Goal: Task Accomplishment & Management: Use online tool/utility

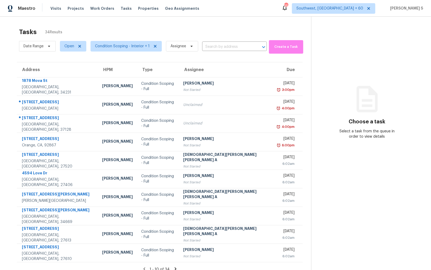
click at [403, 33] on section "Choose a task Select a task from the queue in order to view details" at bounding box center [366, 152] width 111 height 270
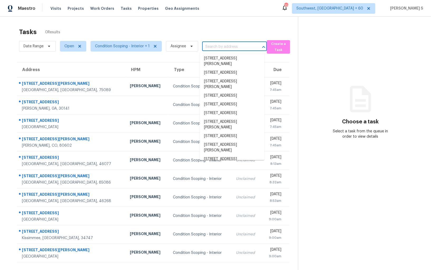
click at [230, 48] on input "text" at bounding box center [227, 47] width 50 height 8
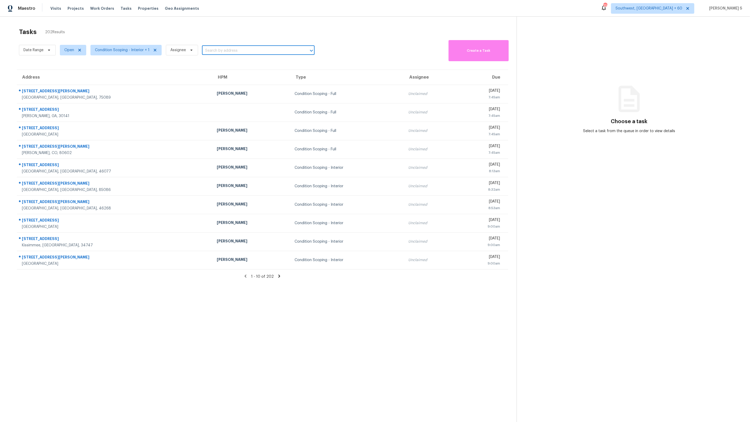
click at [227, 52] on input "text" at bounding box center [251, 51] width 98 height 8
paste input "9876 N Goshawk Trl Conroe, TX, 77385"
type input "9876 N Goshawk Trl Conroe, TX, 77385"
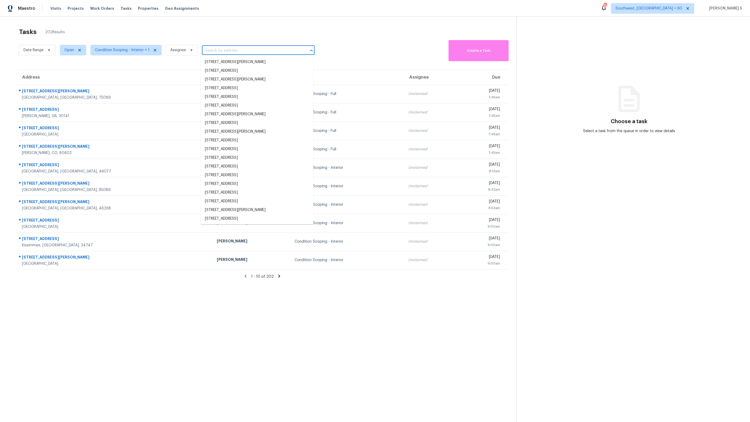
click at [225, 52] on input "text" at bounding box center [251, 51] width 98 height 8
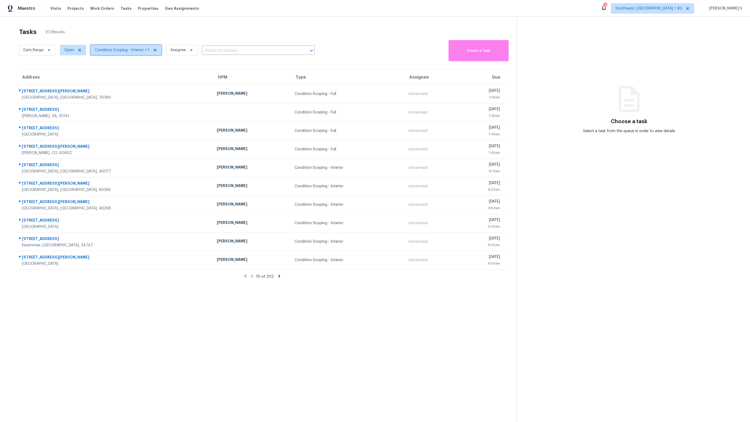
click at [126, 47] on span "Condition Scoping - Interior + 1" at bounding box center [122, 49] width 55 height 5
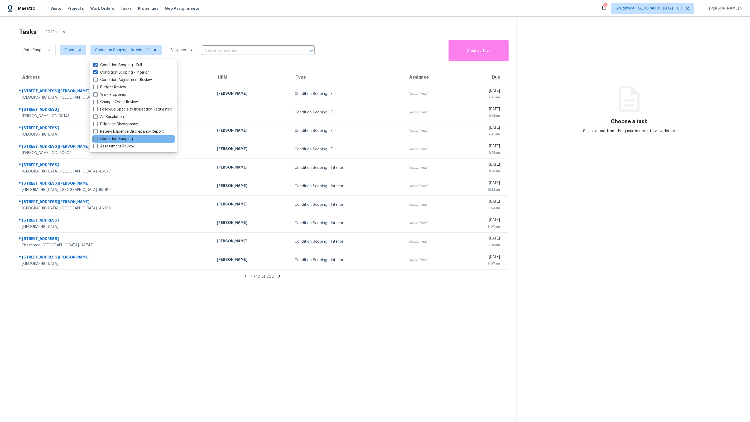
click at [107, 139] on label "Condition Scoping" at bounding box center [113, 138] width 40 height 5
click at [97, 139] on input "Condition Scoping" at bounding box center [94, 137] width 3 height 3
checkbox input "true"
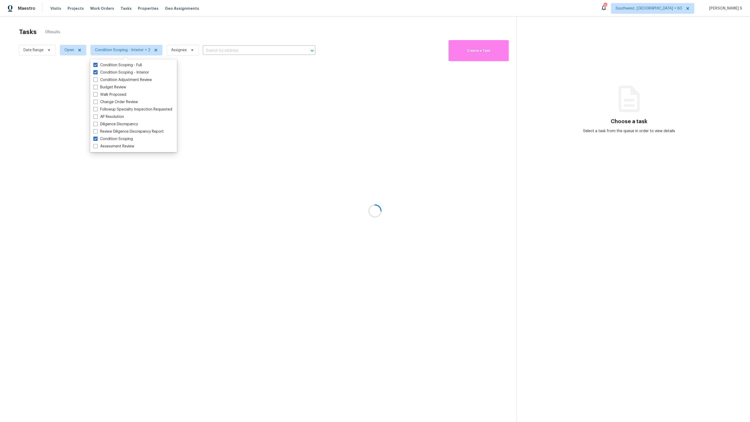
click at [228, 251] on div at bounding box center [375, 211] width 750 height 422
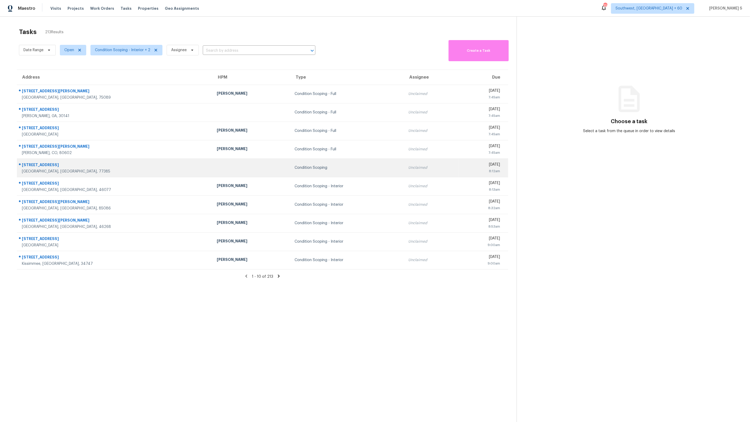
click at [213, 170] on td at bounding box center [252, 167] width 78 height 18
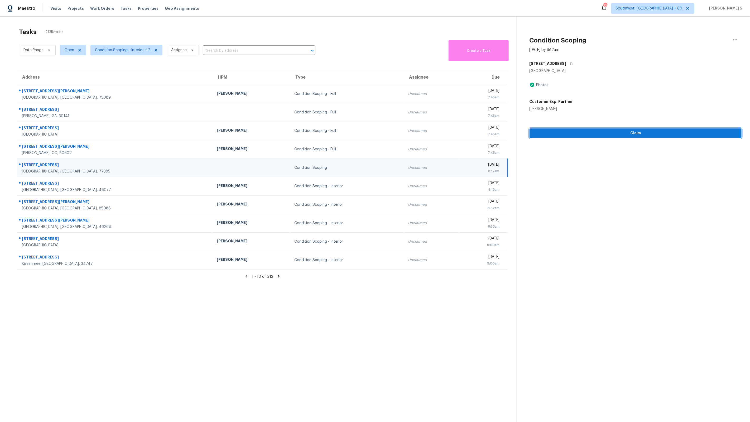
click at [430, 134] on span "Claim" at bounding box center [636, 133] width 204 height 7
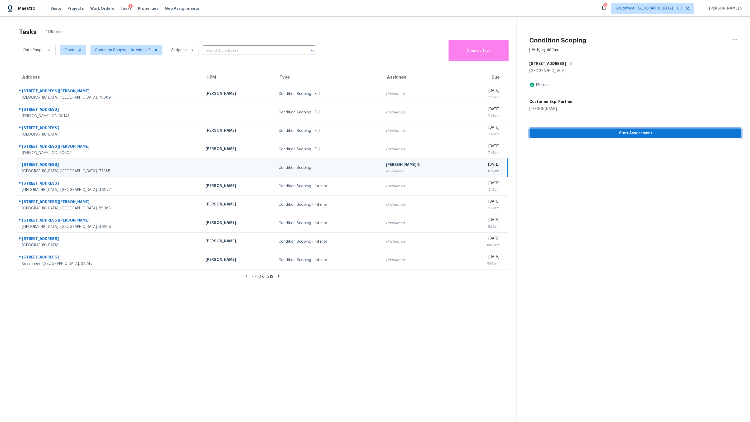
click at [430, 132] on span "Start Assessment" at bounding box center [636, 133] width 204 height 7
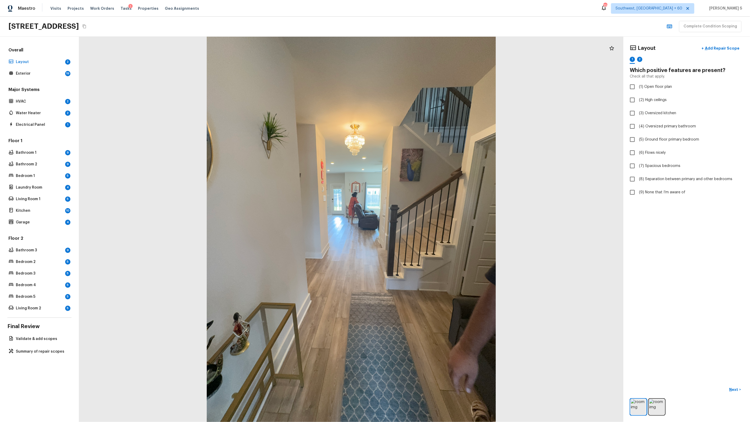
click at [396, 245] on div at bounding box center [351, 229] width 544 height 385
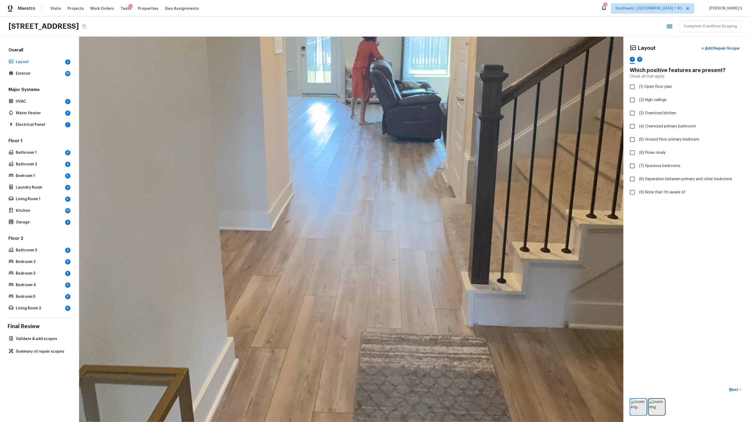
drag, startPoint x: 356, startPoint y: 214, endPoint x: 375, endPoint y: 90, distance: 124.5
click at [375, 90] on div at bounding box center [360, 140] width 1673 height 1184
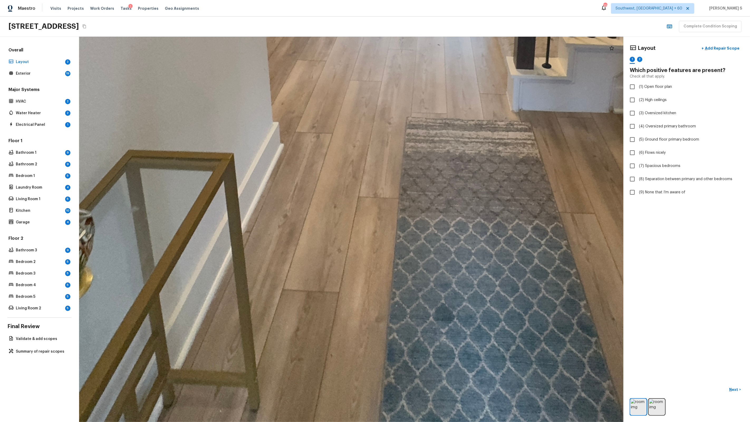
drag, startPoint x: 337, startPoint y: 224, endPoint x: 382, endPoint y: 9, distance: 219.6
click at [382, 9] on div "Maestro Visits Projects Work Orders Tasks 1 Properties Geo Assignments 729 Sout…" at bounding box center [375, 211] width 750 height 422
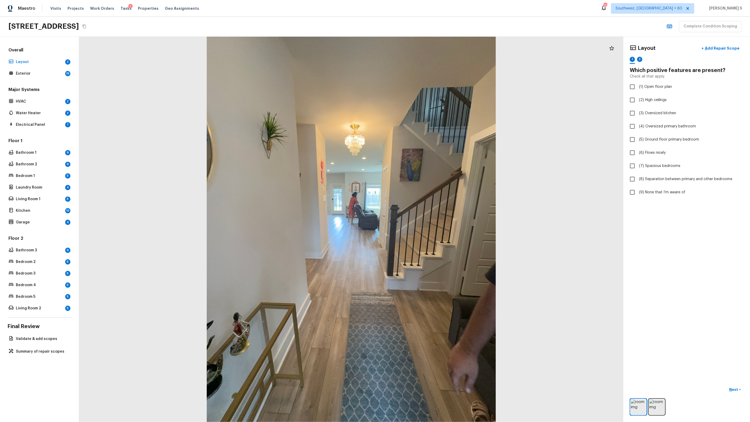
click at [430, 257] on div "Layout + Add Repair Scope 1 2 Which positive features are present? Check all th…" at bounding box center [686, 229] width 127 height 385
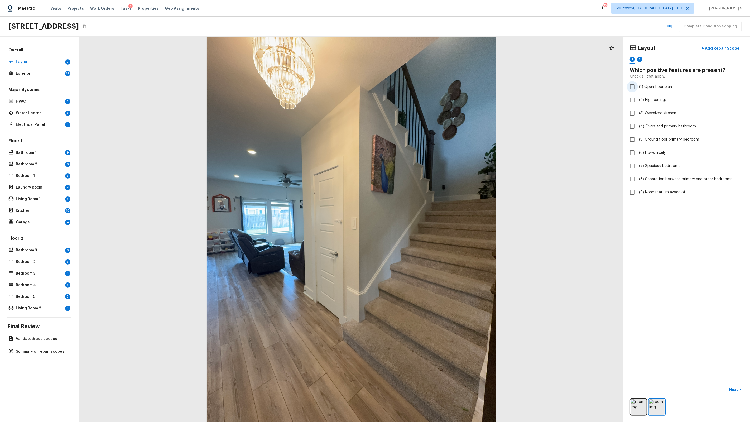
click at [430, 88] on span "(1) Open floor plan" at bounding box center [655, 86] width 33 height 5
click at [430, 88] on input "(1) Open floor plan" at bounding box center [632, 86] width 11 height 11
checkbox input "true"
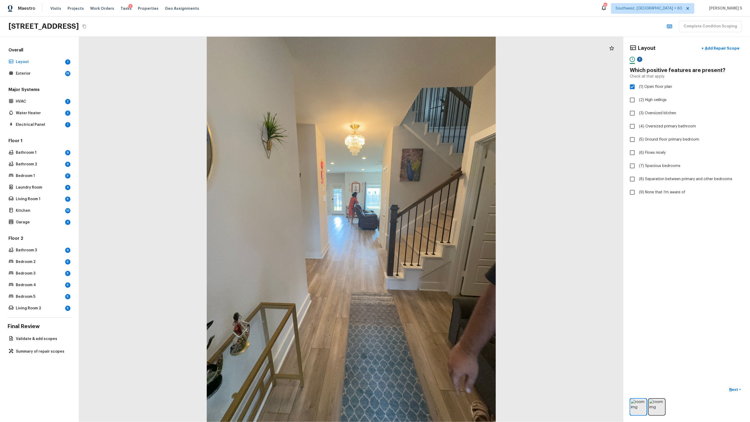
click at [430, 58] on div "2" at bounding box center [639, 59] width 5 height 5
click at [430, 191] on span "(9) None that I’m aware of" at bounding box center [662, 192] width 46 height 5
click at [430, 191] on input "(9) None that I’m aware of" at bounding box center [632, 192] width 11 height 11
checkbox input "true"
click at [430, 269] on span "( Exterior )" at bounding box center [731, 390] width 16 height 4
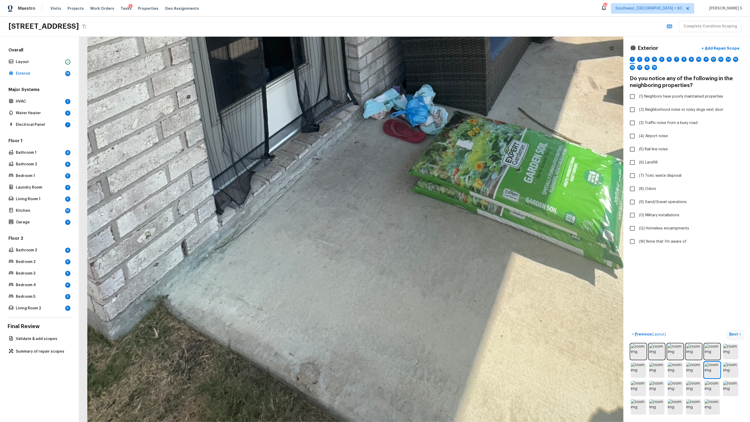
drag, startPoint x: 315, startPoint y: 322, endPoint x: 374, endPoint y: 206, distance: 129.9
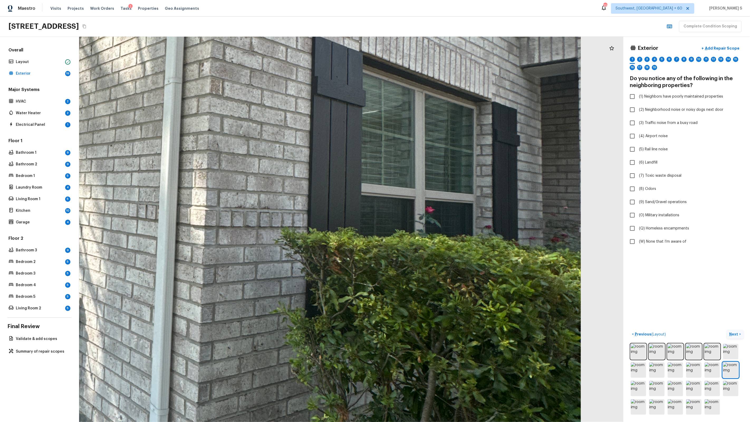
drag, startPoint x: 302, startPoint y: 294, endPoint x: 94, endPoint y: 421, distance: 244.3
click at [94, 269] on html "Maestro Visits Projects Work Orders Tasks 1 Properties Geo Assignments 729 Sout…" at bounding box center [375, 211] width 750 height 422
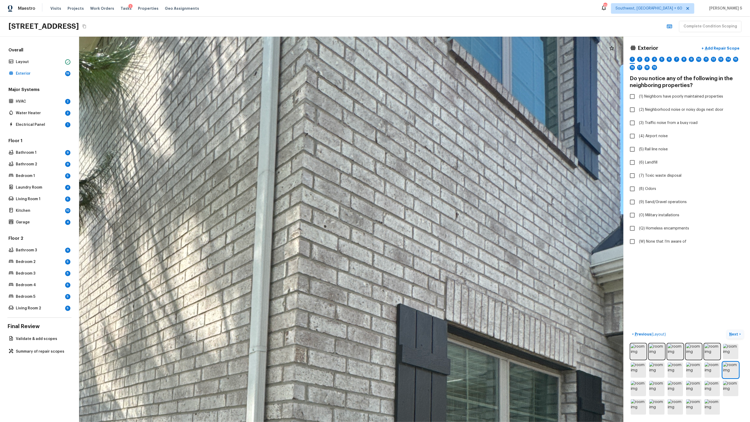
drag, startPoint x: 256, startPoint y: 153, endPoint x: 337, endPoint y: 420, distance: 278.5
click at [337, 269] on html "Maestro Visits Projects Work Orders Tasks 1 Properties Geo Assignments 729 Sout…" at bounding box center [375, 211] width 750 height 422
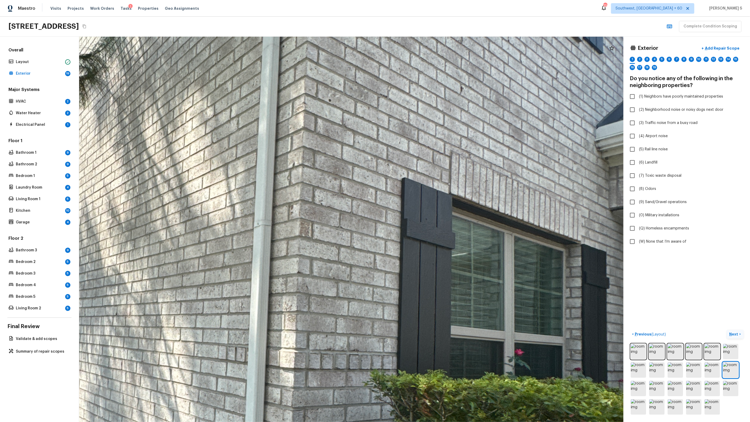
drag, startPoint x: 248, startPoint y: 220, endPoint x: 252, endPoint y: 58, distance: 161.7
click at [252, 58] on div at bounding box center [218, 300] width 1704 height 1206
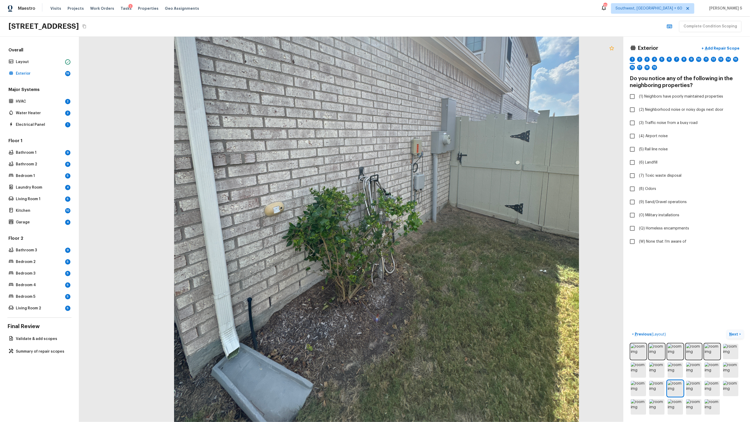
click at [430, 45] on icon at bounding box center [612, 48] width 6 height 6
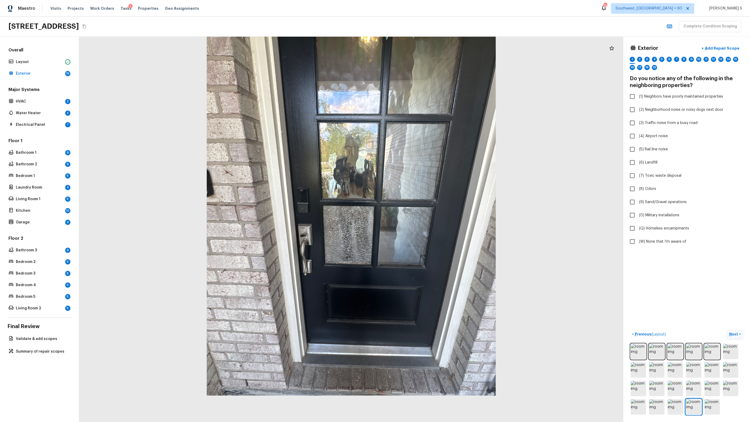
drag, startPoint x: 274, startPoint y: 389, endPoint x: 273, endPoint y: 313, distance: 75.7
click at [273, 269] on div at bounding box center [351, 202] width 544 height 385
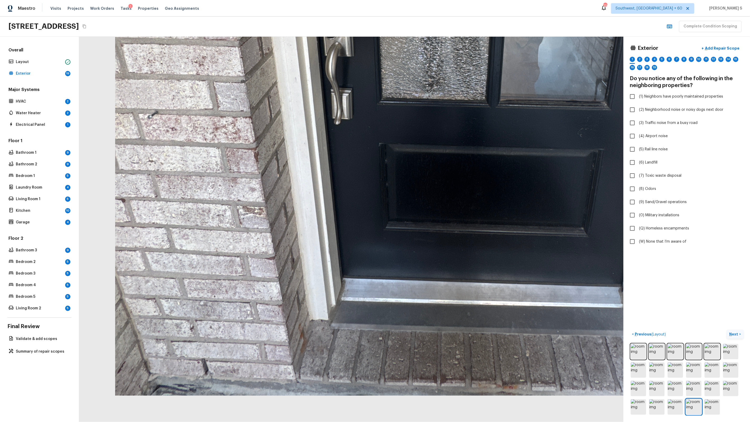
drag, startPoint x: 273, startPoint y: 313, endPoint x: 266, endPoint y: 38, distance: 275.2
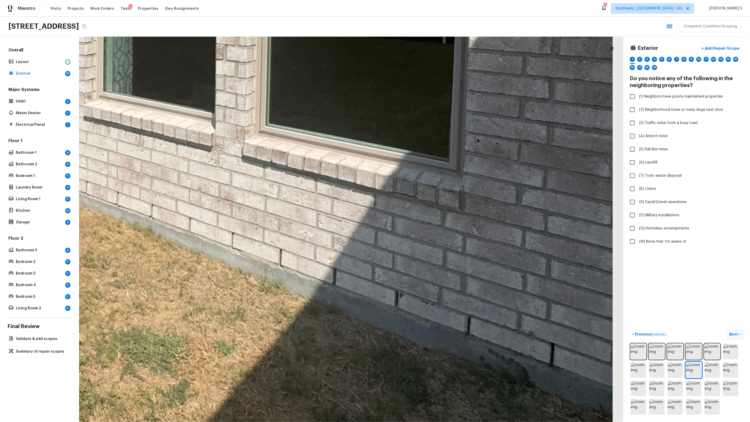
drag, startPoint x: 298, startPoint y: 297, endPoint x: 469, endPoint y: 329, distance: 174.6
click at [430, 269] on div at bounding box center [91, 5] width 1964 height 1390
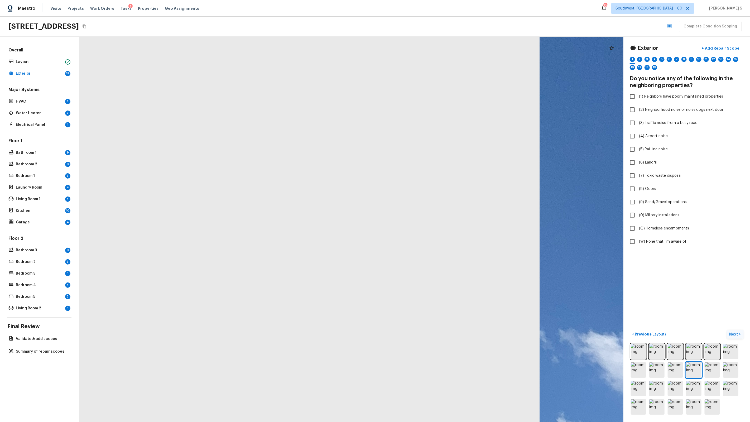
drag, startPoint x: 558, startPoint y: 314, endPoint x: 147, endPoint y: 191, distance: 429.3
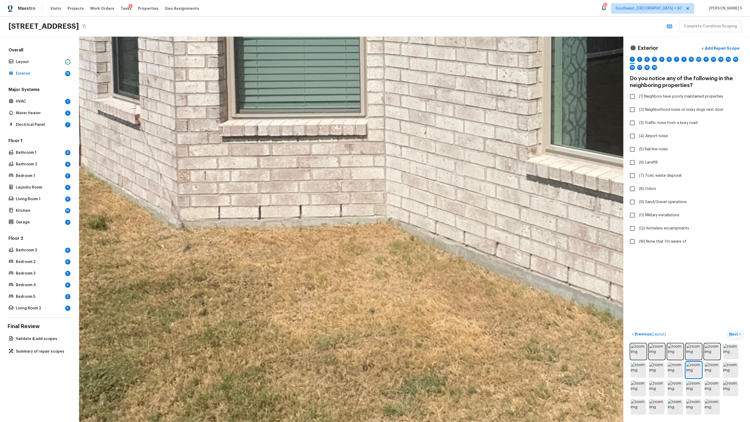
drag, startPoint x: 416, startPoint y: 299, endPoint x: 296, endPoint y: 240, distance: 134.3
click at [296, 240] on div at bounding box center [536, 38] width 2405 height 1702
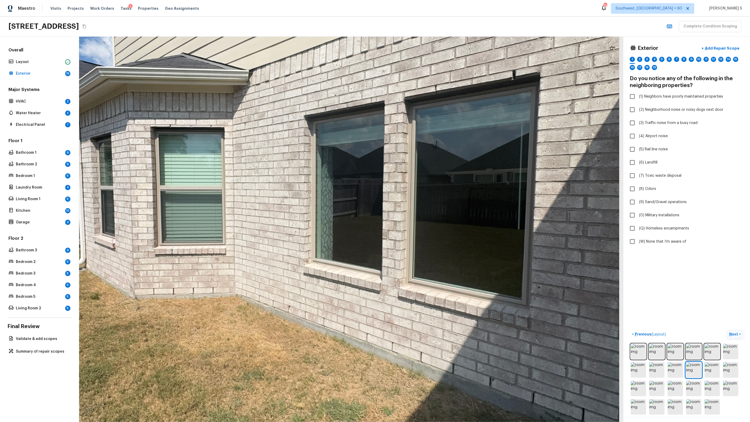
drag, startPoint x: 412, startPoint y: 341, endPoint x: 398, endPoint y: 311, distance: 32.8
click at [398, 269] on div at bounding box center [308, 207] width 1172 height 830
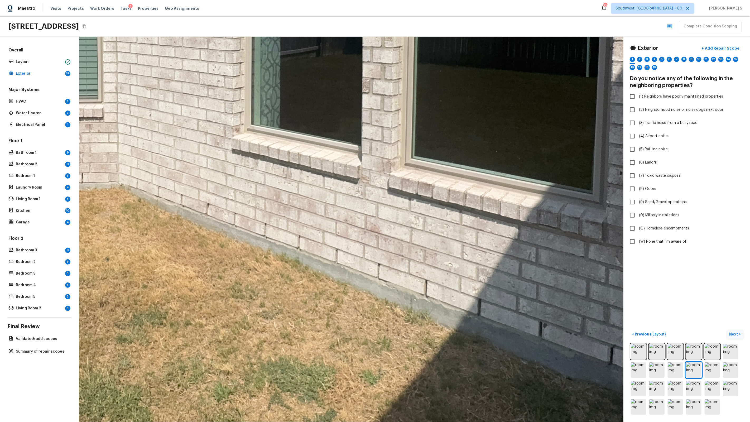
drag, startPoint x: 398, startPoint y: 311, endPoint x: 394, endPoint y: 242, distance: 69.5
click at [394, 242] on div at bounding box center [239, 39] width 1937 height 1371
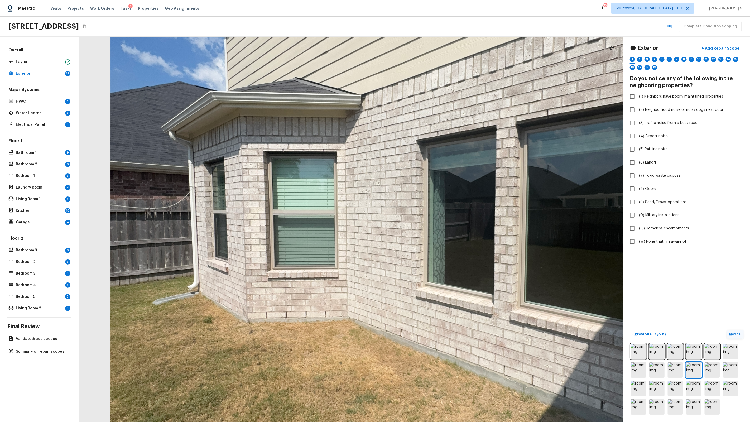
click at [291, 211] on div at bounding box center [420, 231] width 1167 height 826
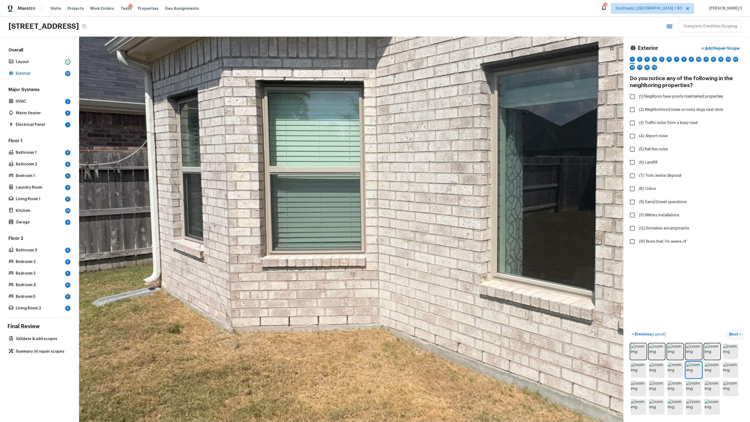
click at [276, 269] on div at bounding box center [486, 196] width 1717 height 1215
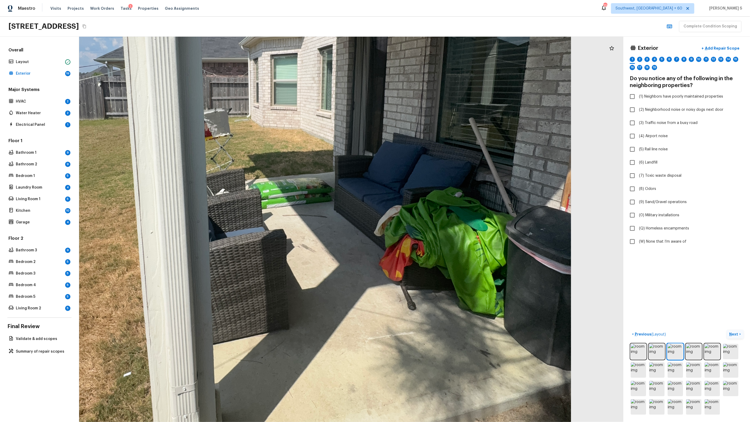
drag, startPoint x: 476, startPoint y: 312, endPoint x: 385, endPoint y: 334, distance: 93.3
click at [385, 269] on div at bounding box center [265, 141] width 1151 height 815
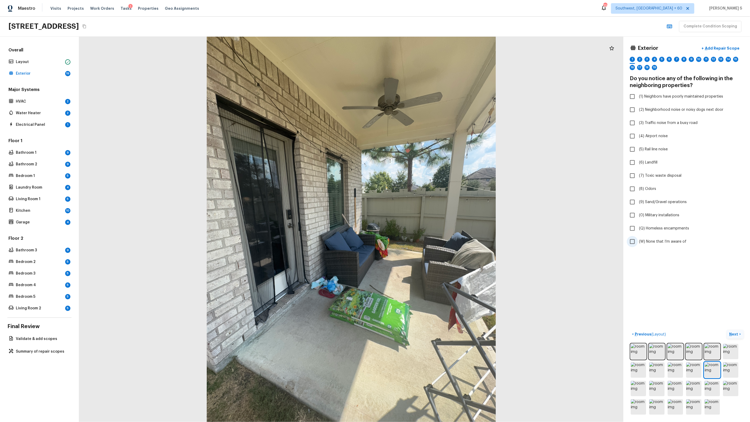
click at [430, 238] on label "(W) None that I’m aware of" at bounding box center [683, 241] width 113 height 11
click at [430, 238] on input "(W) None that I’m aware of" at bounding box center [632, 241] width 11 height 11
checkbox input "true"
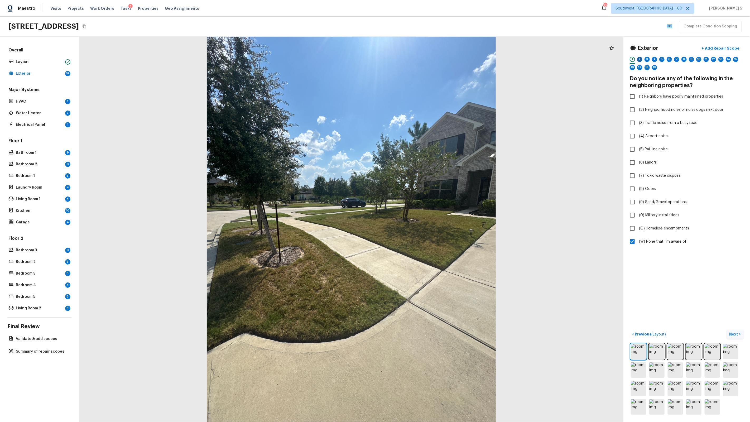
click at [430, 59] on div "2" at bounding box center [639, 59] width 5 height 5
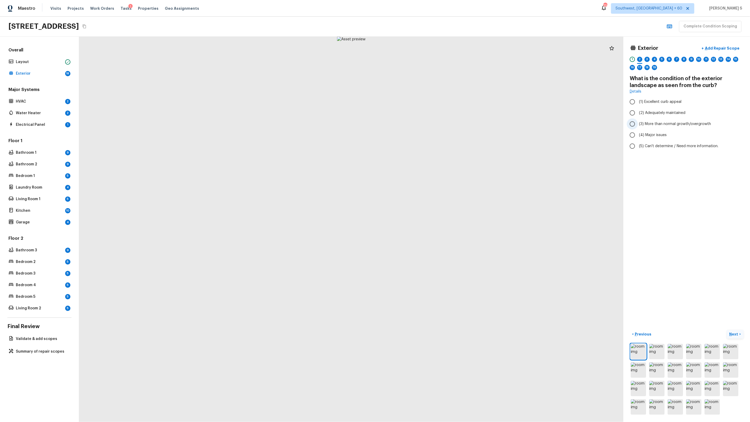
click at [430, 125] on span "(3) More than normal growth/overgrowth" at bounding box center [675, 123] width 72 height 5
click at [430, 125] on input "(3) More than normal growth/overgrowth" at bounding box center [632, 123] width 11 height 11
radio input "true"
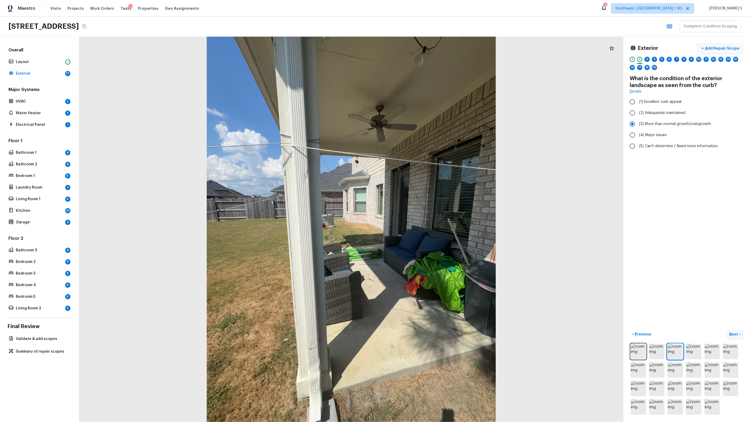
click at [430, 50] on p "Add Repair Scope" at bounding box center [722, 48] width 36 height 5
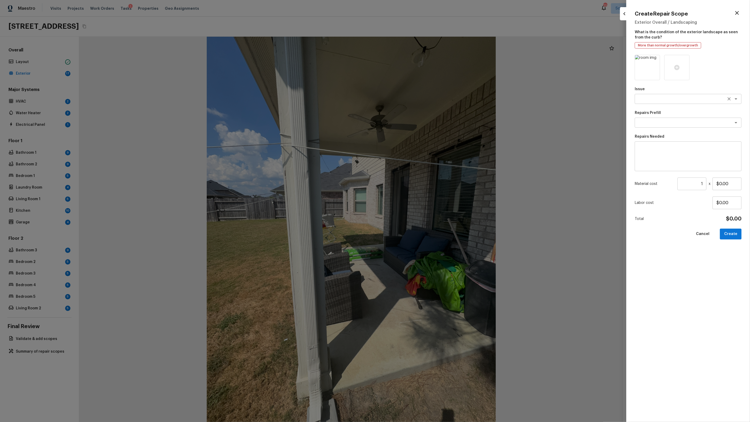
click at [430, 98] on textarea at bounding box center [680, 98] width 87 height 5
click at [430, 98] on textarea "la" at bounding box center [680, 98] width 87 height 5
type textarea "Landscape Package"
type textarea "Initial landscaping package"
type textarea "Mowing of grass up to 6" in height. Mow, edge along driveways & sidewalks, trim…"
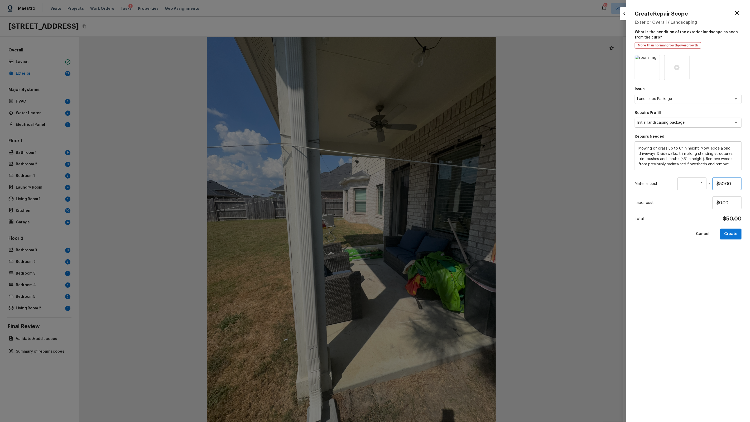
click at [430, 185] on input "$50.00" at bounding box center [727, 183] width 29 height 13
type input "$400.00"
click at [430, 233] on button "Create" at bounding box center [731, 234] width 22 height 11
type input "$0.00"
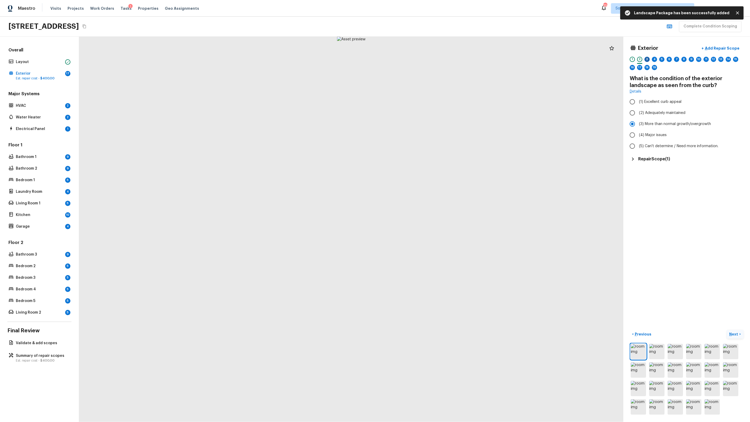
click at [430, 59] on div "3" at bounding box center [647, 59] width 5 height 5
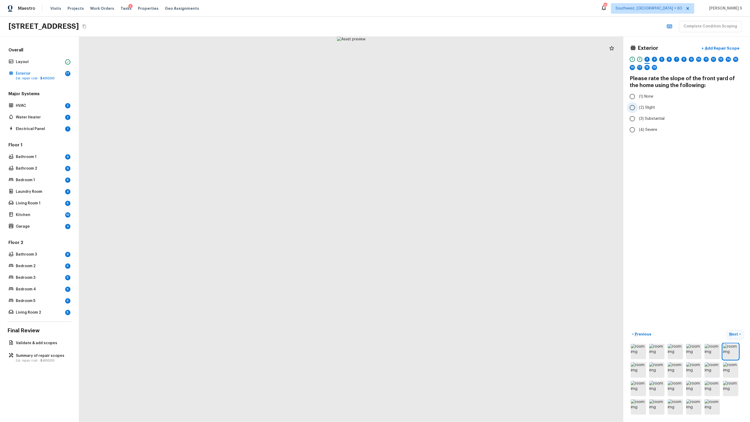
click at [430, 105] on span "(2) Slight" at bounding box center [647, 107] width 16 height 5
click at [430, 105] on input "(2) Slight" at bounding box center [632, 107] width 11 height 11
radio input "true"
click at [430, 60] on div "4" at bounding box center [654, 59] width 5 height 5
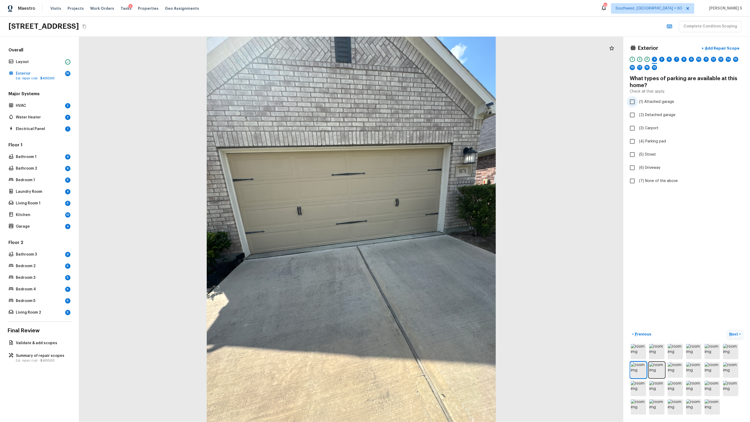
click at [430, 104] on span "(1) Attached garage" at bounding box center [656, 101] width 35 height 5
click at [430, 104] on input "(1) Attached garage" at bounding box center [632, 101] width 11 height 11
checkbox input "true"
click at [430, 171] on label "(6) Driveway" at bounding box center [683, 167] width 113 height 11
click at [430, 171] on input "(6) Driveway" at bounding box center [632, 167] width 11 height 11
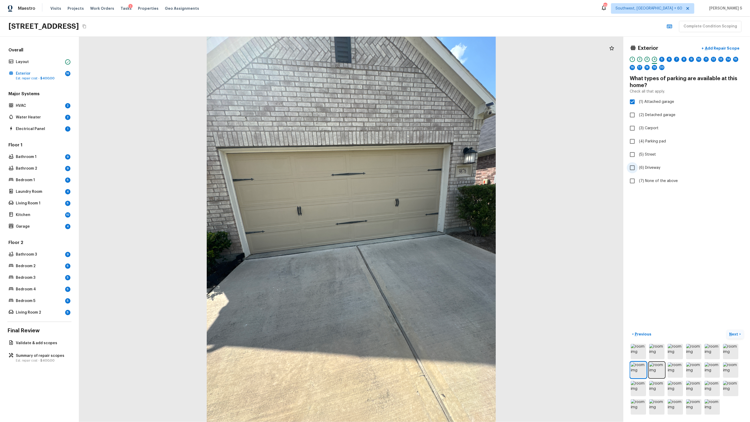
checkbox input "true"
click at [430, 60] on div "5" at bounding box center [661, 59] width 5 height 5
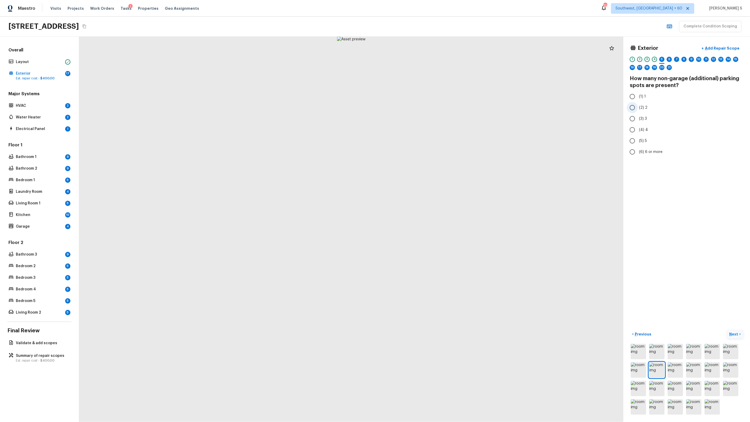
click at [430, 109] on span "(2) 2" at bounding box center [643, 107] width 8 height 5
click at [430, 109] on input "(2) 2" at bounding box center [632, 107] width 11 height 11
radio input "true"
click at [430, 59] on div "6" at bounding box center [669, 59] width 5 height 5
click at [430, 108] on span "(2) 2" at bounding box center [643, 107] width 8 height 5
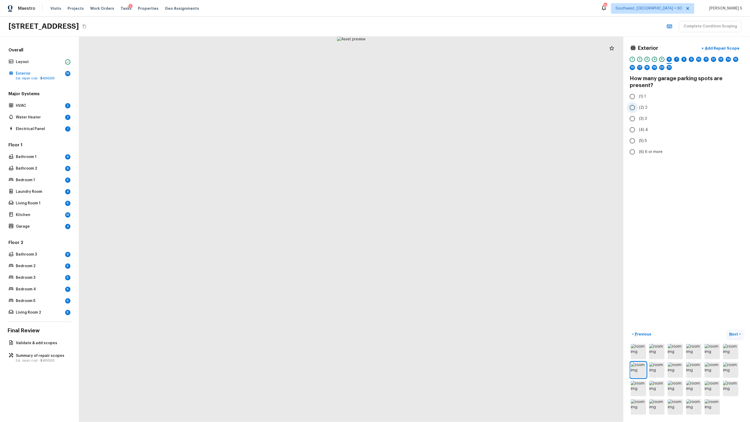
click at [430, 108] on input "(2) 2" at bounding box center [632, 107] width 11 height 11
radio input "true"
click at [430, 58] on div "7" at bounding box center [676, 59] width 5 height 5
click at [430, 104] on span "(2) Well maintained, minor wear and tear" at bounding box center [674, 105] width 71 height 5
click at [430, 104] on input "(2) Well maintained, minor wear and tear" at bounding box center [632, 105] width 11 height 11
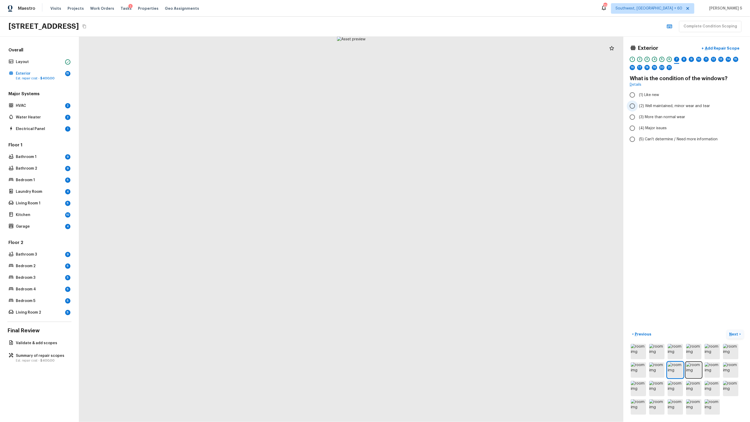
radio input "true"
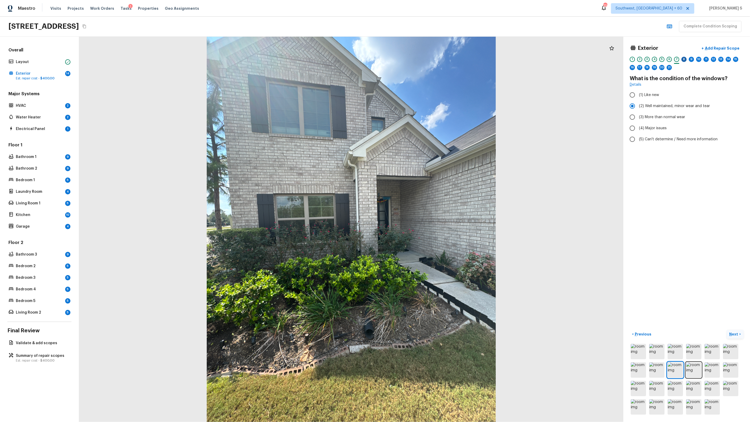
click at [430, 61] on div "8" at bounding box center [683, 59] width 5 height 5
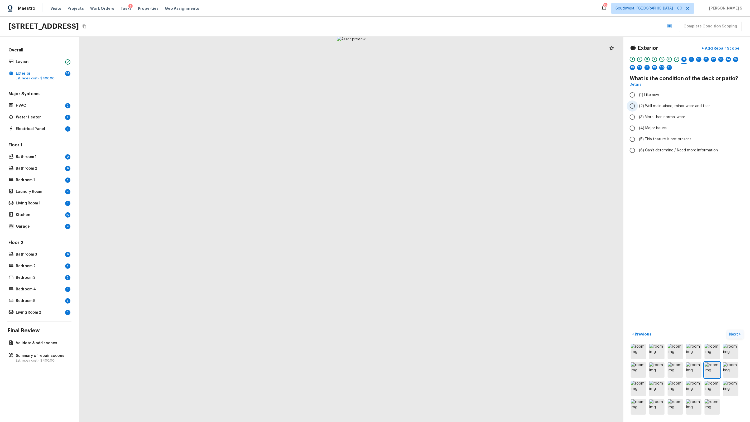
click at [430, 107] on span "(2) Well maintained, minor wear and tear" at bounding box center [674, 105] width 71 height 5
click at [430, 107] on input "(2) Well maintained, minor wear and tear" at bounding box center [632, 105] width 11 height 11
radio input "true"
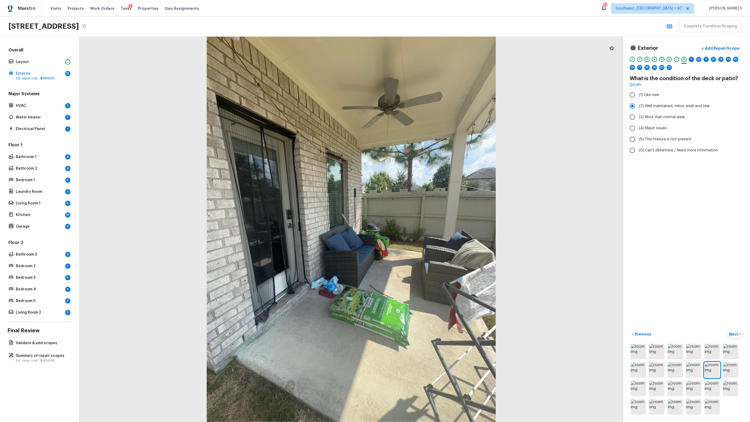
click at [430, 60] on div "9" at bounding box center [691, 59] width 5 height 5
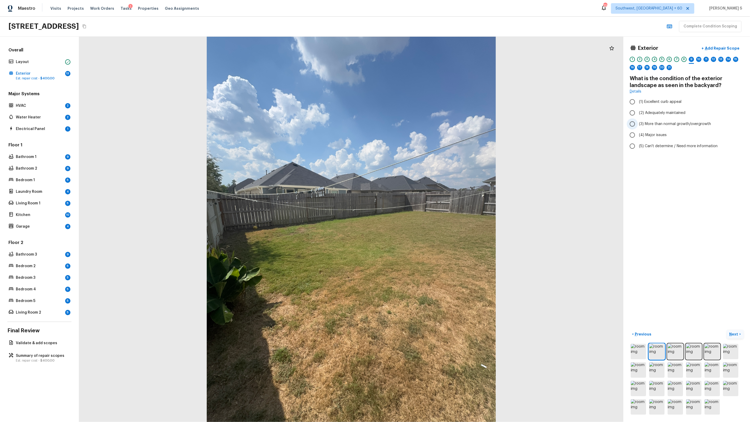
click at [430, 124] on span "(3) More than normal growth/overgrowth" at bounding box center [675, 123] width 72 height 5
click at [430, 124] on input "(3) More than normal growth/overgrowth" at bounding box center [632, 123] width 11 height 11
radio input "true"
click at [430, 59] on div "10" at bounding box center [698, 59] width 5 height 5
click at [430, 92] on label "(1) None" at bounding box center [683, 89] width 113 height 11
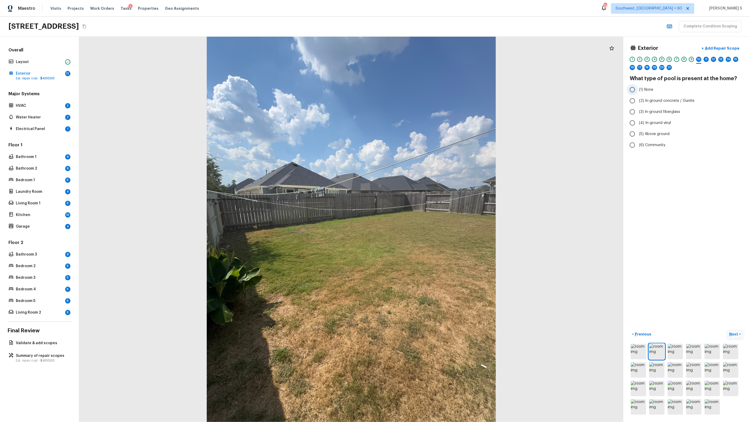
click at [430, 92] on input "(1) None" at bounding box center [632, 89] width 11 height 11
radio input "true"
click at [430, 61] on div "11" at bounding box center [706, 59] width 5 height 5
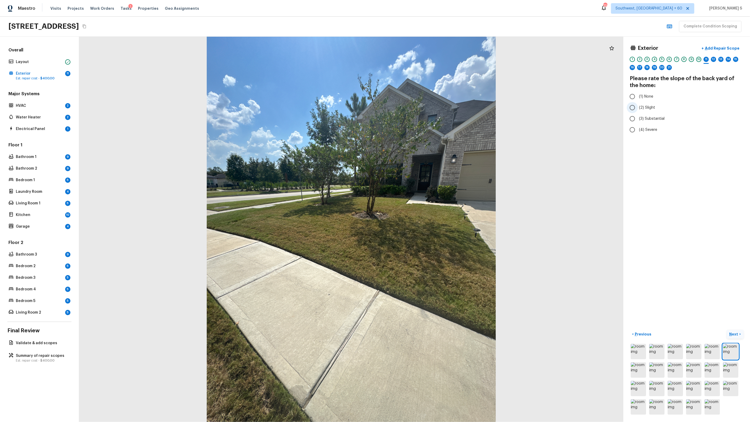
click at [430, 110] on label "(2) Slight" at bounding box center [683, 107] width 113 height 11
click at [430, 110] on input "(2) Slight" at bounding box center [632, 107] width 11 height 11
radio input "true"
click at [430, 61] on div "12" at bounding box center [713, 59] width 5 height 5
click at [430, 145] on span "(5) This feature is not present" at bounding box center [665, 145] width 52 height 5
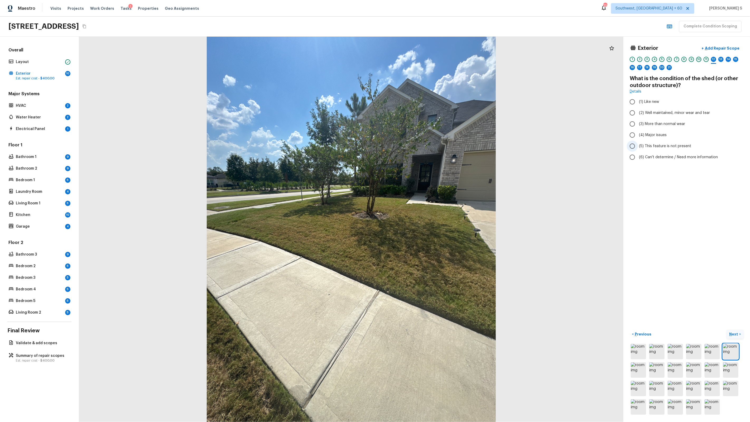
click at [430, 145] on input "(5) This feature is not present" at bounding box center [632, 146] width 11 height 11
radio input "true"
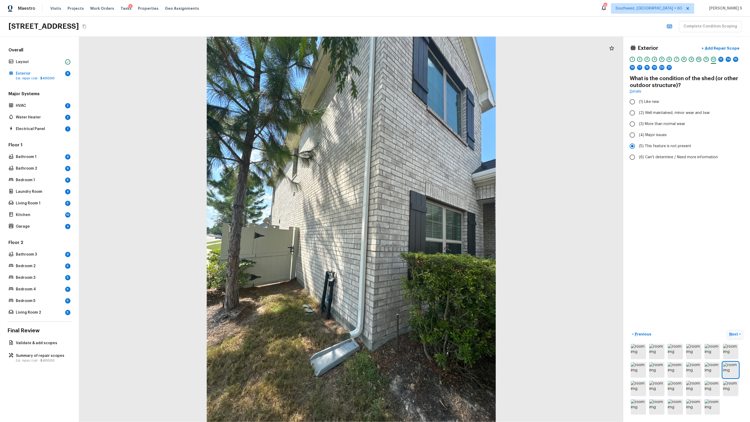
click at [430, 63] on div at bounding box center [720, 63] width 5 height 1
click at [430, 100] on span "(2) No" at bounding box center [644, 100] width 11 height 5
click at [430, 100] on input "(2) No" at bounding box center [632, 100] width 11 height 11
radio input "true"
click at [430, 113] on span "(3) Can't determine / Need more information" at bounding box center [678, 111] width 79 height 5
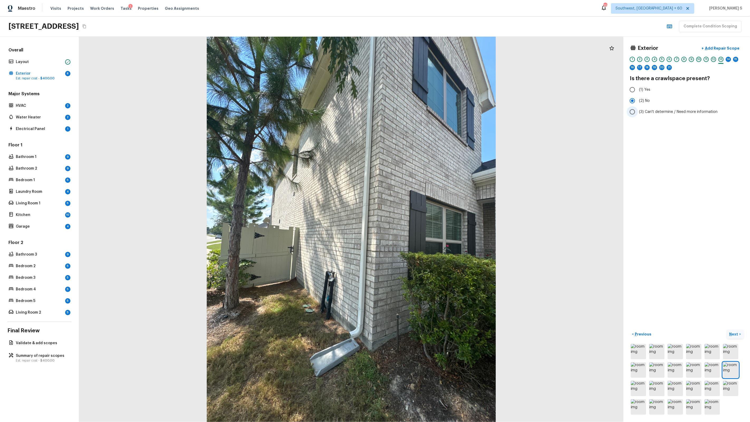
click at [430, 113] on input "(3) Can't determine / Need more information" at bounding box center [632, 111] width 11 height 11
radio input "true"
click at [430, 102] on span "(2) No" at bounding box center [644, 100] width 11 height 5
click at [430, 102] on input "(2) No" at bounding box center [632, 100] width 11 height 11
radio input "true"
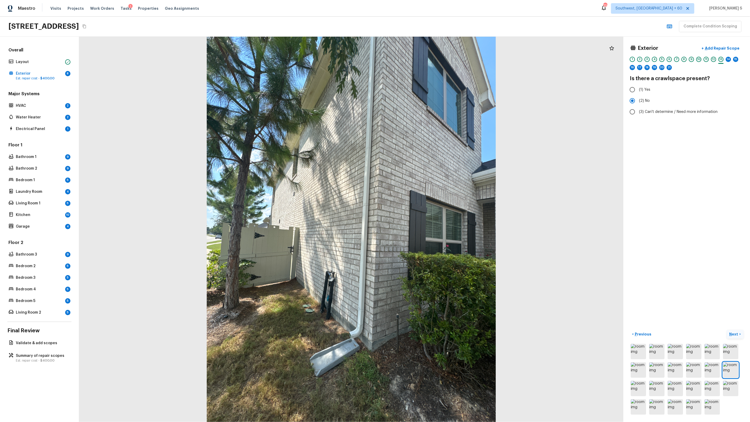
click at [430, 57] on div "1 2 3 4 5 6 7 8 9 10 11 12 13 14 15 16 17 18 19 20 21" at bounding box center [687, 65] width 114 height 16
click at [430, 59] on div "14" at bounding box center [728, 59] width 5 height 5
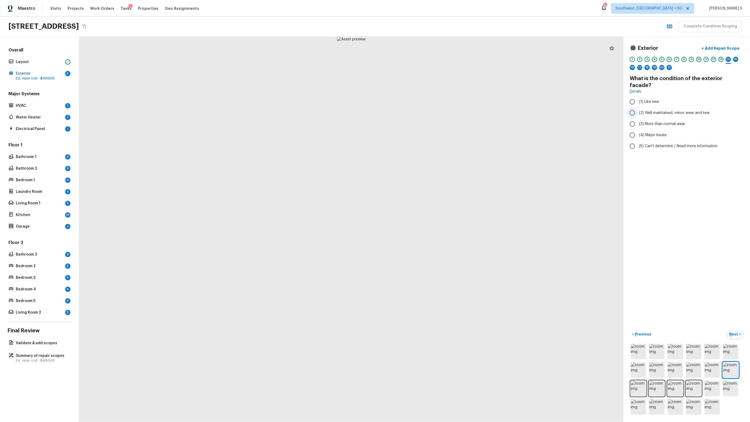
click at [430, 110] on span "(2) Well maintained, minor wear and tear" at bounding box center [674, 112] width 71 height 5
click at [430, 108] on input "(2) Well maintained, minor wear and tear" at bounding box center [632, 112] width 11 height 11
radio input "true"
click at [430, 60] on div "15" at bounding box center [735, 59] width 5 height 5
click at [430, 105] on span "(2) Well maintained, minor wear and tear" at bounding box center [674, 105] width 71 height 5
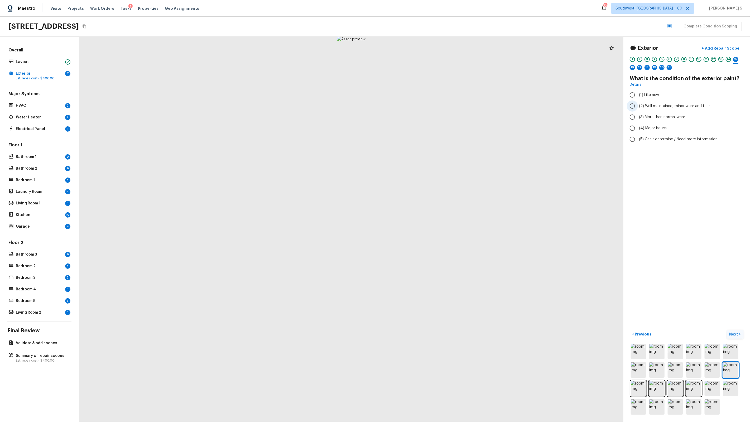
click at [430, 105] on input "(2) Well maintained, minor wear and tear" at bounding box center [632, 105] width 11 height 11
radio input "true"
click at [430, 69] on div "16" at bounding box center [632, 67] width 5 height 5
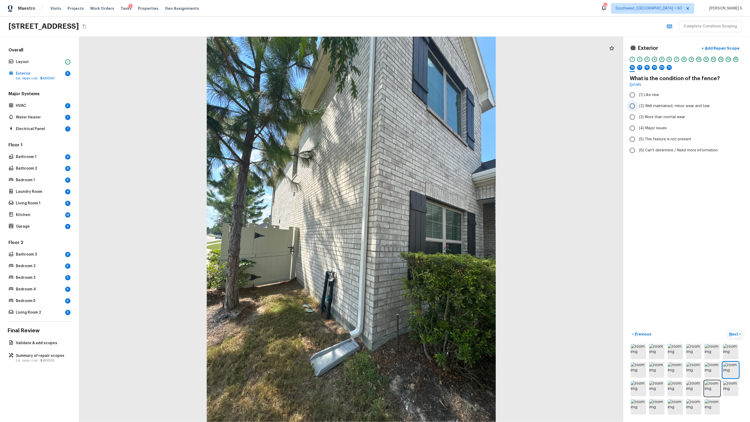
click at [430, 107] on span "(2) Well maintained, minor wear and tear" at bounding box center [674, 105] width 71 height 5
click at [430, 107] on input "(2) Well maintained, minor wear and tear" at bounding box center [632, 105] width 11 height 11
radio input "true"
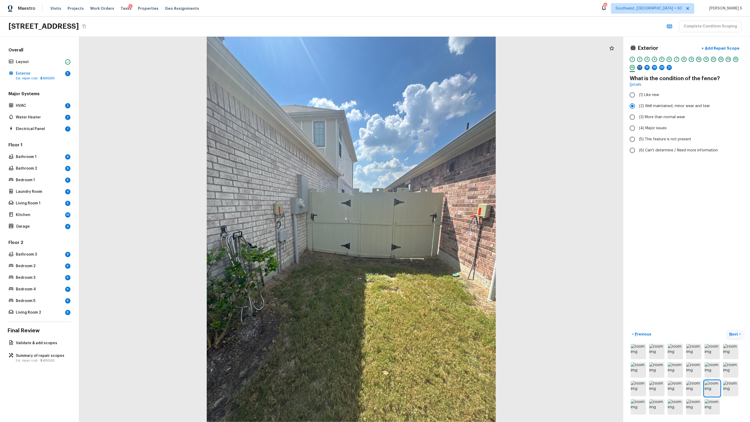
click at [430, 67] on div "17" at bounding box center [639, 67] width 5 height 5
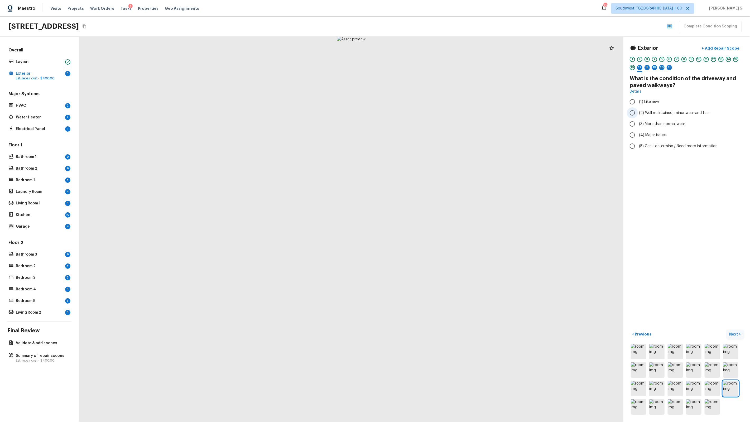
click at [430, 113] on span "(2) Well maintained, minor wear and tear" at bounding box center [674, 112] width 71 height 5
click at [430, 113] on input "(2) Well maintained, minor wear and tear" at bounding box center [632, 112] width 11 height 11
radio input "true"
click at [430, 68] on div "18" at bounding box center [647, 67] width 5 height 5
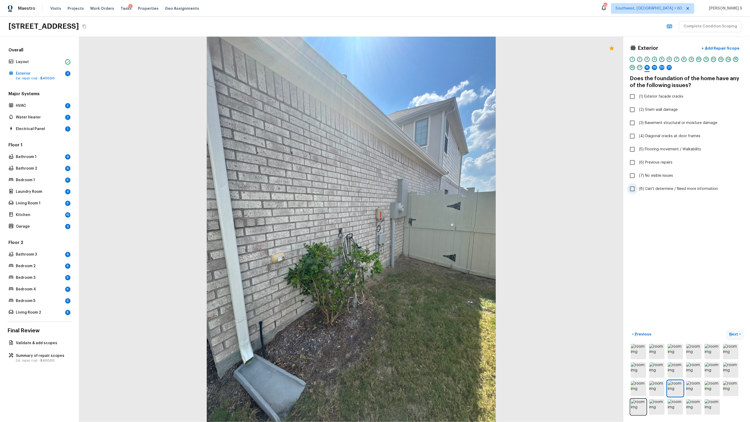
click at [430, 189] on span "(8) Can't determine / Need more information" at bounding box center [678, 188] width 79 height 5
click at [430, 189] on input "(8) Can't determine / Need more information" at bounding box center [632, 188] width 11 height 11
checkbox input "true"
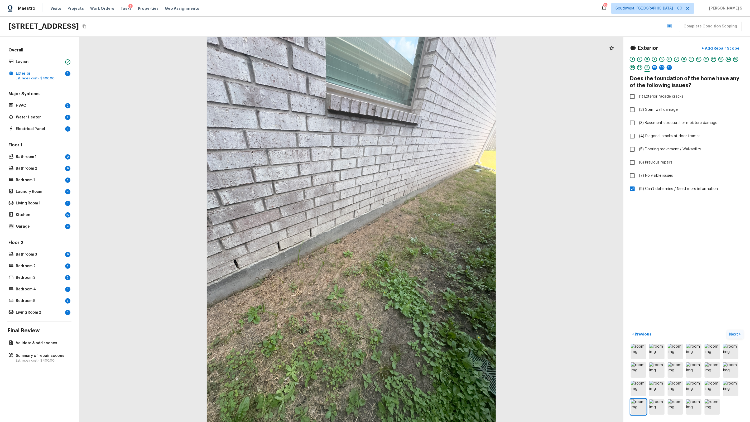
click at [430, 269] on p "Next" at bounding box center [734, 333] width 10 height 5
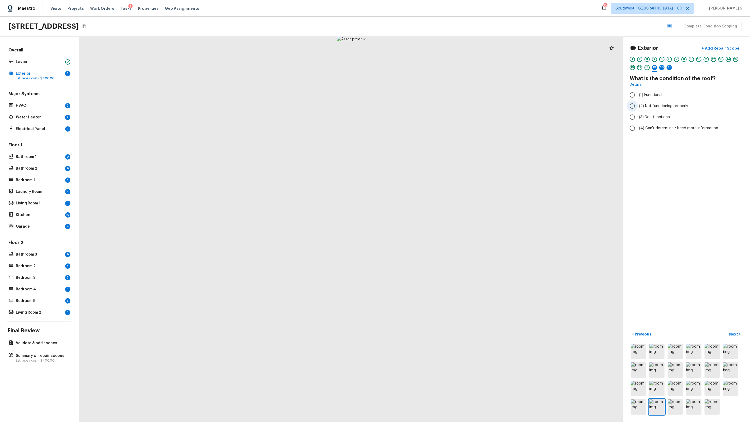
click at [430, 103] on span "(2) Not functioning properly" at bounding box center [663, 105] width 49 height 5
click at [430, 103] on input "(2) Not functioning properly" at bounding box center [632, 105] width 11 height 11
radio input "true"
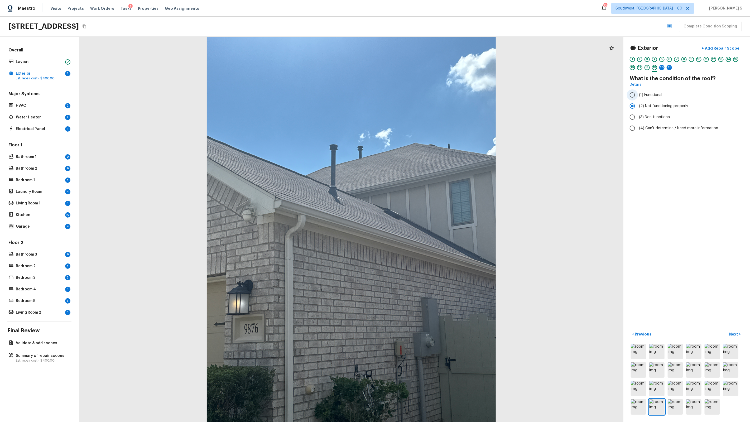
click at [430, 96] on span "(1) Functional" at bounding box center [650, 94] width 23 height 5
click at [430, 96] on input "(1) Functional" at bounding box center [632, 94] width 11 height 11
radio input "true"
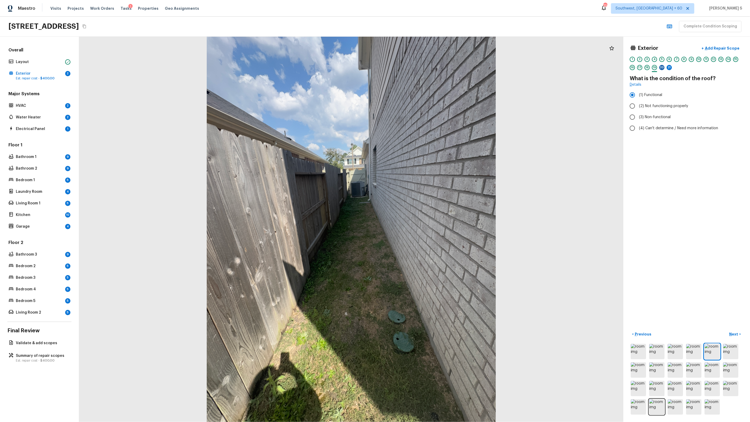
click at [430, 68] on div "20" at bounding box center [661, 67] width 5 height 5
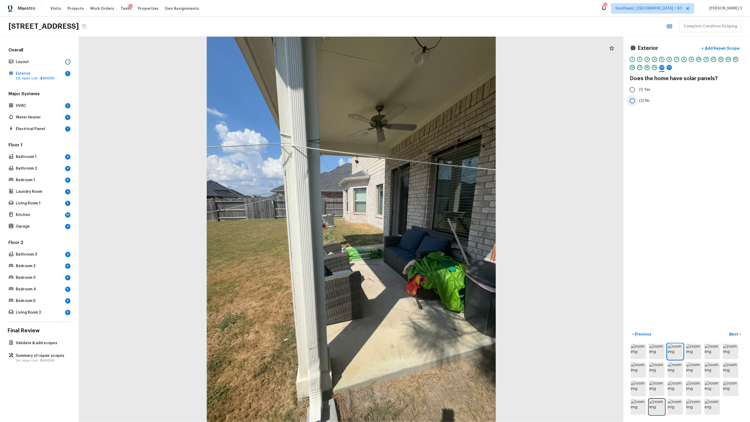
click at [430, 100] on label "(2) No" at bounding box center [683, 100] width 113 height 11
click at [430, 100] on input "(2) No" at bounding box center [632, 100] width 11 height 11
radio input "true"
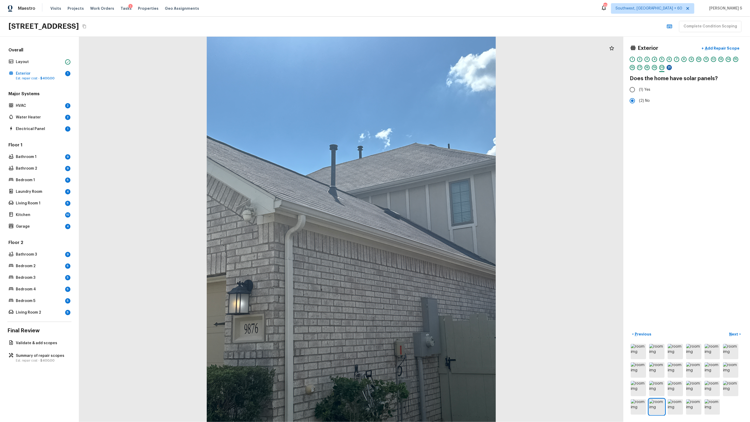
click at [430, 67] on div "21" at bounding box center [669, 67] width 5 height 5
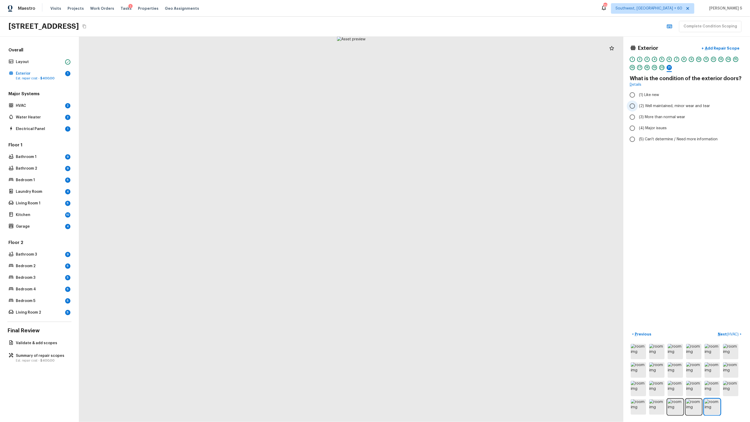
click at [430, 105] on span "(2) Well maintained, minor wear and tear" at bounding box center [674, 105] width 71 height 5
click at [430, 105] on input "(2) Well maintained, minor wear and tear" at bounding box center [632, 105] width 11 height 11
radio input "true"
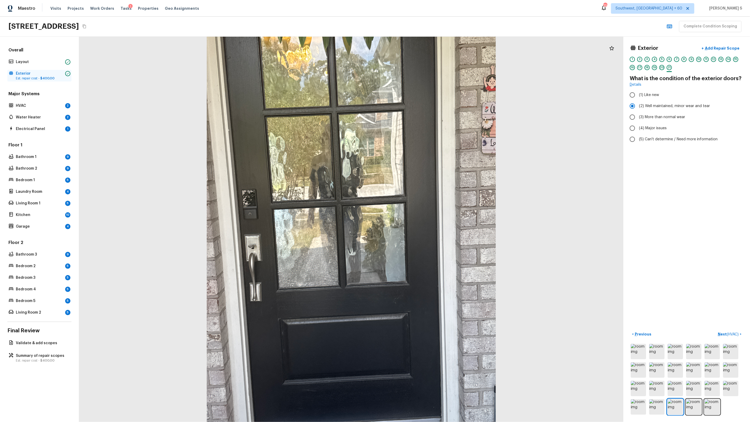
click at [45, 79] on span "$400.00" at bounding box center [47, 78] width 14 height 3
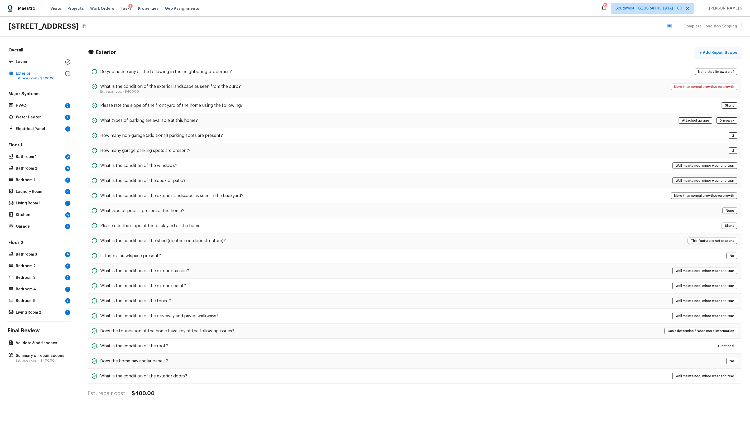
click at [430, 54] on p "Add Repair Scope" at bounding box center [720, 52] width 36 height 5
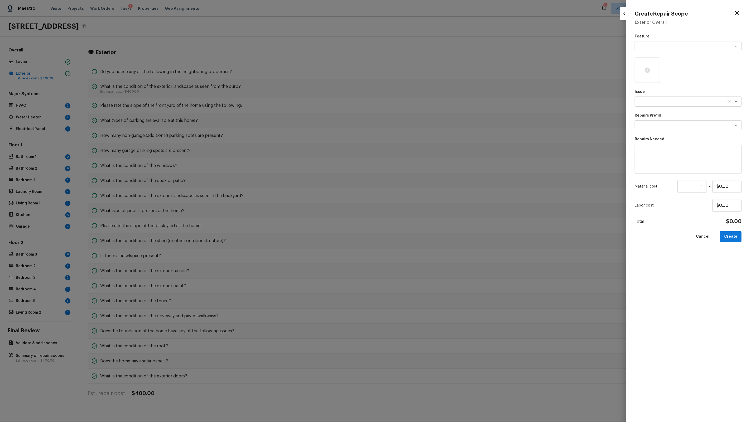
click at [430, 101] on textarea at bounding box center [680, 101] width 87 height 5
type textarea "Pressure Washing"
type textarea "Pressure Wash Siding"
type textarea "Protect areas as needed for pressure washing. Pressure wash the siding on the h…"
type input "$120.00"
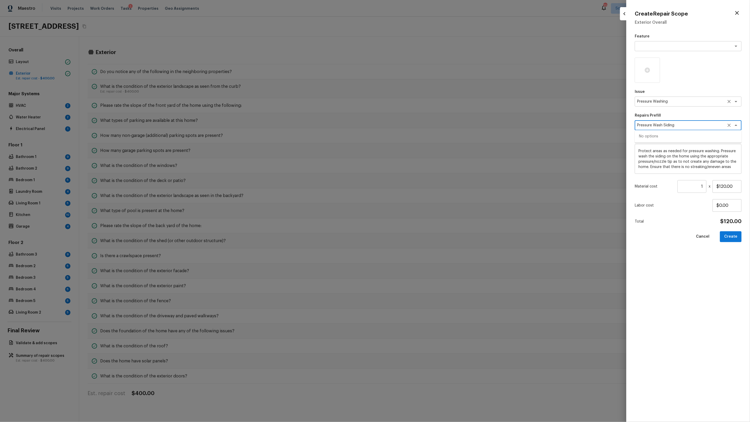
scroll to position [4, 0]
type textarea "Pressure Wash Siding"
click at [430, 184] on input "$120.00" at bounding box center [727, 186] width 29 height 13
type input "$200.00"
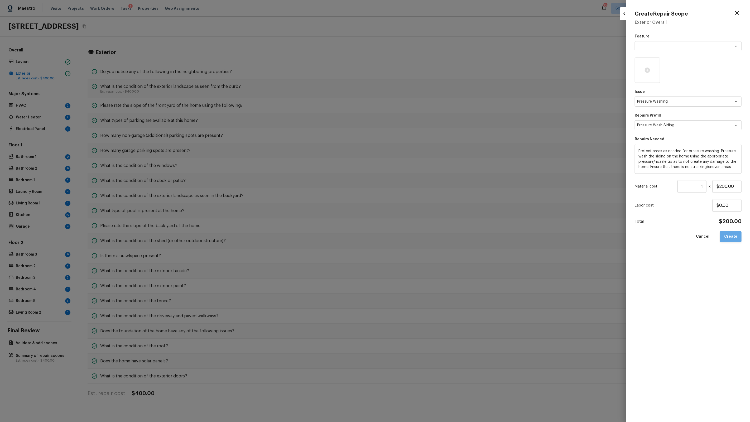
click at [430, 238] on button "Create" at bounding box center [731, 236] width 22 height 11
type input "$0.00"
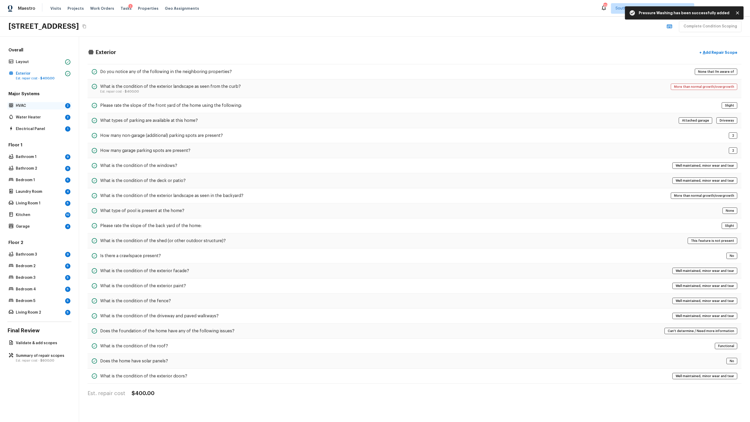
click at [63, 102] on div "HVAC 2" at bounding box center [39, 105] width 64 height 7
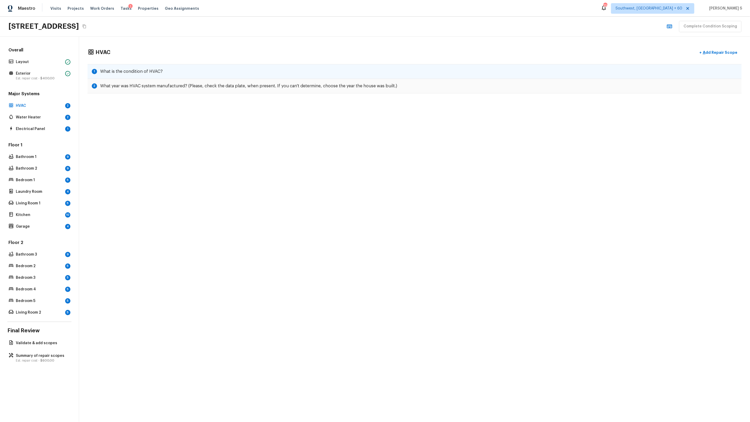
click at [135, 75] on div "1 What is the condition of HVAC?" at bounding box center [415, 71] width 654 height 15
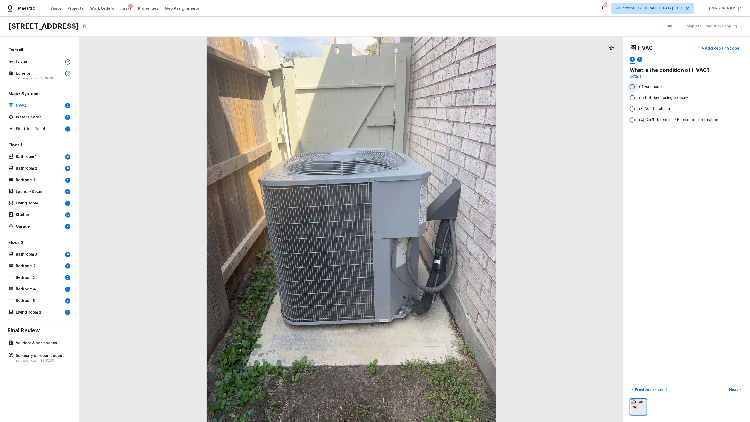
click at [430, 90] on label "(1) Functional" at bounding box center [683, 86] width 113 height 11
click at [430, 90] on input "(1) Functional" at bounding box center [632, 86] width 11 height 11
radio input "true"
click at [430, 59] on div "2" at bounding box center [639, 59] width 5 height 5
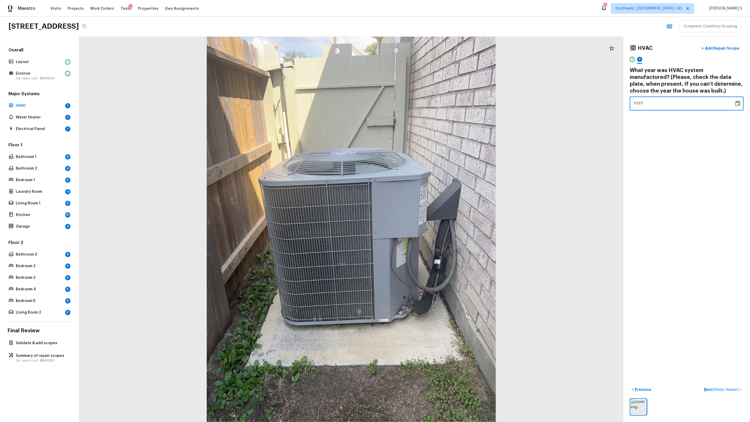
click at [430, 103] on div "YYYY" at bounding box center [681, 104] width 97 height 14
type input "2022"
click at [430, 269] on div "HVAC + Add Repair Scope 1 2 What year was HVAC system manufactured? (Please, ch…" at bounding box center [686, 229] width 127 height 385
click at [430, 269] on span "( Water Heater )" at bounding box center [726, 390] width 26 height 4
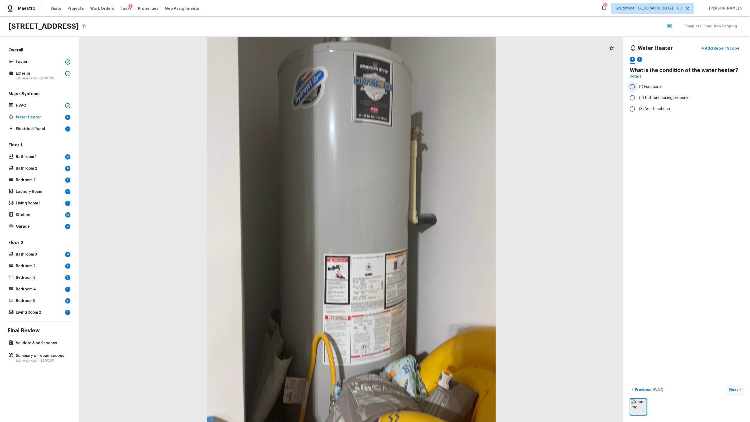
click at [430, 88] on span "(1) Functional" at bounding box center [650, 86] width 23 height 5
click at [430, 88] on input "(1) Functional" at bounding box center [632, 86] width 11 height 11
radio input "true"
click at [430, 60] on div "2" at bounding box center [639, 59] width 5 height 5
click at [430, 95] on div "YYYY" at bounding box center [681, 97] width 97 height 14
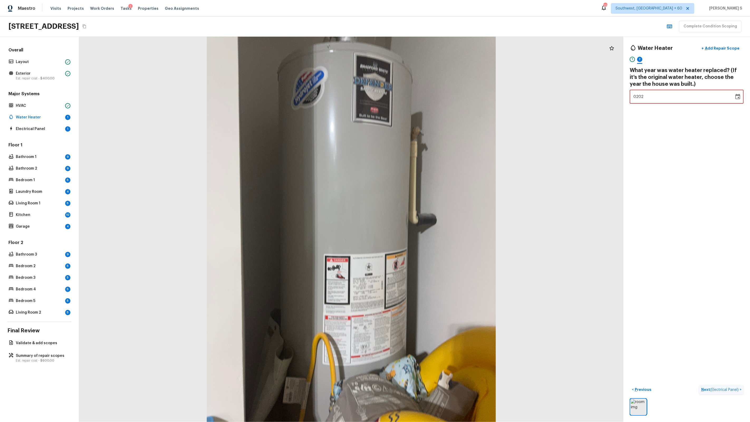
type input "2022"
click at [430, 146] on div "Water Heater + Add Repair Scope 1 2 What year was water heater replaced? (If it…" at bounding box center [686, 229] width 127 height 385
click at [430, 269] on span "( Electrical Panel )" at bounding box center [724, 390] width 28 height 4
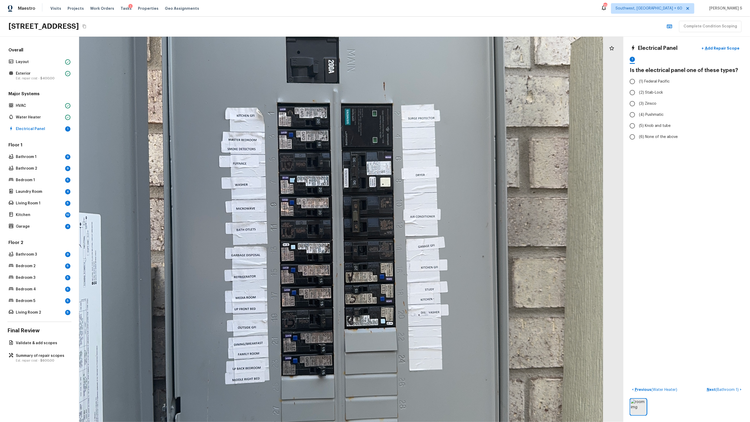
drag, startPoint x: 382, startPoint y: 276, endPoint x: 400, endPoint y: 364, distance: 89.8
click at [400, 269] on div at bounding box center [332, 230] width 1020 height 722
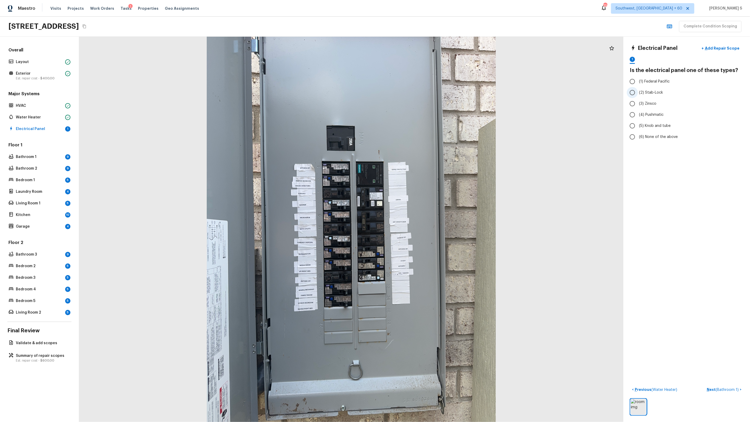
click at [430, 93] on span "(2) Stab-Lock" at bounding box center [651, 92] width 24 height 5
click at [430, 93] on input "(2) Stab-Lock" at bounding box center [632, 92] width 11 height 11
radio input "true"
click at [430, 269] on span "( Bathroom 1 )" at bounding box center [727, 390] width 23 height 4
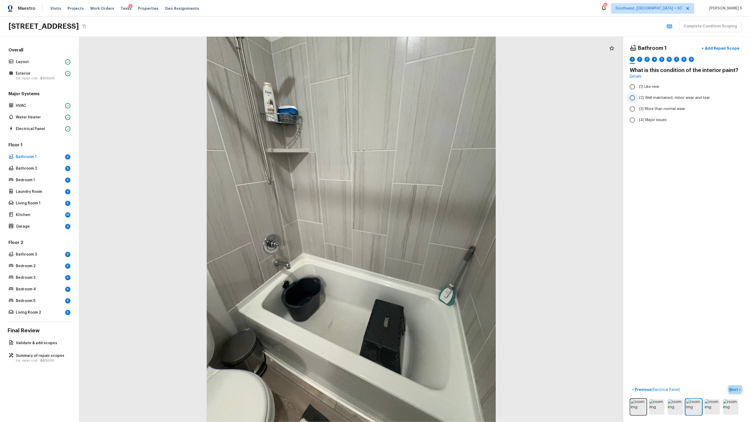
click at [430, 99] on span "(2) Well maintained, minor wear and tear" at bounding box center [674, 97] width 71 height 5
click at [430, 99] on input "(2) Well maintained, minor wear and tear" at bounding box center [632, 97] width 11 height 11
radio input "true"
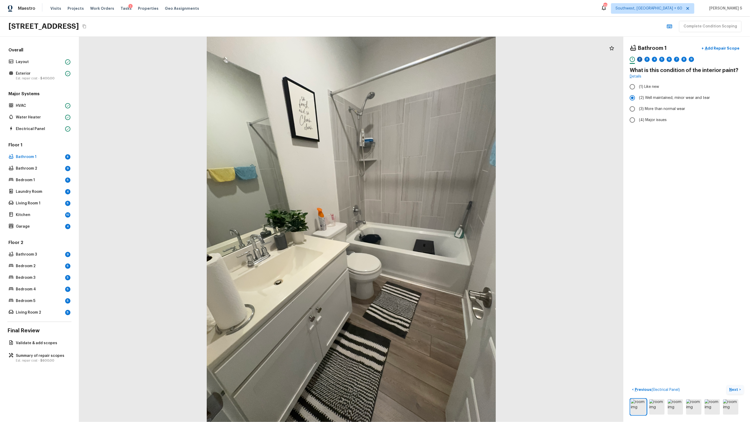
click at [430, 60] on div "2" at bounding box center [639, 59] width 5 height 5
click at [430, 112] on span "(2) No" at bounding box center [644, 110] width 11 height 5
click at [430, 112] on input "(2) No" at bounding box center [632, 110] width 11 height 11
radio input "true"
click at [430, 59] on div "3" at bounding box center [647, 59] width 5 height 5
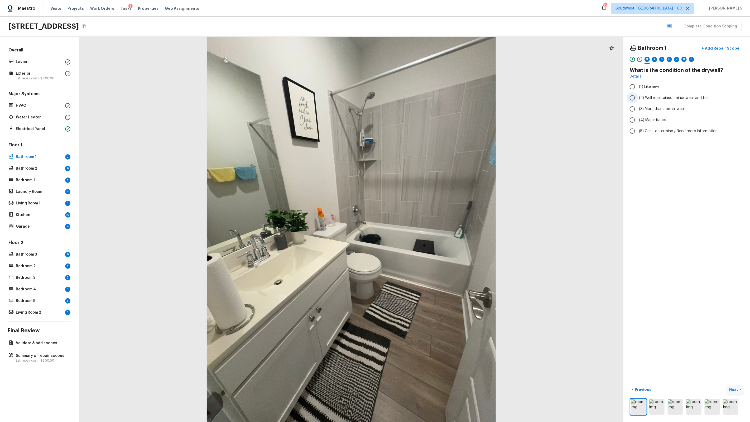
click at [430, 98] on span "(2) Well maintained, minor wear and tear" at bounding box center [674, 97] width 71 height 5
click at [430, 98] on input "(2) Well maintained, minor wear and tear" at bounding box center [632, 97] width 11 height 11
radio input "true"
click at [430, 57] on div "4" at bounding box center [654, 59] width 5 height 5
click at [430, 114] on span "(3) Tile" at bounding box center [645, 112] width 12 height 5
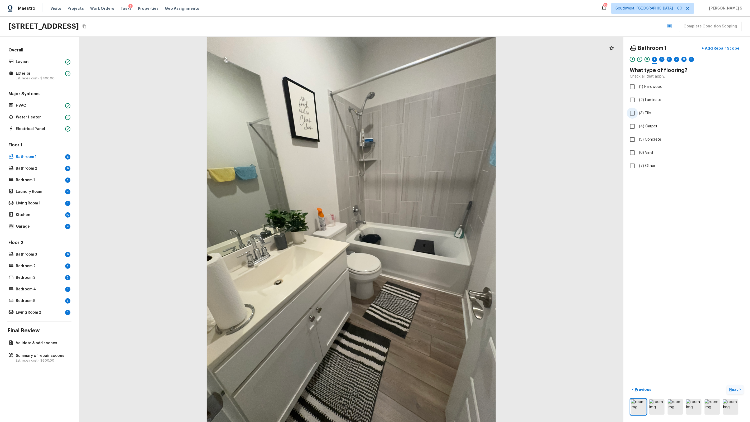
click at [430, 114] on input "(3) Tile" at bounding box center [632, 113] width 11 height 11
checkbox input "true"
click at [430, 59] on div "5" at bounding box center [661, 59] width 5 height 5
click at [430, 100] on span "(2) Well maintained, minor wear and tear" at bounding box center [674, 97] width 71 height 5
click at [430, 100] on input "(2) Well maintained, minor wear and tear" at bounding box center [632, 97] width 11 height 11
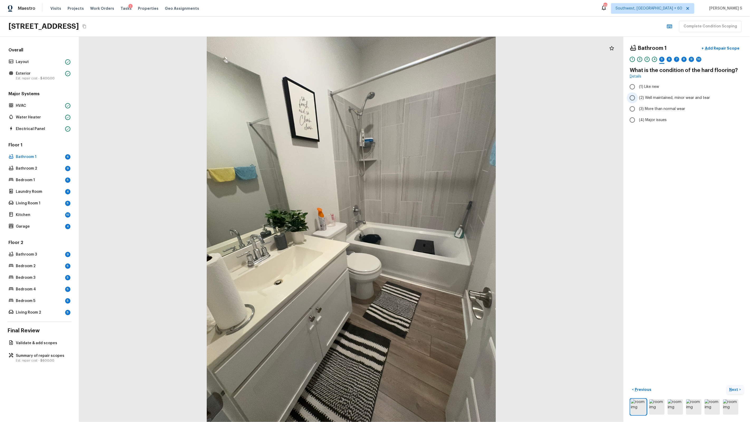
radio input "true"
click at [430, 59] on div "6" at bounding box center [669, 59] width 5 height 5
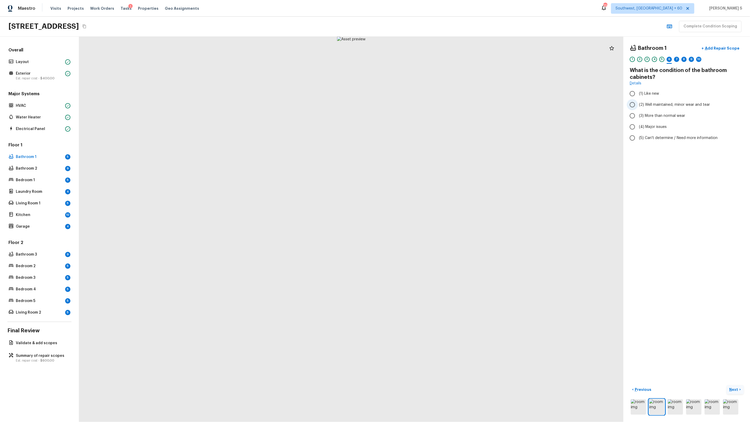
click at [430, 107] on span "(2) Well maintained, minor wear and tear" at bounding box center [674, 104] width 71 height 5
click at [430, 107] on input "(2) Well maintained, minor wear and tear" at bounding box center [632, 104] width 11 height 11
radio input "true"
click at [430, 58] on div "7" at bounding box center [676, 59] width 5 height 5
click at [430, 100] on span "(2) No" at bounding box center [644, 99] width 11 height 5
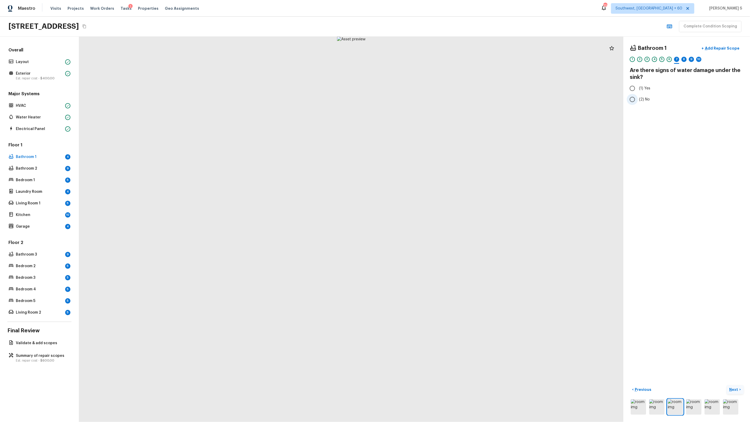
click at [430, 100] on input "(2) No" at bounding box center [632, 99] width 11 height 11
radio input "true"
click at [430, 59] on div "8" at bounding box center [683, 59] width 5 height 5
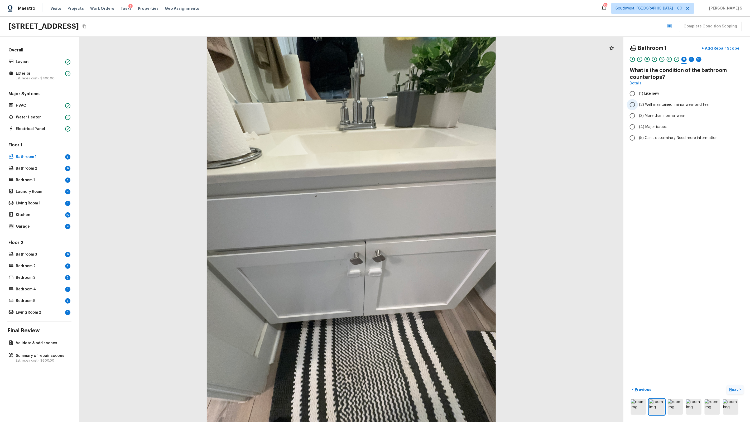
click at [430, 107] on span "(2) Well maintained, minor wear and tear" at bounding box center [674, 104] width 71 height 5
click at [430, 107] on input "(2) Well maintained, minor wear and tear" at bounding box center [632, 104] width 11 height 11
radio input "true"
click at [430, 59] on div "9" at bounding box center [691, 59] width 5 height 5
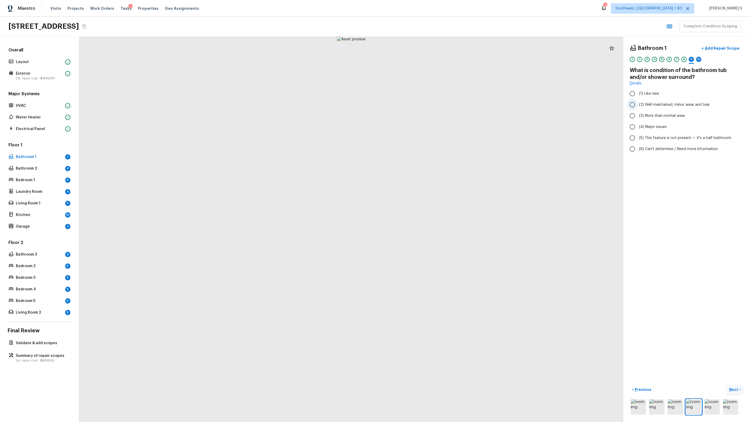
click at [430, 104] on span "(2) Well maintained, minor wear and tear" at bounding box center [674, 104] width 71 height 5
click at [430, 104] on input "(2) Well maintained, minor wear and tear" at bounding box center [632, 104] width 11 height 11
radio input "true"
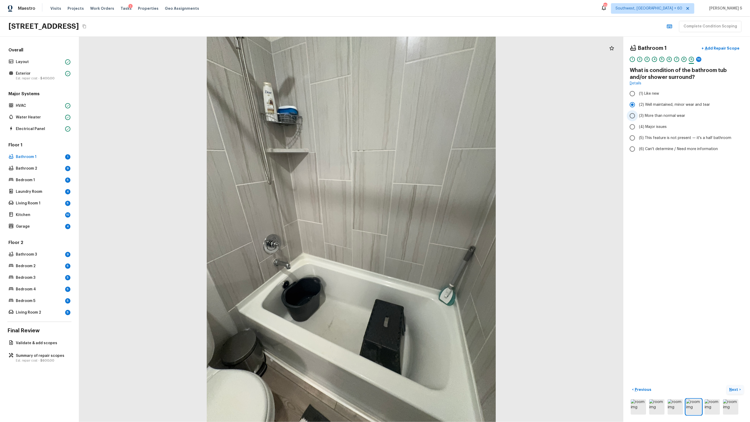
click at [430, 116] on span "(3) More than normal wear" at bounding box center [662, 115] width 46 height 5
click at [430, 116] on input "(3) More than normal wear" at bounding box center [632, 115] width 11 height 11
radio input "true"
click at [430, 47] on p "Add Repair Scope" at bounding box center [722, 48] width 36 height 5
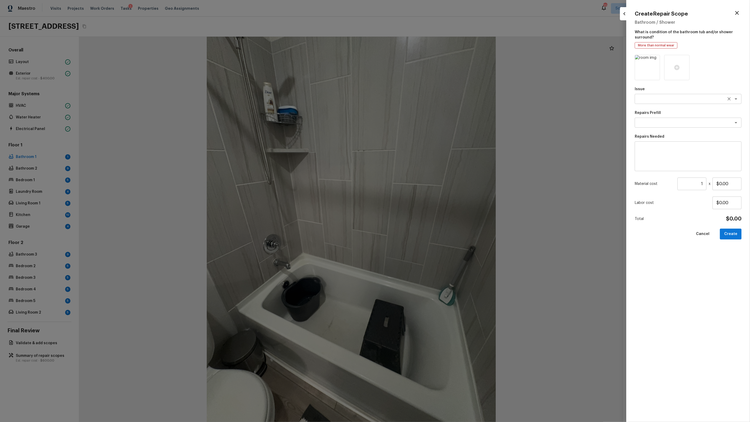
click at [430, 99] on textarea at bounding box center [680, 98] width 87 height 5
type textarea "Bathroom Plumbing"
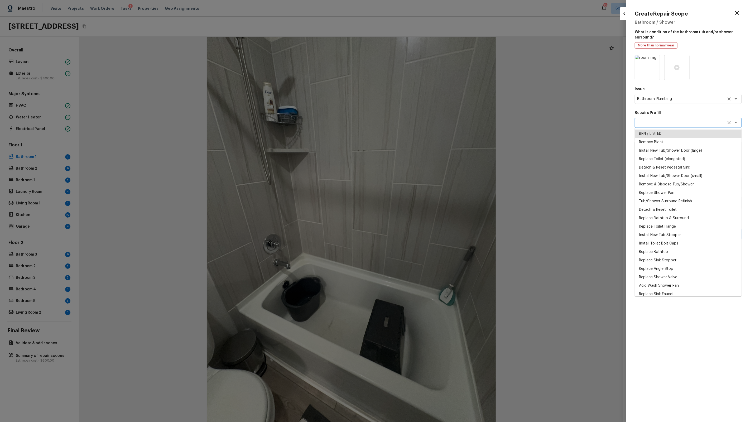
scroll to position [52, 0]
type textarea "Acid Wash Shower Pan"
type textarea "Prep and acid wash/deep clean the shower pan."
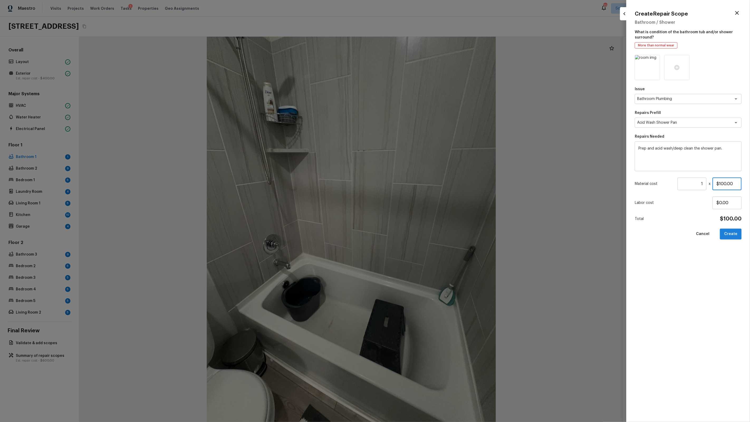
type input "$100.00"
click at [430, 231] on button "Create" at bounding box center [731, 234] width 22 height 11
click at [430, 156] on div at bounding box center [375, 211] width 750 height 422
type input "$0.00"
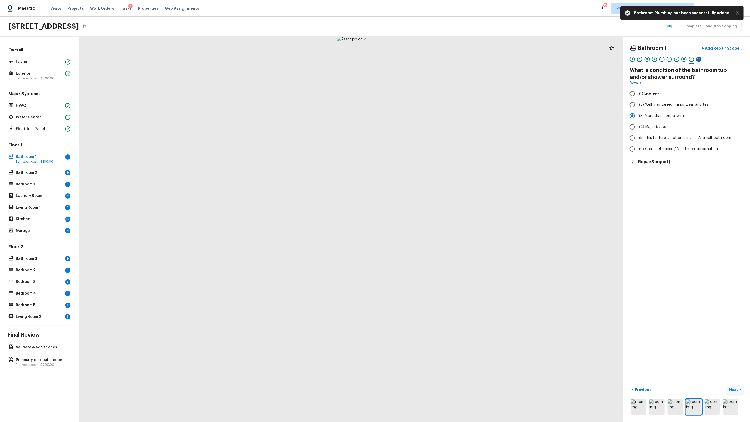
click at [430, 59] on div "10" at bounding box center [698, 59] width 5 height 5
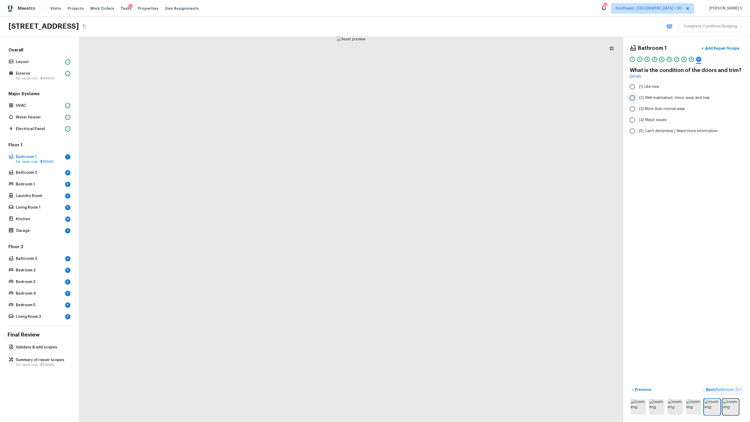
click at [430, 98] on span "(2) Well maintained, minor wear and tear" at bounding box center [674, 97] width 71 height 5
click at [430, 98] on input "(2) Well maintained, minor wear and tear" at bounding box center [632, 97] width 11 height 11
radio input "true"
click at [430, 269] on span "( Bathroom 2 )" at bounding box center [727, 390] width 24 height 4
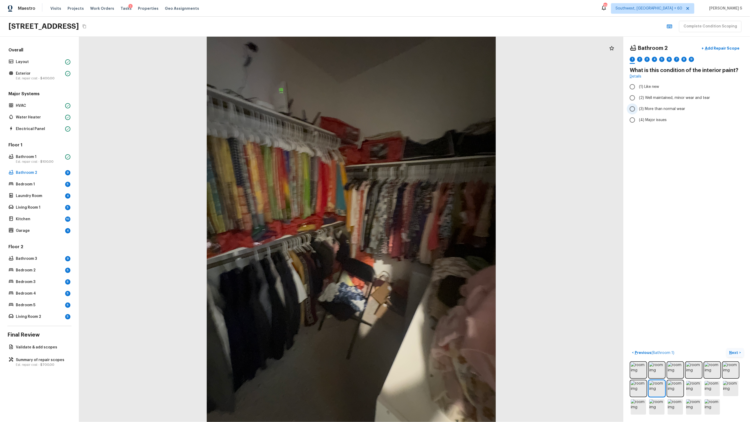
click at [430, 108] on span "(3) More than normal wear" at bounding box center [662, 108] width 46 height 5
click at [430, 108] on input "(3) More than normal wear" at bounding box center [632, 108] width 11 height 11
radio input "true"
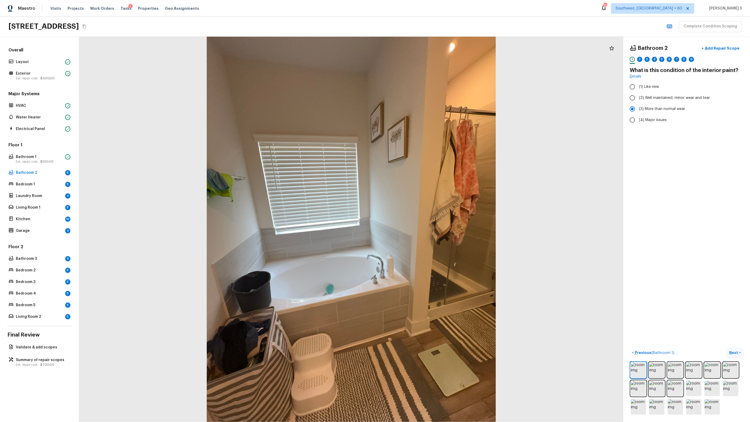
click at [430, 59] on div "1 2 3 4 5 6 7 8 9" at bounding box center [687, 61] width 114 height 8
click at [430, 60] on div "2" at bounding box center [639, 59] width 5 height 5
click at [430, 108] on input "(2) No" at bounding box center [632, 110] width 11 height 11
radio input "true"
click at [430, 57] on div "3" at bounding box center [647, 59] width 5 height 5
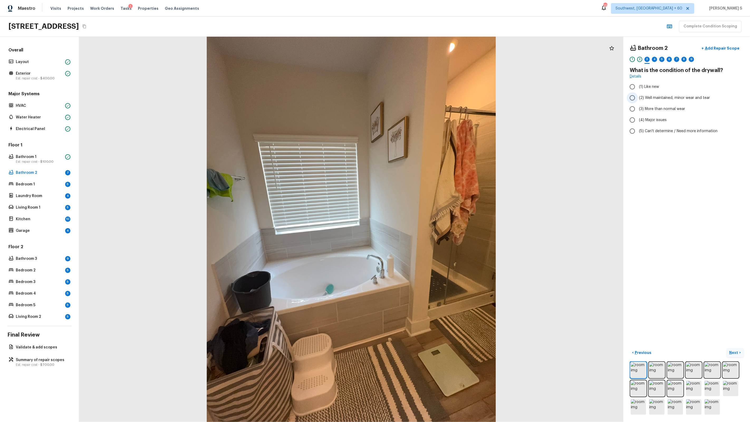
click at [430, 99] on label "(2) Well maintained, minor wear and tear" at bounding box center [683, 97] width 113 height 11
click at [430, 99] on input "(2) Well maintained, minor wear and tear" at bounding box center [632, 97] width 11 height 11
radio input "true"
click at [430, 59] on div "4" at bounding box center [654, 59] width 5 height 5
click at [430, 57] on div "3" at bounding box center [647, 61] width 5 height 8
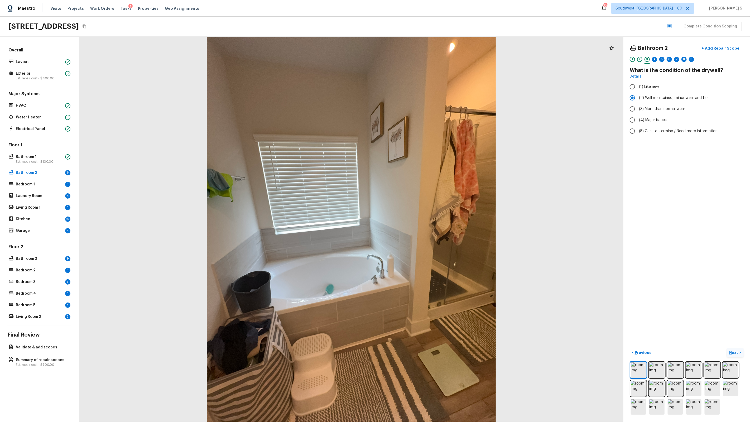
click at [430, 58] on div "4" at bounding box center [654, 61] width 5 height 8
click at [430, 113] on label "(3) Tile" at bounding box center [683, 113] width 113 height 11
click at [430, 113] on input "(3) Tile" at bounding box center [632, 113] width 11 height 11
checkbox input "true"
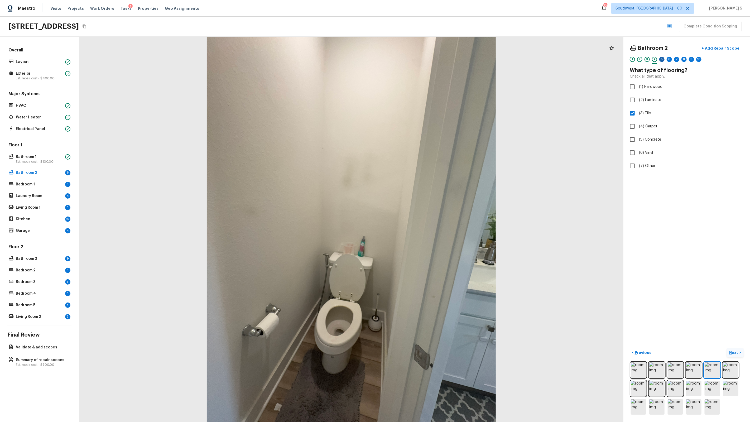
click at [430, 61] on div "5" at bounding box center [661, 59] width 5 height 5
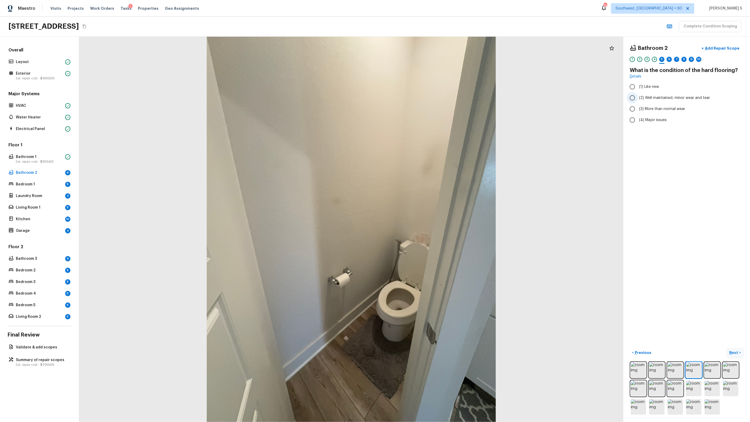
click at [430, 95] on label "(2) Well maintained, minor wear and tear" at bounding box center [683, 97] width 113 height 11
click at [430, 95] on input "(2) Well maintained, minor wear and tear" at bounding box center [632, 97] width 11 height 11
radio input "true"
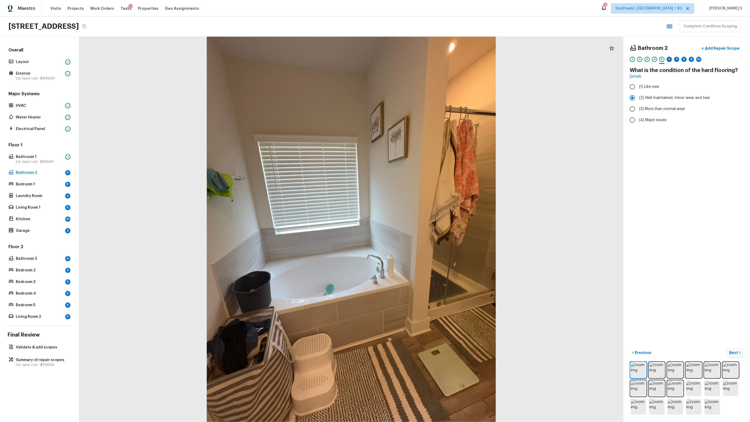
click at [430, 61] on div "6" at bounding box center [669, 59] width 5 height 5
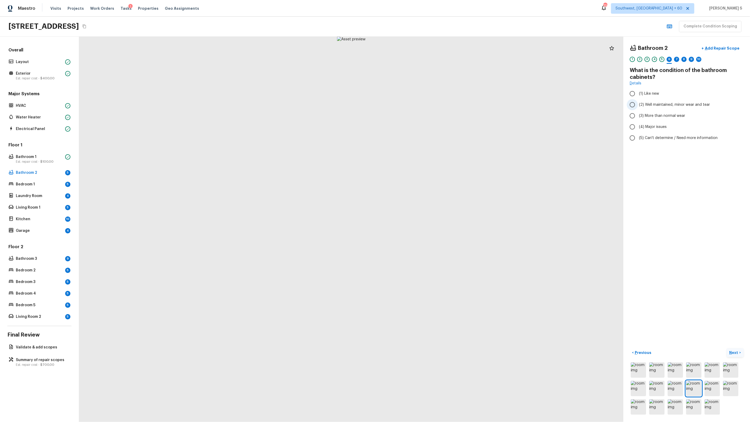
click at [430, 104] on span "(2) Well maintained, minor wear and tear" at bounding box center [674, 104] width 71 height 5
click at [430, 104] on input "(2) Well maintained, minor wear and tear" at bounding box center [632, 104] width 11 height 11
radio input "true"
click at [430, 59] on div "7" at bounding box center [676, 59] width 5 height 5
click at [430, 100] on input "(2) No" at bounding box center [632, 99] width 11 height 11
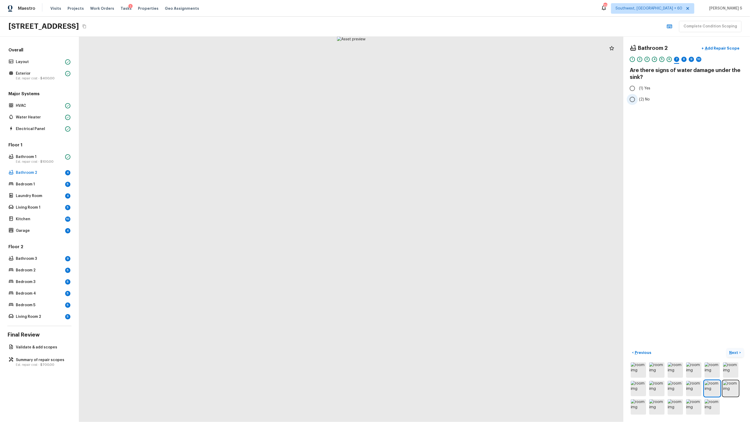
radio input "true"
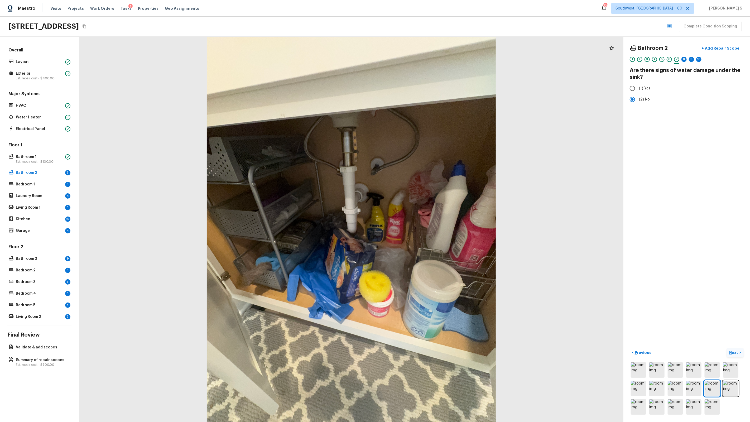
click at [430, 59] on div "1 2 3 4 5 6 7 8 9 10" at bounding box center [687, 61] width 114 height 8
click at [430, 59] on div "8" at bounding box center [683, 59] width 5 height 5
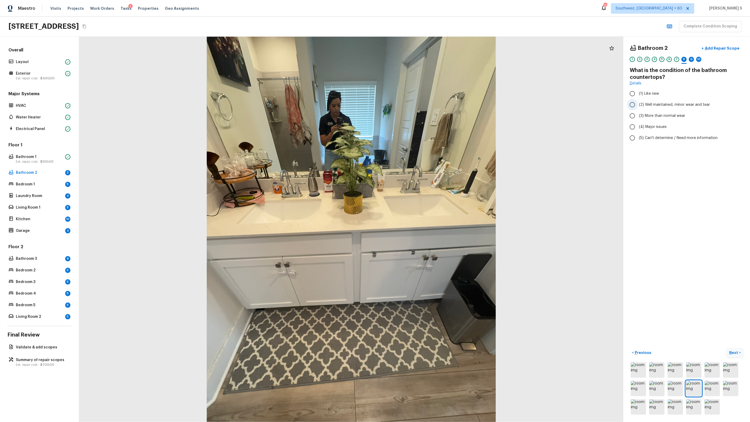
click at [430, 104] on span "(2) Well maintained, minor wear and tear" at bounding box center [674, 104] width 71 height 5
click at [430, 104] on input "(2) Well maintained, minor wear and tear" at bounding box center [632, 104] width 11 height 11
radio input "true"
click at [430, 61] on div "9" at bounding box center [691, 59] width 5 height 5
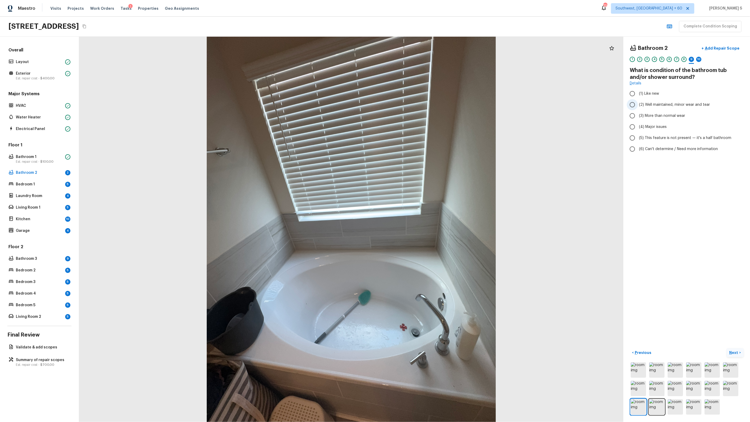
click at [430, 105] on span "(2) Well maintained, minor wear and tear" at bounding box center [674, 104] width 71 height 5
click at [430, 105] on input "(2) Well maintained, minor wear and tear" at bounding box center [632, 104] width 11 height 11
radio input "true"
click at [430, 60] on div "10" at bounding box center [698, 59] width 5 height 5
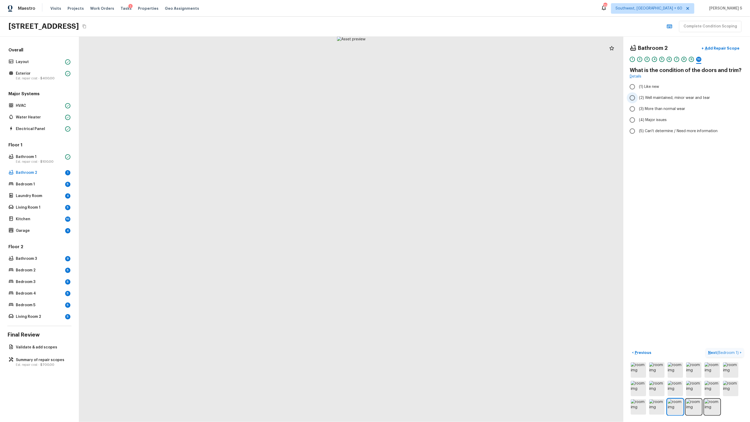
click at [430, 98] on span "(2) Well maintained, minor wear and tear" at bounding box center [674, 97] width 71 height 5
click at [430, 98] on input "(2) Well maintained, minor wear and tear" at bounding box center [632, 97] width 11 height 11
radio input "true"
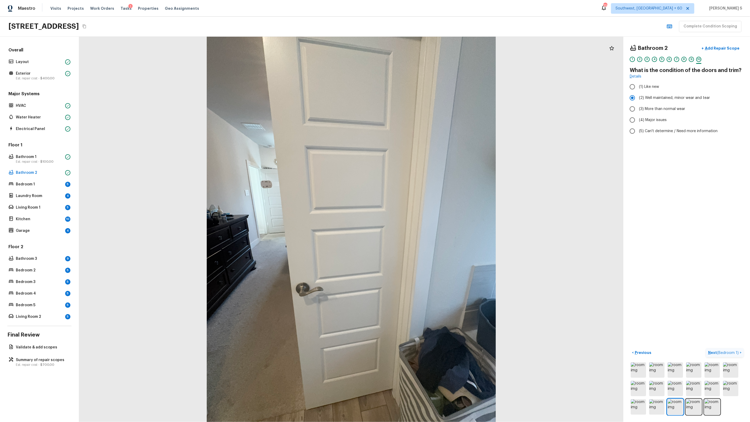
click at [430, 269] on span "( Bedroom 1 )" at bounding box center [728, 353] width 22 height 4
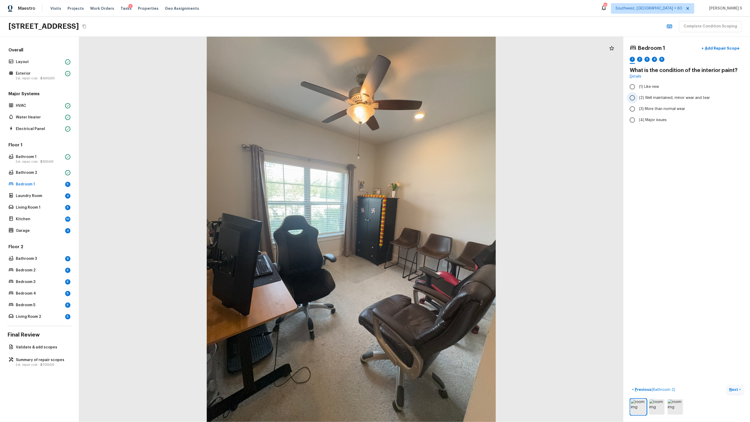
click at [430, 95] on span "(2) Well maintained, minor wear and tear" at bounding box center [674, 97] width 71 height 5
click at [430, 95] on input "(2) Well maintained, minor wear and tear" at bounding box center [632, 97] width 11 height 11
radio input "true"
click at [430, 59] on div "2" at bounding box center [639, 59] width 5 height 5
click at [430, 108] on span "(2) No" at bounding box center [644, 110] width 11 height 5
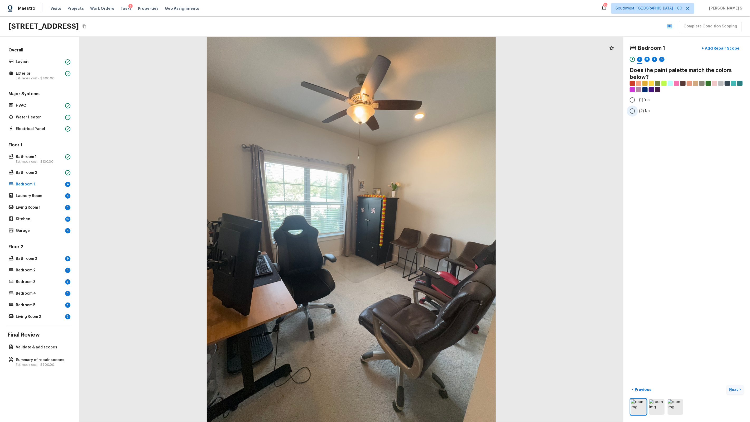
click at [430, 108] on input "(2) No" at bounding box center [632, 110] width 11 height 11
radio input "true"
click at [430, 59] on div "3" at bounding box center [647, 59] width 5 height 5
click at [430, 97] on span "(2) Well maintained, minor wear and tear" at bounding box center [674, 97] width 71 height 5
click at [430, 97] on input "(2) Well maintained, minor wear and tear" at bounding box center [632, 97] width 11 height 11
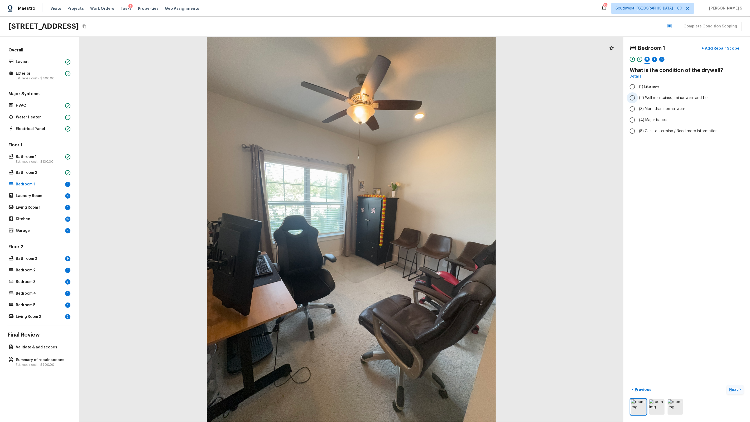
radio input "true"
click at [430, 60] on div "4" at bounding box center [654, 59] width 5 height 5
click at [430, 129] on label "(4) Carpet" at bounding box center [683, 126] width 113 height 11
click at [430, 129] on input "(4) Carpet" at bounding box center [632, 126] width 11 height 11
checkbox input "true"
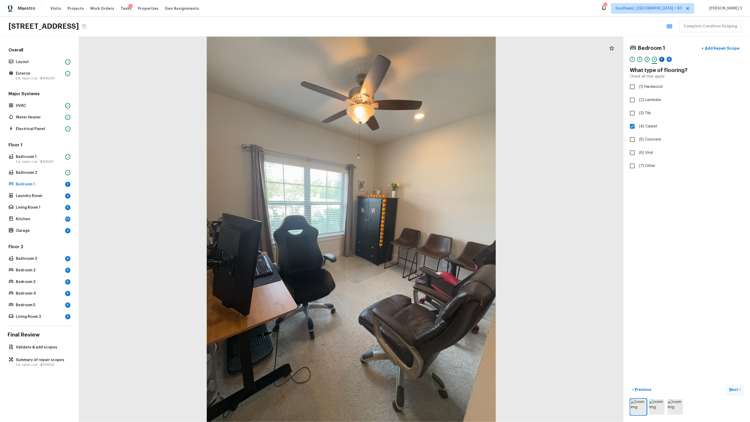
click at [430, 59] on div "5" at bounding box center [661, 59] width 5 height 5
click at [430, 99] on span "(2) Well maintained, minor wear and tear" at bounding box center [674, 97] width 71 height 5
click at [430, 99] on input "(2) Well maintained, minor wear and tear" at bounding box center [632, 97] width 11 height 11
radio input "true"
click at [430, 60] on div "6" at bounding box center [669, 59] width 5 height 5
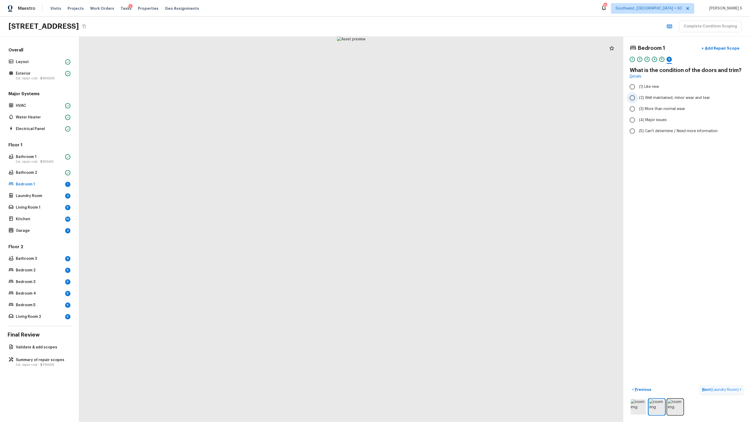
click at [430, 101] on label "(2) Well maintained, minor wear and tear" at bounding box center [683, 97] width 113 height 11
click at [430, 101] on input "(2) Well maintained, minor wear and tear" at bounding box center [632, 97] width 11 height 11
radio input "true"
click at [430, 269] on span "( Laundry Room )" at bounding box center [725, 390] width 28 height 4
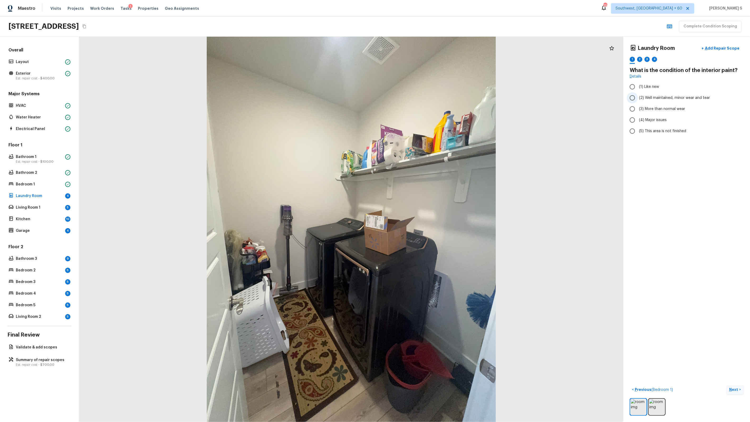
click at [430, 102] on label "(2) Well maintained, minor wear and tear" at bounding box center [683, 97] width 113 height 11
click at [430, 102] on input "(2) Well maintained, minor wear and tear" at bounding box center [632, 97] width 11 height 11
radio input "true"
click at [430, 58] on div "2" at bounding box center [639, 59] width 5 height 5
click at [430, 110] on label "(2) No" at bounding box center [683, 110] width 113 height 11
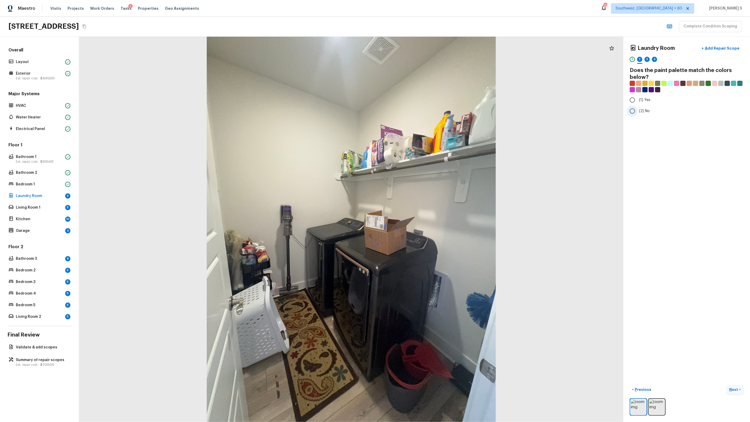
click at [430, 110] on input "(2) No" at bounding box center [632, 110] width 11 height 11
radio input "true"
click at [430, 55] on div "Laundry Room + Add Repair Scope 1 2 3 4" at bounding box center [687, 54] width 114 height 22
click at [430, 64] on div "3" at bounding box center [647, 61] width 5 height 8
click at [430, 92] on label "(2) Well maintained, minor wear and tear" at bounding box center [683, 97] width 113 height 11
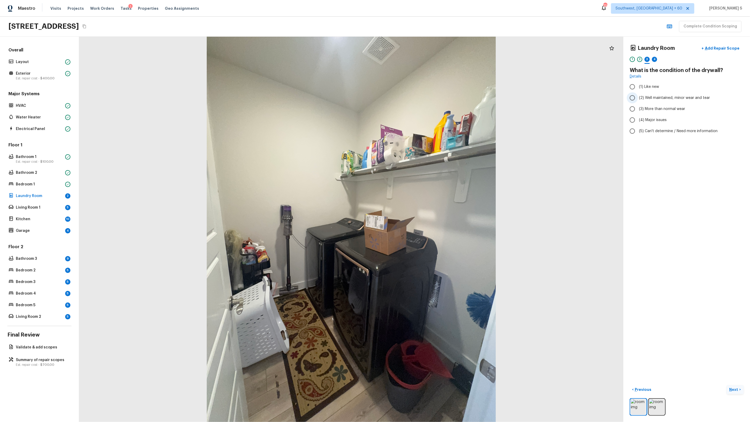
click at [430, 92] on input "(2) Well maintained, minor wear and tear" at bounding box center [632, 97] width 11 height 11
radio input "true"
click at [430, 60] on div "4" at bounding box center [654, 59] width 5 height 5
click at [430, 116] on label "(3) Tile" at bounding box center [683, 113] width 113 height 11
click at [430, 116] on input "(3) Tile" at bounding box center [632, 113] width 11 height 11
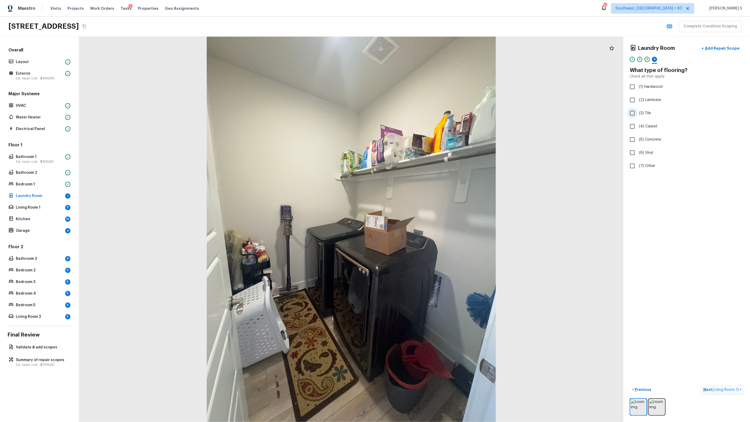
checkbox input "true"
click at [430, 60] on div "5" at bounding box center [661, 59] width 5 height 5
click at [430, 100] on label "(2) Well maintained, minor wear and tear" at bounding box center [683, 97] width 113 height 11
click at [430, 100] on input "(2) Well maintained, minor wear and tear" at bounding box center [632, 97] width 11 height 11
radio input "true"
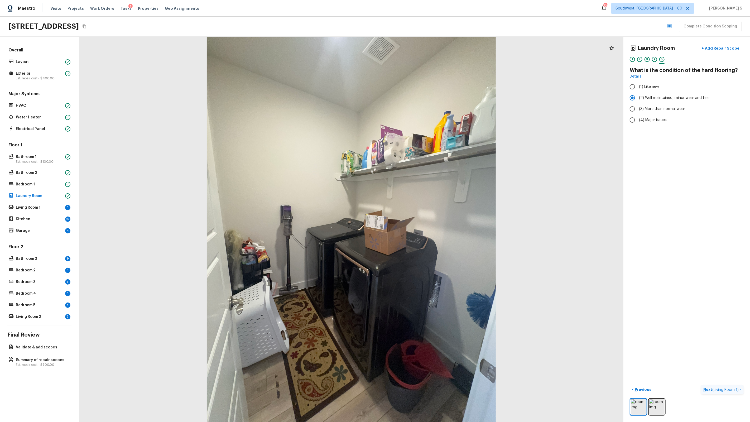
click at [430, 269] on span "( Living Room 1 )" at bounding box center [725, 390] width 26 height 4
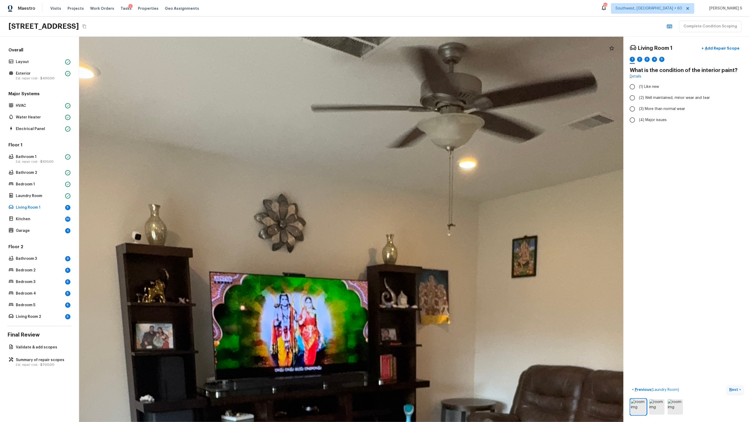
drag, startPoint x: 267, startPoint y: 285, endPoint x: 507, endPoint y: 310, distance: 241.1
click at [430, 269] on div at bounding box center [392, 423] width 1898 height 1344
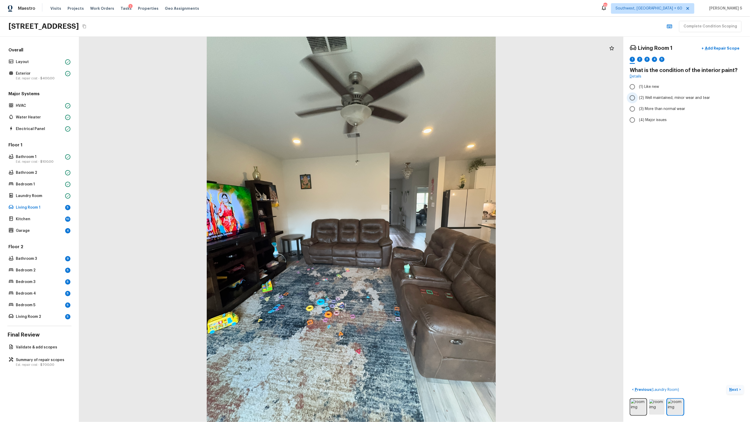
click at [430, 95] on label "(2) Well maintained, minor wear and tear" at bounding box center [683, 97] width 113 height 11
click at [430, 95] on input "(2) Well maintained, minor wear and tear" at bounding box center [632, 97] width 11 height 11
radio input "true"
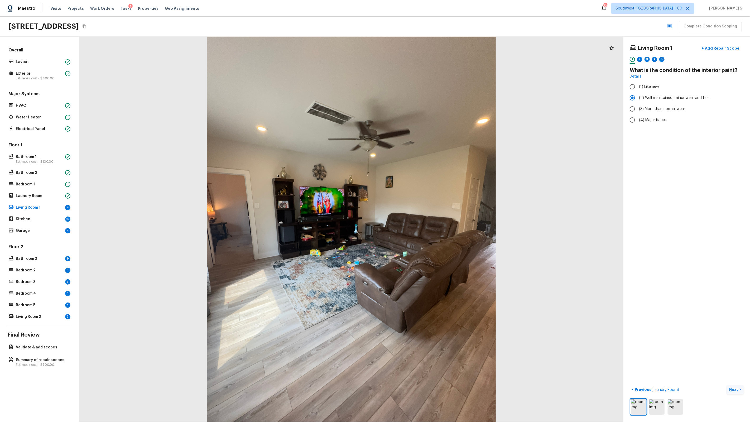
click at [430, 56] on div "Living Room 1 + Add Repair Scope 1 2 3 4 5" at bounding box center [687, 54] width 114 height 22
click at [430, 62] on div "2" at bounding box center [639, 61] width 5 height 8
click at [430, 107] on label "(2) No" at bounding box center [683, 110] width 113 height 11
click at [430, 107] on input "(2) No" at bounding box center [632, 110] width 11 height 11
radio input "true"
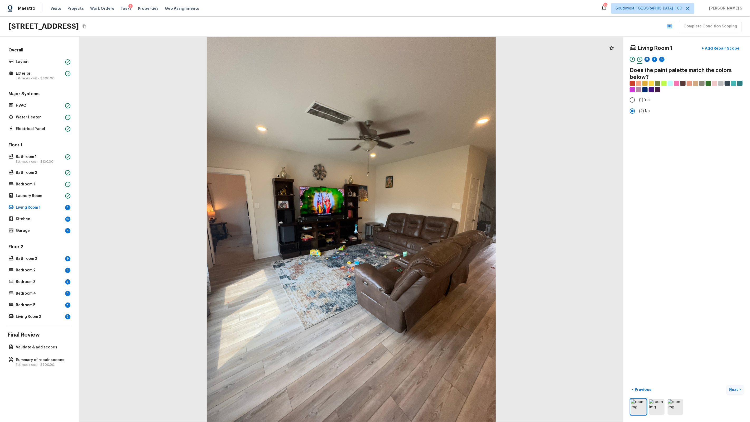
click at [430, 60] on div "3" at bounding box center [647, 59] width 5 height 5
click at [430, 94] on label "(2) Well maintained, minor wear and tear" at bounding box center [683, 97] width 113 height 11
click at [430, 94] on input "(2) Well maintained, minor wear and tear" at bounding box center [632, 97] width 11 height 11
radio input "true"
click at [430, 58] on div "4" at bounding box center [654, 59] width 5 height 5
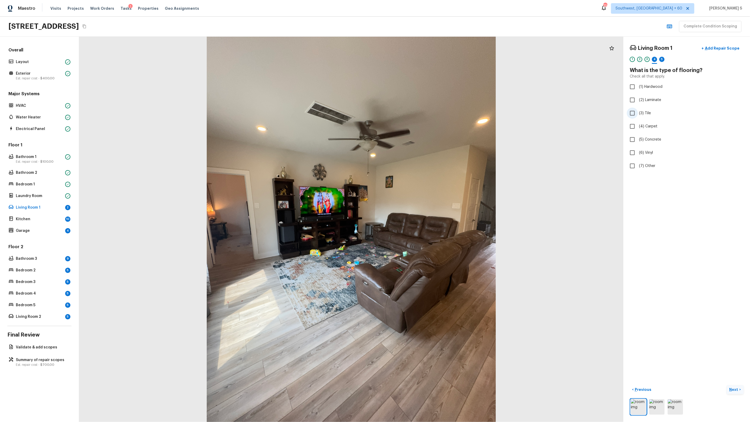
click at [430, 116] on label "(3) Tile" at bounding box center [683, 113] width 113 height 11
click at [430, 116] on input "(3) Tile" at bounding box center [632, 113] width 11 height 11
checkbox input "true"
click at [430, 60] on div "1 2 3 4 5 6" at bounding box center [687, 61] width 114 height 8
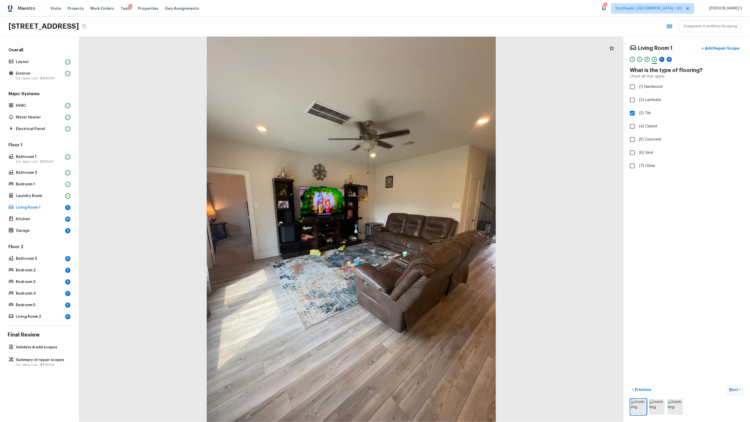
click at [430, 60] on div "5" at bounding box center [661, 59] width 5 height 5
click at [430, 97] on span "(2) Well maintained, minor wear and tear" at bounding box center [674, 97] width 71 height 5
click at [430, 97] on input "(2) Well maintained, minor wear and tear" at bounding box center [632, 97] width 11 height 11
radio input "true"
click at [430, 59] on div "6" at bounding box center [669, 59] width 5 height 5
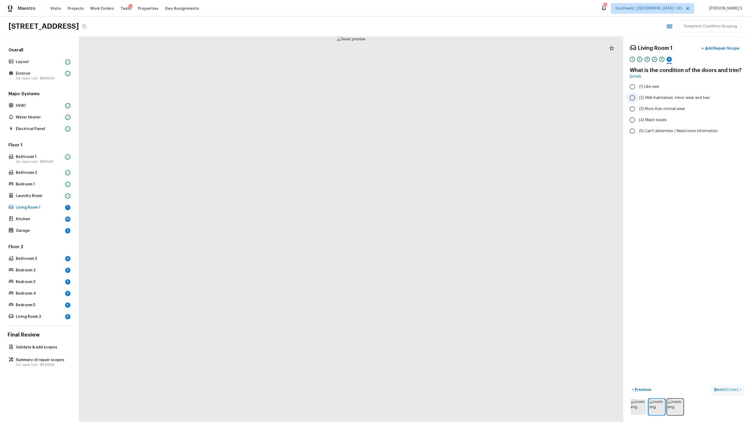
click at [430, 98] on span "(2) Well maintained, minor wear and tear" at bounding box center [674, 97] width 71 height 5
click at [430, 98] on input "(2) Well maintained, minor wear and tear" at bounding box center [632, 97] width 11 height 11
radio input "true"
click at [430, 269] on p "Next ( Kitchen )" at bounding box center [727, 390] width 26 height 6
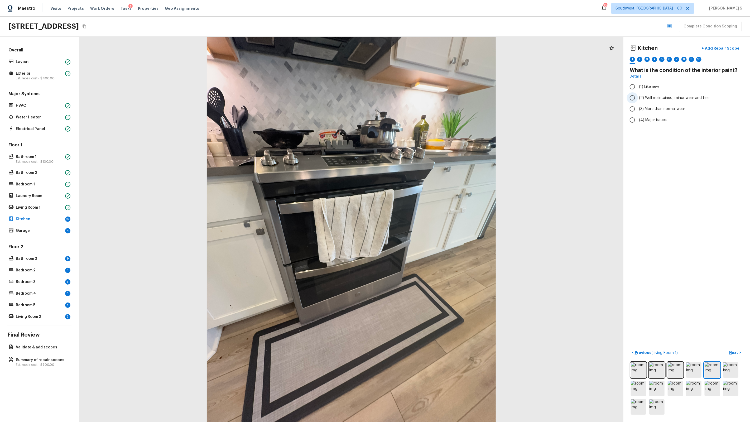
click at [430, 95] on input "(2) Well maintained, minor wear and tear" at bounding box center [632, 97] width 11 height 11
radio input "true"
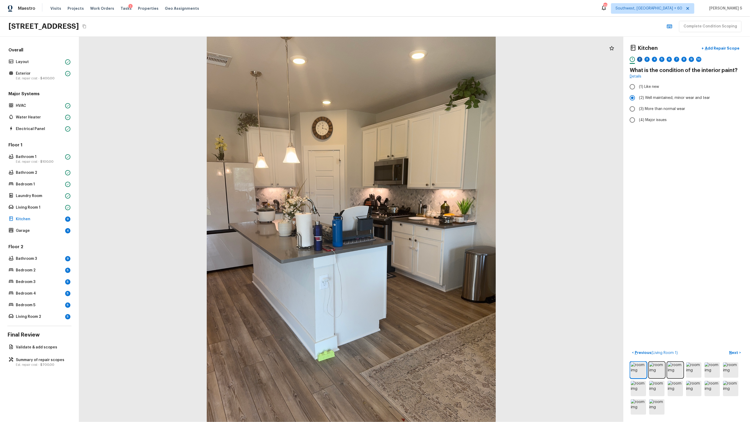
click at [430, 59] on div "2" at bounding box center [639, 59] width 5 height 5
click at [430, 110] on span "(2) No" at bounding box center [644, 110] width 11 height 5
click at [430, 110] on input "(2) No" at bounding box center [632, 110] width 11 height 11
radio input "true"
click at [430, 63] on div "3" at bounding box center [647, 61] width 5 height 8
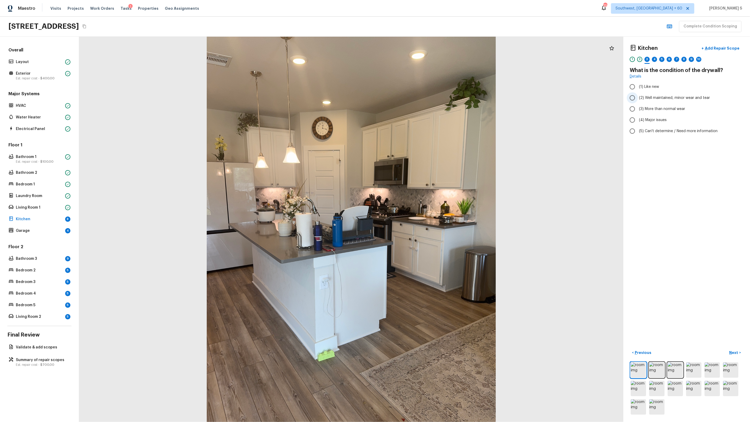
click at [430, 98] on span "(2) Well maintained, minor wear and tear" at bounding box center [674, 97] width 71 height 5
click at [430, 98] on input "(2) Well maintained, minor wear and tear" at bounding box center [632, 97] width 11 height 11
radio input "true"
click at [430, 57] on div "4" at bounding box center [654, 59] width 5 height 5
click at [430, 111] on span "(3) Tile" at bounding box center [645, 112] width 12 height 5
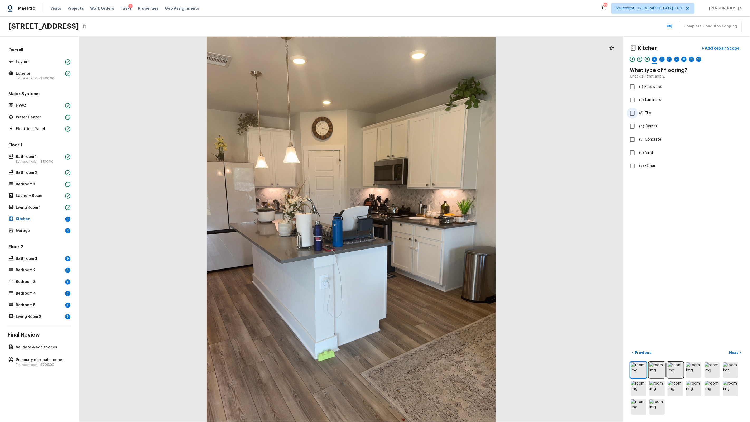
click at [430, 111] on input "(3) Tile" at bounding box center [632, 113] width 11 height 11
checkbox input "true"
click at [430, 63] on div "5" at bounding box center [661, 61] width 5 height 8
click at [430, 91] on label "(1) Like new" at bounding box center [683, 86] width 113 height 11
click at [430, 91] on input "(1) Like new" at bounding box center [632, 86] width 11 height 11
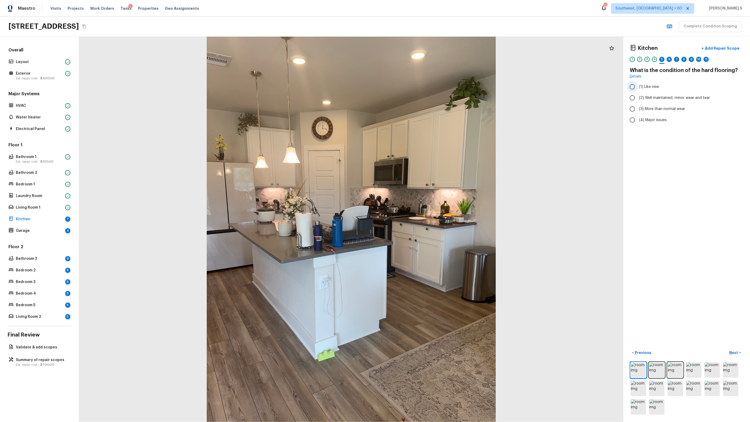
radio input "true"
click at [430, 99] on span "(2) Well maintained, minor wear and tear" at bounding box center [674, 97] width 71 height 5
click at [430, 99] on input "(2) Well maintained, minor wear and tear" at bounding box center [632, 97] width 11 height 11
radio input "true"
click at [430, 58] on div "6" at bounding box center [669, 59] width 5 height 5
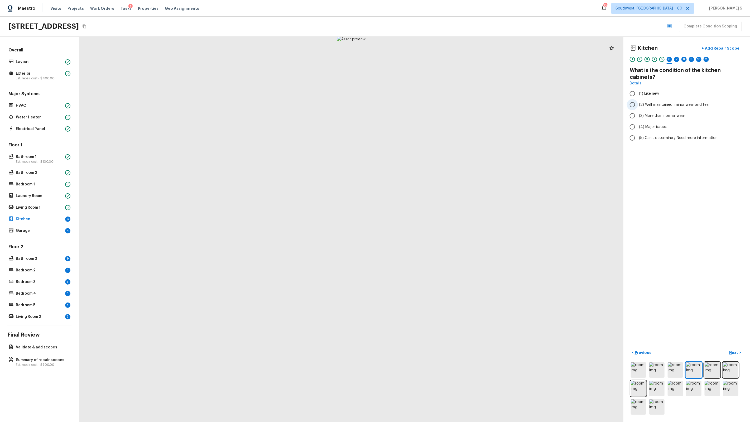
click at [430, 104] on span "(2) Well maintained, minor wear and tear" at bounding box center [674, 104] width 71 height 5
click at [430, 104] on input "(2) Well maintained, minor wear and tear" at bounding box center [632, 104] width 11 height 11
radio input "true"
click at [430, 57] on div "7" at bounding box center [676, 59] width 5 height 5
click at [430, 101] on label "(2) Well maintained, minor wear and tear" at bounding box center [683, 104] width 113 height 11
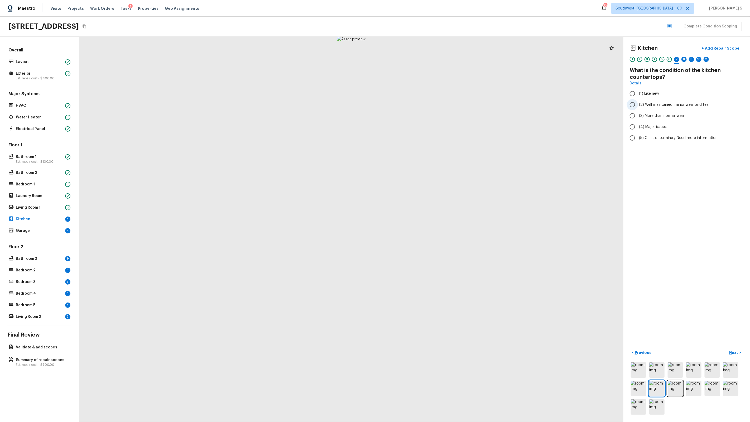
click at [430, 101] on input "(2) Well maintained, minor wear and tear" at bounding box center [632, 104] width 11 height 11
radio input "true"
click at [430, 60] on div "8" at bounding box center [683, 59] width 5 height 5
click at [430, 97] on span "(2) Corian" at bounding box center [647, 99] width 17 height 5
click at [430, 94] on input "(2) Corian" at bounding box center [632, 99] width 11 height 11
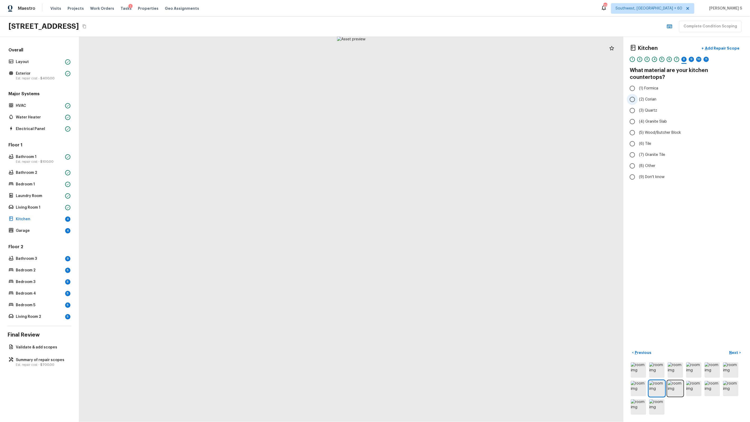
radio input "true"
click at [430, 86] on span "(1) Formica" at bounding box center [648, 88] width 19 height 5
click at [430, 83] on input "(1) Formica" at bounding box center [632, 88] width 11 height 11
radio input "true"
click at [430, 60] on div "9" at bounding box center [691, 59] width 5 height 5
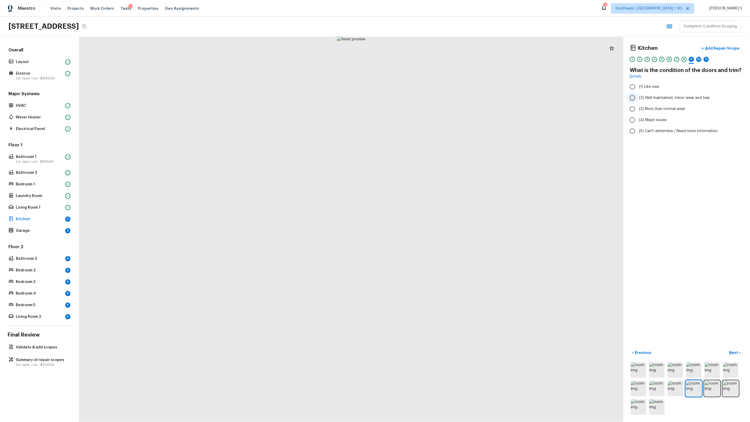
click at [430, 102] on label "(2) Well maintained, minor wear and tear" at bounding box center [683, 97] width 113 height 11
click at [430, 102] on input "(2) Well maintained, minor wear and tear" at bounding box center [632, 97] width 11 height 11
radio input "true"
click at [430, 59] on div "10" at bounding box center [698, 59] width 5 height 5
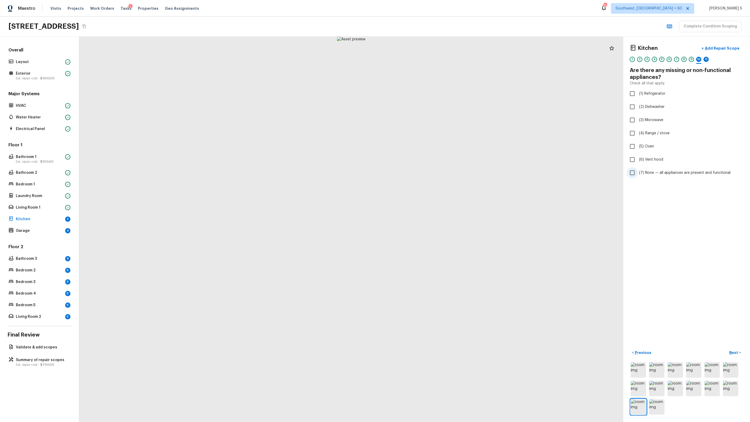
click at [430, 173] on span "(7) None — all appliances are present and functional" at bounding box center [685, 172] width 92 height 5
click at [430, 173] on input "(7) None — all appliances are present and functional" at bounding box center [632, 172] width 11 height 11
checkbox input "true"
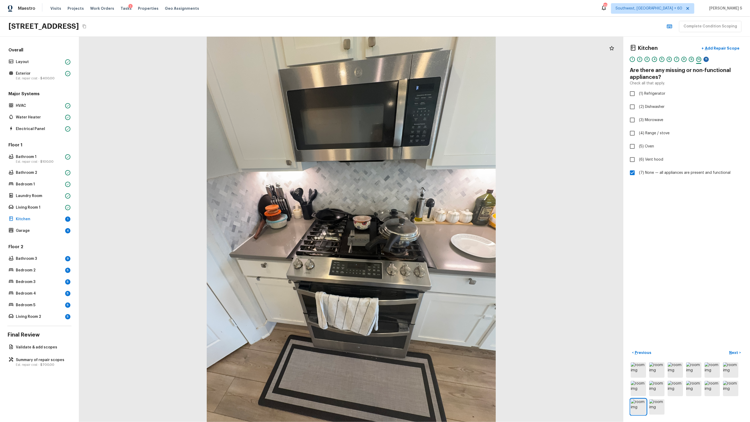
click at [430, 60] on div "11" at bounding box center [706, 59] width 5 height 5
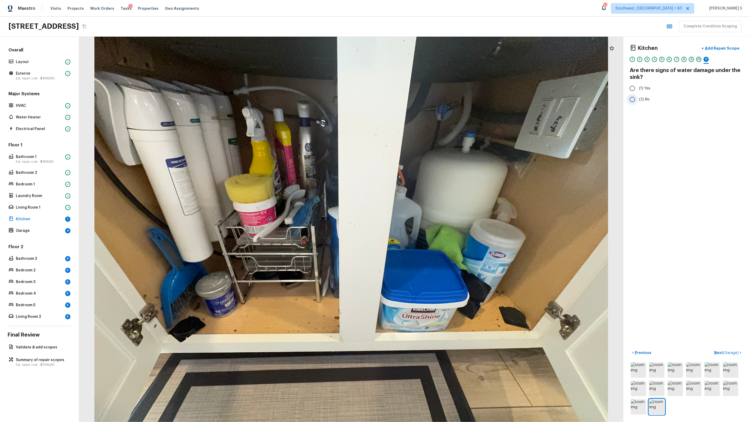
click at [430, 98] on label "(2) No" at bounding box center [683, 99] width 113 height 11
click at [430, 98] on input "(2) No" at bounding box center [632, 99] width 11 height 11
radio input "true"
click at [430, 269] on span "( Garage )" at bounding box center [731, 353] width 16 height 4
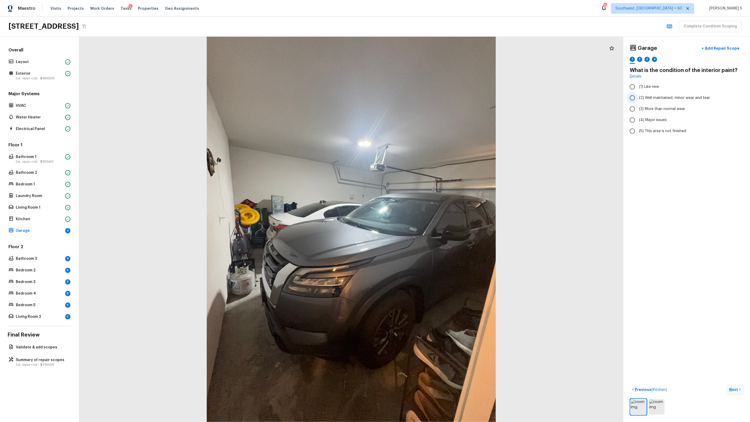
click at [430, 98] on span "(2) Well maintained, minor wear and tear" at bounding box center [674, 97] width 71 height 5
click at [430, 98] on input "(2) Well maintained, minor wear and tear" at bounding box center [632, 97] width 11 height 11
radio input "true"
click at [430, 60] on div "2" at bounding box center [639, 59] width 5 height 5
click at [430, 106] on label "(2) No" at bounding box center [683, 110] width 113 height 11
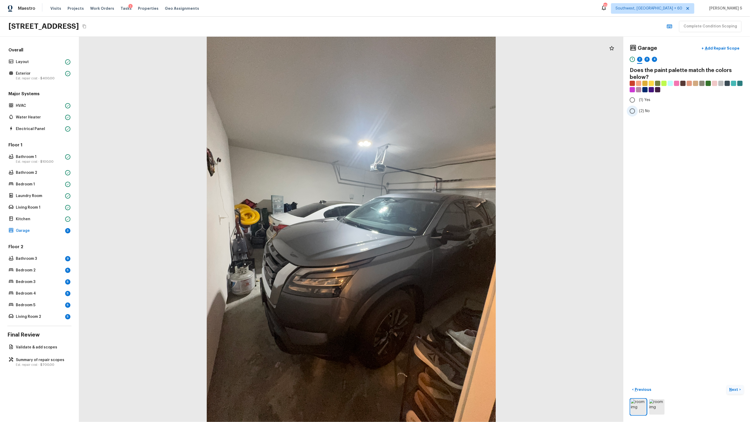
click at [430, 106] on input "(2) No" at bounding box center [632, 110] width 11 height 11
radio input "true"
click at [430, 62] on div "3" at bounding box center [647, 61] width 5 height 8
click at [430, 101] on label "(2) Well maintained, minor wear and tear" at bounding box center [683, 97] width 113 height 11
click at [430, 101] on input "(2) Well maintained, minor wear and tear" at bounding box center [632, 97] width 11 height 11
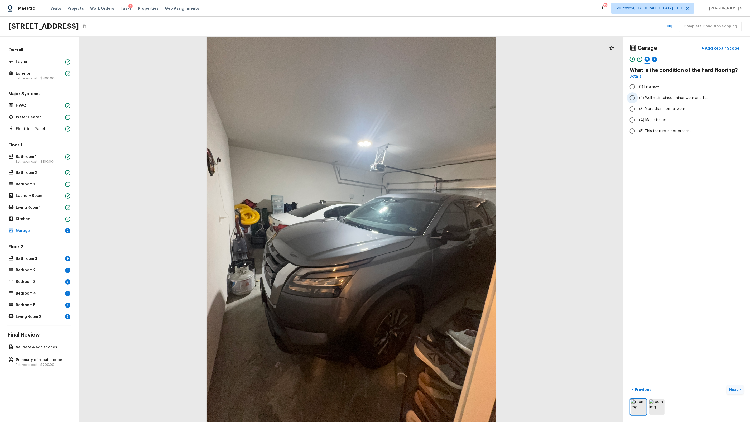
radio input "true"
click at [430, 60] on div "4" at bounding box center [654, 59] width 5 height 5
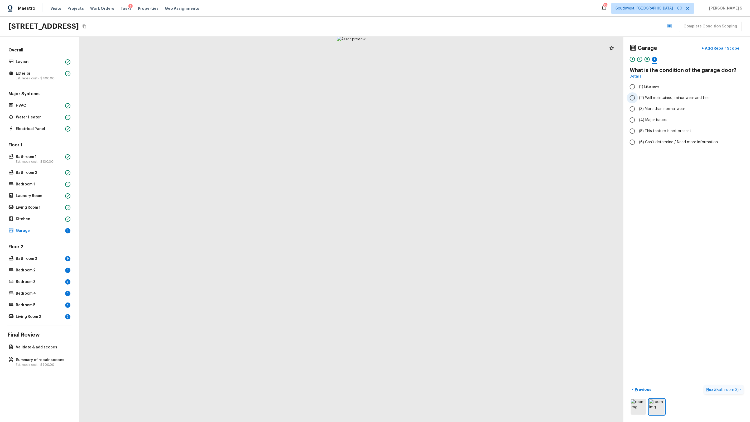
click at [430, 98] on span "(2) Well maintained, minor wear and tear" at bounding box center [674, 97] width 71 height 5
click at [430, 98] on input "(2) Well maintained, minor wear and tear" at bounding box center [632, 97] width 11 height 11
radio input "true"
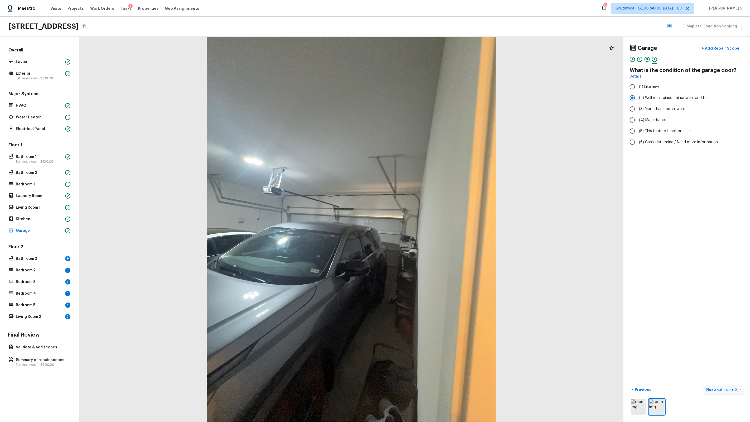
click at [430, 61] on div "3" at bounding box center [647, 59] width 5 height 5
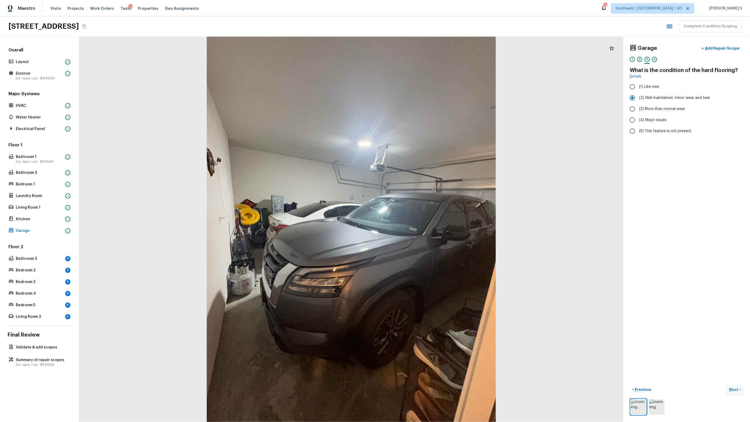
click at [430, 61] on div "2" at bounding box center [639, 59] width 5 height 5
click at [430, 60] on div "4" at bounding box center [654, 59] width 5 height 5
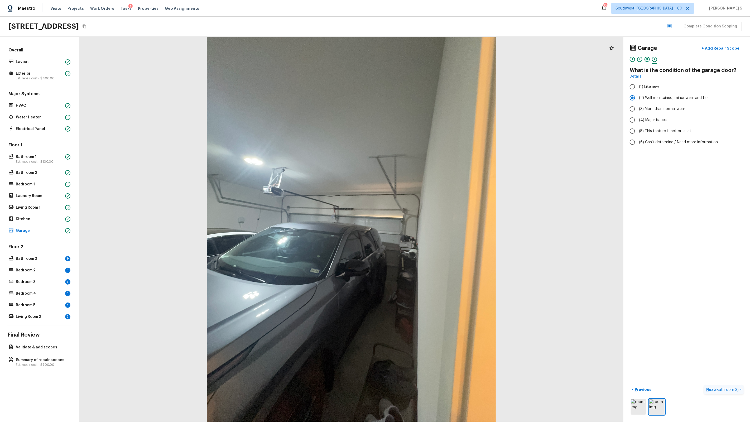
click at [430, 60] on div "3" at bounding box center [647, 59] width 5 height 5
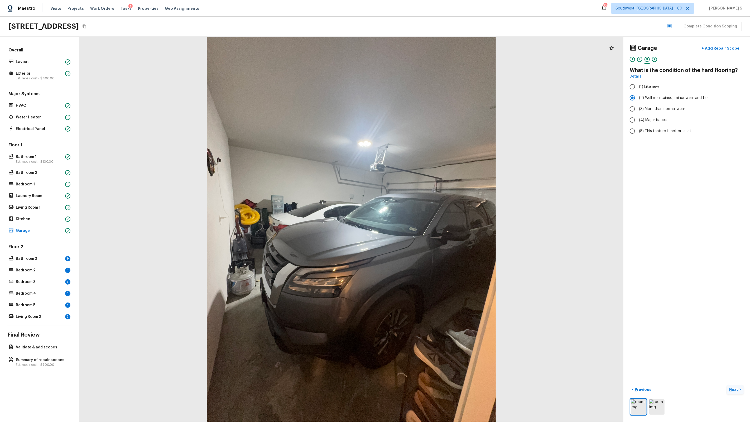
click at [430, 59] on div "4" at bounding box center [654, 59] width 5 height 5
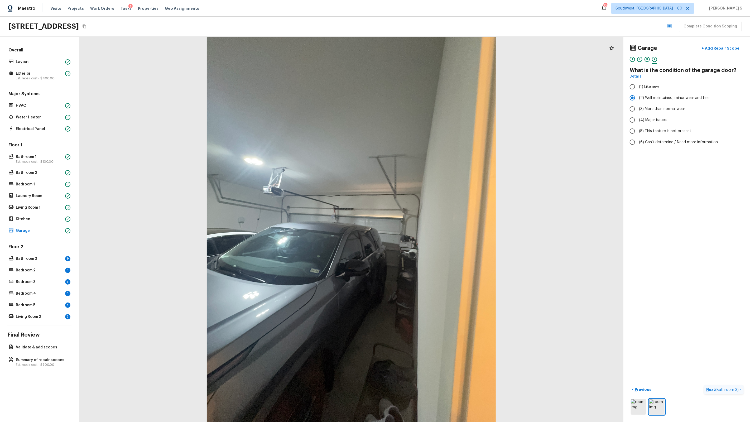
click at [430, 269] on p "Next ( Bathroom 3 )" at bounding box center [722, 390] width 33 height 6
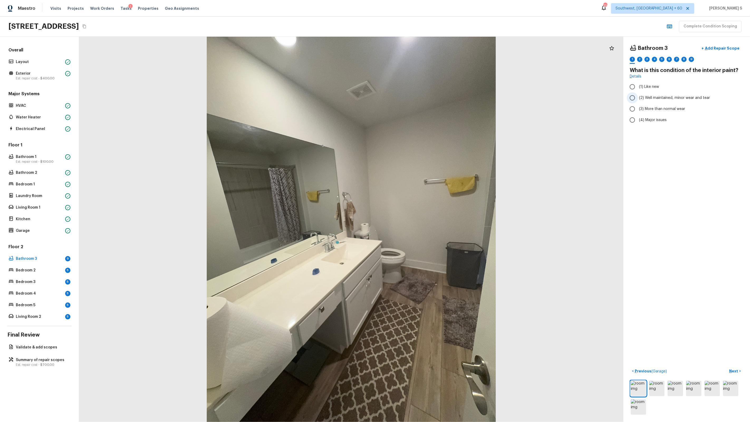
click at [430, 101] on label "(2) Well maintained, minor wear and tear" at bounding box center [683, 97] width 113 height 11
click at [430, 101] on input "(2) Well maintained, minor wear and tear" at bounding box center [632, 97] width 11 height 11
radio input "true"
click at [430, 62] on div "2" at bounding box center [639, 61] width 5 height 8
click at [430, 110] on span "(2) No" at bounding box center [644, 110] width 11 height 5
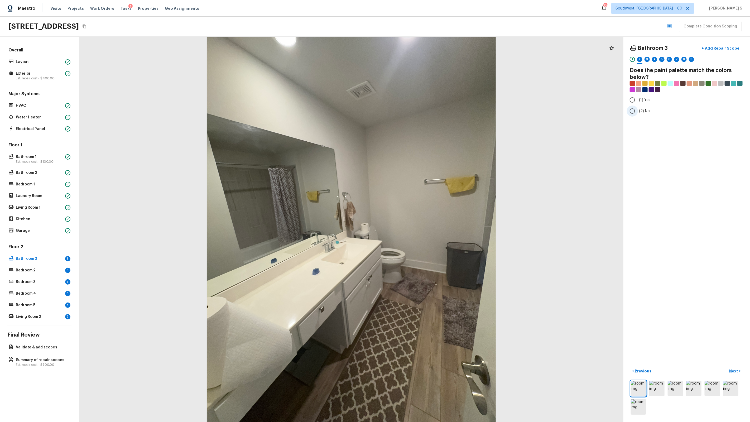
click at [430, 110] on input "(2) No" at bounding box center [632, 110] width 11 height 11
radio input "true"
click at [430, 58] on div "3" at bounding box center [647, 59] width 5 height 5
click at [430, 100] on span "(2) Well maintained, minor wear and tear" at bounding box center [674, 97] width 71 height 5
click at [430, 100] on input "(2) Well maintained, minor wear and tear" at bounding box center [632, 97] width 11 height 11
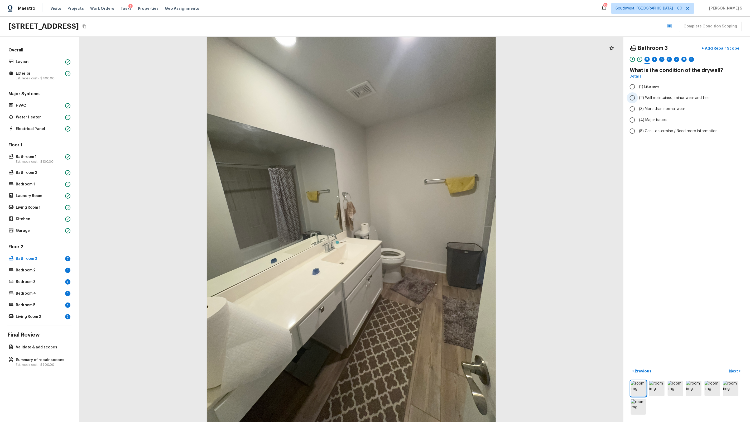
radio input "true"
click at [430, 58] on div "4" at bounding box center [654, 59] width 5 height 5
click at [430, 116] on label "(3) Tile" at bounding box center [683, 113] width 113 height 11
click at [430, 116] on input "(3) Tile" at bounding box center [632, 113] width 11 height 11
checkbox input "true"
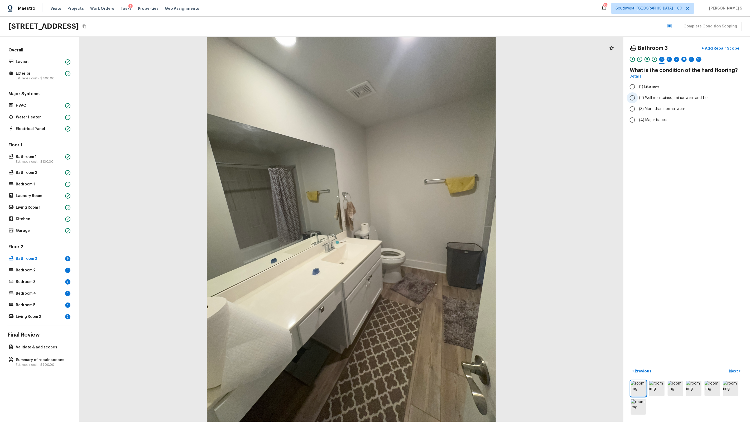
click at [430, 100] on span "(2) Well maintained, minor wear and tear" at bounding box center [674, 97] width 71 height 5
click at [430, 100] on input "(2) Well maintained, minor wear and tear" at bounding box center [632, 97] width 11 height 11
radio input "true"
click at [430, 59] on div "6" at bounding box center [669, 59] width 5 height 5
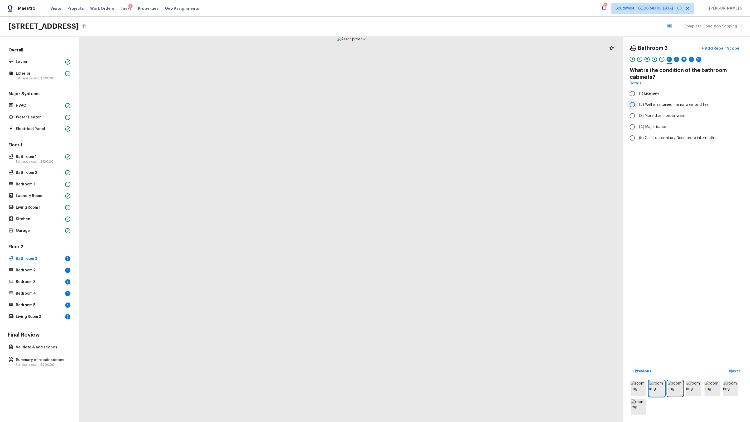
click at [430, 103] on span "(2) Well maintained, minor wear and tear" at bounding box center [674, 104] width 71 height 5
click at [430, 103] on input "(2) Well maintained, minor wear and tear" at bounding box center [632, 104] width 11 height 11
radio input "true"
click at [430, 62] on div "1 2 3 4 5 6 7 8 9 10" at bounding box center [687, 61] width 114 height 8
click at [430, 59] on div "7" at bounding box center [676, 59] width 5 height 5
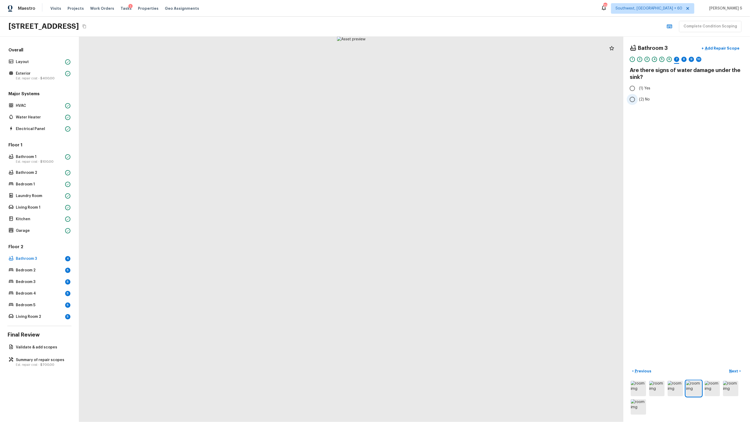
click at [430, 100] on span "(2) No" at bounding box center [644, 99] width 11 height 5
click at [430, 100] on input "(2) No" at bounding box center [632, 99] width 11 height 11
radio input "true"
click at [430, 59] on div "8" at bounding box center [683, 59] width 5 height 5
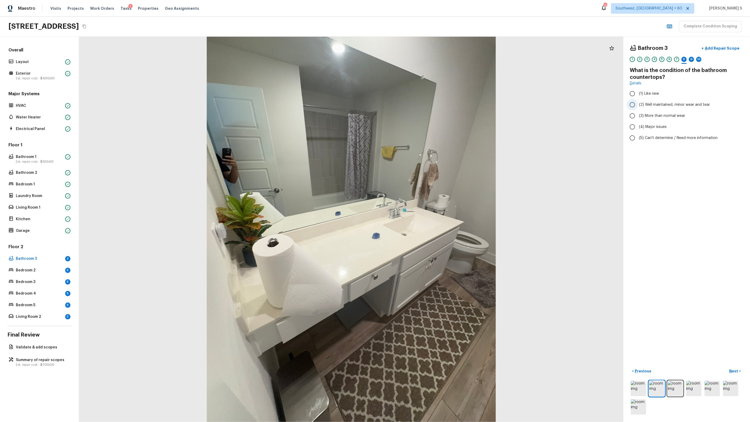
click at [430, 105] on span "(2) Well maintained, minor wear and tear" at bounding box center [674, 104] width 71 height 5
click at [430, 105] on input "(2) Well maintained, minor wear and tear" at bounding box center [632, 104] width 11 height 11
radio input "true"
click at [430, 59] on div "9" at bounding box center [691, 59] width 5 height 5
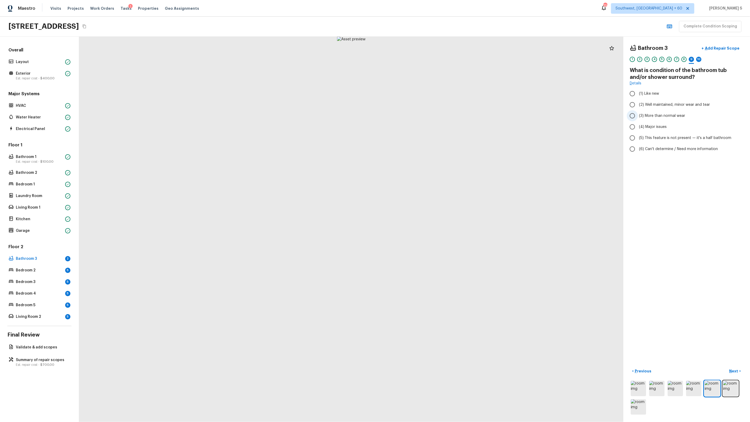
click at [430, 116] on span "(3) More than normal wear" at bounding box center [662, 115] width 46 height 5
click at [430, 116] on input "(3) More than normal wear" at bounding box center [632, 115] width 11 height 11
radio input "true"
click at [430, 49] on p "Add Repair Scope" at bounding box center [722, 48] width 36 height 5
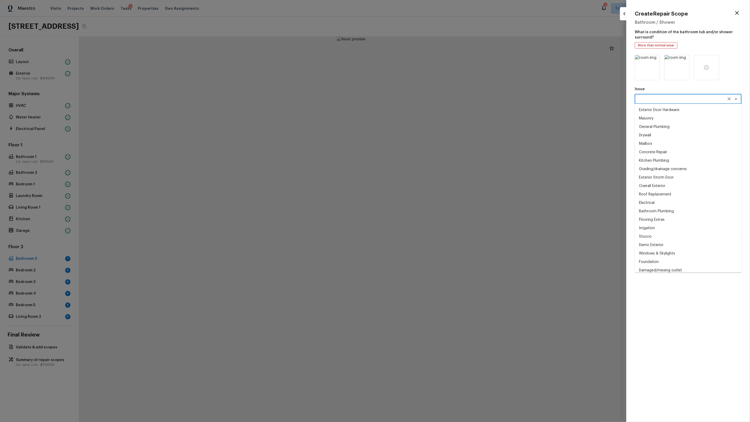
click at [430, 99] on textarea at bounding box center [680, 98] width 87 height 5
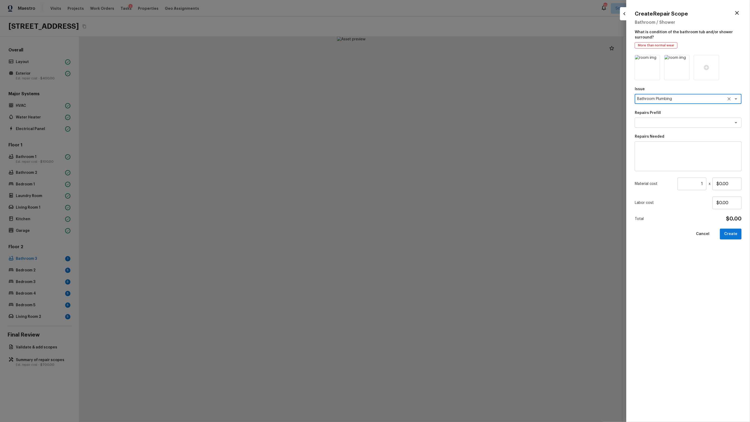
type textarea "Bathroom Plumbing"
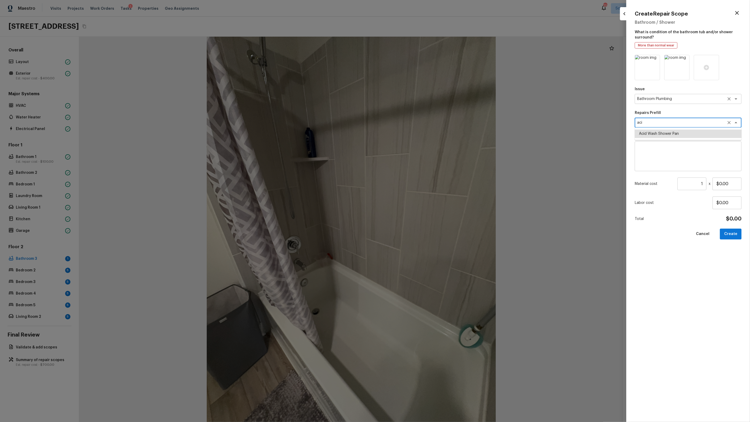
type textarea "Acid Wash Shower Pan"
type textarea "Prep and acid wash/deep clean the shower pan."
type input "$50.00"
type textarea "Acid Wash Shower Pan"
click at [430, 177] on input "$50.00" at bounding box center [727, 183] width 29 height 13
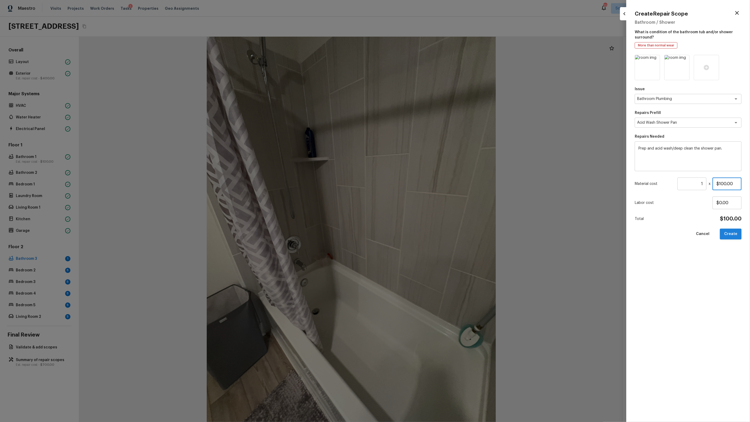
type input "$100.00"
click at [430, 234] on button "Create" at bounding box center [731, 234] width 22 height 11
type input "$0.00"
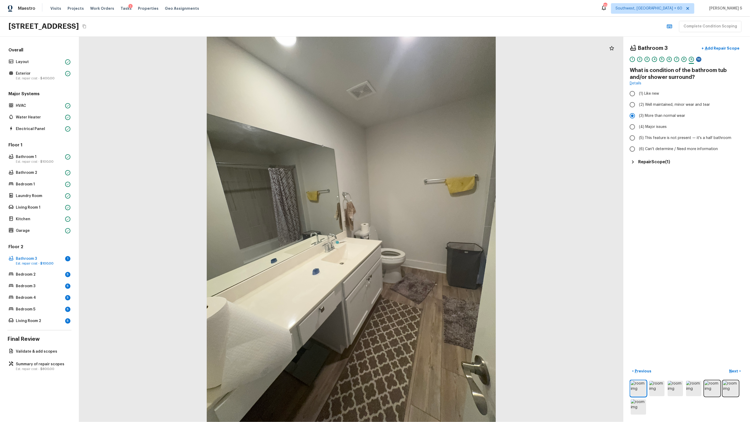
click at [430, 60] on div "10" at bounding box center [698, 59] width 5 height 5
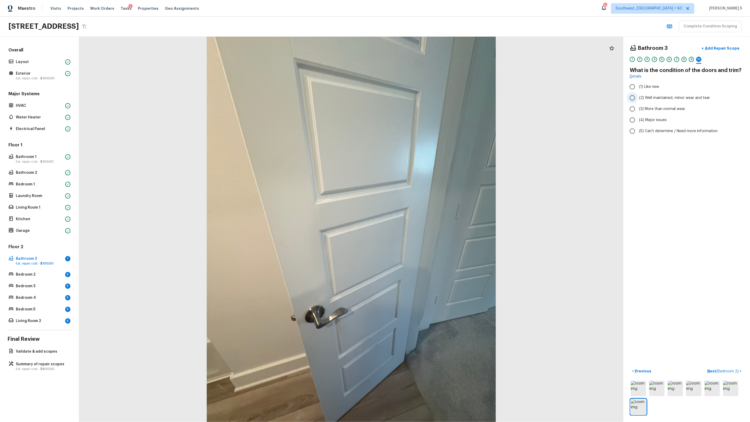
click at [430, 100] on label "(2) Well maintained, minor wear and tear" at bounding box center [683, 97] width 113 height 11
click at [430, 100] on input "(2) Well maintained, minor wear and tear" at bounding box center [632, 97] width 11 height 11
radio input "true"
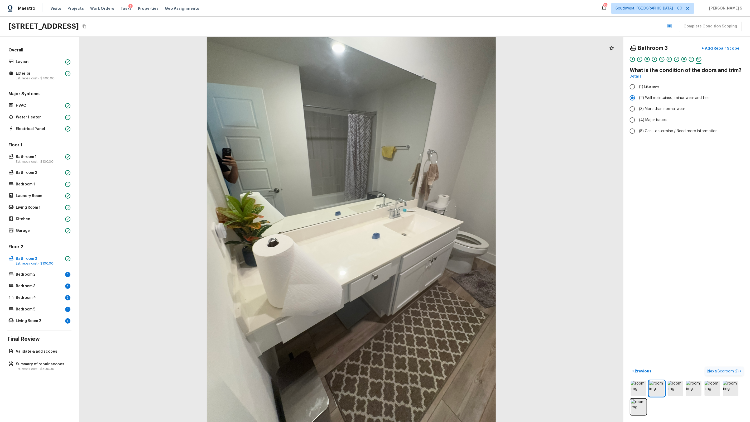
click at [430, 269] on span "( Bedroom 2 )" at bounding box center [727, 371] width 22 height 4
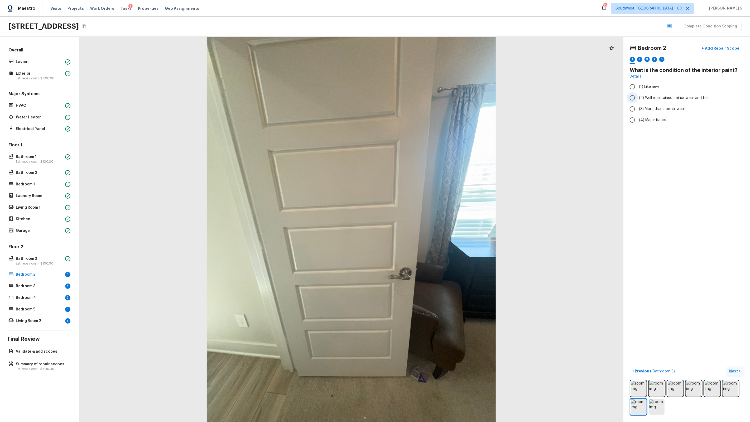
click at [430, 96] on span "(2) Well maintained, minor wear and tear" at bounding box center [674, 97] width 71 height 5
click at [430, 96] on input "(2) Well maintained, minor wear and tear" at bounding box center [632, 97] width 11 height 11
radio input "true"
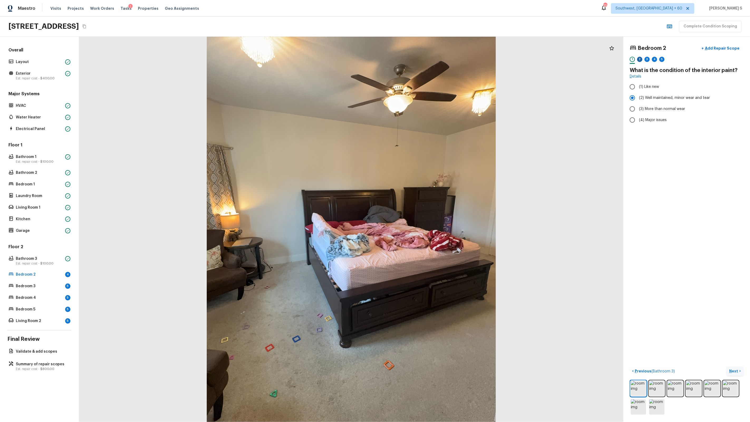
click at [430, 60] on div "2" at bounding box center [639, 59] width 5 height 5
click at [430, 107] on label "(2) No" at bounding box center [683, 110] width 113 height 11
click at [430, 107] on input "(2) No" at bounding box center [632, 110] width 11 height 11
radio input "true"
click at [430, 59] on div "3" at bounding box center [647, 59] width 5 height 5
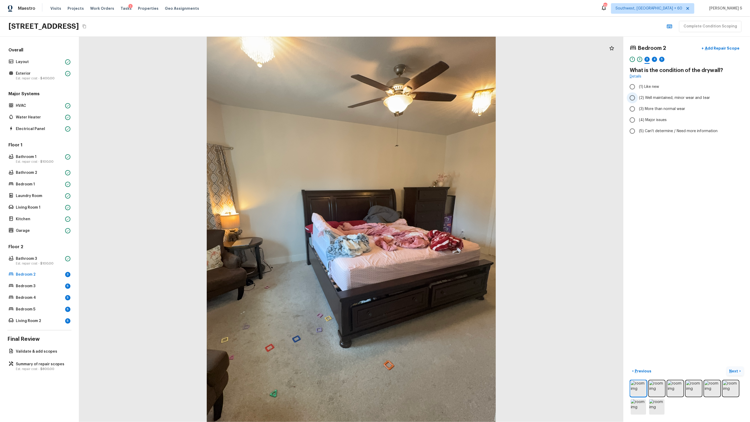
click at [430, 96] on span "(2) Well maintained, minor wear and tear" at bounding box center [674, 97] width 71 height 5
click at [430, 96] on input "(2) Well maintained, minor wear and tear" at bounding box center [632, 97] width 11 height 11
radio input "true"
click at [430, 60] on div "4" at bounding box center [654, 59] width 5 height 5
click at [430, 124] on span "(4) Carpet" at bounding box center [648, 126] width 18 height 5
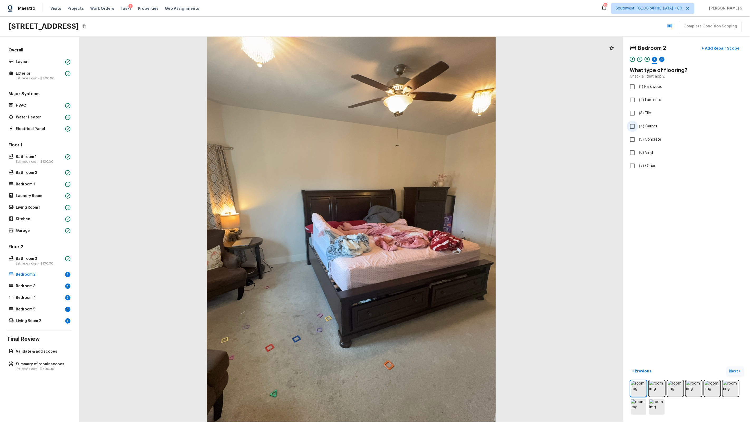
click at [430, 124] on input "(4) Carpet" at bounding box center [632, 126] width 11 height 11
checkbox input "true"
click at [430, 61] on div "5" at bounding box center [661, 59] width 5 height 5
click at [430, 108] on input "(3) More than normal wear" at bounding box center [632, 108] width 11 height 11
radio input "true"
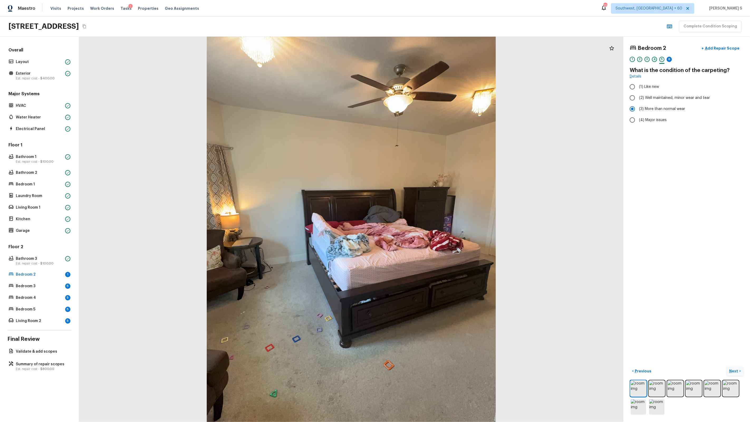
click at [430, 61] on div "4" at bounding box center [654, 59] width 5 height 5
click at [430, 60] on div "1 2 3 4 5 6" at bounding box center [687, 61] width 114 height 8
click at [430, 60] on div "6" at bounding box center [669, 59] width 5 height 5
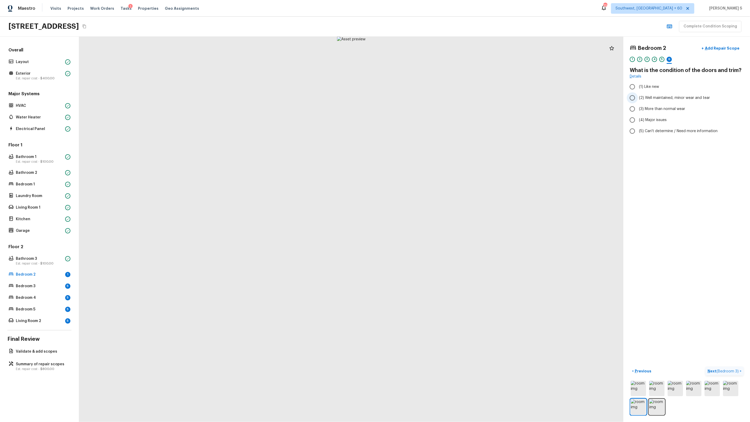
click at [430, 99] on span "(2) Well maintained, minor wear and tear" at bounding box center [674, 97] width 71 height 5
click at [430, 99] on input "(2) Well maintained, minor wear and tear" at bounding box center [632, 97] width 11 height 11
radio input "true"
click at [430, 269] on span "( Bedroom 3 )" at bounding box center [728, 371] width 22 height 4
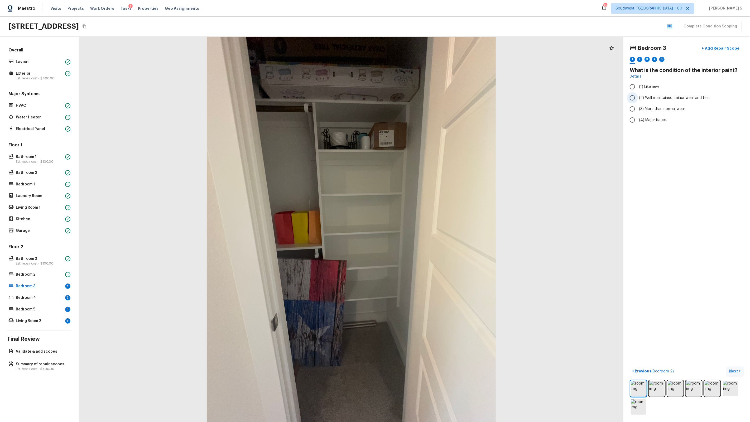
click at [430, 99] on span "(2) Well maintained, minor wear and tear" at bounding box center [674, 97] width 71 height 5
click at [430, 99] on input "(2) Well maintained, minor wear and tear" at bounding box center [632, 97] width 11 height 11
radio input "true"
click at [430, 60] on div "2" at bounding box center [639, 59] width 5 height 5
click at [430, 109] on span "(2) No" at bounding box center [644, 110] width 11 height 5
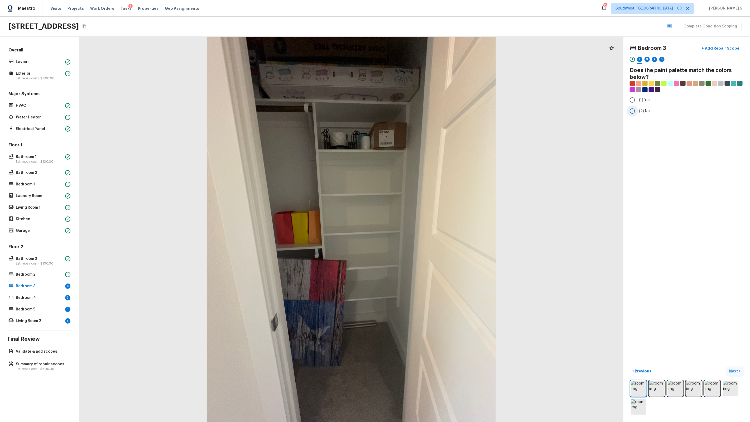
click at [430, 109] on input "(2) No" at bounding box center [632, 110] width 11 height 11
radio input "true"
click at [430, 60] on div "3" at bounding box center [647, 59] width 5 height 5
click at [430, 96] on span "(2) Well maintained, minor wear and tear" at bounding box center [674, 97] width 71 height 5
click at [430, 96] on input "(2) Well maintained, minor wear and tear" at bounding box center [632, 97] width 11 height 11
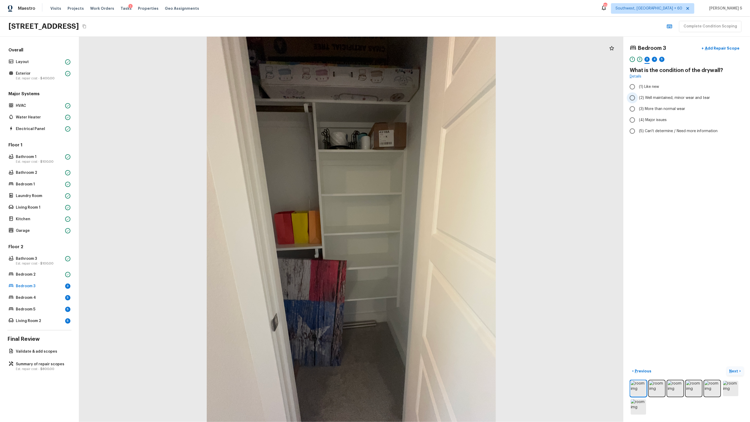
radio input "true"
click at [430, 59] on div "4" at bounding box center [654, 59] width 5 height 5
click at [430, 131] on label "(4) Carpet" at bounding box center [683, 126] width 113 height 11
click at [430, 131] on input "(4) Carpet" at bounding box center [632, 126] width 11 height 11
checkbox input "true"
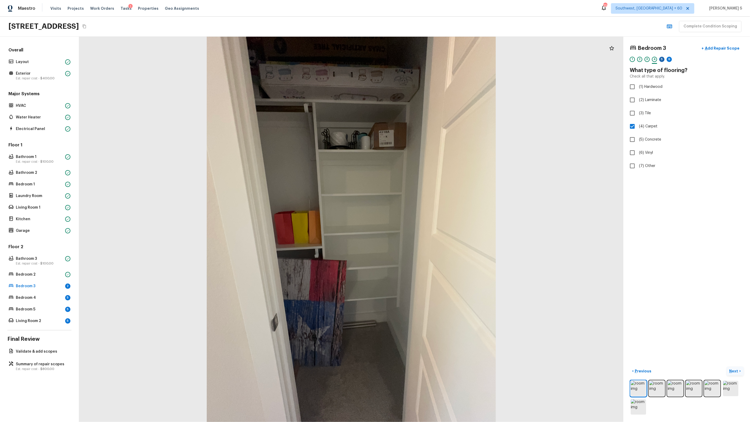
click at [430, 60] on div "5" at bounding box center [661, 59] width 5 height 5
click at [430, 108] on span "(3) More than normal wear" at bounding box center [662, 108] width 46 height 5
click at [430, 108] on input "(3) More than normal wear" at bounding box center [632, 108] width 11 height 11
radio input "true"
click at [430, 61] on div "6" at bounding box center [669, 59] width 5 height 5
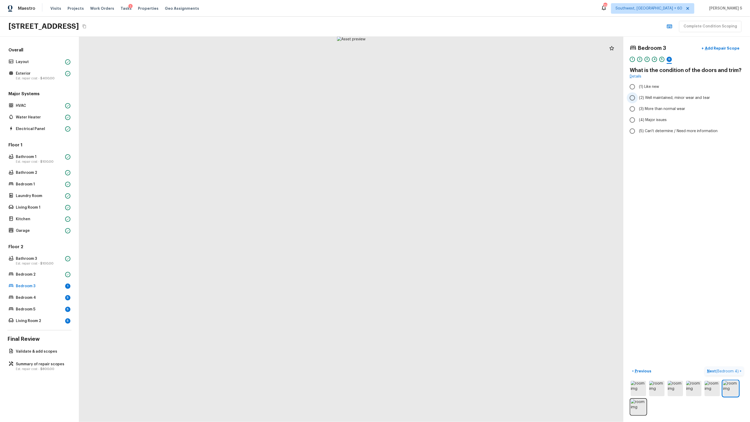
click at [430, 96] on span "(2) Well maintained, minor wear and tear" at bounding box center [674, 97] width 71 height 5
click at [430, 96] on input "(2) Well maintained, minor wear and tear" at bounding box center [632, 97] width 11 height 11
radio input "true"
click at [430, 269] on span "( Bedroom 4 )" at bounding box center [727, 371] width 23 height 4
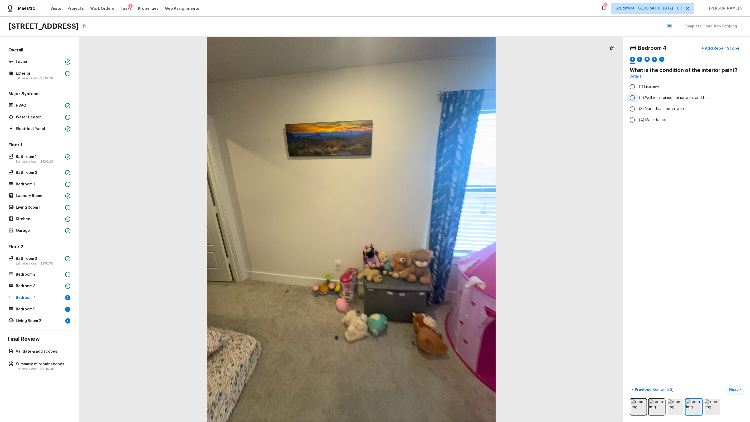
click at [430, 93] on label "(2) Well maintained, minor wear and tear" at bounding box center [683, 97] width 113 height 11
click at [430, 93] on input "(2) Well maintained, minor wear and tear" at bounding box center [632, 97] width 11 height 11
radio input "true"
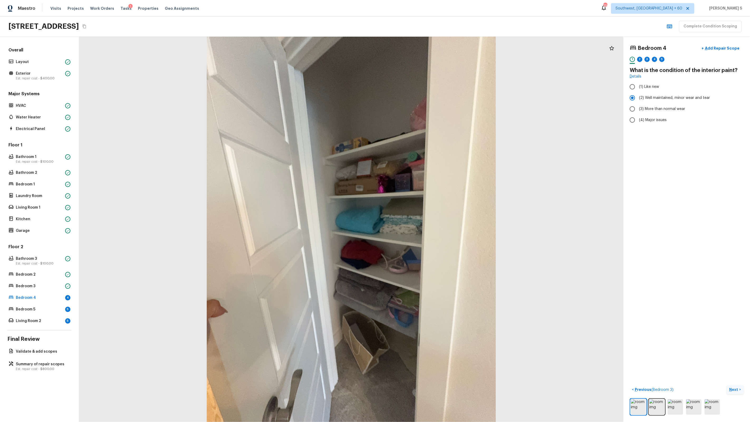
click at [430, 57] on div "2" at bounding box center [639, 61] width 5 height 8
click at [430, 108] on label "(2) No" at bounding box center [683, 110] width 113 height 11
click at [430, 108] on input "(2) No" at bounding box center [632, 110] width 11 height 11
radio input "true"
click at [430, 58] on div "3" at bounding box center [647, 59] width 5 height 5
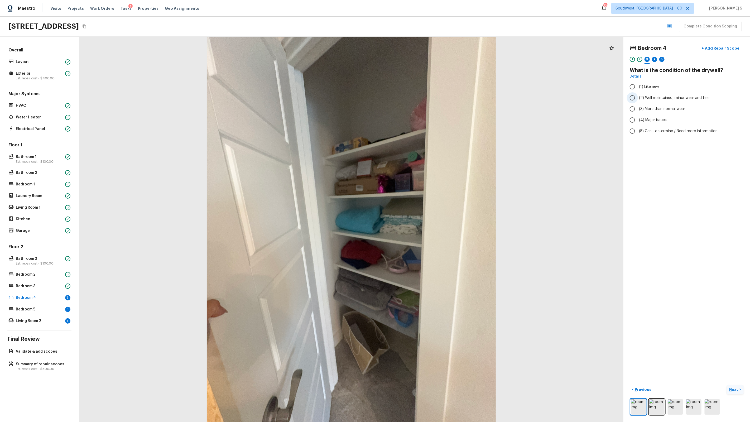
click at [430, 98] on span "(2) Well maintained, minor wear and tear" at bounding box center [674, 97] width 71 height 5
click at [430, 98] on input "(2) Well maintained, minor wear and tear" at bounding box center [632, 97] width 11 height 11
radio input "true"
click at [430, 58] on div "4" at bounding box center [654, 59] width 5 height 5
click at [430, 125] on span "(4) Carpet" at bounding box center [648, 126] width 18 height 5
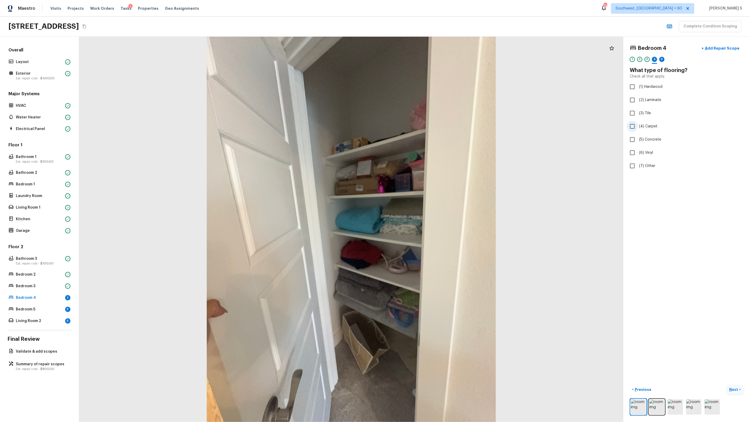
click at [430, 125] on input "(4) Carpet" at bounding box center [632, 126] width 11 height 11
checkbox input "true"
click at [430, 59] on div "5" at bounding box center [661, 59] width 5 height 5
click at [430, 107] on span "(3) More than normal wear" at bounding box center [662, 108] width 46 height 5
click at [430, 107] on input "(3) More than normal wear" at bounding box center [632, 108] width 11 height 11
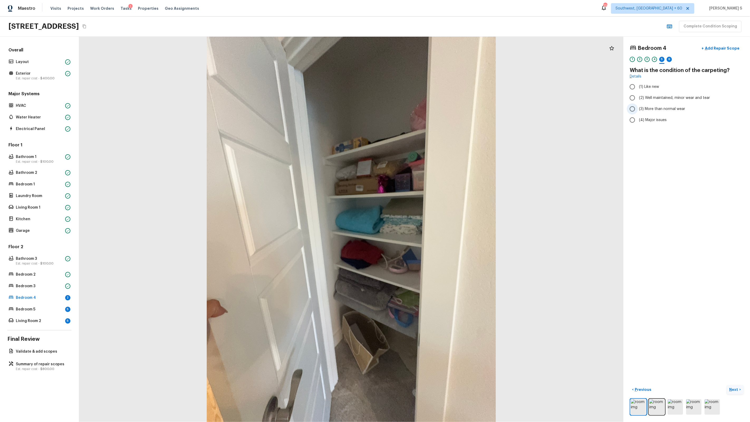
radio input "true"
click at [430, 60] on div "6" at bounding box center [669, 59] width 5 height 5
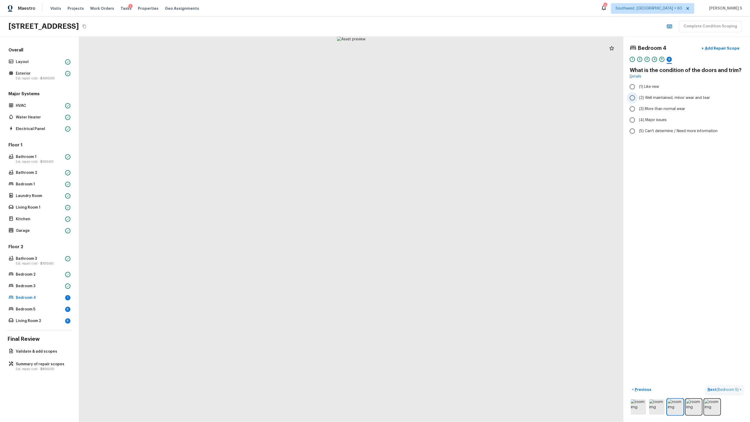
click at [430, 95] on span "(2) Well maintained, minor wear and tear" at bounding box center [674, 97] width 71 height 5
click at [430, 95] on input "(2) Well maintained, minor wear and tear" at bounding box center [632, 97] width 11 height 11
radio input "true"
click at [430, 269] on p "Next ( Bedroom 5 )" at bounding box center [724, 390] width 32 height 6
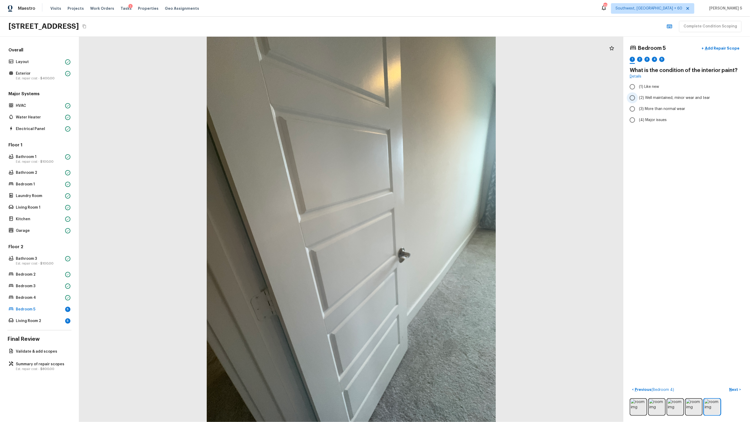
click at [430, 99] on span "(2) Well maintained, minor wear and tear" at bounding box center [674, 97] width 71 height 5
click at [430, 99] on input "(2) Well maintained, minor wear and tear" at bounding box center [632, 97] width 11 height 11
radio input "true"
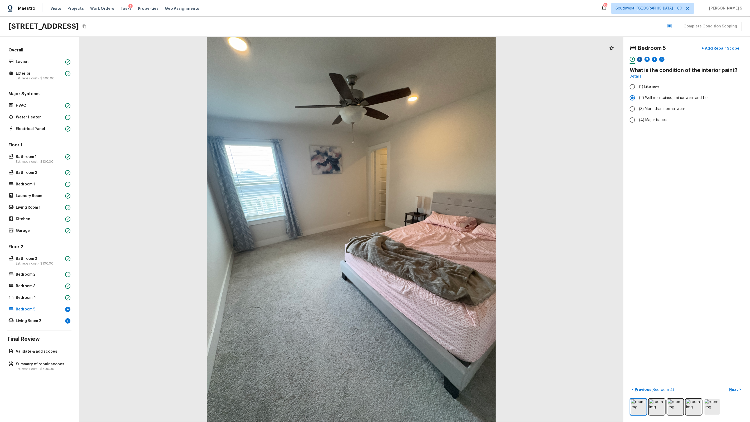
click at [430, 58] on div "2" at bounding box center [639, 59] width 5 height 5
click at [430, 106] on input "(2) No" at bounding box center [632, 110] width 11 height 11
radio input "true"
click at [430, 58] on div "1 2 3 4 5" at bounding box center [687, 61] width 114 height 8
click at [430, 58] on div "3" at bounding box center [647, 59] width 5 height 5
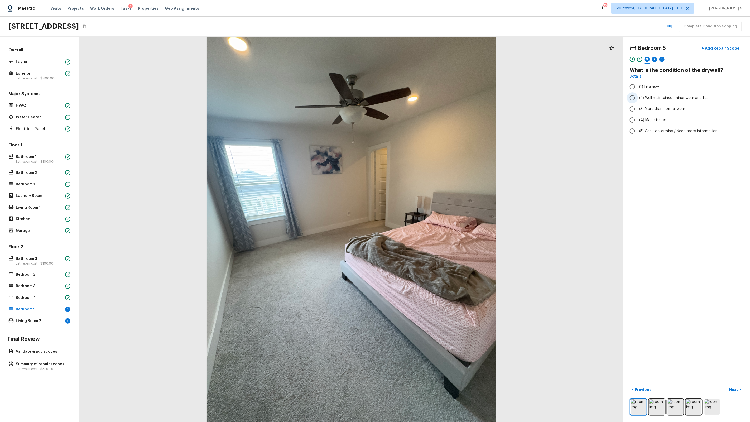
click at [430, 98] on span "(2) Well maintained, minor wear and tear" at bounding box center [674, 97] width 71 height 5
click at [430, 98] on input "(2) Well maintained, minor wear and tear" at bounding box center [632, 97] width 11 height 11
radio input "true"
click at [430, 57] on div "4" at bounding box center [654, 59] width 5 height 5
click at [430, 124] on span "(4) Carpet" at bounding box center [648, 126] width 18 height 5
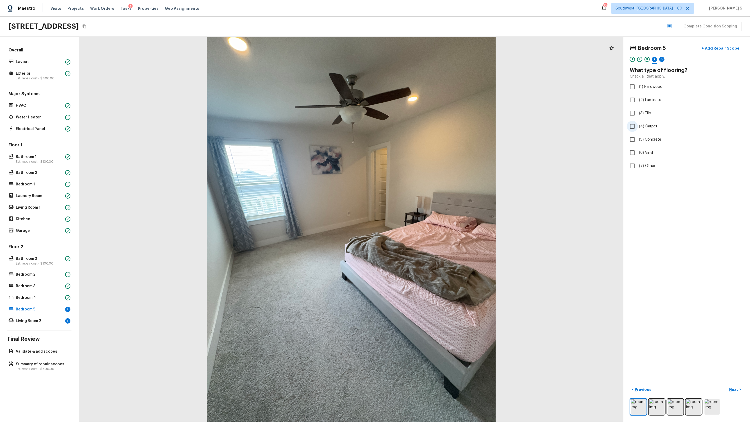
click at [430, 124] on input "(4) Carpet" at bounding box center [632, 126] width 11 height 11
checkbox input "true"
click at [430, 61] on div "5" at bounding box center [661, 59] width 5 height 5
click at [430, 96] on span "(2) Well maintained, minor wear and tear" at bounding box center [674, 97] width 71 height 5
click at [430, 96] on input "(2) Well maintained, minor wear and tear" at bounding box center [632, 97] width 11 height 11
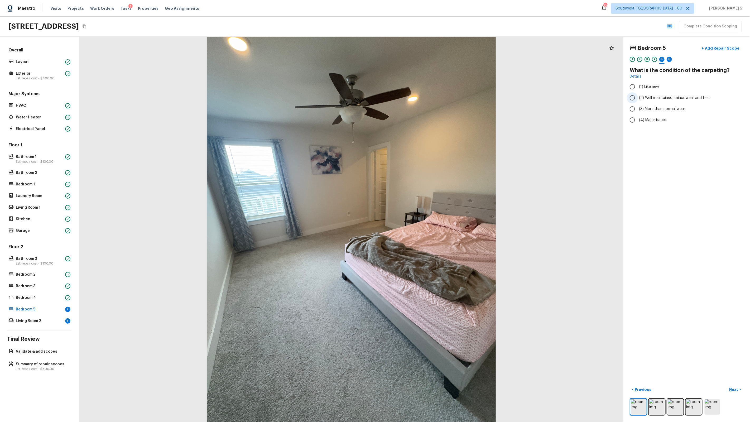
radio input "true"
click at [430, 108] on span "(3) More than normal wear" at bounding box center [662, 108] width 46 height 5
click at [430, 108] on input "(3) More than normal wear" at bounding box center [632, 108] width 11 height 11
radio input "true"
click at [430, 58] on div "6" at bounding box center [669, 59] width 5 height 5
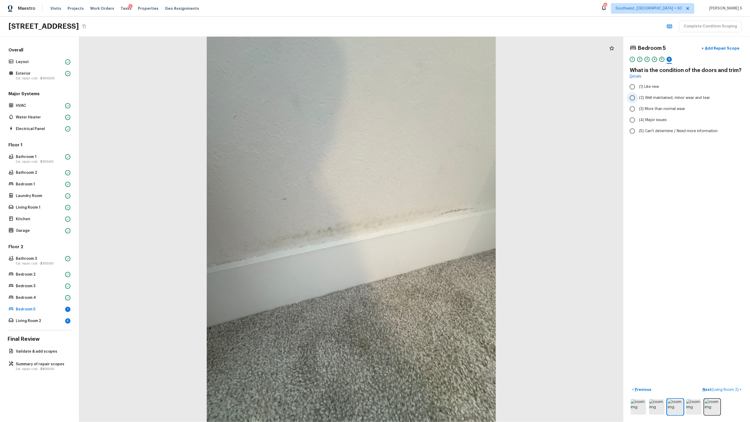
click at [430, 99] on span "(2) Well maintained, minor wear and tear" at bounding box center [674, 97] width 71 height 5
click at [430, 99] on input "(2) Well maintained, minor wear and tear" at bounding box center [632, 97] width 11 height 11
radio input "true"
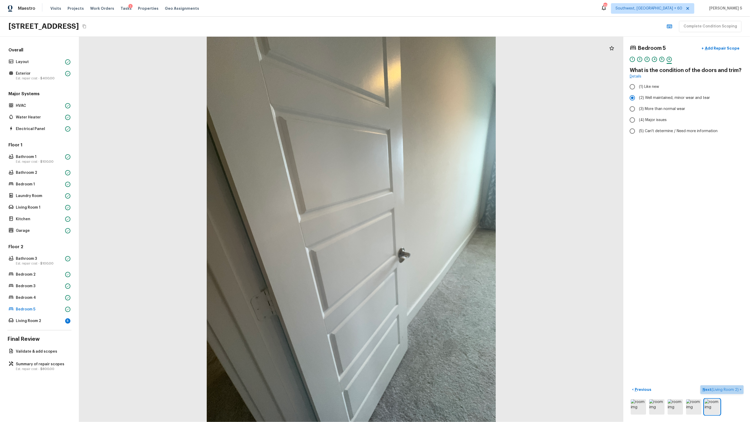
click at [430, 269] on p "Next ( Living Room 2 )" at bounding box center [721, 390] width 37 height 6
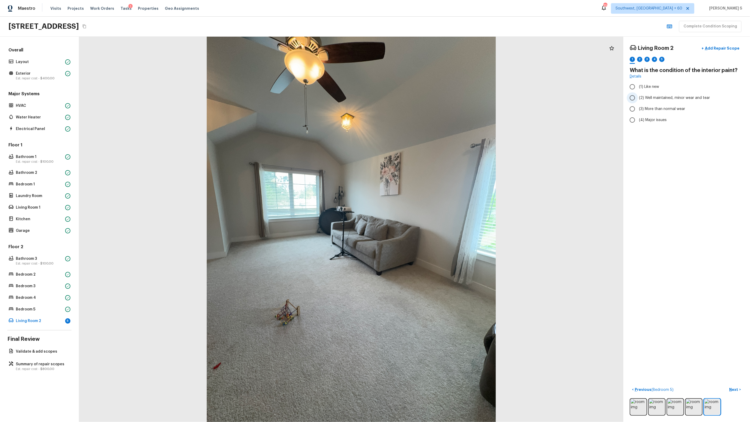
click at [430, 96] on span "(2) Well maintained, minor wear and tear" at bounding box center [674, 97] width 71 height 5
click at [430, 96] on input "(2) Well maintained, minor wear and tear" at bounding box center [632, 97] width 11 height 11
radio input "true"
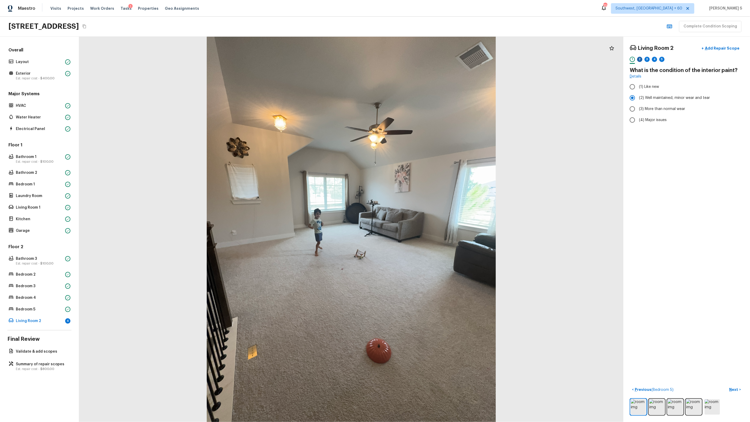
click at [430, 61] on div "2" at bounding box center [639, 59] width 5 height 5
click at [430, 110] on span "(2) No" at bounding box center [644, 110] width 11 height 5
click at [430, 110] on input "(2) No" at bounding box center [632, 110] width 11 height 11
radio input "true"
click at [430, 60] on div "3" at bounding box center [647, 59] width 5 height 5
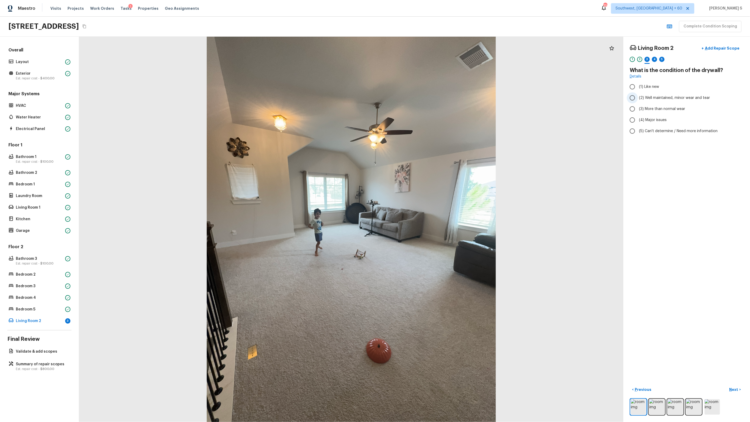
click at [430, 95] on span "(2) Well maintained, minor wear and tear" at bounding box center [674, 97] width 71 height 5
click at [430, 95] on input "(2) Well maintained, minor wear and tear" at bounding box center [632, 97] width 11 height 11
radio input "true"
click at [430, 59] on div "4" at bounding box center [654, 59] width 5 height 5
click at [430, 127] on span "(4) Carpet" at bounding box center [648, 126] width 18 height 5
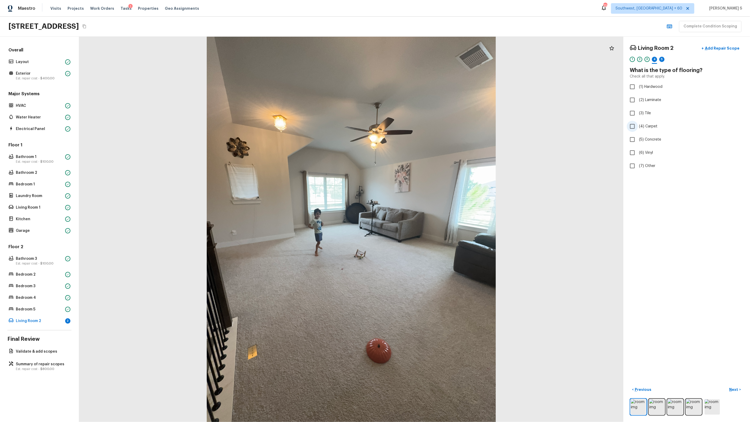
click at [430, 127] on input "(4) Carpet" at bounding box center [632, 126] width 11 height 11
checkbox input "true"
click at [430, 59] on div "5" at bounding box center [661, 59] width 5 height 5
click at [430, 107] on span "(3) More than normal wear" at bounding box center [662, 108] width 46 height 5
click at [430, 107] on input "(3) More than normal wear" at bounding box center [632, 108] width 11 height 11
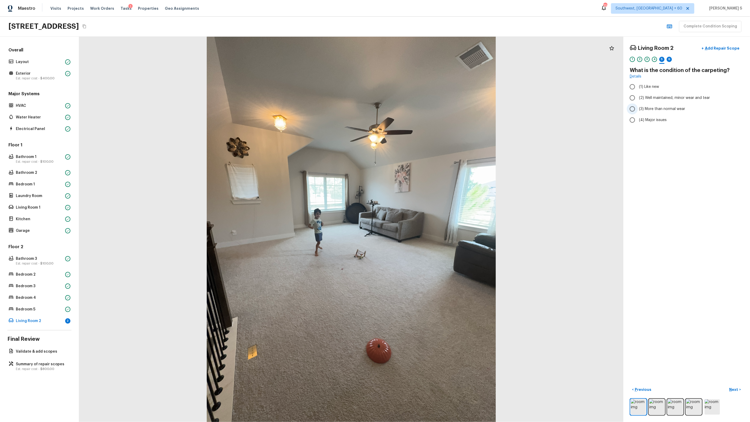
radio input "true"
click at [430, 98] on span "(2) Well maintained, minor wear and tear" at bounding box center [674, 97] width 71 height 5
click at [430, 98] on input "(2) Well maintained, minor wear and tear" at bounding box center [632, 97] width 11 height 11
radio input "true"
click at [430, 105] on label "(3) More than normal wear" at bounding box center [683, 108] width 113 height 11
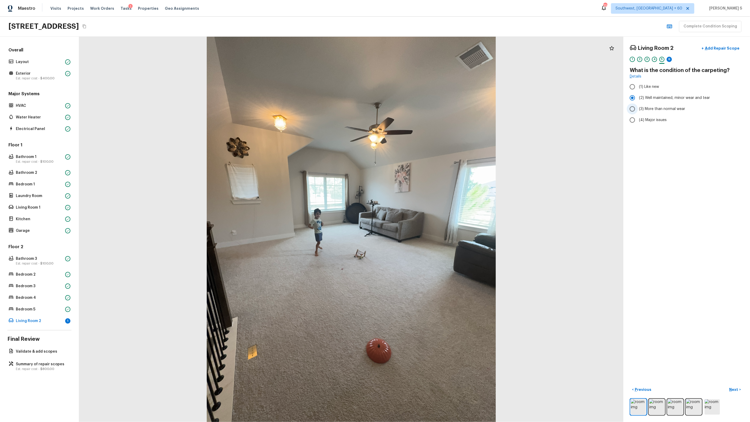
click at [430, 105] on input "(3) More than normal wear" at bounding box center [632, 108] width 11 height 11
radio input "true"
click at [430, 60] on div "6" at bounding box center [669, 59] width 5 height 5
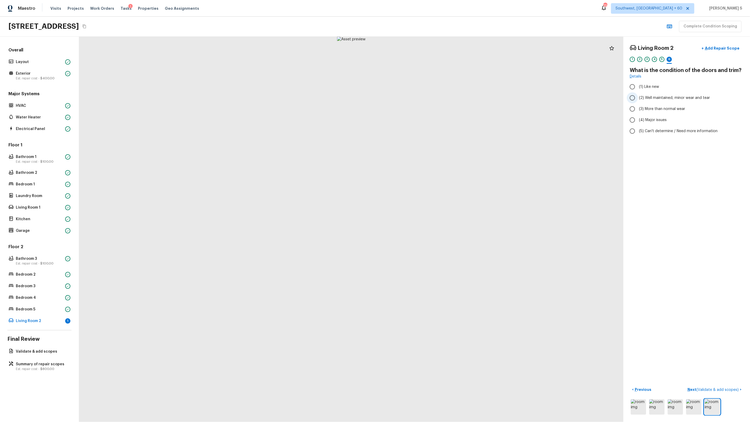
click at [430, 102] on label "(2) Well maintained, minor wear and tear" at bounding box center [683, 97] width 113 height 11
click at [430, 102] on input "(2) Well maintained, minor wear and tear" at bounding box center [632, 97] width 11 height 11
radio input "true"
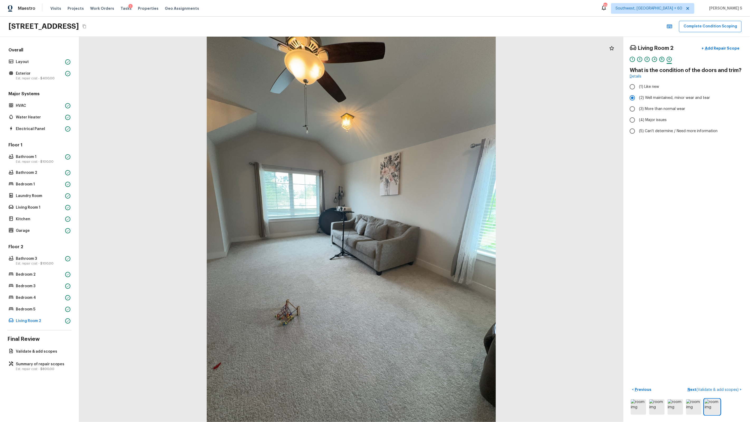
click at [430, 59] on div "5" at bounding box center [661, 59] width 5 height 5
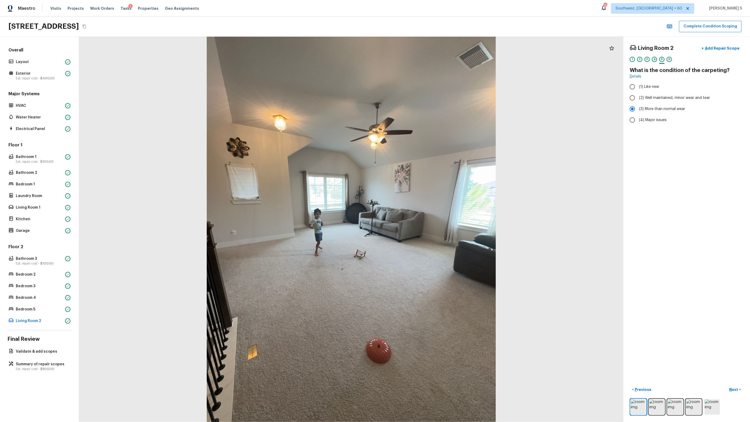
click at [430, 60] on div "4" at bounding box center [654, 59] width 5 height 5
click at [430, 61] on div "6" at bounding box center [669, 59] width 5 height 5
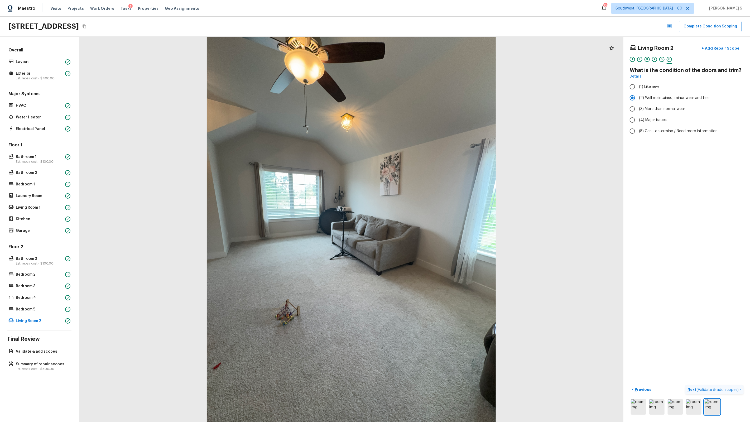
click at [430, 269] on span "( Validate & add scopes )" at bounding box center [717, 390] width 42 height 4
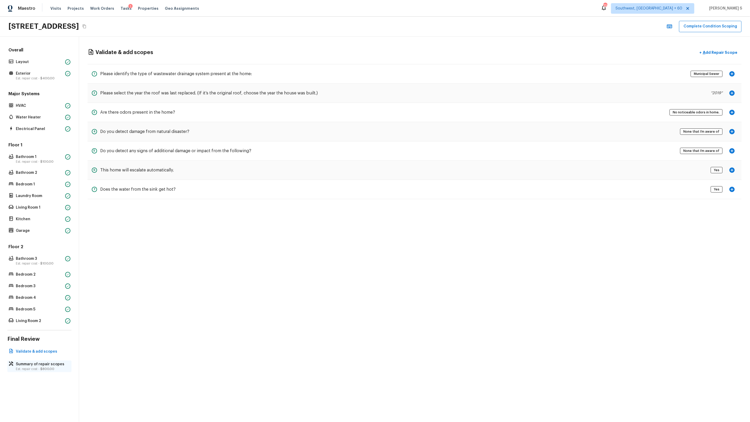
click at [41, 269] on p "Est. repair cost - $800.00" at bounding box center [42, 369] width 52 height 4
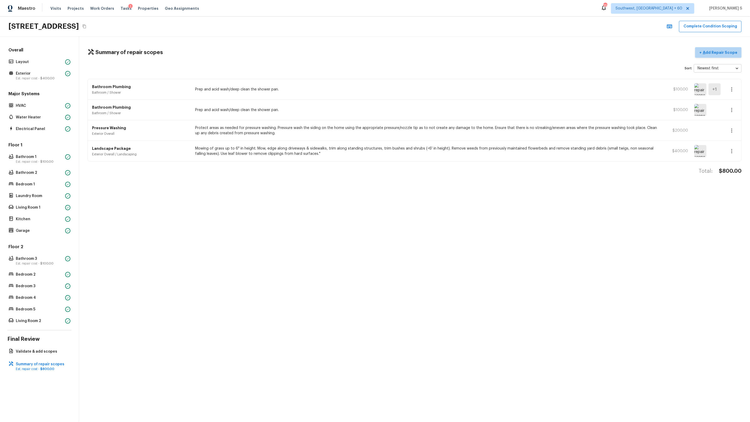
click at [430, 54] on p "Add Repair Scope" at bounding box center [720, 52] width 36 height 5
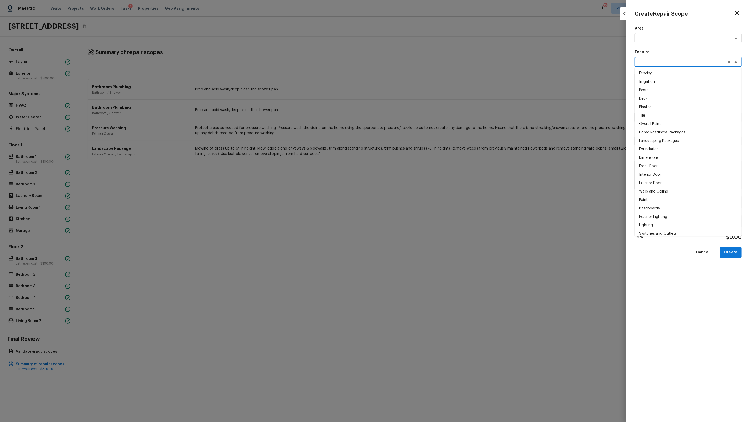
click at [430, 62] on textarea at bounding box center [680, 61] width 87 height 5
type textarea "pain"
click at [430, 109] on p "Issue" at bounding box center [688, 107] width 107 height 5
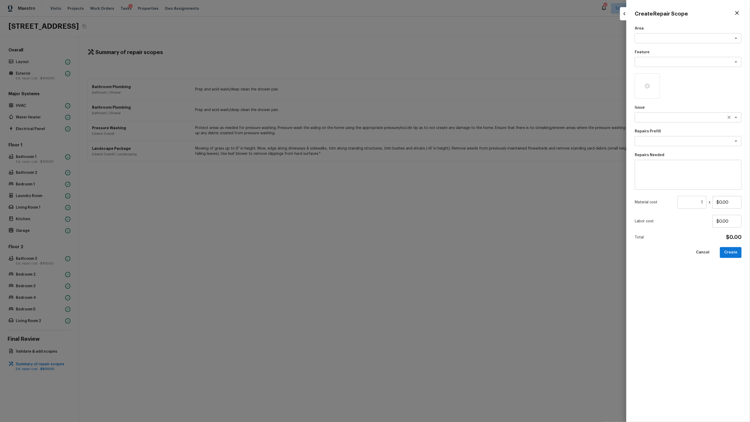
click at [430, 116] on textarea at bounding box center [680, 117] width 87 height 5
type textarea "ACQ: Paint"
type textarea "Paint ~25% of the home"
type textarea "Acquisition Scope: ~25% of the home needs interior paint"
type input "$0.37"
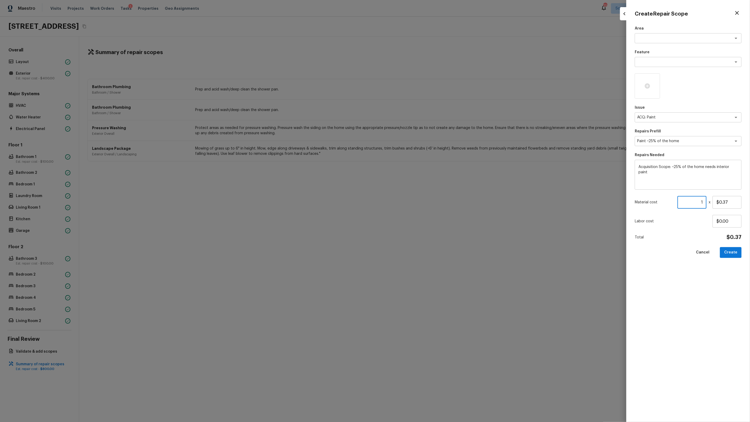
click at [430, 202] on input "1" at bounding box center [691, 202] width 29 height 13
type input "2836"
click at [430, 251] on button "Create" at bounding box center [731, 252] width 22 height 11
click at [430, 214] on div at bounding box center [375, 211] width 750 height 422
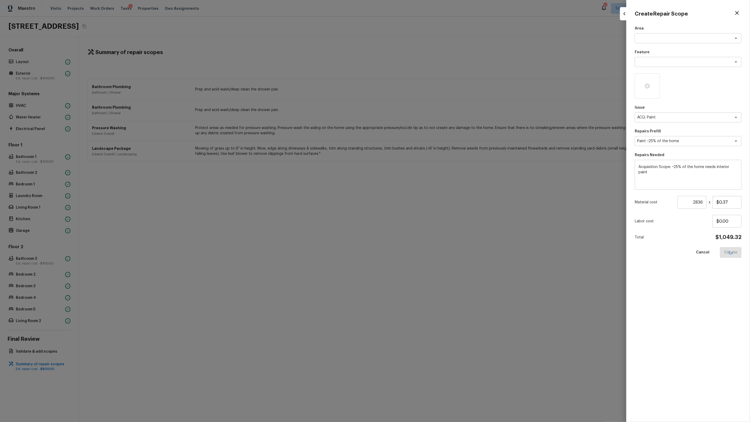
type input "1"
type input "$0.00"
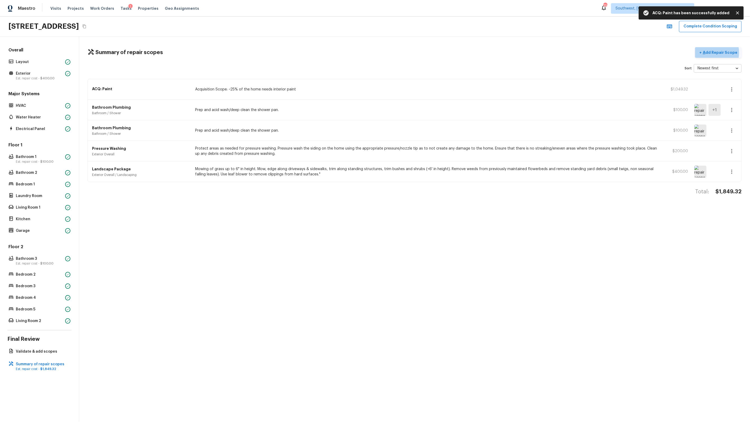
click at [430, 53] on p "Add Repair Scope" at bounding box center [720, 52] width 36 height 5
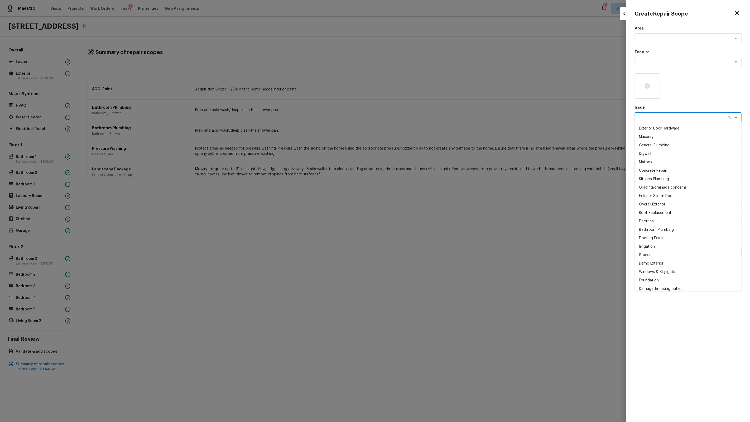
click at [430, 115] on textarea at bounding box center [680, 117] width 87 height 5
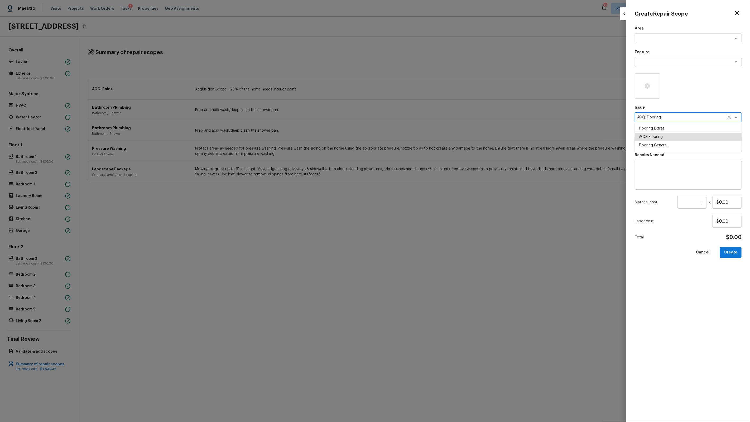
type textarea "ACQ: Flooring"
type textarea "Moderate Flooring Repairs"
type textarea "Acquisition Scope: Moderate flooring repairs"
type input "$0.52"
paste input "2836"
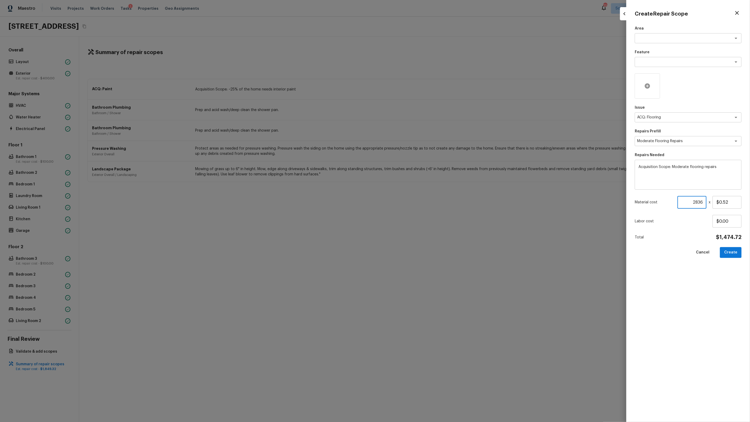
type input "2836"
click at [430, 83] on icon at bounding box center [647, 85] width 5 height 5
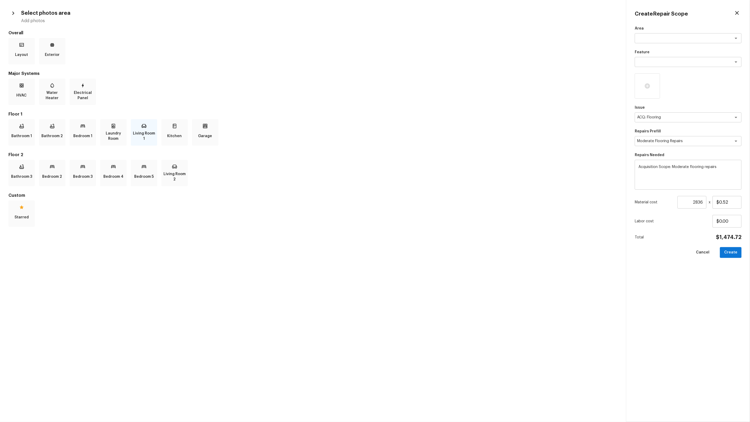
click at [134, 136] on p "Living Room 1" at bounding box center [144, 136] width 24 height 11
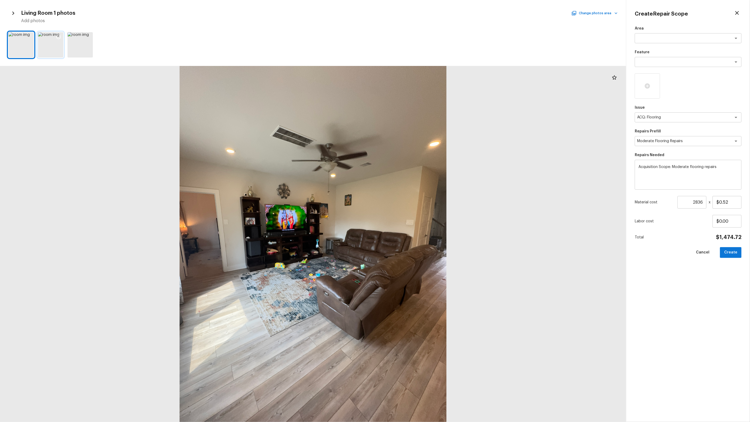
click at [57, 36] on icon at bounding box center [58, 36] width 5 height 5
click at [92, 37] on div at bounding box center [87, 37] width 9 height 11
click at [430, 13] on button "Change photos area" at bounding box center [595, 13] width 45 height 7
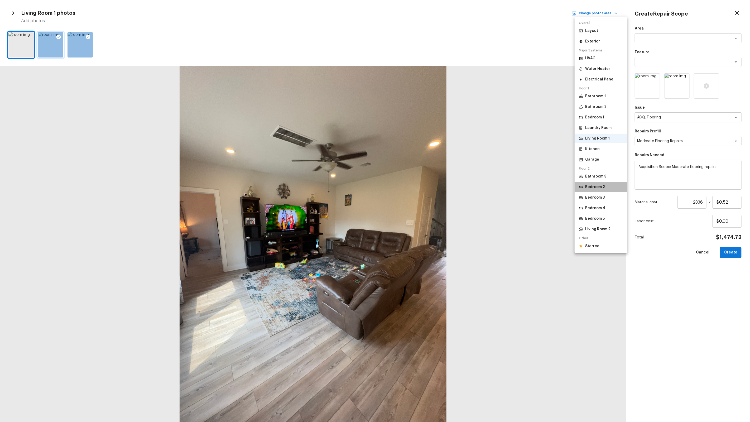
click at [430, 182] on li "Bedroom 2" at bounding box center [601, 186] width 53 height 9
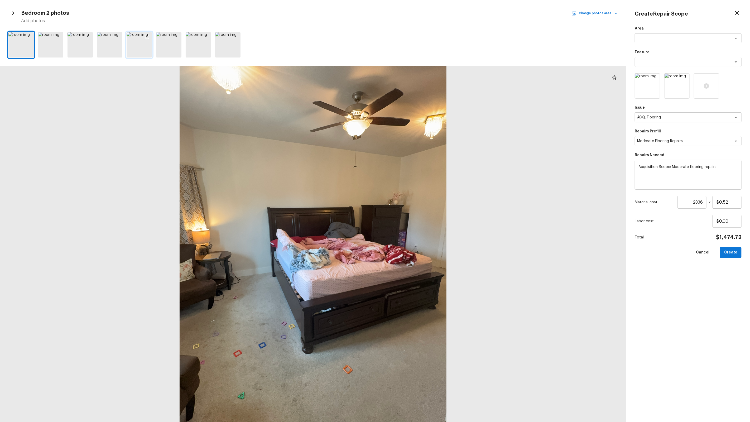
click at [145, 36] on icon at bounding box center [147, 36] width 5 height 5
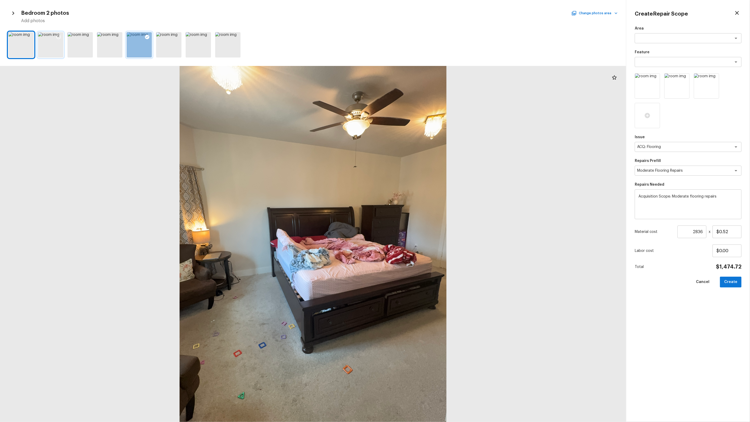
click at [59, 37] on icon at bounding box center [58, 36] width 5 height 5
click at [30, 37] on icon at bounding box center [28, 36] width 5 height 5
click at [430, 117] on icon at bounding box center [706, 115] width 6 height 6
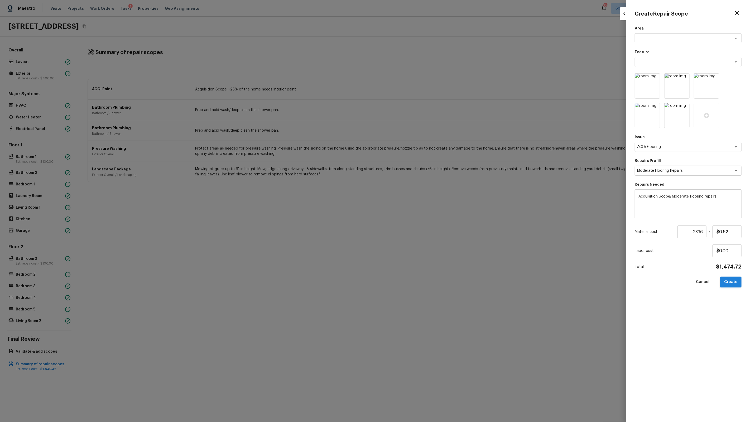
click at [430, 269] on button "Create" at bounding box center [731, 282] width 22 height 11
type input "1"
type input "$0.00"
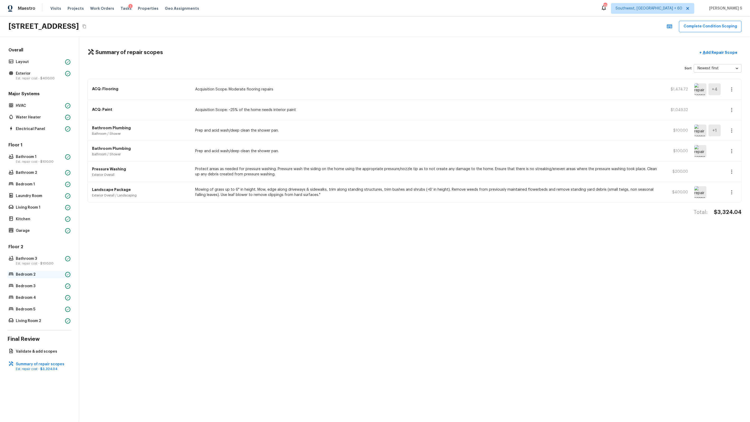
click at [39, 269] on p "Bedroom 2" at bounding box center [39, 274] width 47 height 5
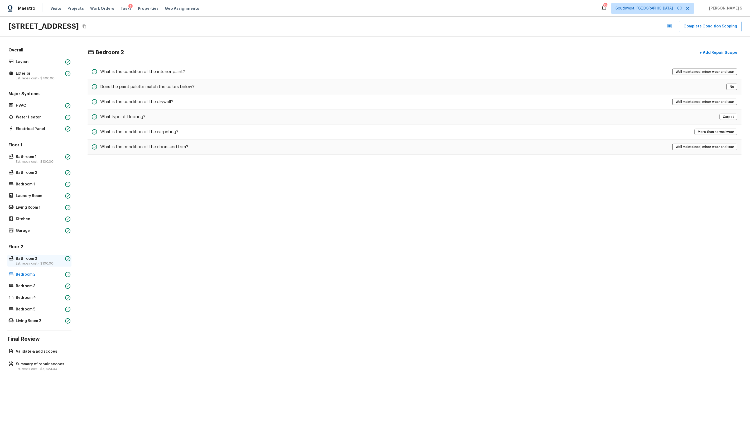
click at [42, 259] on p "Bathroom 3" at bounding box center [39, 258] width 47 height 5
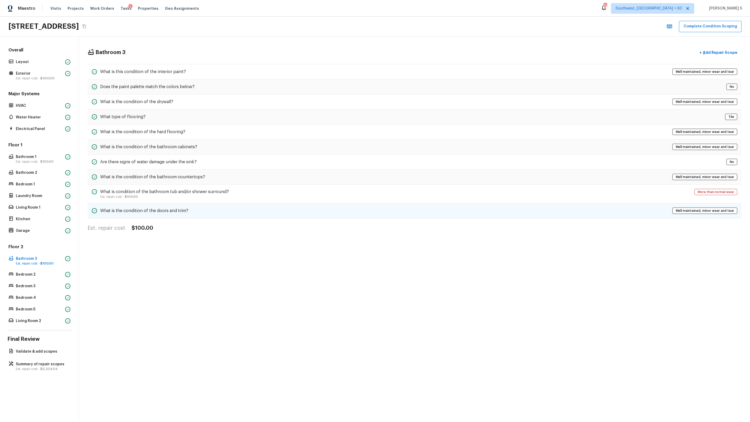
click at [160, 215] on div "What is the condition of the doors and trim? Well maintained, minor wear and te…" at bounding box center [415, 210] width 654 height 15
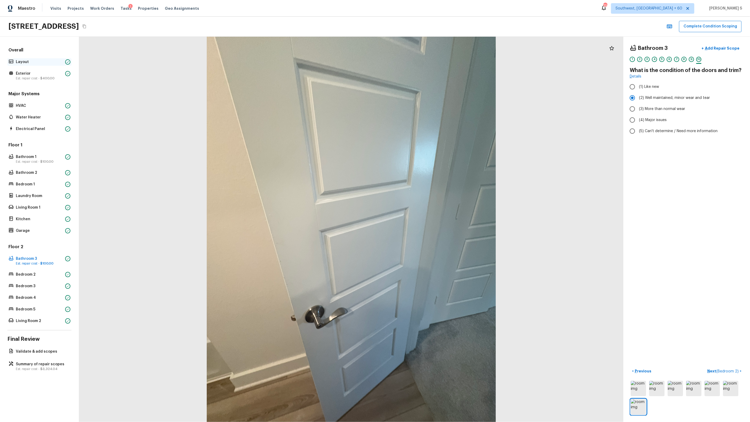
click at [33, 59] on p "Layout" at bounding box center [39, 61] width 47 height 5
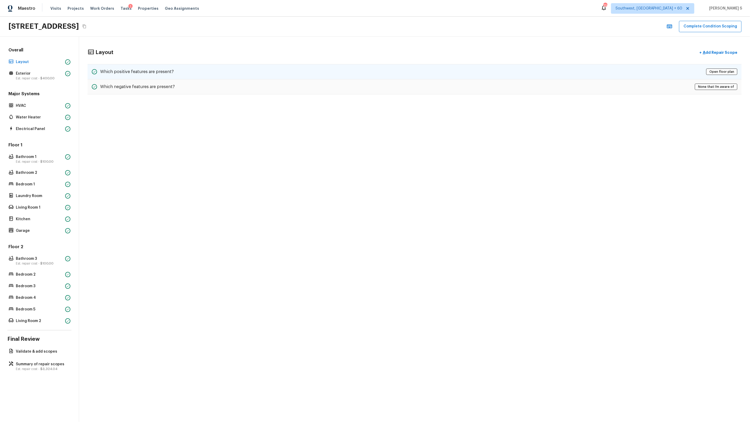
click at [132, 78] on div "Which positive features are present? Open floor plan" at bounding box center [415, 71] width 654 height 15
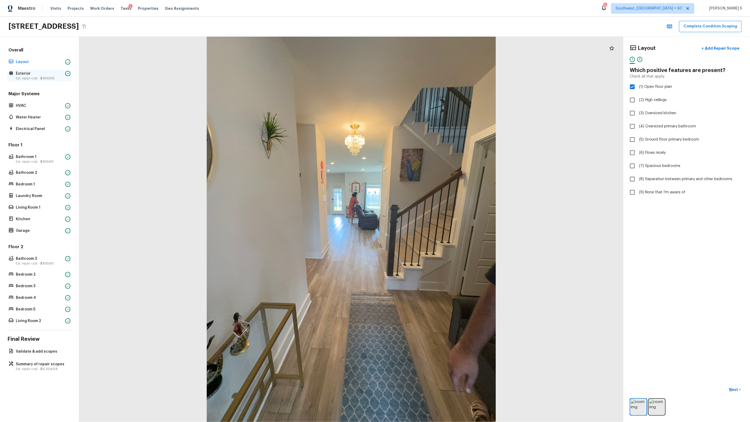
click at [41, 73] on p "Exterior" at bounding box center [39, 73] width 47 height 5
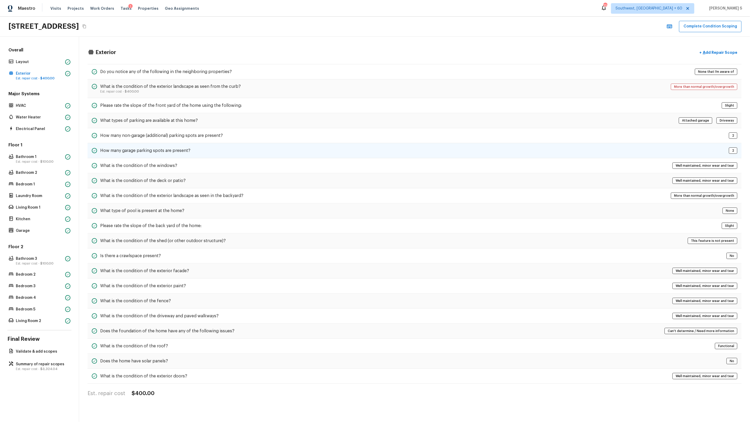
click at [196, 153] on div "How many garage parking spots are present? 2" at bounding box center [415, 150] width 654 height 15
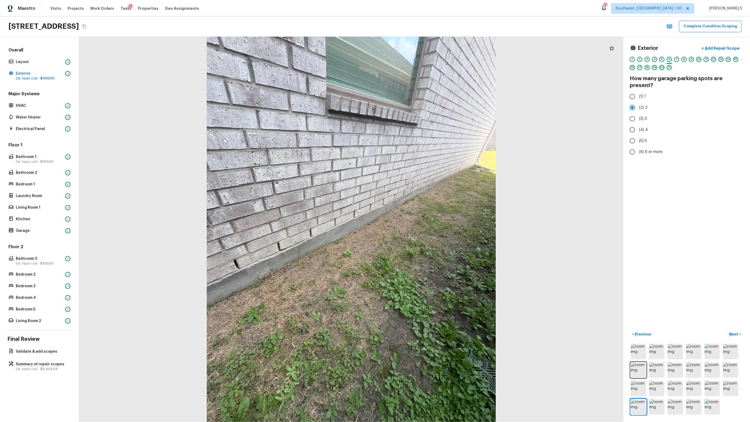
click at [49, 269] on div "Overall Layout Exterior Est. repair cost - $400.00 Major Systems HVAC Water Hea…" at bounding box center [39, 229] width 79 height 385
click at [51, 269] on div "Overall Layout Exterior Est. repair cost - $400.00 Major Systems HVAC Water Hea…" at bounding box center [39, 229] width 79 height 385
click at [47, 269] on div "Validate & add scopes" at bounding box center [39, 351] width 64 height 7
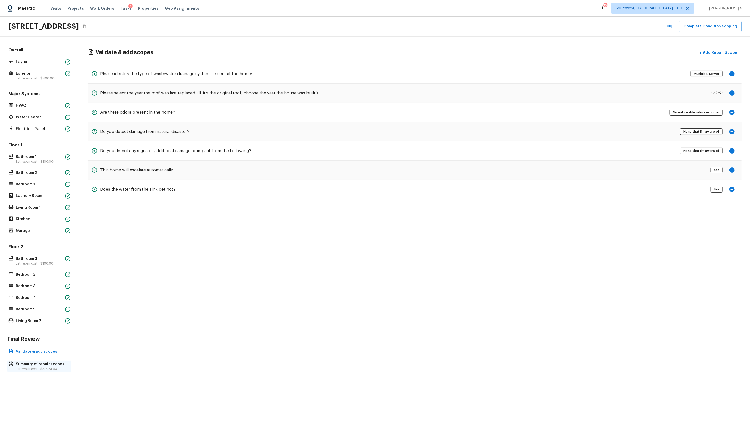
click at [43, 269] on p "Est. repair cost - $3,324.04" at bounding box center [42, 369] width 52 height 4
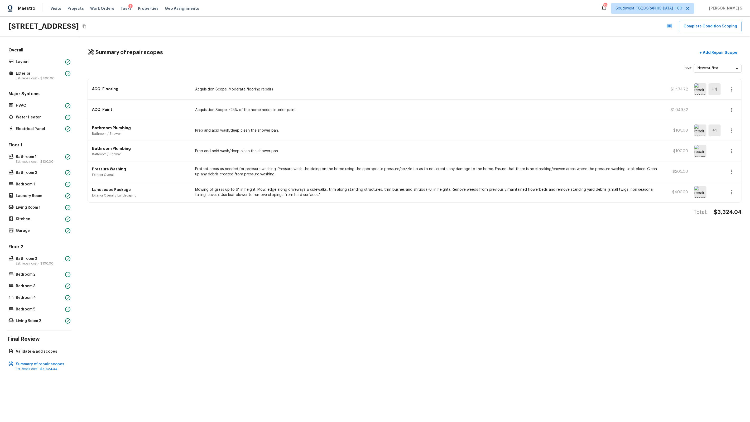
click at [430, 213] on h4 "$3,324.04" at bounding box center [728, 212] width 28 height 7
copy h4 "3,324.04"
click at [58, 156] on p "Bathroom 1" at bounding box center [39, 156] width 47 height 5
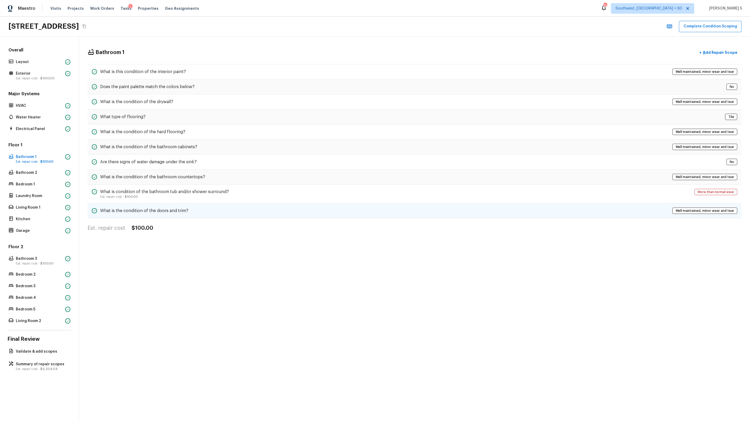
click at [158, 210] on h5 "What is the condition of the doors and trim?" at bounding box center [144, 211] width 88 height 6
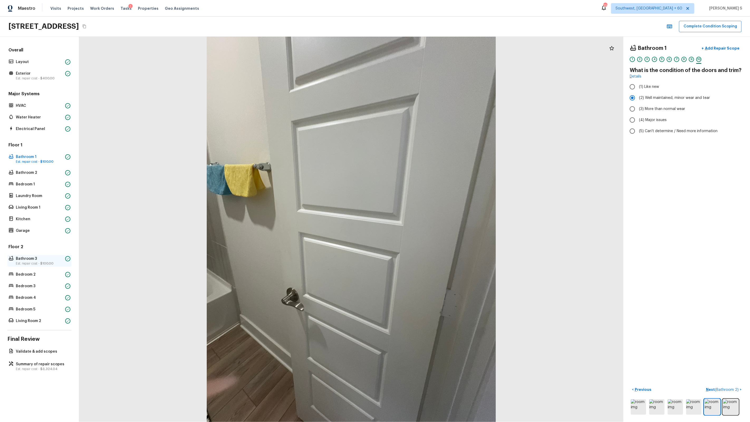
click at [33, 260] on p "Bathroom 3" at bounding box center [39, 258] width 47 height 5
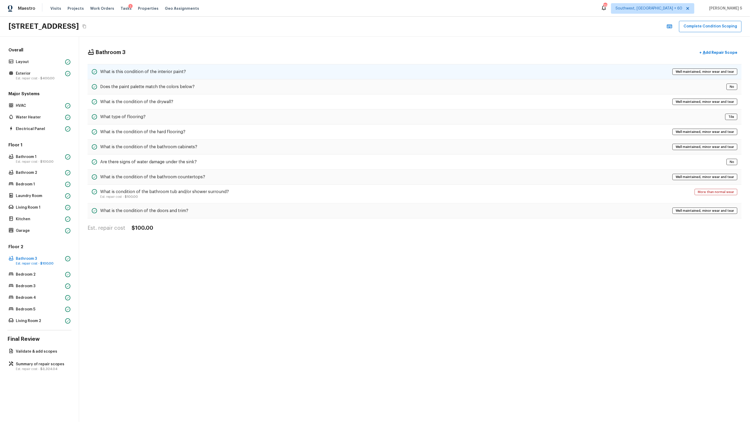
click at [177, 79] on div "What is this condition of the interior paint? Well maintained, minor wear and t…" at bounding box center [415, 71] width 654 height 15
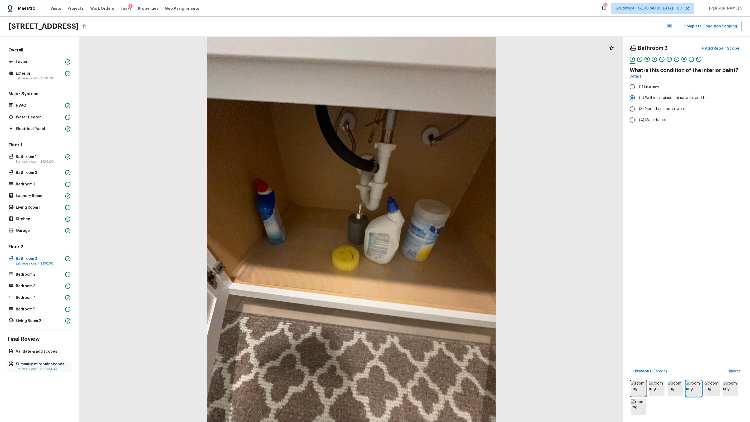
click at [52, 269] on p "Summary of repair scopes" at bounding box center [42, 364] width 52 height 5
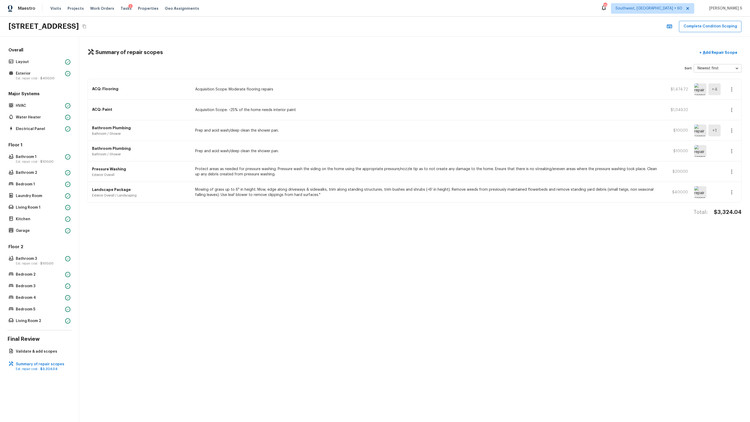
click at [327, 73] on div "Summary of repair scopes + Add Repair Scope Sort Newest first newestFirst ​ ACQ…" at bounding box center [414, 229] width 671 height 385
click at [430, 269] on div "Summary of repair scopes + Add Repair Scope Sort Newest first newestFirst ​ ACQ…" at bounding box center [414, 229] width 671 height 385
click at [430, 24] on button "Complete Condition Scoping" at bounding box center [710, 26] width 63 height 11
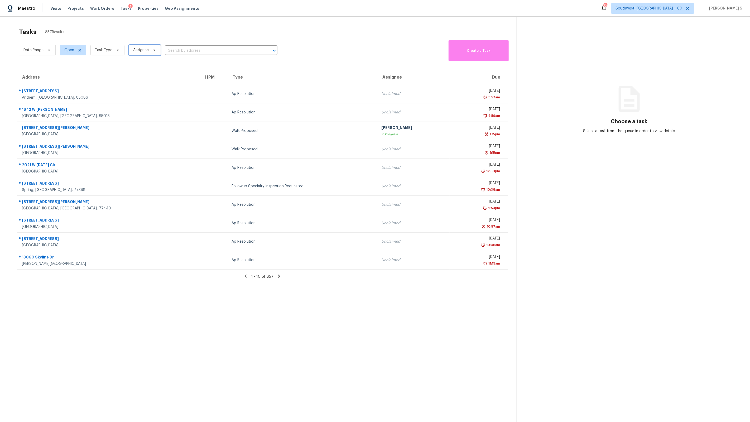
click at [140, 48] on span "Assignee" at bounding box center [141, 49] width 16 height 5
click at [108, 51] on span "Task Type" at bounding box center [103, 49] width 17 height 5
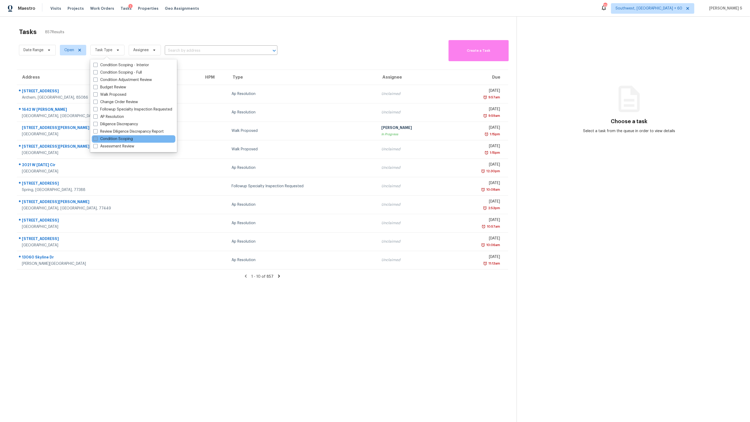
click at [128, 141] on label "Condition Scoping" at bounding box center [113, 138] width 40 height 5
click at [97, 140] on input "Condition Scoping" at bounding box center [94, 137] width 3 height 3
checkbox input "true"
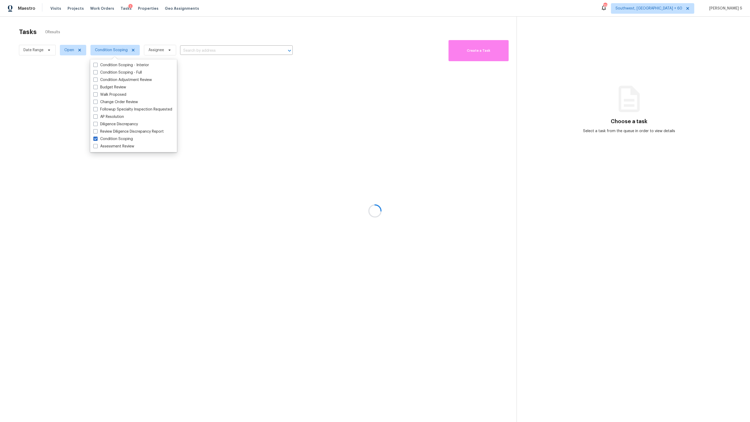
click at [291, 269] on div at bounding box center [375, 211] width 750 height 422
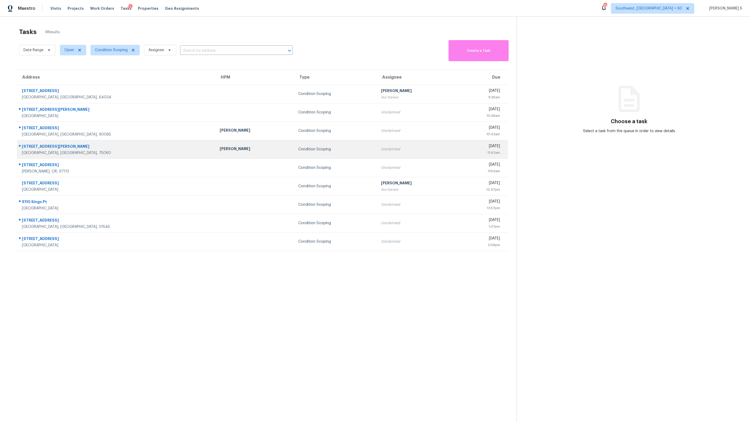
click at [97, 145] on div "2334 Markland St" at bounding box center [116, 147] width 189 height 7
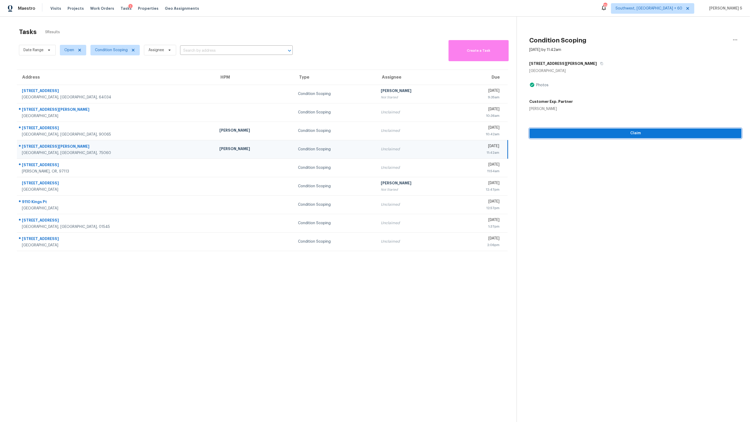
click at [430, 128] on button "Claim" at bounding box center [636, 133] width 212 height 10
click at [430, 62] on icon "button" at bounding box center [601, 63] width 3 height 3
click at [430, 145] on div "Tue, Oct 7th 2025" at bounding box center [479, 146] width 39 height 7
click at [430, 149] on div "Tue, Oct 7th 2025" at bounding box center [479, 146] width 39 height 7
click at [393, 146] on div "[PERSON_NAME] S" at bounding box center [414, 146] width 76 height 7
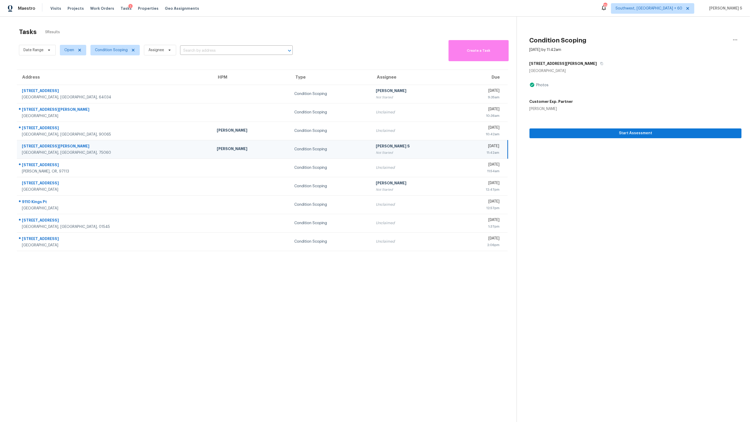
click at [376, 146] on div "[PERSON_NAME] S" at bounding box center [414, 146] width 76 height 7
click at [388, 151] on div "Not Started" at bounding box center [414, 152] width 76 height 5
click at [430, 136] on span "Start Assessment" at bounding box center [636, 133] width 204 height 7
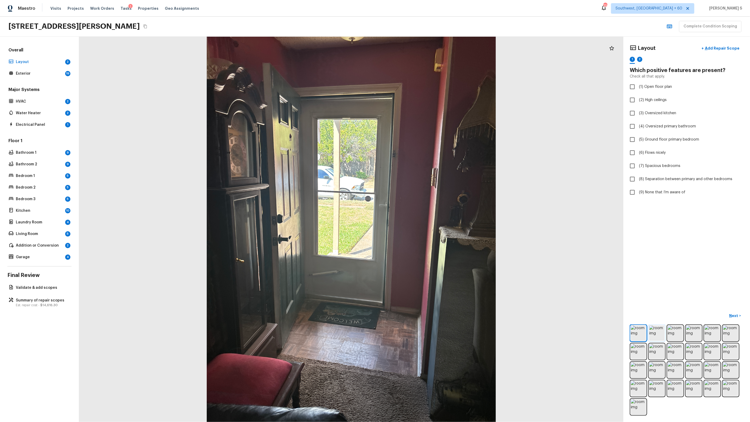
click at [430, 269] on img at bounding box center [656, 332] width 15 height 15
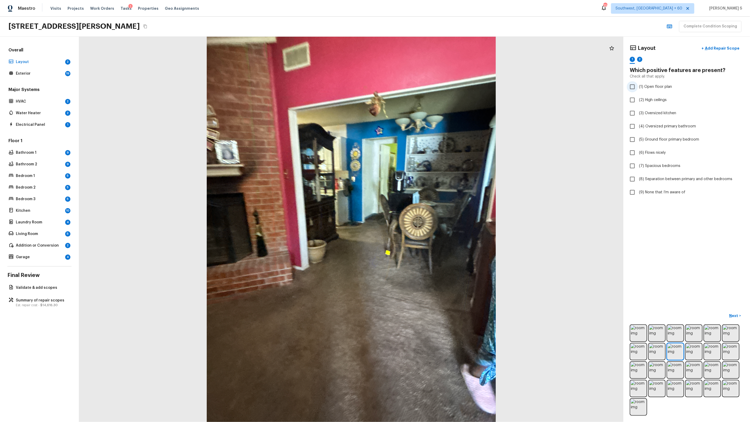
click at [430, 85] on span "(1) Open floor plan" at bounding box center [655, 86] width 33 height 5
click at [430, 85] on input "(1) Open floor plan" at bounding box center [632, 86] width 11 height 11
checkbox input "true"
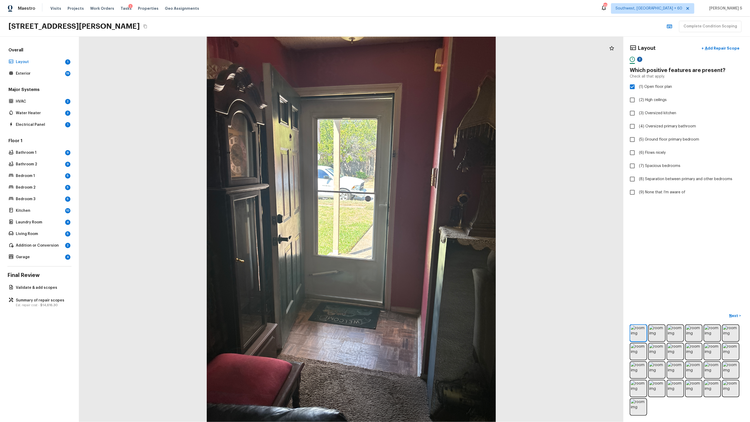
click at [430, 58] on div "2" at bounding box center [639, 59] width 5 height 5
click at [430, 86] on span "(1) Narrow hallways" at bounding box center [655, 86] width 33 height 5
click at [430, 86] on input "(1) Narrow hallways" at bounding box center [632, 86] width 11 height 11
checkbox input "true"
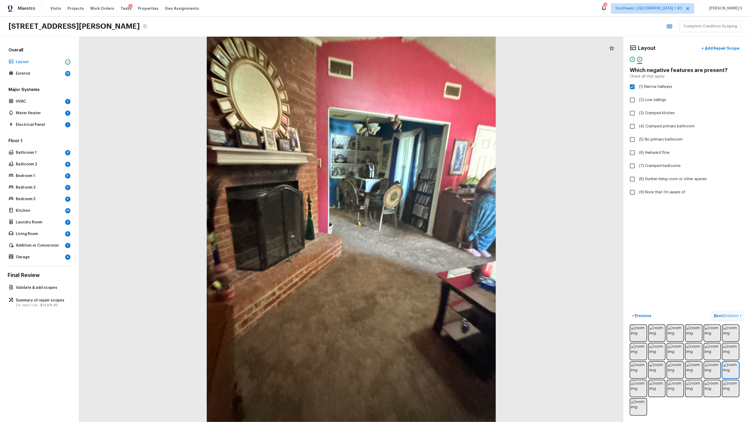
click at [430, 269] on span "( Exterior )" at bounding box center [731, 316] width 16 height 4
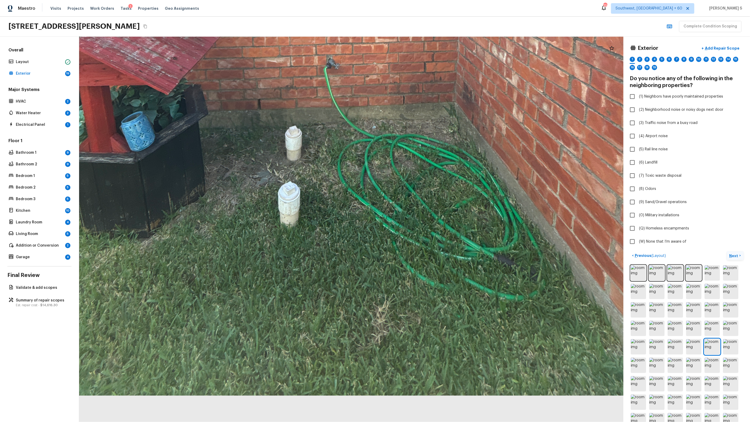
drag, startPoint x: 368, startPoint y: 278, endPoint x: 364, endPoint y: 54, distance: 224.2
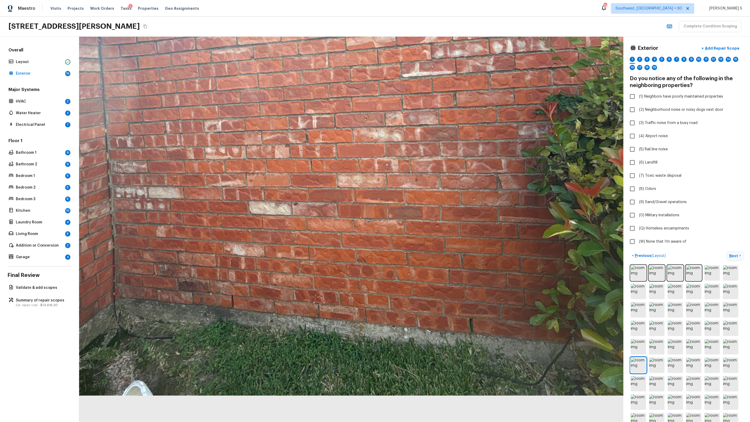
drag, startPoint x: 181, startPoint y: 318, endPoint x: 64, endPoint y: 170, distance: 188.3
click at [64, 169] on div "Overall Layout Exterior 19 Major Systems HVAC 2 Water Heater 2 Electrical Panel…" at bounding box center [375, 229] width 750 height 385
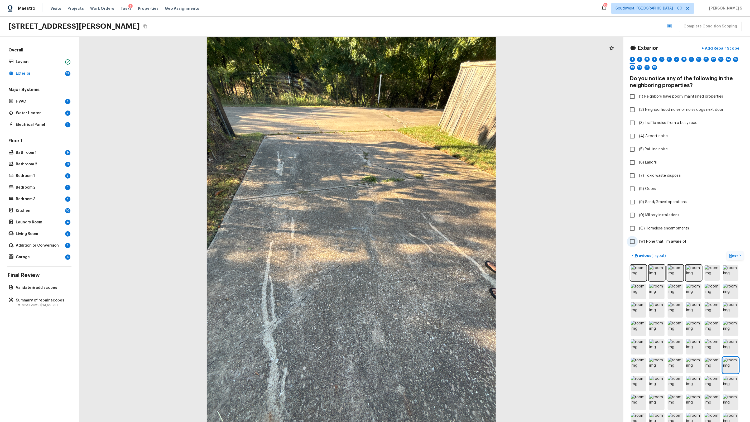
click at [430, 241] on span "(W) None that I’m aware of" at bounding box center [662, 241] width 47 height 5
click at [430, 241] on input "(W) None that I’m aware of" at bounding box center [632, 241] width 11 height 11
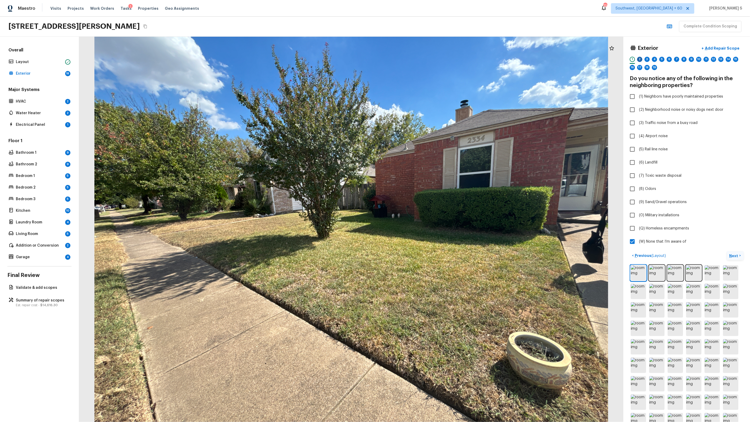
click at [430, 59] on div "2" at bounding box center [639, 59] width 5 height 5
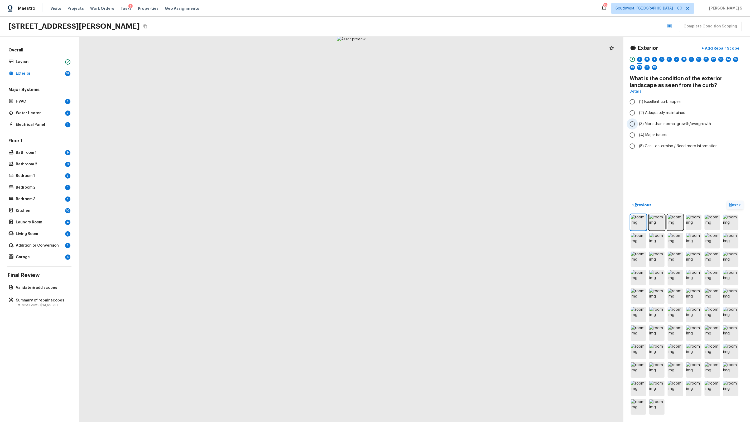
click at [430, 124] on span "(3) More than normal growth/overgrowth" at bounding box center [675, 123] width 72 height 5
click at [430, 124] on input "(3) More than normal growth/overgrowth" at bounding box center [632, 123] width 11 height 11
click at [430, 49] on p "Add Repair Scope" at bounding box center [722, 48] width 36 height 5
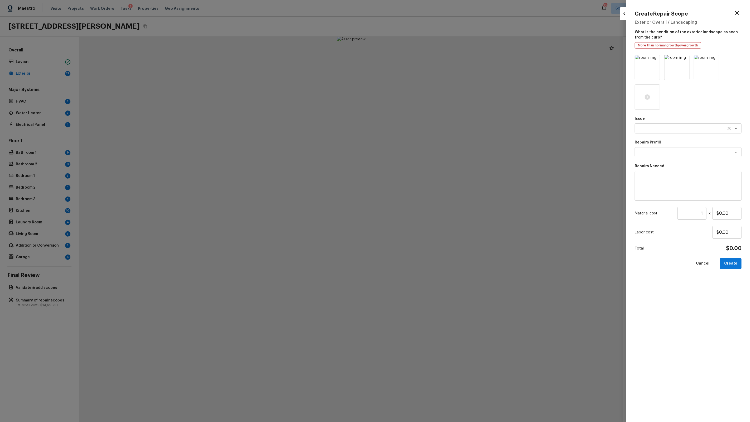
click at [430, 126] on textarea at bounding box center [680, 128] width 87 height 5
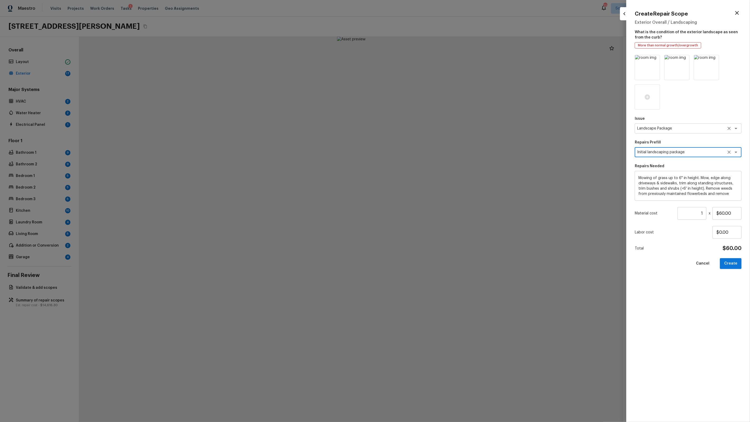
scroll to position [16, 0]
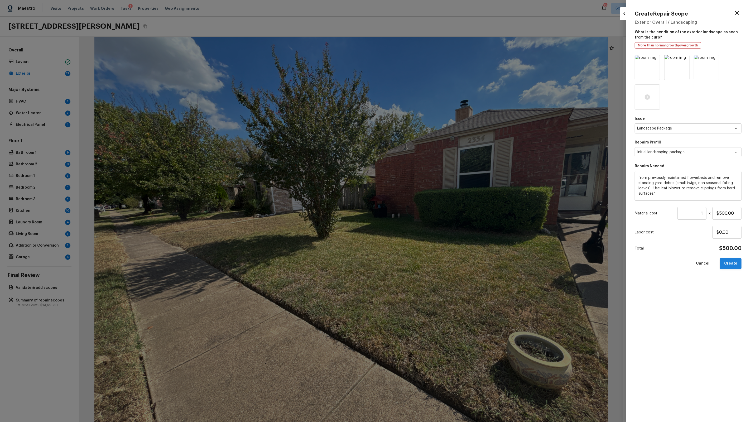
click at [430, 263] on button "Create" at bounding box center [731, 263] width 22 height 11
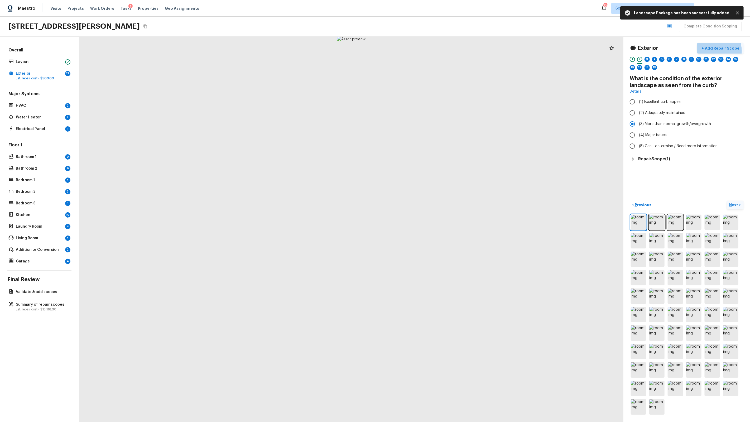
click at [430, 51] on button "+ Add Repair Scope" at bounding box center [720, 48] width 46 height 11
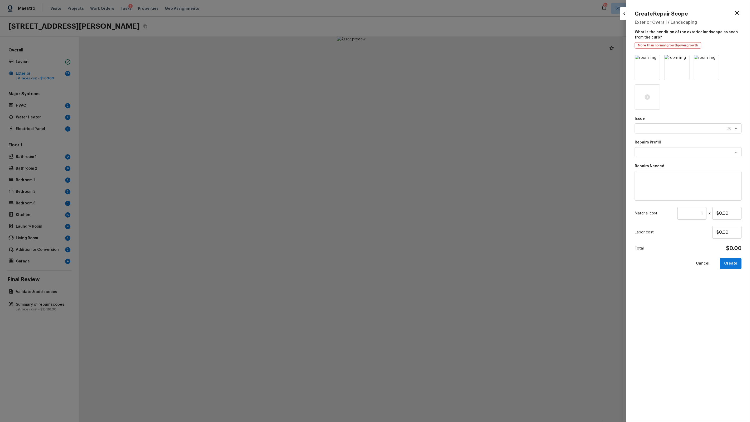
click at [430, 131] on div "x ​" at bounding box center [688, 128] width 107 height 10
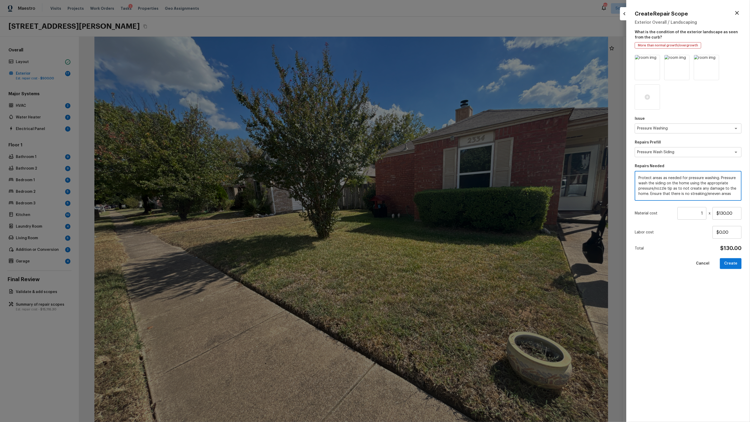
scroll to position [11, 0]
click at [430, 210] on input "$130.00" at bounding box center [727, 213] width 29 height 13
click at [430, 266] on button "Create" at bounding box center [731, 263] width 22 height 11
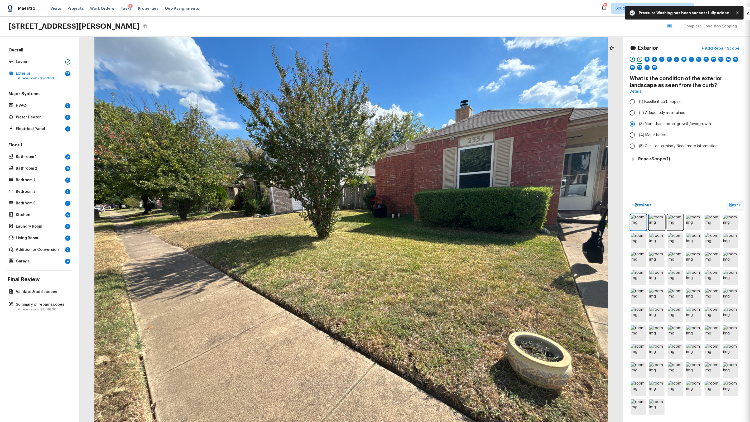
scroll to position [0, 0]
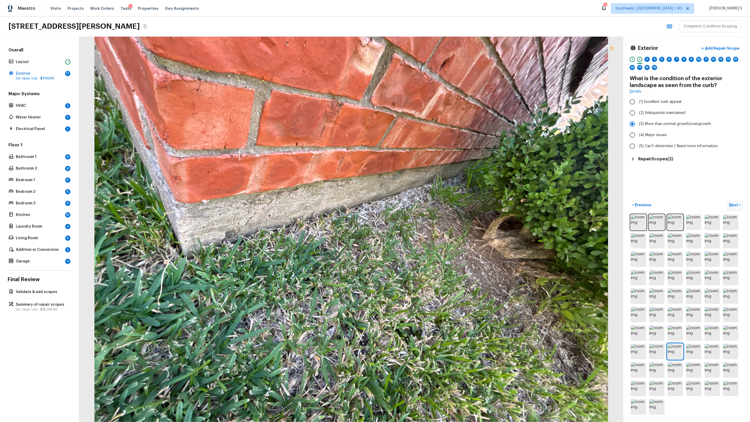
click at [430, 48] on icon at bounding box center [611, 48] width 4 height 4
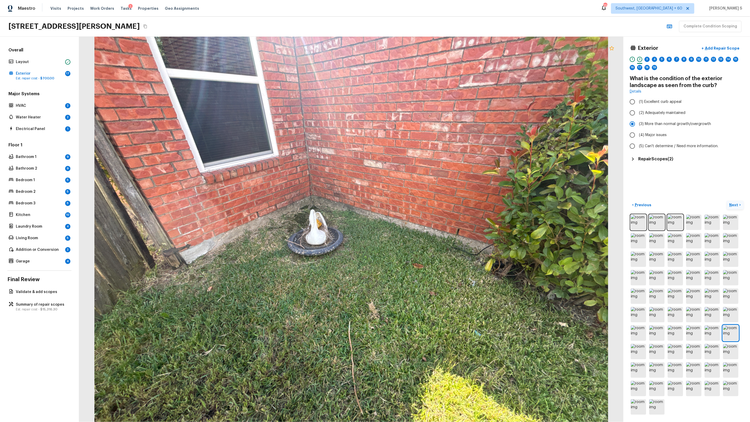
click at [430, 47] on icon at bounding box center [612, 48] width 6 height 6
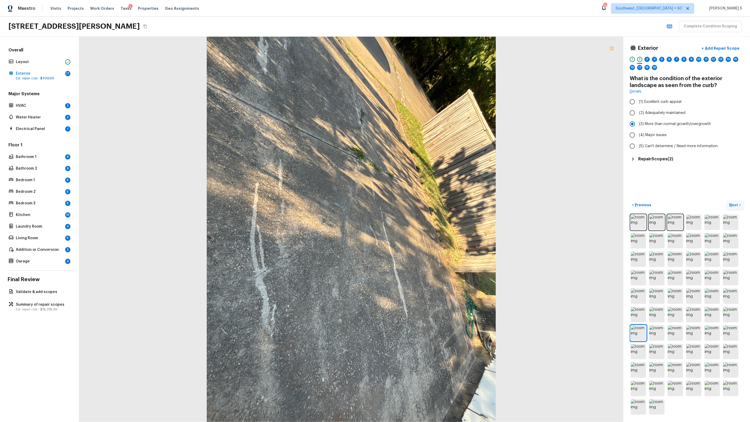
click at [430, 50] on icon at bounding box center [612, 48] width 6 height 6
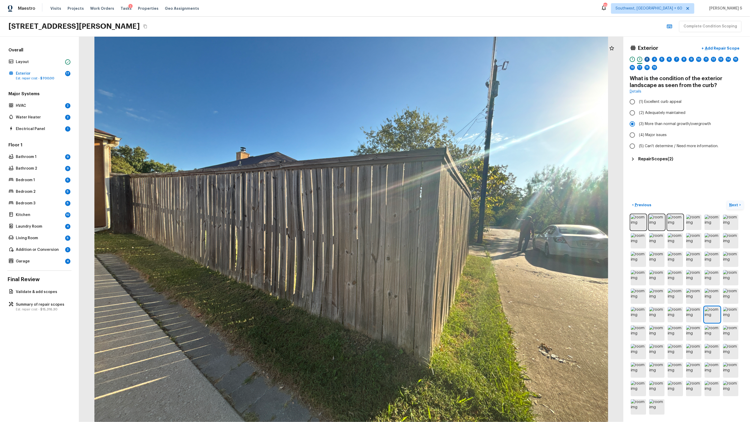
click at [430, 58] on div "3" at bounding box center [647, 59] width 5 height 5
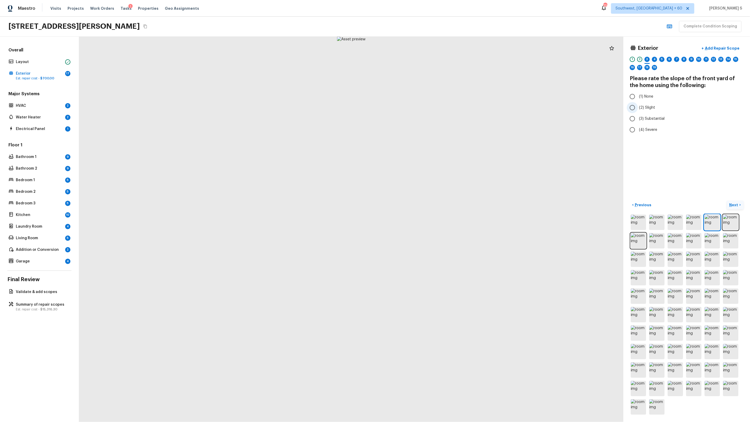
click at [430, 109] on span "(2) Slight" at bounding box center [647, 107] width 16 height 5
click at [430, 109] on input "(2) Slight" at bounding box center [632, 107] width 11 height 11
click at [430, 60] on div "4" at bounding box center [654, 59] width 5 height 5
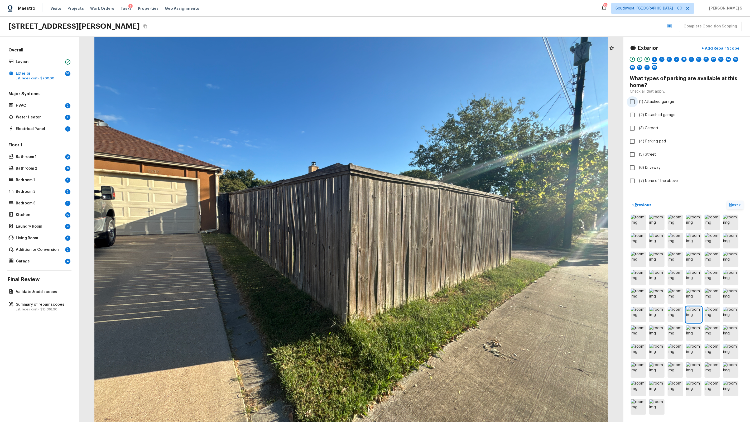
click at [430, 99] on span "(1) Attached garage" at bounding box center [656, 101] width 35 height 5
click at [430, 99] on input "(1) Attached garage" at bounding box center [632, 101] width 11 height 11
click at [430, 169] on span "(6) Driveway" at bounding box center [649, 167] width 21 height 5
click at [430, 169] on input "(6) Driveway" at bounding box center [632, 167] width 11 height 11
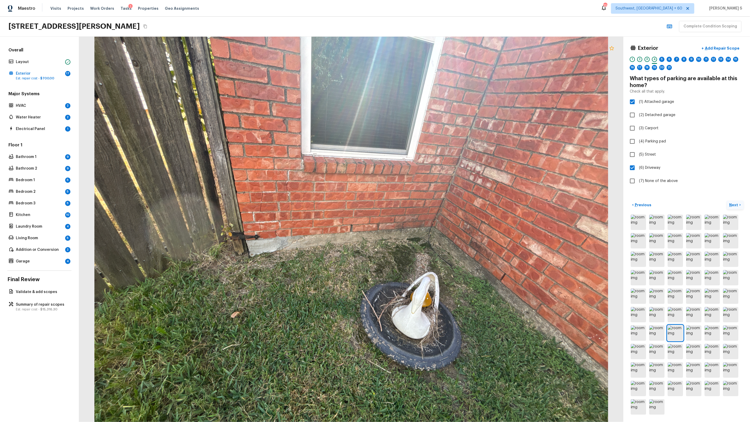
click at [430, 50] on icon at bounding box center [612, 48] width 6 height 6
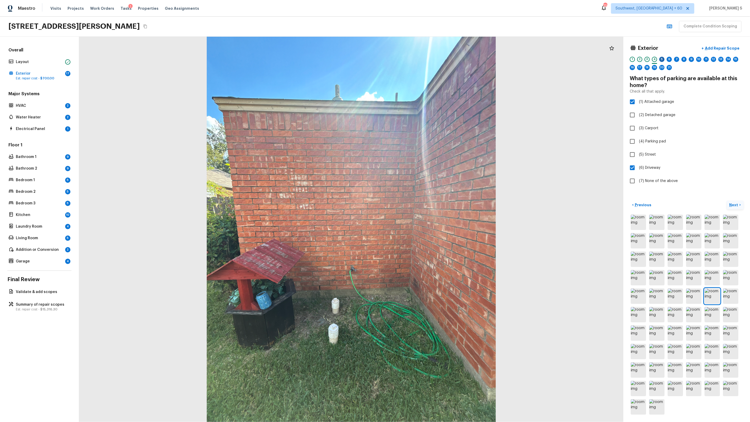
click at [430, 61] on div "5" at bounding box center [661, 59] width 5 height 5
click at [430, 108] on span "(2) 2" at bounding box center [643, 107] width 8 height 5
click at [430, 108] on input "(2) 2" at bounding box center [632, 107] width 11 height 11
click at [430, 61] on div "6" at bounding box center [669, 61] width 5 height 8
click at [430, 106] on span "(2) 2" at bounding box center [643, 107] width 8 height 5
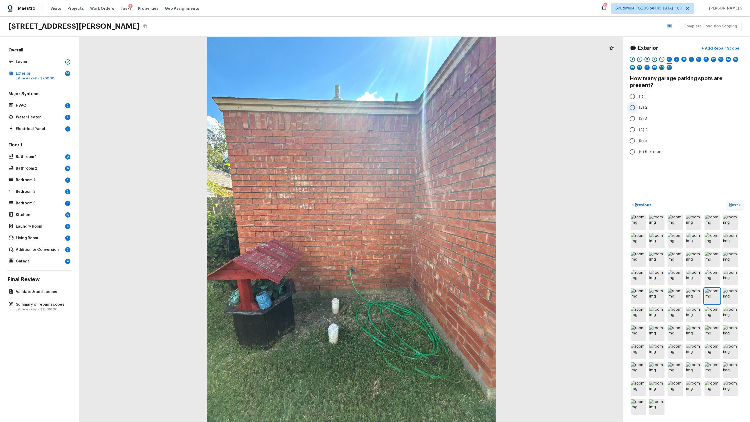
click at [430, 106] on input "(2) 2" at bounding box center [632, 107] width 11 height 11
click at [430, 60] on div "7" at bounding box center [676, 59] width 5 height 5
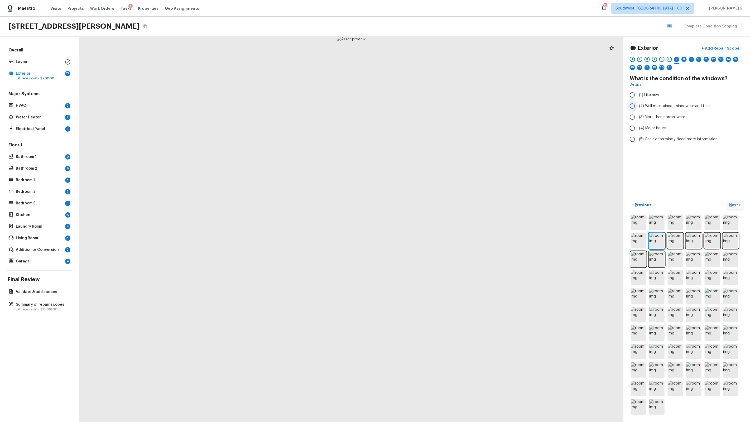
click at [430, 107] on span "(2) Well maintained, minor wear and tear" at bounding box center [674, 105] width 71 height 5
click at [430, 107] on input "(2) Well maintained, minor wear and tear" at bounding box center [632, 105] width 11 height 11
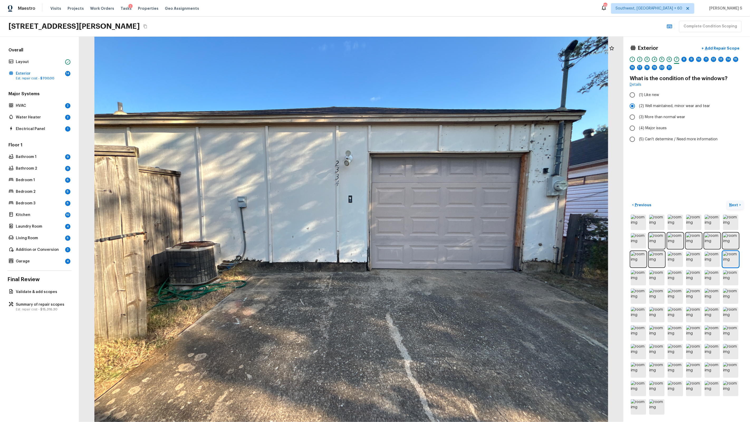
click at [430, 190] on div "Exterior + Add Repair Scope 1 2 3 4 5 6 7 8 9 10 11 12 13 14 15 16 17 18 19 20 …" at bounding box center [686, 229] width 127 height 385
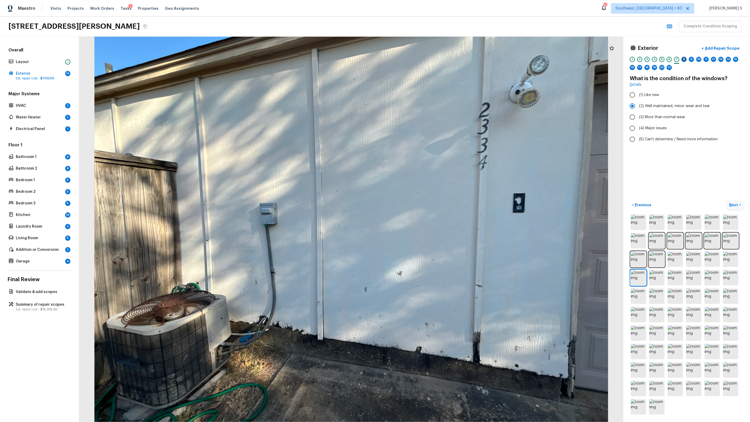
click at [430, 61] on div "8" at bounding box center [683, 59] width 5 height 5
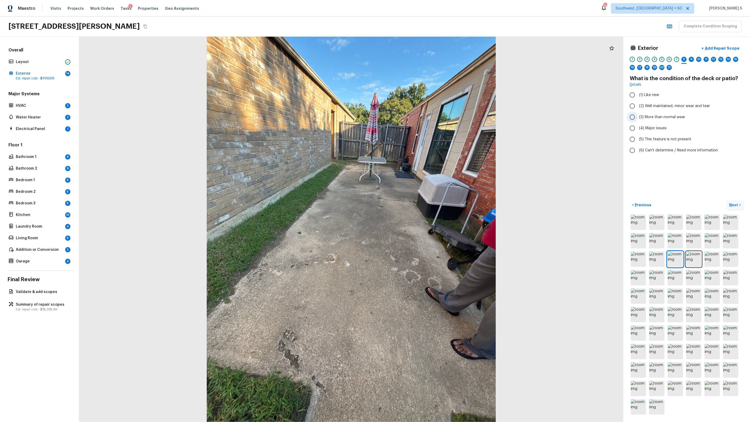
click at [430, 117] on span "(3) More than normal wear" at bounding box center [662, 116] width 46 height 5
click at [430, 117] on input "(3) More than normal wear" at bounding box center [632, 117] width 11 height 11
click at [430, 58] on div "7" at bounding box center [676, 59] width 5 height 5
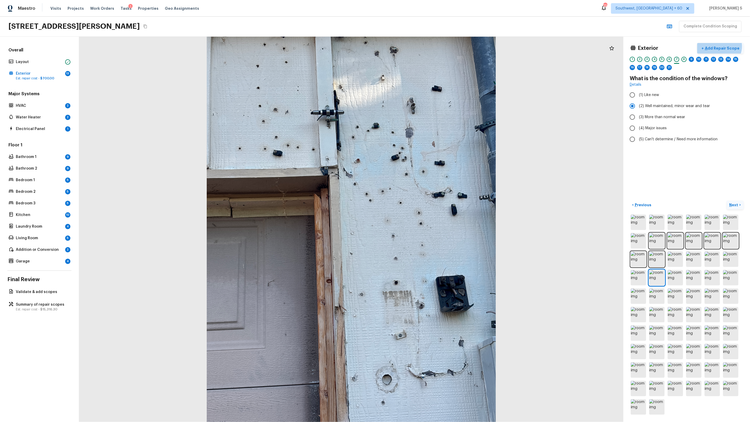
click at [430, 46] on p "Add Repair Scope" at bounding box center [722, 48] width 36 height 5
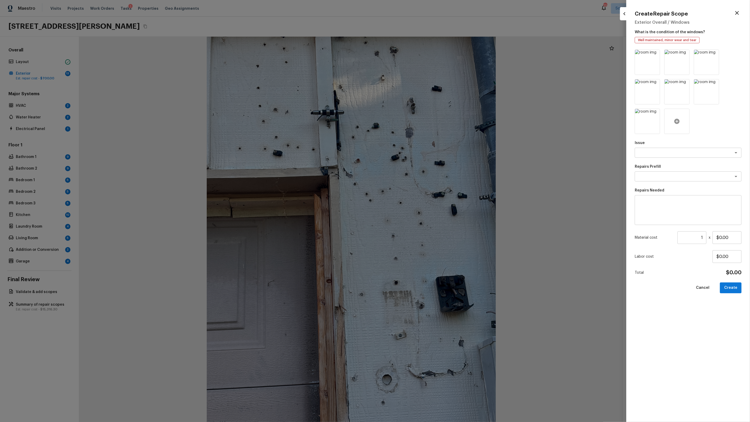
click at [430, 115] on div at bounding box center [676, 121] width 25 height 25
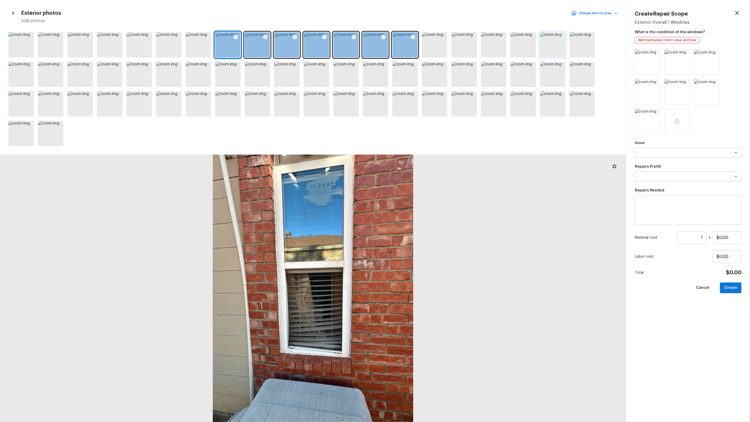
click at [430, 35] on div at bounding box center [560, 37] width 9 height 11
click at [430, 35] on icon at bounding box center [590, 36] width 5 height 5
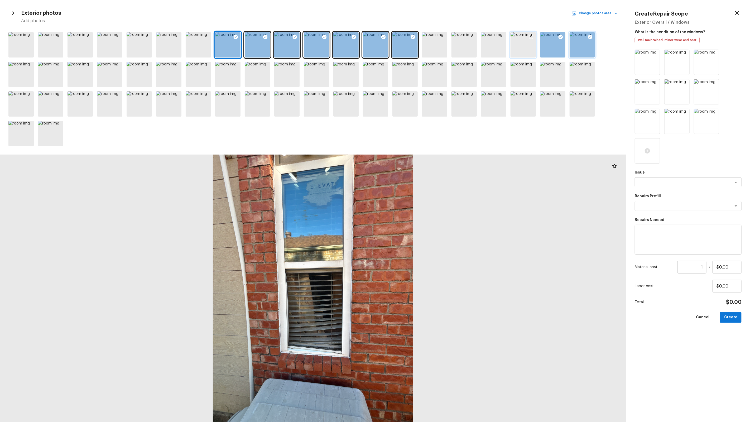
click at [430, 36] on icon at bounding box center [530, 36] width 5 height 5
click at [430, 180] on textarea at bounding box center [680, 182] width 87 height 5
click at [430, 269] on input "$0.00" at bounding box center [727, 267] width 29 height 13
click at [430, 269] on button "Create" at bounding box center [731, 317] width 22 height 11
click at [430, 248] on div at bounding box center [313, 288] width 626 height 267
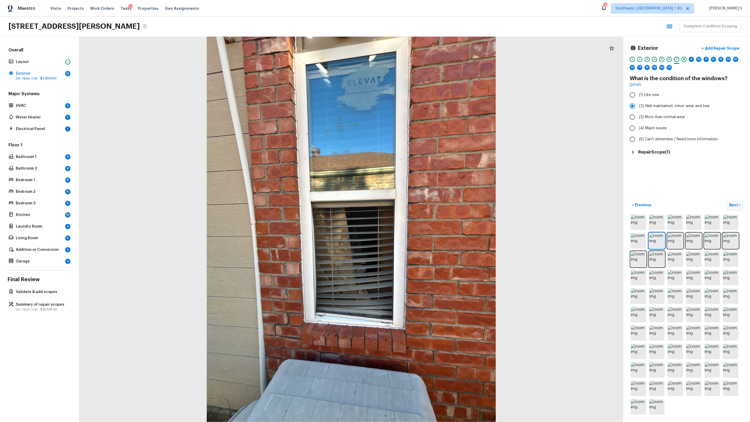
click at [430, 59] on div "8" at bounding box center [683, 59] width 5 height 5
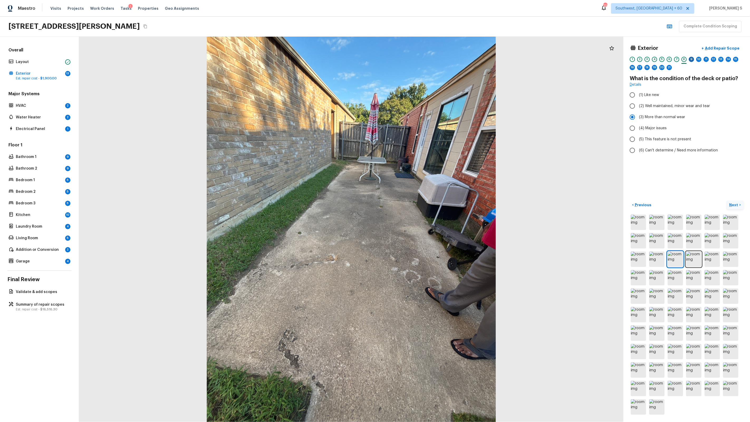
click at [430, 60] on div "9" at bounding box center [691, 59] width 5 height 5
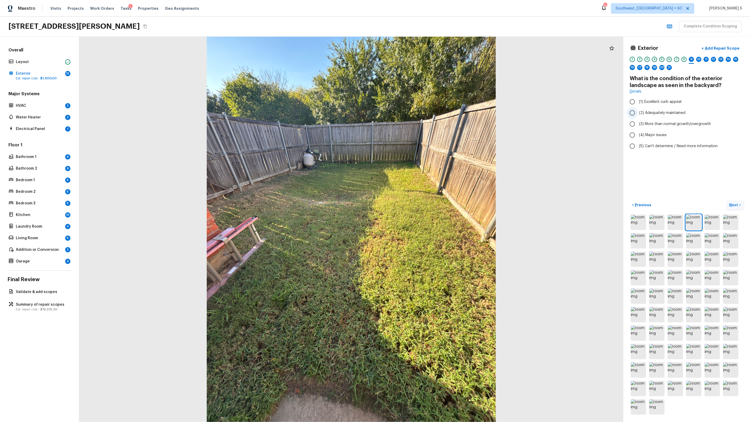
click at [430, 113] on span "(2) Adequately maintained" at bounding box center [662, 112] width 46 height 5
click at [430, 113] on input "(2) Adequately maintained" at bounding box center [632, 112] width 11 height 11
click at [430, 127] on label "(3) More than normal growth/overgrowth" at bounding box center [683, 123] width 113 height 11
click at [430, 127] on input "(3) More than normal growth/overgrowth" at bounding box center [632, 123] width 11 height 11
click at [430, 115] on span "(2) Adequately maintained" at bounding box center [662, 112] width 46 height 5
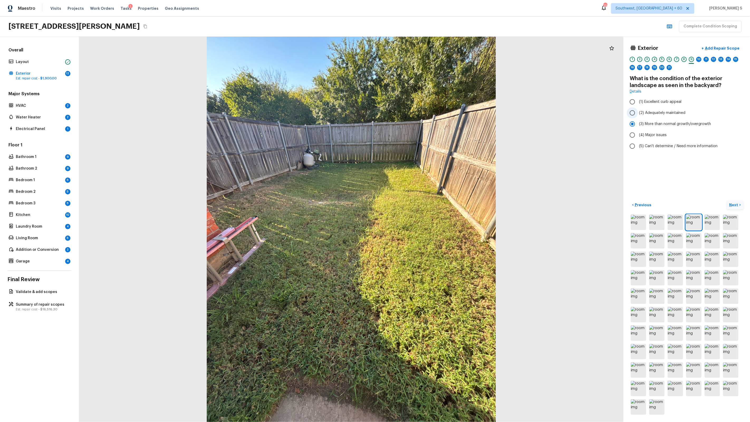
click at [430, 115] on input "(2) Adequately maintained" at bounding box center [632, 112] width 11 height 11
click at [430, 122] on span "(3) More than normal growth/overgrowth" at bounding box center [675, 123] width 72 height 5
click at [430, 122] on input "(3) More than normal growth/overgrowth" at bounding box center [632, 123] width 11 height 11
click at [430, 110] on span "(2) Adequately maintained" at bounding box center [662, 112] width 46 height 5
click at [430, 110] on input "(2) Adequately maintained" at bounding box center [632, 112] width 11 height 11
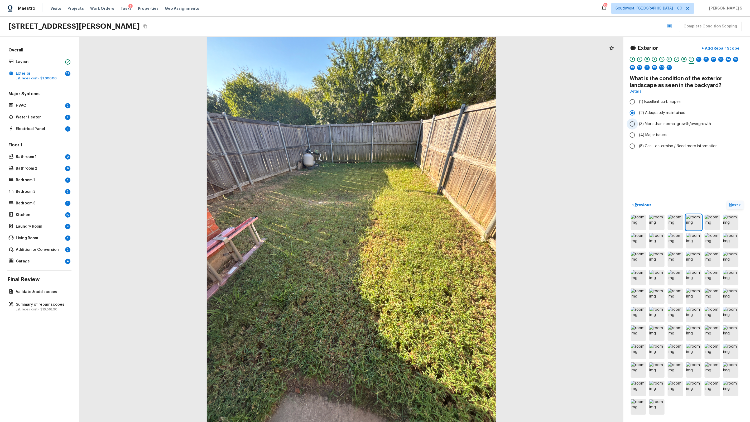
click at [430, 126] on span "(3) More than normal growth/overgrowth" at bounding box center [675, 123] width 72 height 5
click at [430, 126] on input "(3) More than normal growth/overgrowth" at bounding box center [632, 123] width 11 height 11
click at [430, 114] on span "(2) Adequately maintained" at bounding box center [662, 112] width 46 height 5
click at [430, 114] on input "(2) Adequately maintained" at bounding box center [632, 112] width 11 height 11
click at [430, 48] on icon at bounding box center [612, 48] width 6 height 6
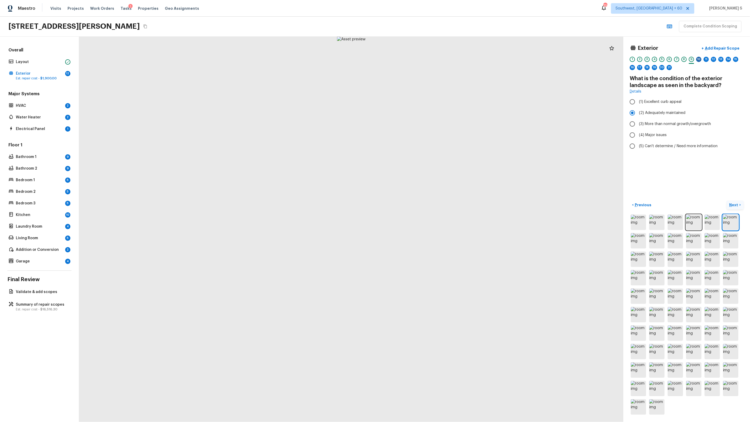
click at [430, 59] on div "10" at bounding box center [698, 59] width 5 height 5
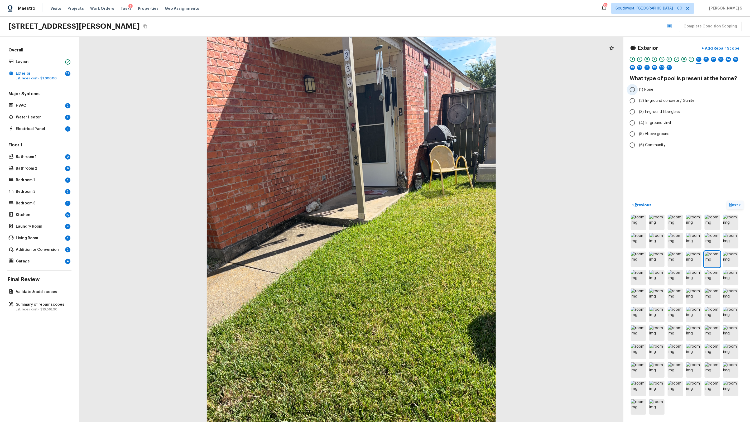
click at [430, 90] on span "(1) None" at bounding box center [646, 89] width 14 height 5
click at [430, 90] on input "(1) None" at bounding box center [632, 89] width 11 height 11
click at [430, 61] on div "11" at bounding box center [706, 59] width 5 height 5
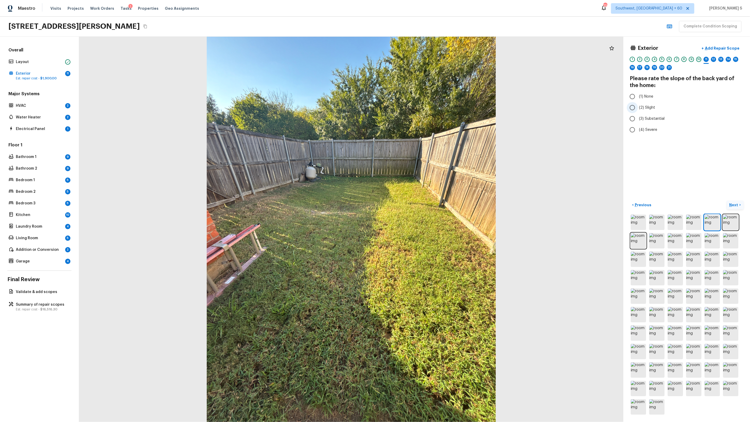
click at [430, 108] on span "(2) Slight" at bounding box center [647, 107] width 16 height 5
click at [430, 108] on input "(2) Slight" at bounding box center [632, 107] width 11 height 11
click at [430, 58] on div "1 2 3 4 5 6 7 8 9 10 11 12 13 14 15 16 17 18 19 20 21" at bounding box center [687, 65] width 114 height 16
click at [430, 60] on div "12" at bounding box center [713, 59] width 5 height 5
click at [430, 113] on span "(2) Well maintained, minor wear and tear" at bounding box center [674, 112] width 71 height 5
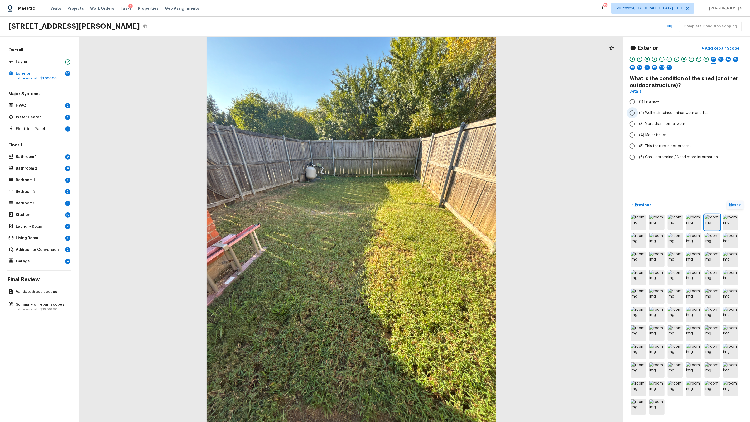
click at [430, 113] on input "(2) Well maintained, minor wear and tear" at bounding box center [632, 112] width 11 height 11
click at [430, 147] on span "(5) This feature is not present" at bounding box center [665, 145] width 52 height 5
click at [430, 147] on input "(5) This feature is not present" at bounding box center [632, 146] width 11 height 11
click at [430, 58] on div "1 2 3 4 5 6 7 8 9 10 11 12 13 14 15 16 17 18 19 20 21" at bounding box center [687, 65] width 114 height 16
click at [430, 60] on div "13" at bounding box center [720, 59] width 5 height 5
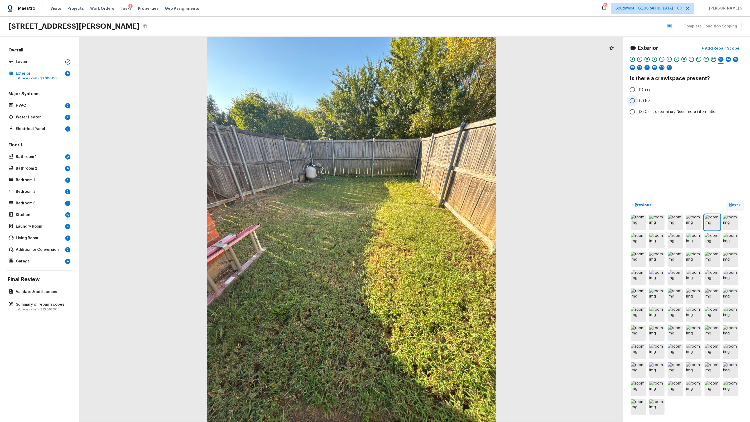
click at [430, 101] on span "(2) No" at bounding box center [644, 100] width 11 height 5
click at [430, 101] on input "(2) No" at bounding box center [632, 100] width 11 height 11
click at [430, 60] on div "14" at bounding box center [728, 59] width 5 height 5
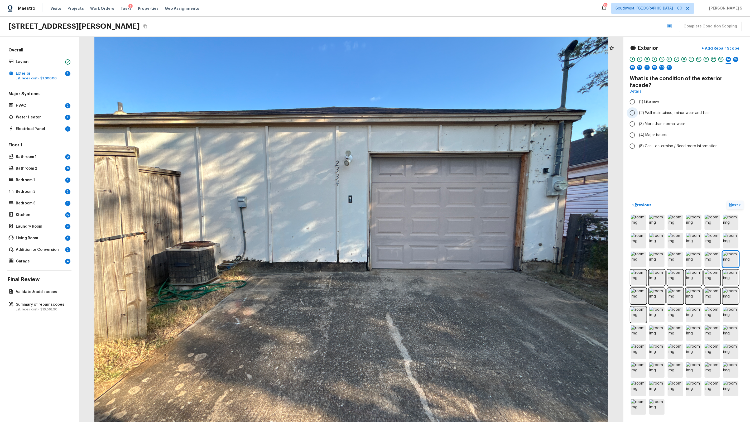
click at [430, 110] on span "(2) Well maintained, minor wear and tear" at bounding box center [674, 112] width 71 height 5
click at [430, 107] on input "(2) Well maintained, minor wear and tear" at bounding box center [632, 112] width 11 height 11
click at [430, 121] on span "(3) More than normal wear" at bounding box center [662, 123] width 46 height 5
click at [430, 118] on input "(3) More than normal wear" at bounding box center [632, 123] width 11 height 11
click at [430, 59] on div "1 2 3 4 5 6 7 8 9 10 11 12 13 14 15 16 17 18 19 20 21" at bounding box center [687, 65] width 114 height 16
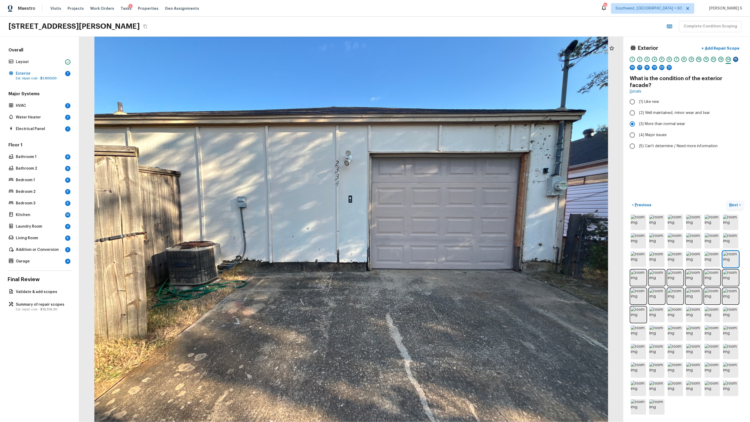
click at [430, 60] on div "15" at bounding box center [735, 59] width 5 height 5
click at [430, 105] on span "(2) Well maintained, minor wear and tear" at bounding box center [674, 105] width 71 height 5
click at [430, 105] on input "(2) Well maintained, minor wear and tear" at bounding box center [632, 105] width 11 height 11
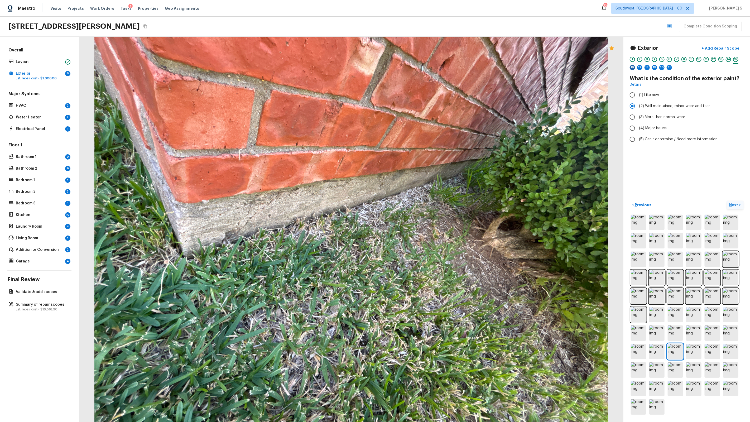
click at [430, 67] on div "16" at bounding box center [632, 67] width 5 height 5
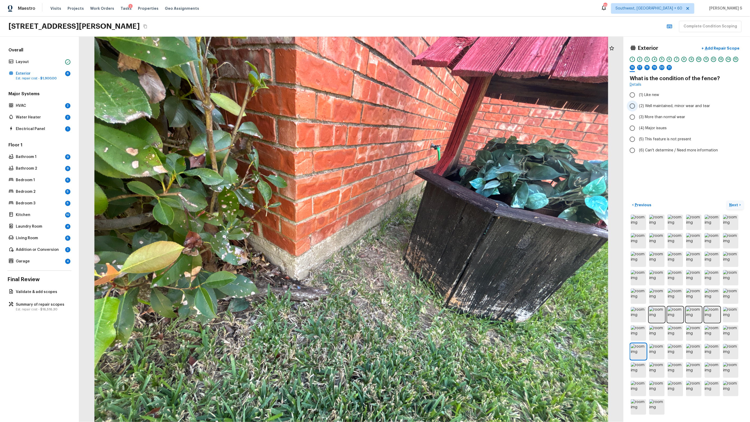
click at [430, 105] on span "(2) Well maintained, minor wear and tear" at bounding box center [674, 105] width 71 height 5
click at [430, 105] on input "(2) Well maintained, minor wear and tear" at bounding box center [632, 105] width 11 height 11
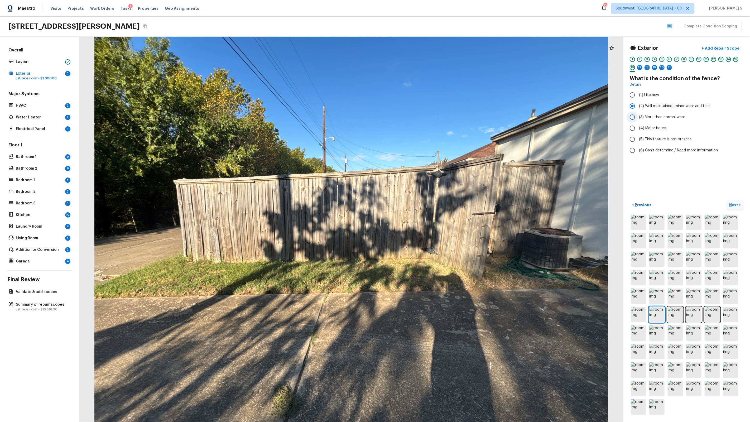
click at [430, 116] on span "(3) More than normal wear" at bounding box center [662, 116] width 46 height 5
click at [430, 116] on input "(3) More than normal wear" at bounding box center [632, 117] width 11 height 11
click at [430, 50] on p "Add Repair Scope" at bounding box center [722, 48] width 36 height 5
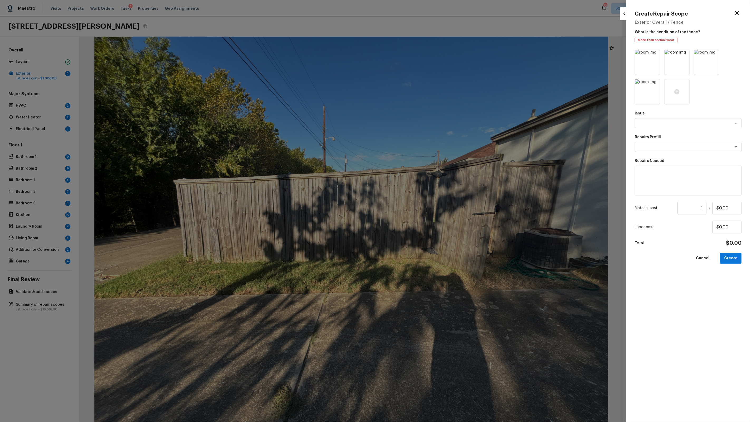
click at [430, 116] on p "Issue" at bounding box center [688, 113] width 107 height 5
click at [430, 119] on div "x ​" at bounding box center [688, 123] width 107 height 10
click at [430, 207] on input "$0.00" at bounding box center [727, 208] width 29 height 13
click at [430, 255] on button "Create" at bounding box center [731, 258] width 22 height 11
click at [430, 216] on div at bounding box center [375, 211] width 750 height 422
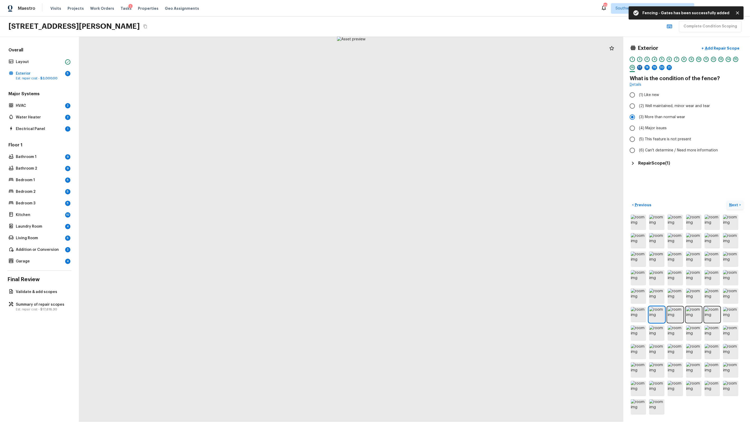
click at [430, 68] on div "17" at bounding box center [639, 67] width 5 height 5
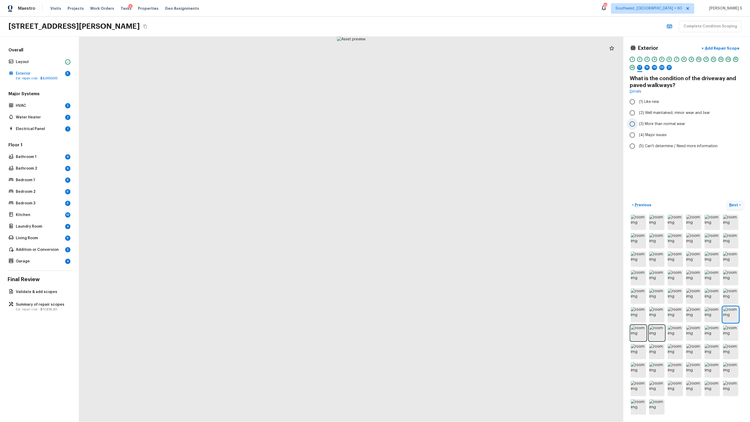
click at [430, 124] on span "(3) More than normal wear" at bounding box center [662, 123] width 46 height 5
click at [430, 124] on input "(3) More than normal wear" at bounding box center [632, 123] width 11 height 11
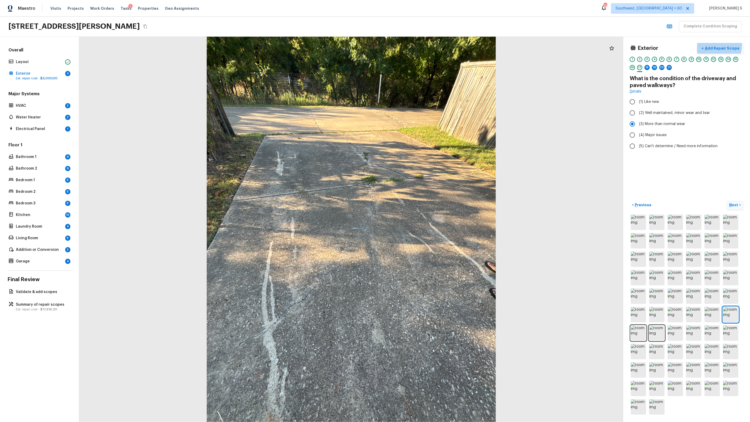
click at [430, 46] on p "Add Repair Scope" at bounding box center [722, 48] width 36 height 5
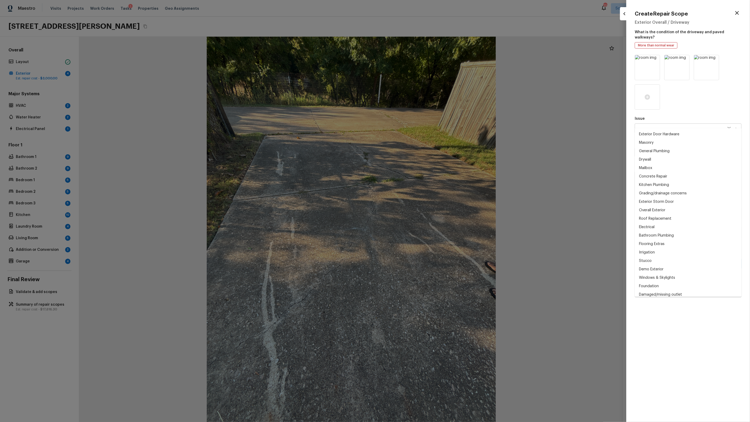
click at [430, 123] on div "x ​" at bounding box center [688, 128] width 107 height 10
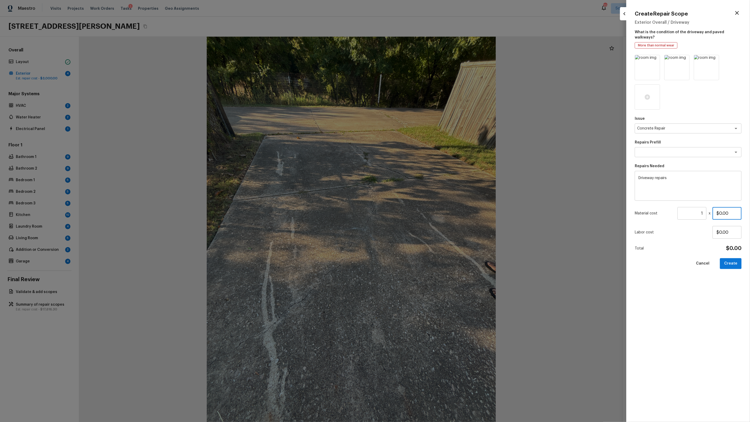
click at [430, 207] on input "$0.00" at bounding box center [727, 213] width 29 height 13
click at [430, 262] on button "Create" at bounding box center [731, 263] width 22 height 11
click at [430, 178] on div at bounding box center [375, 211] width 750 height 422
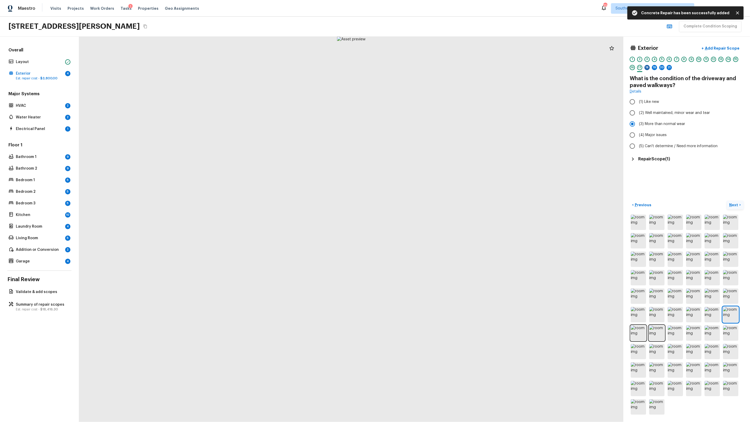
click at [430, 68] on div "18" at bounding box center [647, 67] width 5 height 5
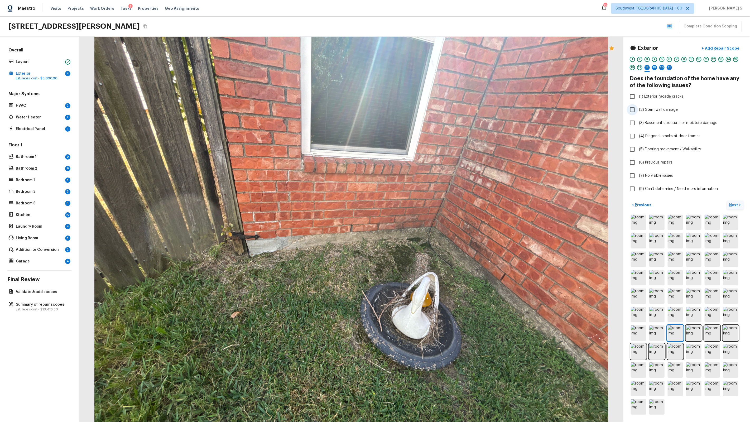
click at [430, 109] on span "(2) Stem wall damage" at bounding box center [658, 109] width 39 height 5
click at [430, 109] on input "(2) Stem wall damage" at bounding box center [632, 109] width 11 height 11
click at [430, 47] on p "Add Repair Scope" at bounding box center [722, 48] width 36 height 5
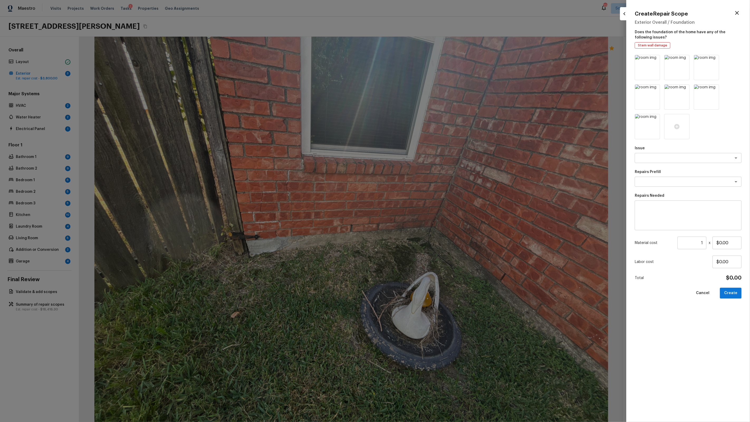
click at [430, 151] on div "Issue x ​" at bounding box center [688, 154] width 107 height 17
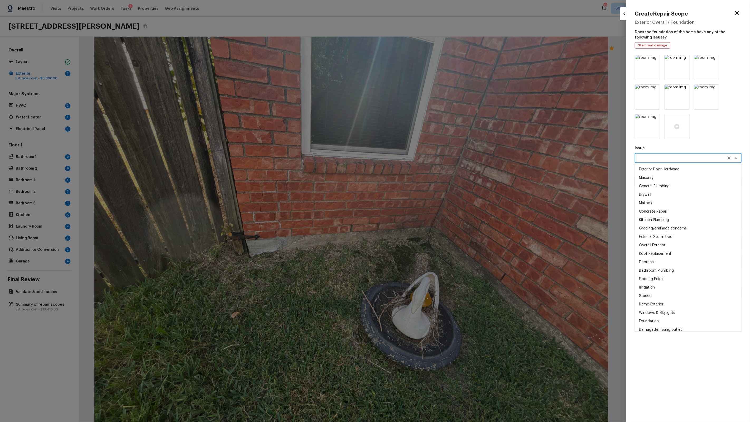
click at [430, 157] on textarea at bounding box center [680, 157] width 87 height 5
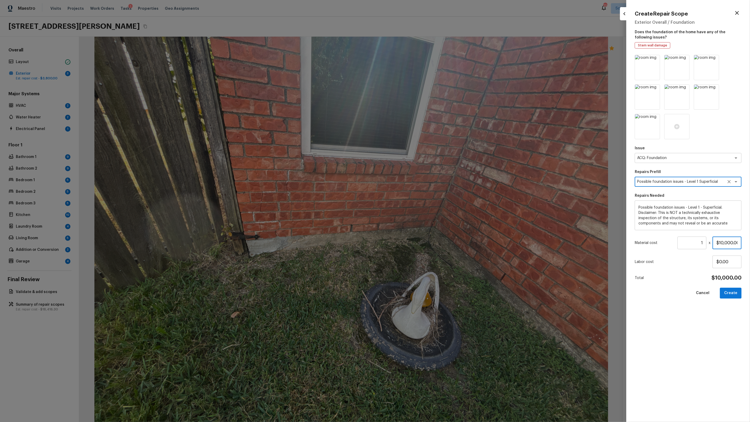
click at [430, 243] on input "$10,000.00" at bounding box center [727, 243] width 29 height 13
click at [430, 269] on button "Create" at bounding box center [731, 293] width 22 height 11
click at [430, 229] on div at bounding box center [375, 211] width 750 height 422
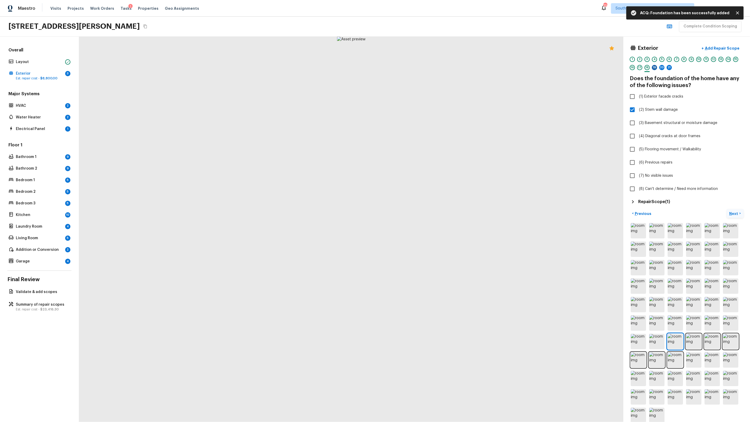
click at [430, 68] on div "19" at bounding box center [654, 67] width 5 height 5
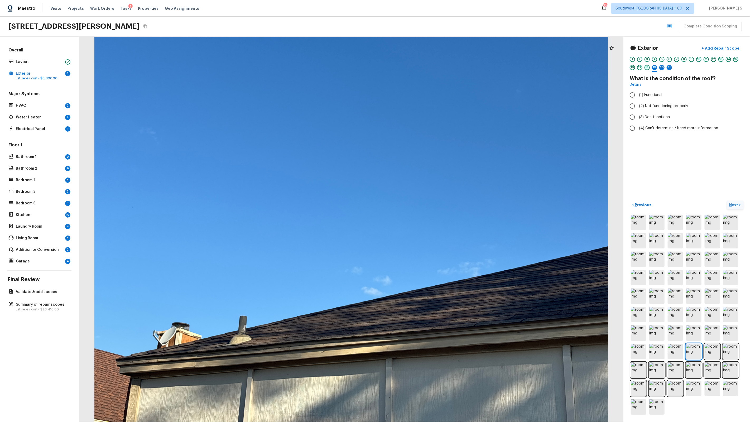
click at [430, 67] on div "18" at bounding box center [647, 67] width 5 height 5
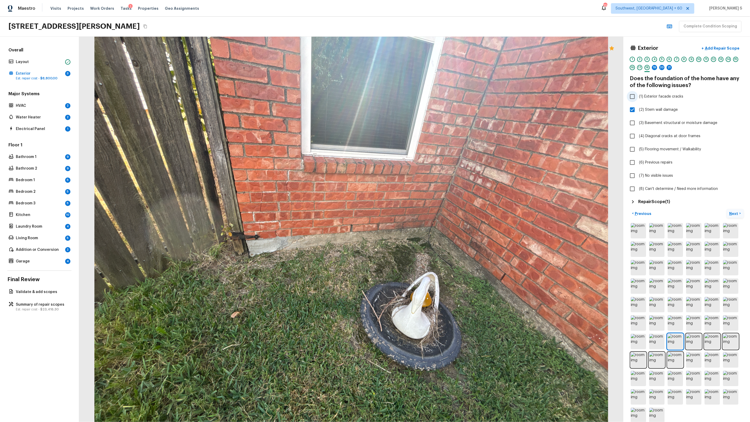
click at [430, 97] on span "(1) Exterior facade cracks" at bounding box center [661, 96] width 44 height 5
click at [430, 97] on input "(1) Exterior facade cracks" at bounding box center [632, 96] width 11 height 11
click at [430, 67] on div "19" at bounding box center [654, 67] width 5 height 5
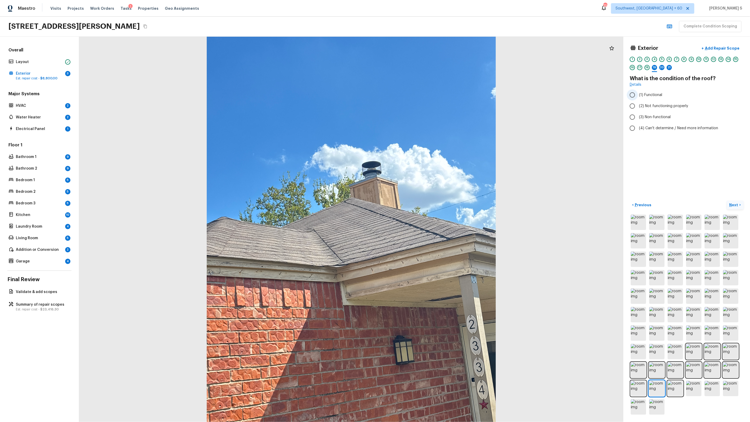
click at [430, 94] on span "(1) Functional" at bounding box center [650, 94] width 23 height 5
click at [430, 94] on input "(1) Functional" at bounding box center [632, 94] width 11 height 11
click at [430, 67] on div "20" at bounding box center [661, 67] width 5 height 5
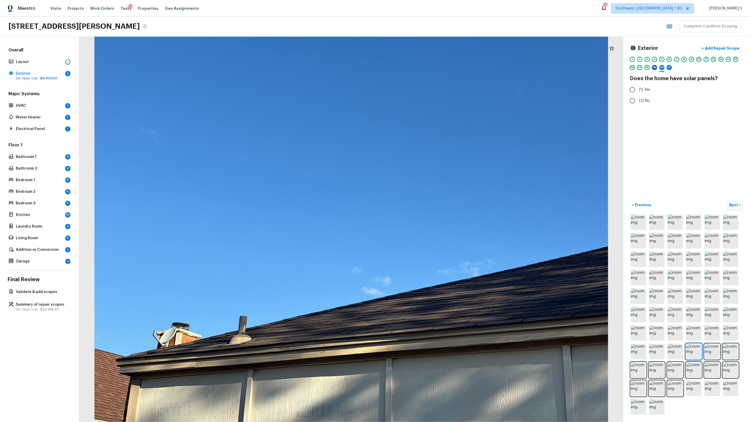
click at [430, 68] on div "19" at bounding box center [654, 67] width 5 height 5
click at [430, 95] on span "(1) Functional" at bounding box center [650, 94] width 23 height 5
click at [430, 95] on input "(1) Functional" at bounding box center [632, 94] width 11 height 11
click at [430, 66] on div "20" at bounding box center [661, 67] width 5 height 5
click at [430, 102] on span "(2) No" at bounding box center [644, 100] width 11 height 5
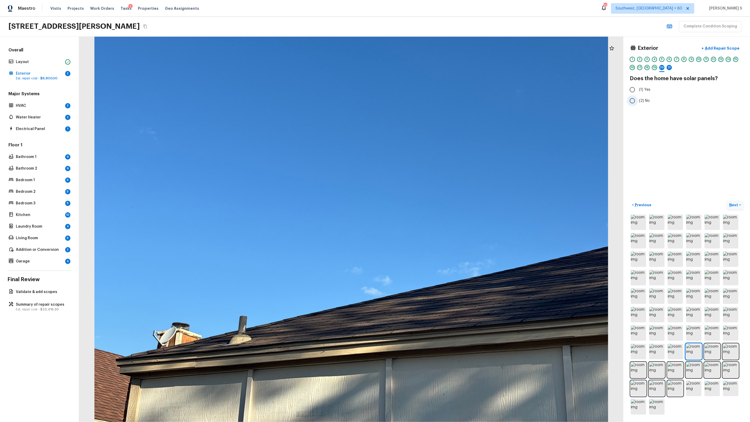
click at [430, 102] on input "(2) No" at bounding box center [632, 100] width 11 height 11
click at [430, 66] on div "21" at bounding box center [669, 67] width 5 height 5
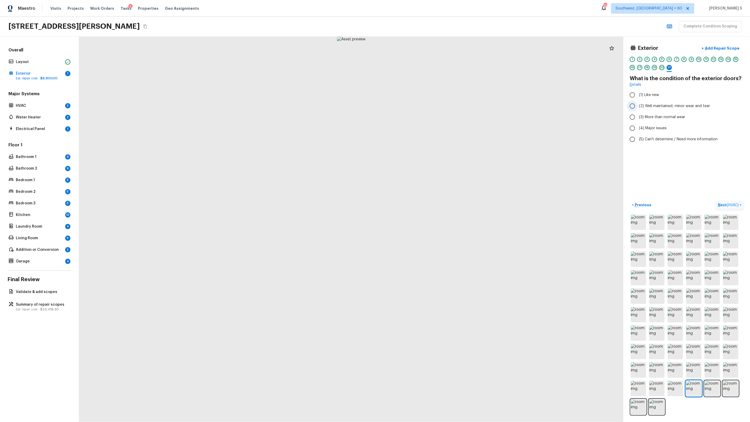
click at [430, 106] on span "(2) Well maintained, minor wear and tear" at bounding box center [674, 105] width 71 height 5
click at [430, 106] on input "(2) Well maintained, minor wear and tear" at bounding box center [632, 105] width 11 height 11
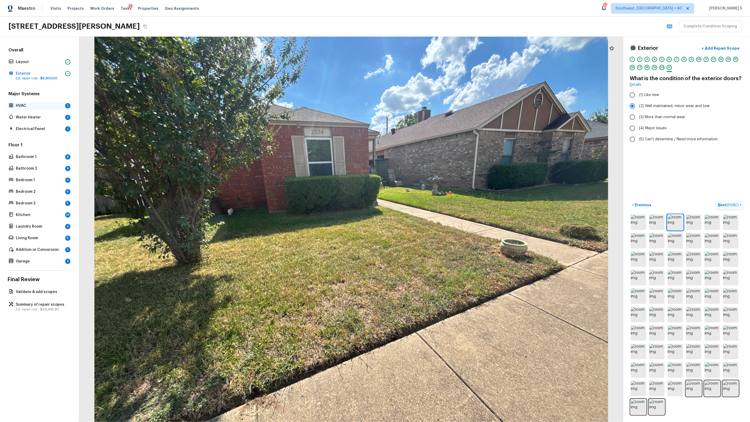
click at [28, 104] on p "HVAC" at bounding box center [39, 105] width 47 height 5
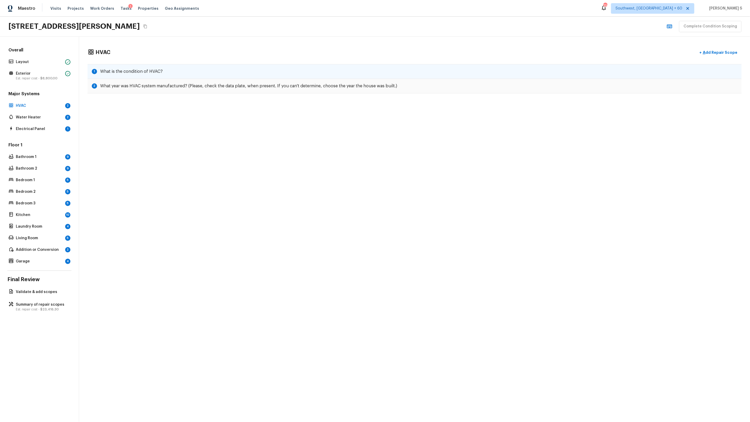
click at [155, 69] on h5 "What is the condition of HVAC?" at bounding box center [131, 72] width 63 height 6
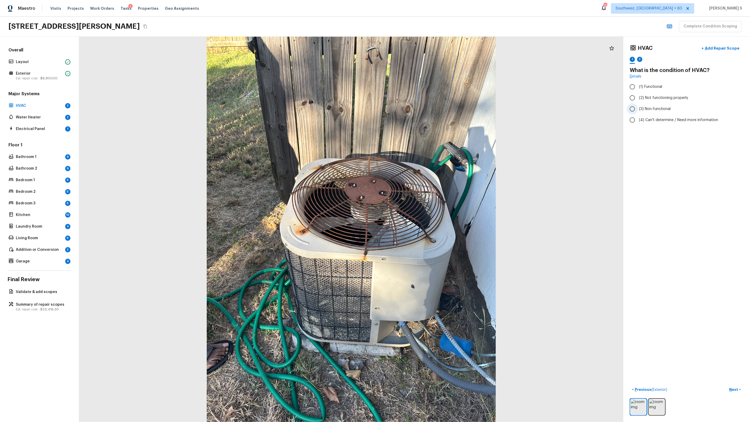
click at [430, 110] on span "(3) Non-functional" at bounding box center [655, 108] width 32 height 5
click at [430, 110] on input "(3) Non-functional" at bounding box center [632, 108] width 11 height 11
click at [430, 59] on div "2" at bounding box center [639, 59] width 5 height 5
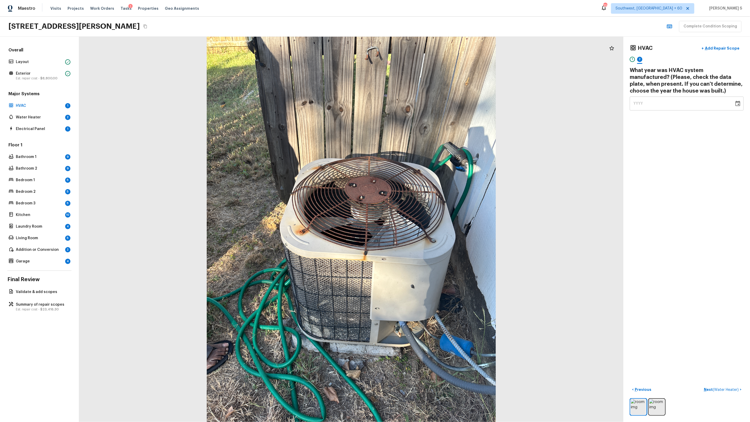
click at [430, 110] on div "YYYY" at bounding box center [681, 104] width 97 height 14
click at [430, 104] on div "YYYY" at bounding box center [681, 104] width 97 height 14
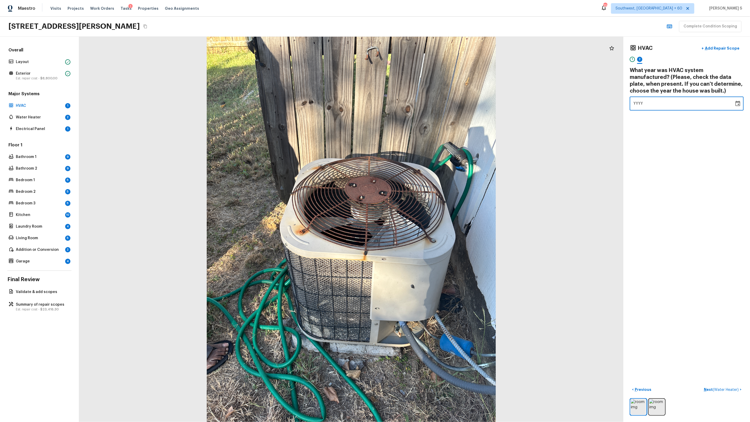
click at [430, 103] on span "YYYY" at bounding box center [638, 104] width 10 height 4
click at [430, 106] on span "YYYY" at bounding box center [638, 103] width 10 height 5
click at [430, 149] on div "HVAC + Add Repair Scope 1 2 What year was HVAC system manufactured? (Please, ch…" at bounding box center [686, 229] width 127 height 385
click at [430, 269] on span "( Water Heater )" at bounding box center [726, 390] width 26 height 4
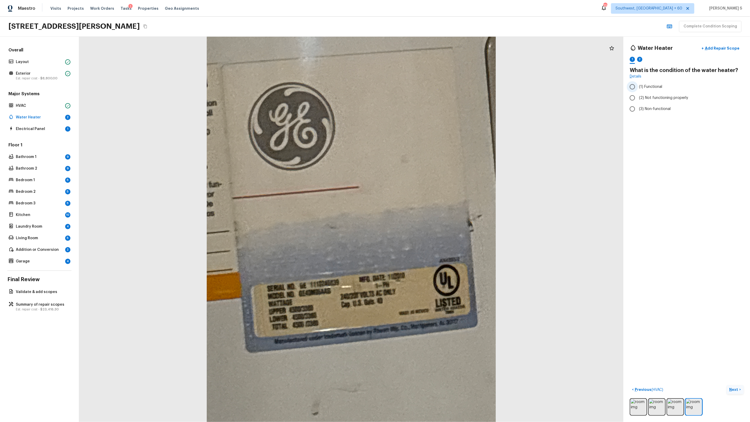
click at [430, 85] on span "(1) Functional" at bounding box center [650, 86] width 23 height 5
click at [430, 85] on input "(1) Functional" at bounding box center [632, 86] width 11 height 11
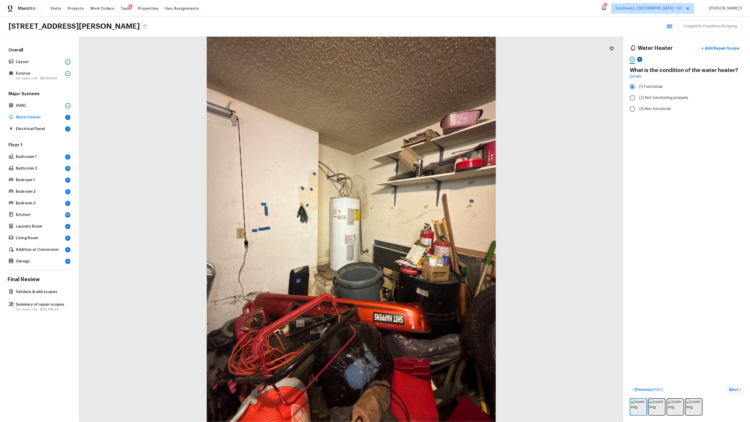
click at [430, 62] on div "2" at bounding box center [639, 59] width 5 height 5
click at [430, 102] on div "YYYY" at bounding box center [681, 97] width 97 height 14
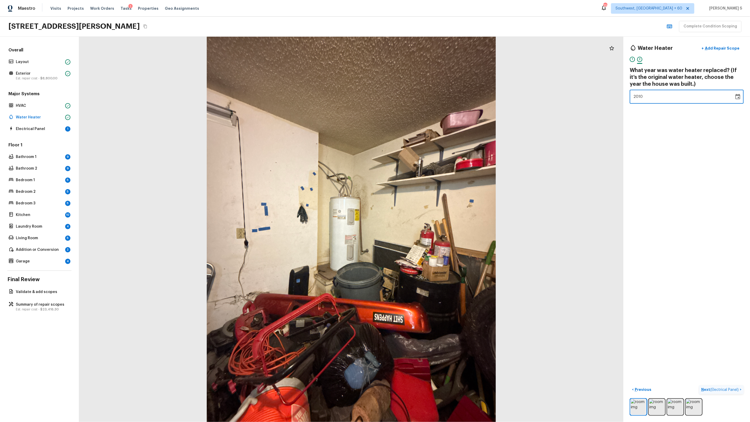
click at [430, 167] on div "Water Heater + Add Repair Scope 1 2 What year was water heater replaced? (If it…" at bounding box center [686, 229] width 127 height 385
click at [430, 60] on div "1" at bounding box center [632, 59] width 5 height 5
click at [430, 48] on p "Add Repair Scope" at bounding box center [722, 48] width 36 height 5
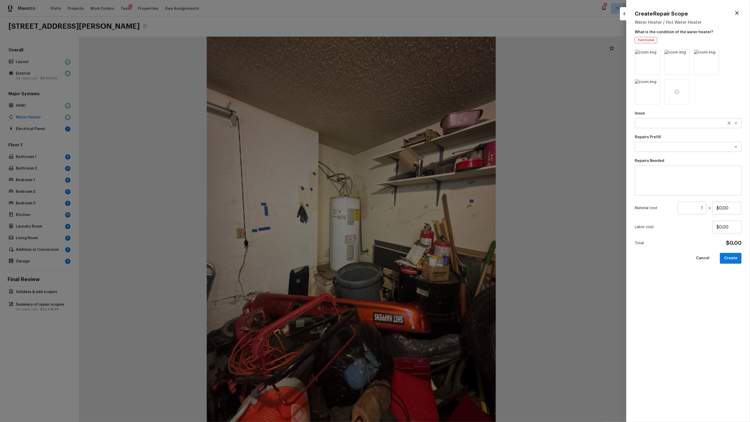
click at [430, 122] on textarea at bounding box center [680, 123] width 87 height 5
click at [430, 262] on button "Create" at bounding box center [731, 258] width 22 height 11
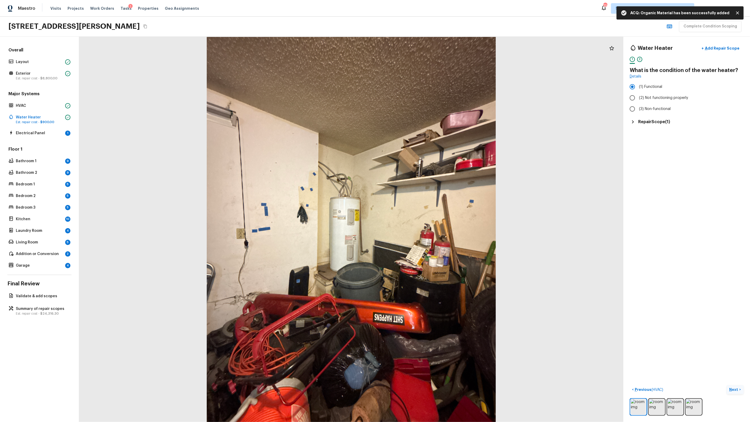
click at [412, 239] on div at bounding box center [351, 229] width 544 height 385
click at [430, 269] on p "Next" at bounding box center [734, 389] width 10 height 5
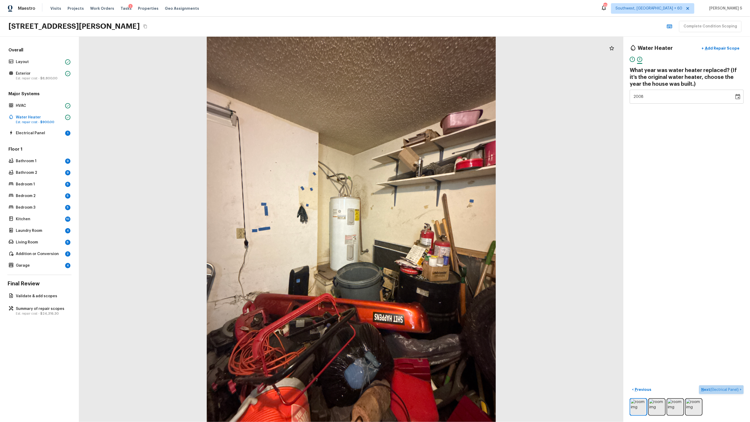
click at [430, 269] on span "( Electrical Panel )" at bounding box center [724, 390] width 28 height 4
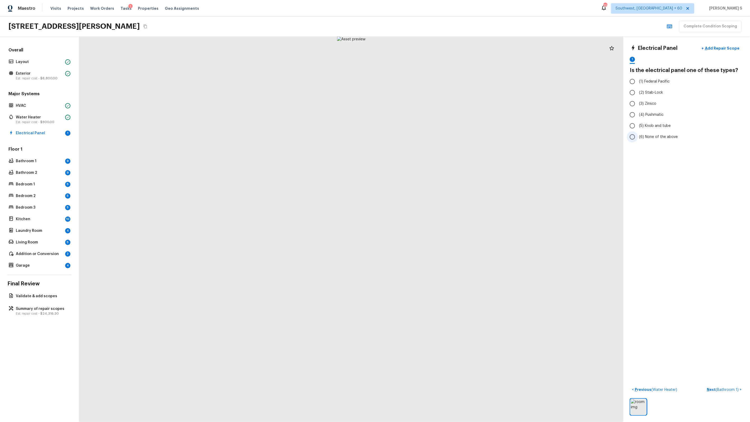
click at [430, 136] on span "(6) None of the above" at bounding box center [658, 136] width 39 height 5
click at [430, 136] on input "(6) None of the above" at bounding box center [632, 136] width 11 height 11
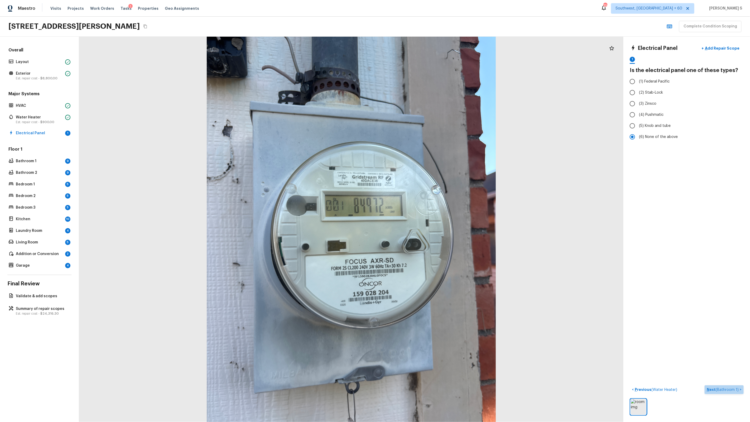
click at [430, 269] on span "( Bathroom 1 )" at bounding box center [727, 390] width 23 height 4
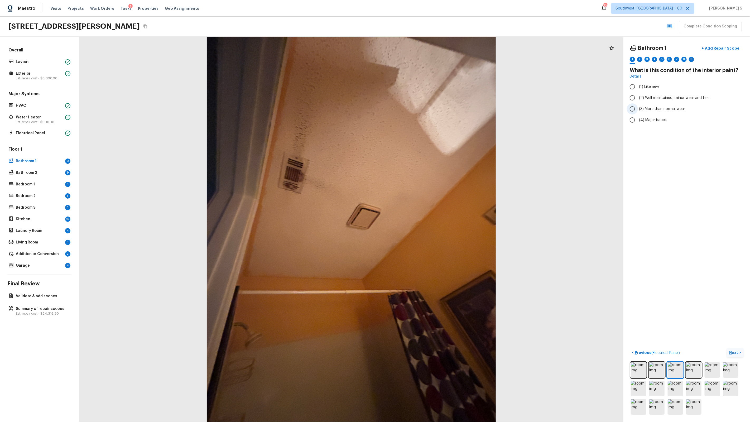
click at [430, 109] on span "(3) More than normal wear" at bounding box center [662, 108] width 46 height 5
click at [430, 109] on input "(3) More than normal wear" at bounding box center [632, 108] width 11 height 11
click at [430, 60] on div "2" at bounding box center [639, 59] width 5 height 5
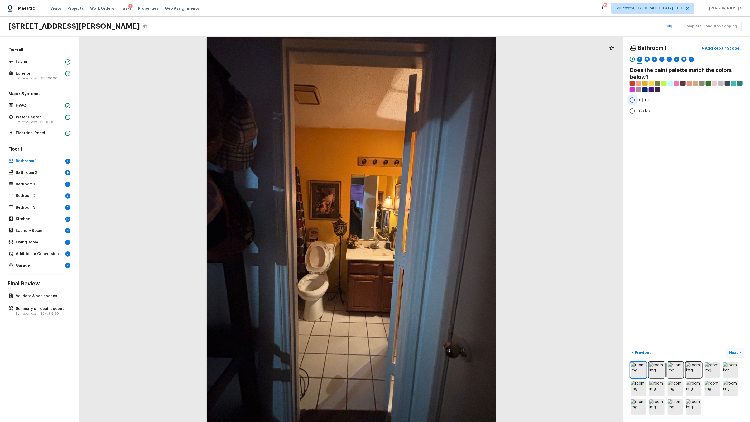
click at [430, 98] on span "(1) Yes" at bounding box center [644, 99] width 11 height 5
click at [430, 98] on input "(1) Yes" at bounding box center [632, 99] width 11 height 11
click at [430, 57] on div "3" at bounding box center [647, 61] width 5 height 8
click at [430, 96] on span "(2) Well maintained, minor wear and tear" at bounding box center [674, 97] width 71 height 5
click at [430, 96] on input "(2) Well maintained, minor wear and tear" at bounding box center [632, 97] width 11 height 11
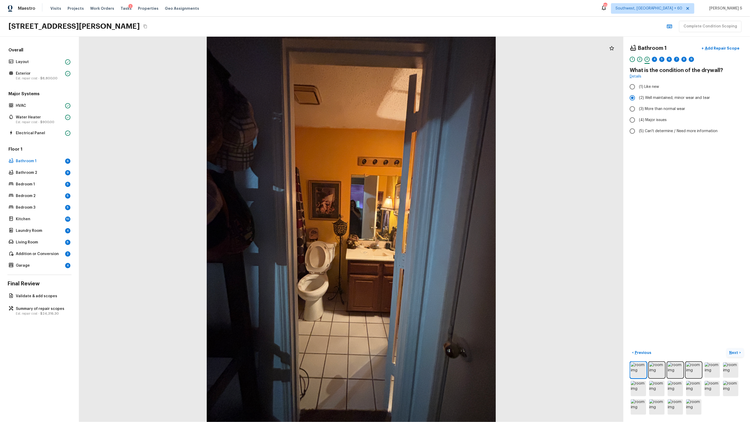
click at [430, 60] on div "1 2 3 4 5 6 7 8 9" at bounding box center [687, 61] width 114 height 8
click at [430, 60] on div "4" at bounding box center [654, 59] width 5 height 5
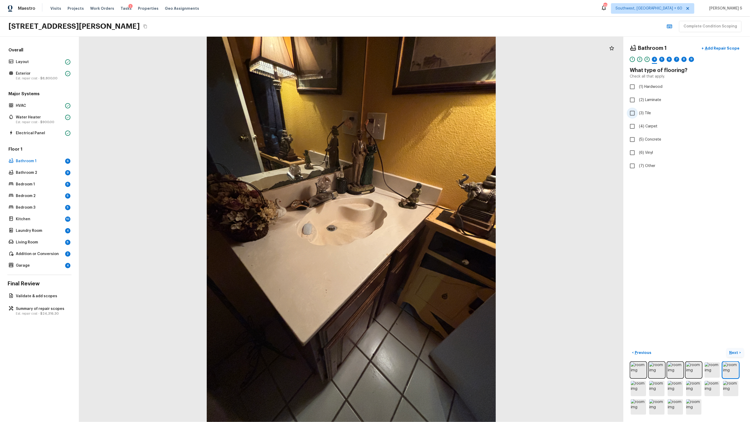
click at [430, 116] on span "(3) Tile" at bounding box center [645, 112] width 12 height 5
click at [430, 116] on input "(3) Tile" at bounding box center [632, 113] width 11 height 11
click at [430, 62] on div "1 2 3 4 5 6 7 8 9" at bounding box center [687, 61] width 114 height 8
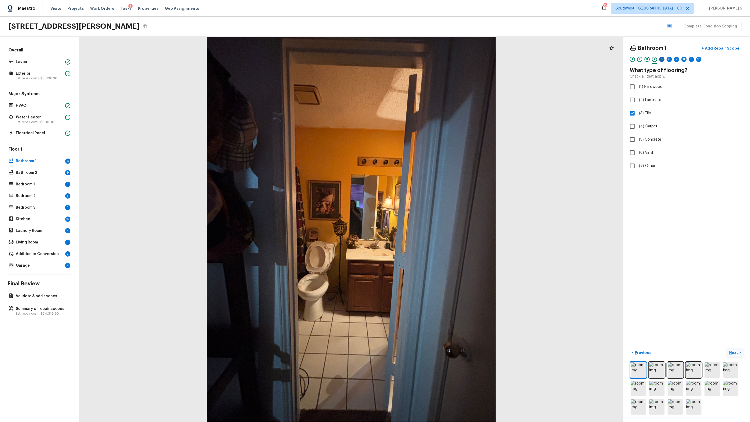
click at [430, 60] on div "5" at bounding box center [661, 59] width 5 height 5
click at [430, 99] on span "(2) Well maintained, minor wear and tear" at bounding box center [674, 97] width 71 height 5
click at [430, 99] on input "(2) Well maintained, minor wear and tear" at bounding box center [632, 97] width 11 height 11
click at [430, 61] on div "6" at bounding box center [669, 59] width 5 height 5
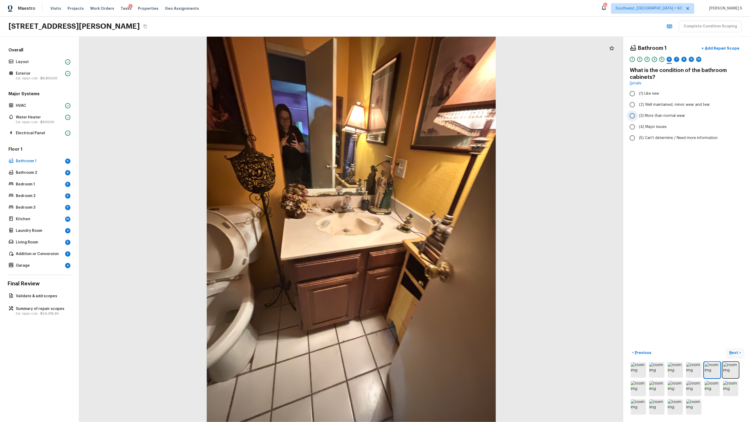
click at [430, 112] on label "(3) More than normal wear" at bounding box center [683, 115] width 113 height 11
click at [430, 112] on input "(3) More than normal wear" at bounding box center [632, 115] width 11 height 11
click at [430, 49] on p "Add Repair Scope" at bounding box center [722, 48] width 36 height 5
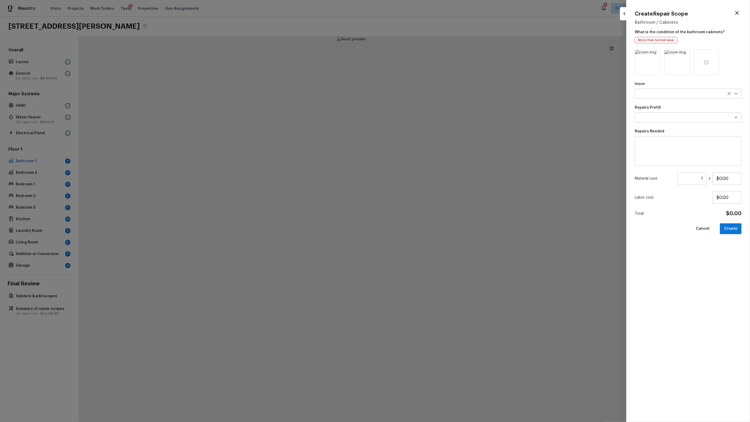
click at [430, 95] on textarea at bounding box center [680, 93] width 87 height 5
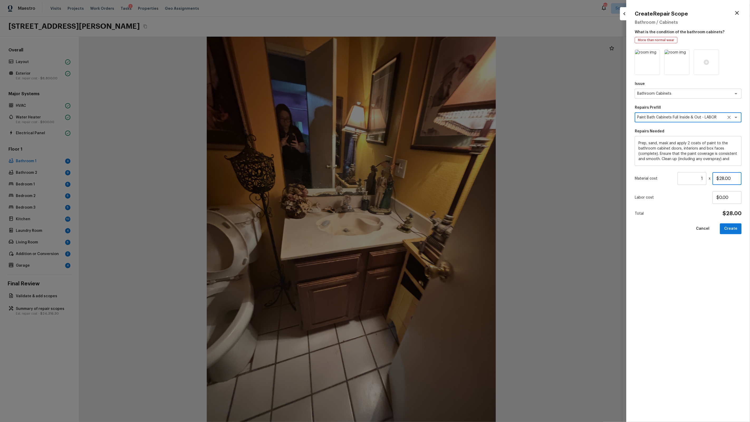
click at [430, 181] on input "$28.00" at bounding box center [727, 178] width 29 height 13
click at [430, 228] on button "Create" at bounding box center [731, 228] width 22 height 11
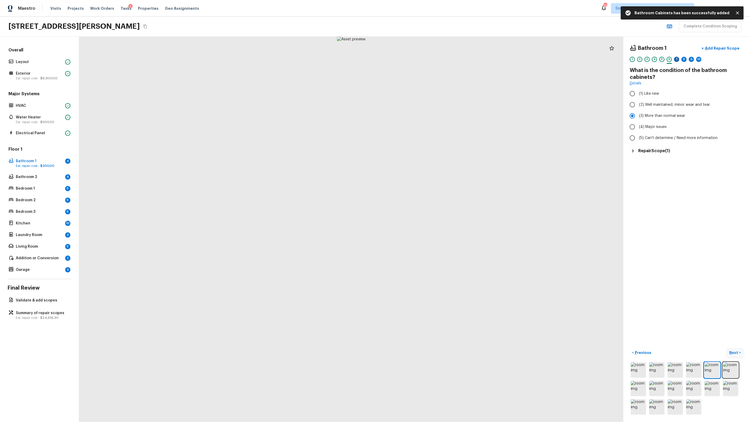
click at [430, 59] on div "7" at bounding box center [676, 59] width 5 height 5
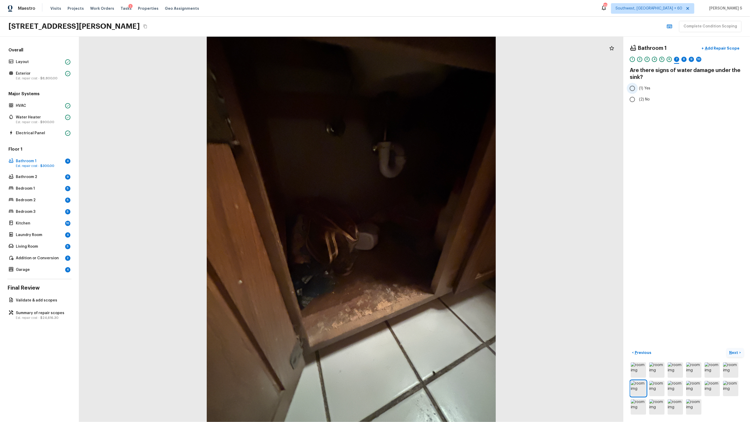
click at [430, 87] on span "(1) Yes" at bounding box center [644, 88] width 11 height 5
click at [430, 87] on input "(1) Yes" at bounding box center [632, 88] width 11 height 11
click at [430, 60] on div "8" at bounding box center [683, 59] width 5 height 5
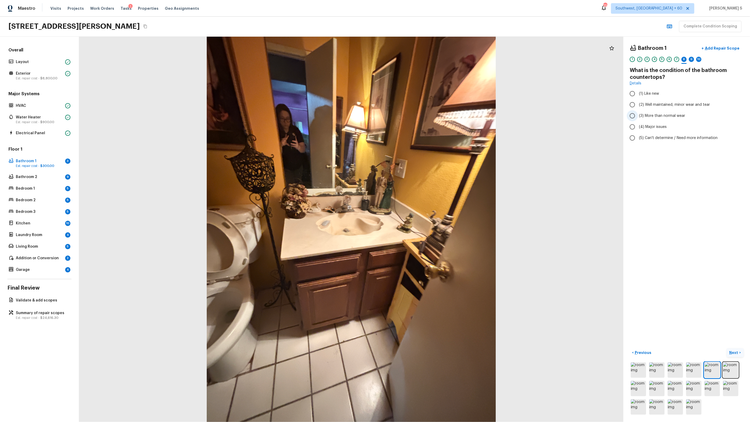
click at [430, 114] on span "(3) More than normal wear" at bounding box center [662, 115] width 46 height 5
click at [430, 114] on input "(3) More than normal wear" at bounding box center [632, 115] width 11 height 11
click at [430, 114] on span "(3) More than normal wear" at bounding box center [662, 115] width 46 height 5
click at [430, 114] on input "(3) More than normal wear" at bounding box center [632, 115] width 11 height 11
click at [430, 47] on p "Add Repair Scope" at bounding box center [722, 48] width 36 height 5
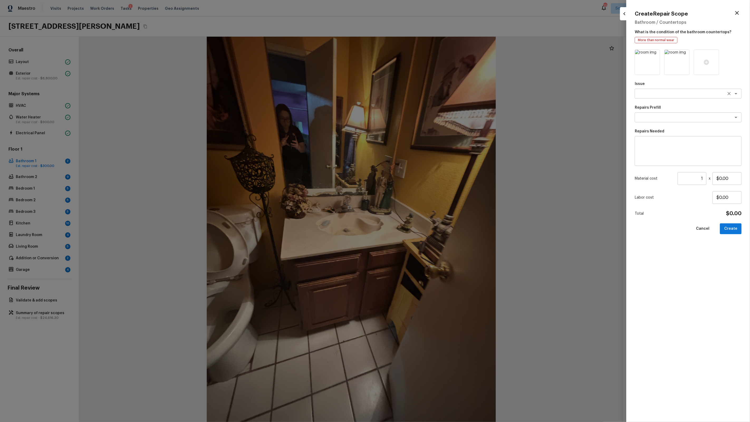
click at [430, 94] on textarea at bounding box center [680, 93] width 87 height 5
click at [430, 227] on button "Create" at bounding box center [731, 228] width 22 height 11
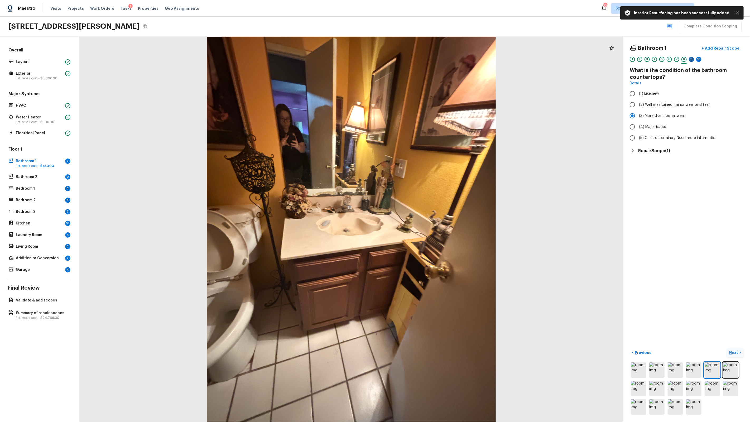
click at [430, 59] on div "9" at bounding box center [691, 59] width 5 height 5
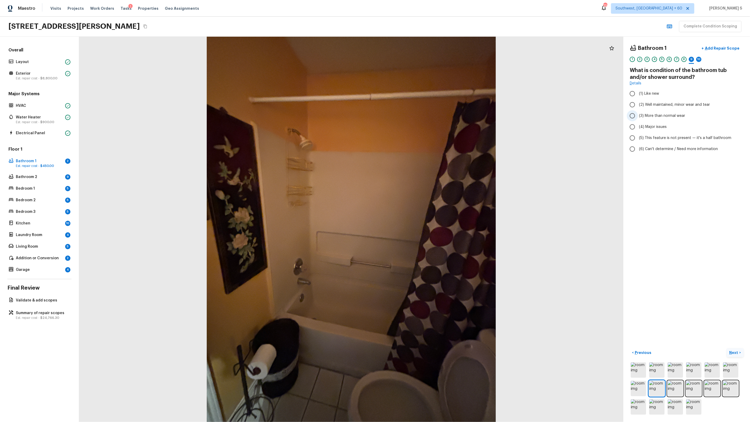
click at [430, 115] on span "(3) More than normal wear" at bounding box center [662, 115] width 46 height 5
click at [430, 115] on input "(3) More than normal wear" at bounding box center [632, 115] width 11 height 11
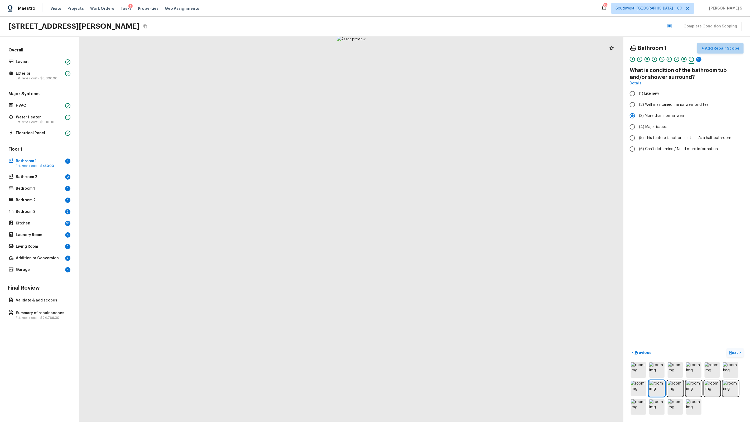
click at [430, 50] on p "Add Repair Scope" at bounding box center [722, 48] width 36 height 5
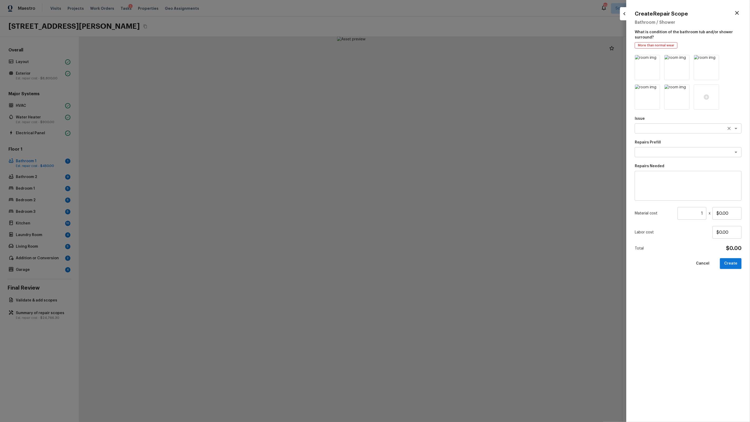
click at [430, 129] on textarea at bounding box center [680, 128] width 87 height 5
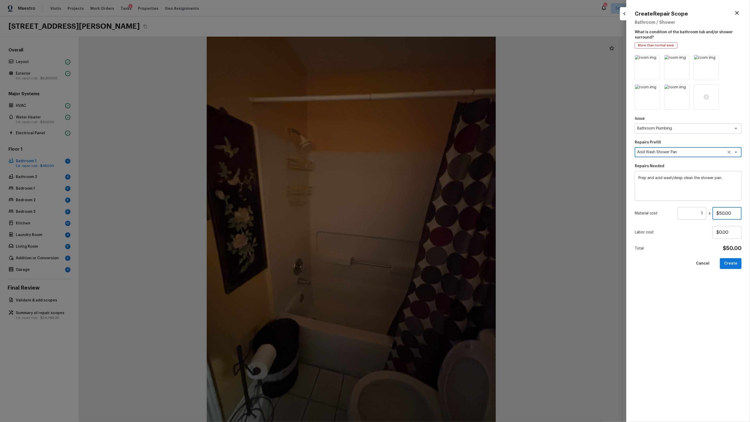
click at [430, 209] on input "$50.00" at bounding box center [727, 213] width 29 height 13
click at [430, 259] on button "Create" at bounding box center [731, 263] width 22 height 11
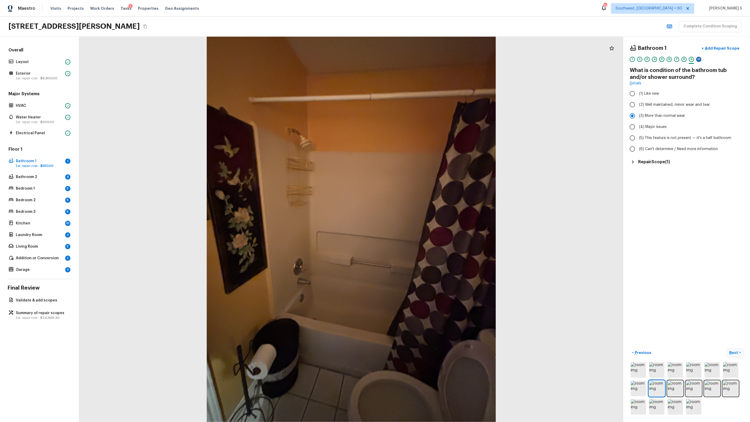
click at [430, 59] on div "10" at bounding box center [698, 59] width 5 height 5
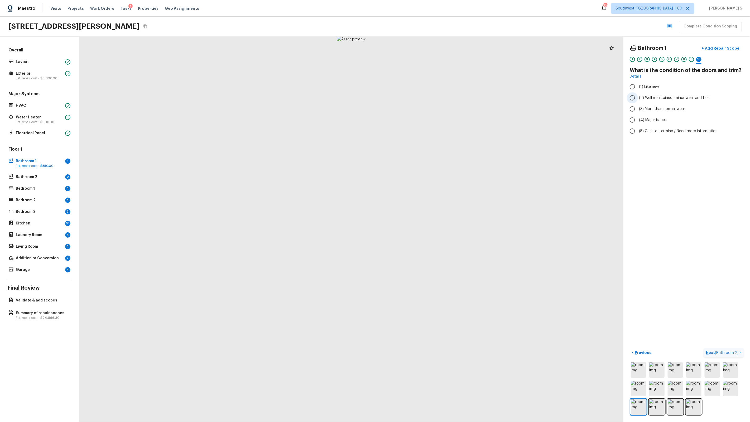
click at [430, 98] on span "(2) Well maintained, minor wear and tear" at bounding box center [674, 97] width 71 height 5
click at [430, 98] on input "(2) Well maintained, minor wear and tear" at bounding box center [632, 97] width 11 height 11
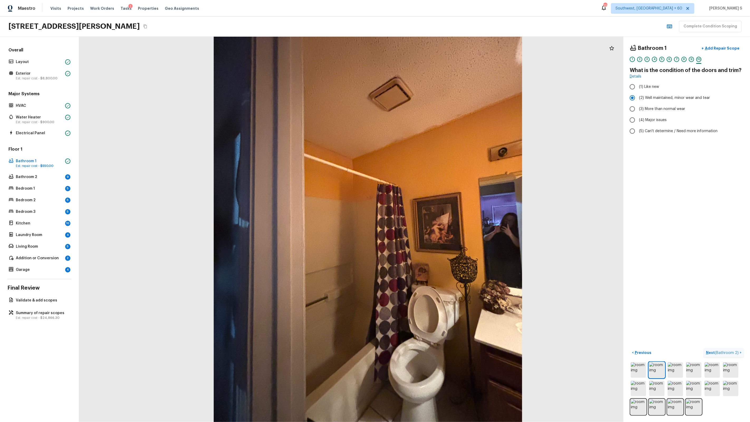
click at [430, 124] on div at bounding box center [368, 216] width 581 height 411
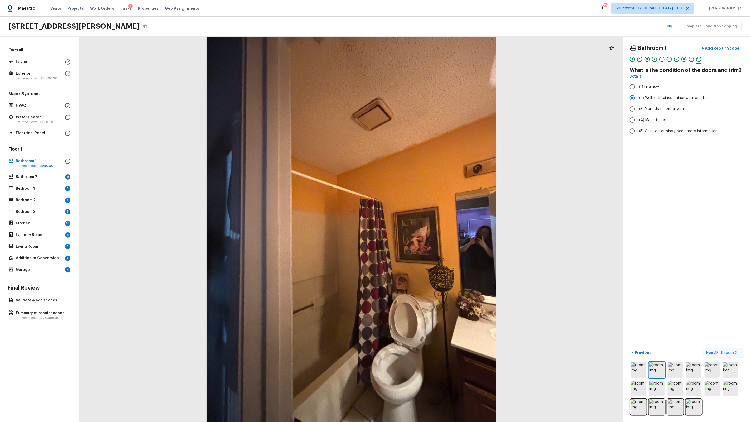
click at [430, 269] on p "Next ( Bathroom 2 )" at bounding box center [723, 353] width 34 height 6
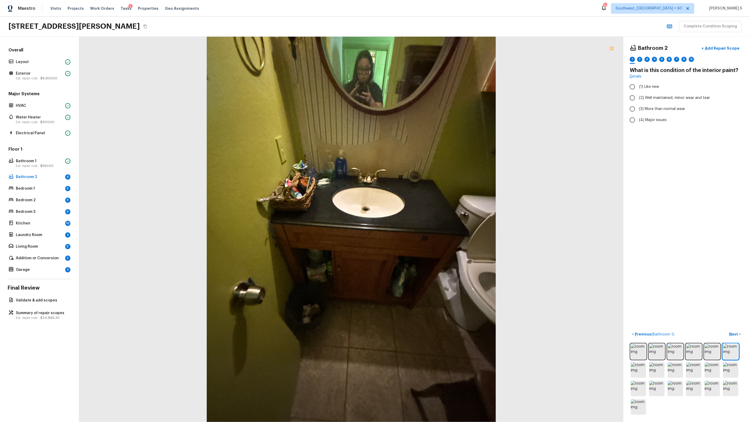
click at [430, 48] on icon at bounding box center [612, 48] width 6 height 6
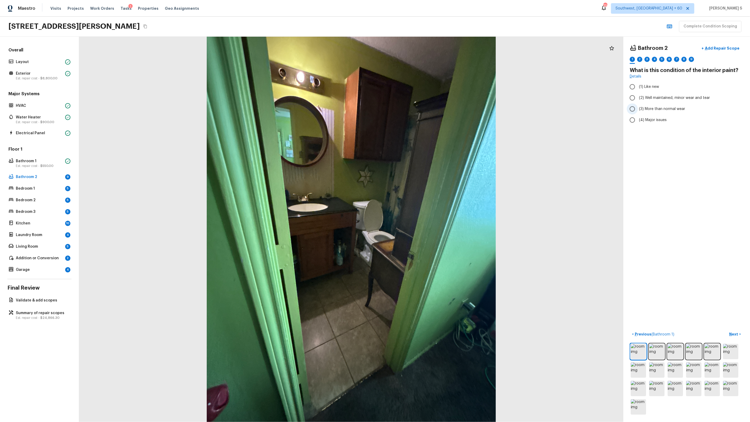
click at [430, 108] on span "(3) More than normal wear" at bounding box center [662, 108] width 46 height 5
click at [430, 108] on input "(3) More than normal wear" at bounding box center [632, 108] width 11 height 11
click at [430, 53] on div "Bathroom 2 + Add Repair Scope" at bounding box center [687, 48] width 114 height 11
click at [430, 58] on div "2" at bounding box center [639, 59] width 5 height 5
click at [430, 102] on span "(1) Yes" at bounding box center [644, 99] width 11 height 5
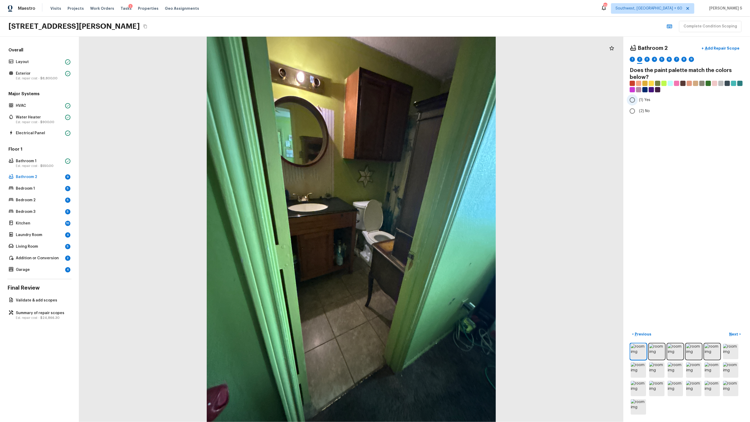
click at [430, 102] on input "(1) Yes" at bounding box center [632, 99] width 11 height 11
click at [430, 60] on div "3" at bounding box center [647, 59] width 5 height 5
click at [430, 60] on div "2" at bounding box center [639, 59] width 5 height 5
click at [430, 99] on input "(1) Yes" at bounding box center [632, 99] width 11 height 11
click at [430, 61] on div "3" at bounding box center [647, 59] width 5 height 5
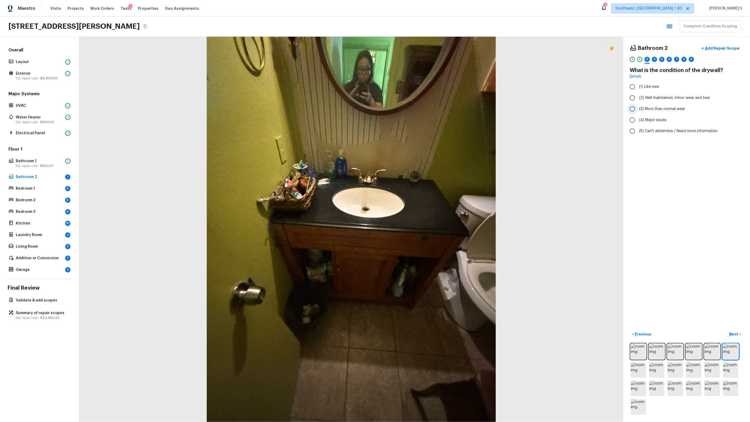
click at [430, 107] on span "(3) More than normal wear" at bounding box center [662, 108] width 46 height 5
click at [430, 107] on input "(3) More than normal wear" at bounding box center [632, 108] width 11 height 11
click at [430, 97] on span "(2) Well maintained, minor wear and tear" at bounding box center [674, 97] width 71 height 5
click at [430, 97] on input "(2) Well maintained, minor wear and tear" at bounding box center [632, 97] width 11 height 11
click at [430, 106] on label "(3) More than normal wear" at bounding box center [683, 108] width 113 height 11
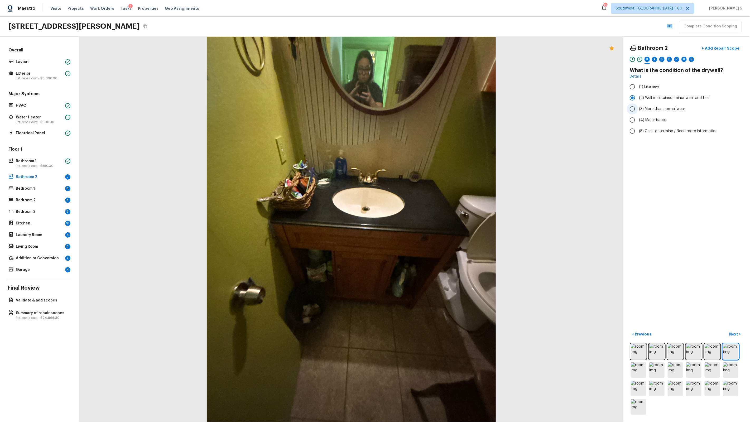
click at [430, 106] on input "(3) More than normal wear" at bounding box center [632, 108] width 11 height 11
click at [430, 46] on p "Add Repair Scope" at bounding box center [722, 48] width 36 height 5
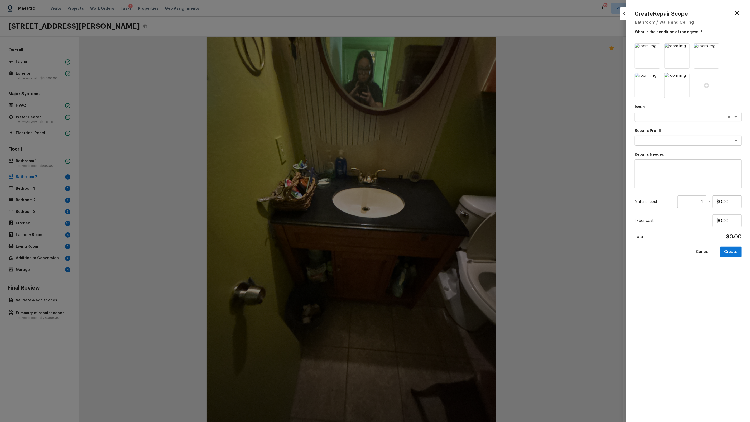
click at [430, 114] on textarea at bounding box center [680, 116] width 87 height 5
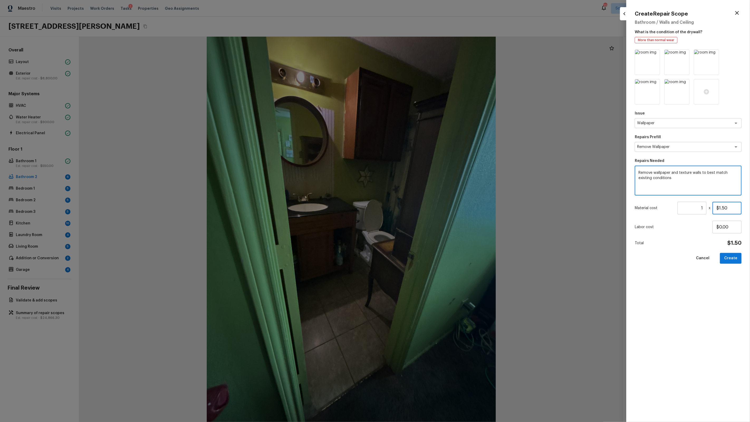
click at [430, 209] on input "$1.50" at bounding box center [727, 208] width 29 height 13
click at [430, 260] on button "Create" at bounding box center [731, 258] width 22 height 11
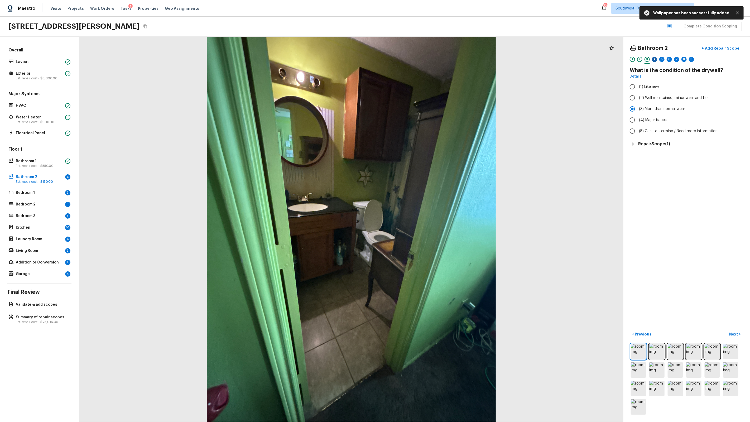
click at [430, 60] on div "4" at bounding box center [654, 59] width 5 height 5
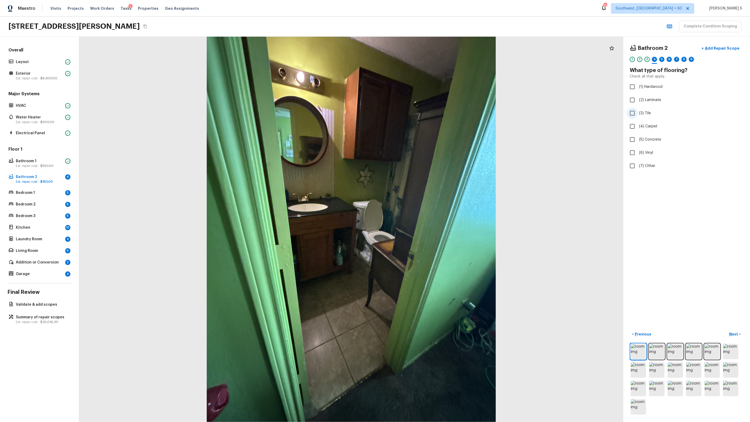
click at [430, 112] on span "(3) Tile" at bounding box center [645, 112] width 12 height 5
click at [430, 112] on input "(3) Tile" at bounding box center [632, 113] width 11 height 11
click at [430, 61] on div "5" at bounding box center [661, 59] width 5 height 5
click at [430, 85] on div at bounding box center [351, 229] width 544 height 385
click at [313, 246] on div at bounding box center [351, 229] width 544 height 385
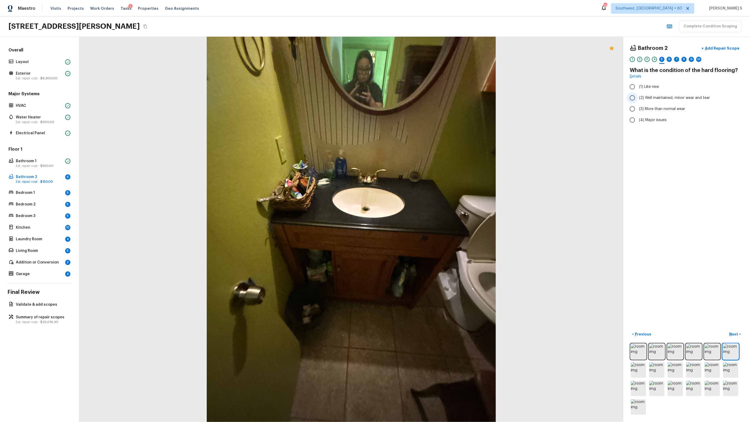
click at [430, 98] on span "(2) Well maintained, minor wear and tear" at bounding box center [674, 97] width 71 height 5
click at [430, 98] on input "(2) Well maintained, minor wear and tear" at bounding box center [632, 97] width 11 height 11
click at [430, 59] on div "4" at bounding box center [654, 59] width 5 height 5
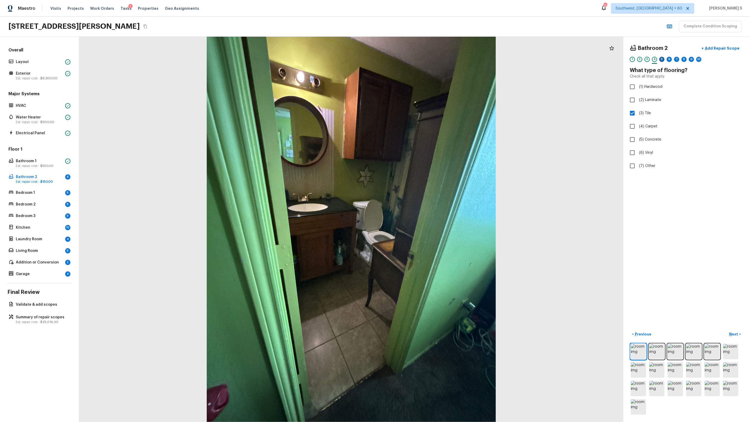
click at [430, 60] on div "5" at bounding box center [661, 59] width 5 height 5
click at [430, 98] on span "(2) Well maintained, minor wear and tear" at bounding box center [674, 97] width 71 height 5
click at [430, 98] on input "(2) Well maintained, minor wear and tear" at bounding box center [632, 97] width 11 height 11
click at [430, 60] on div "5" at bounding box center [661, 59] width 5 height 5
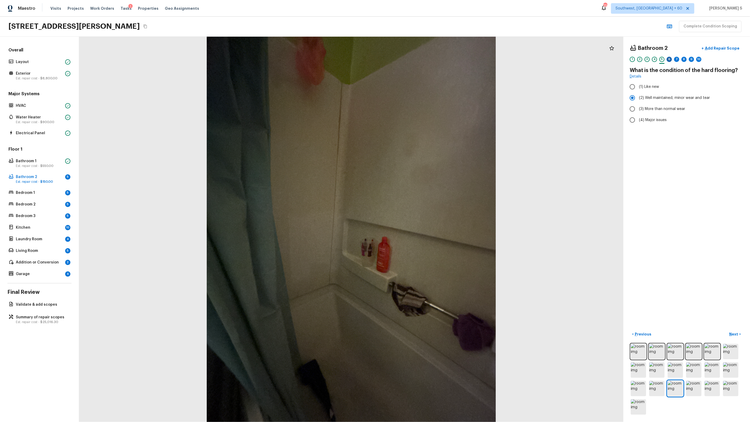
click at [430, 61] on div "6" at bounding box center [669, 59] width 5 height 5
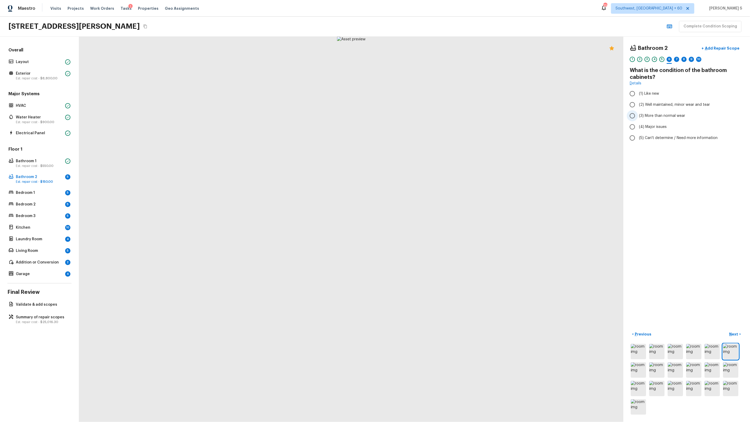
click at [430, 117] on span "(3) More than normal wear" at bounding box center [662, 115] width 46 height 5
click at [430, 117] on input "(3) More than normal wear" at bounding box center [632, 115] width 11 height 11
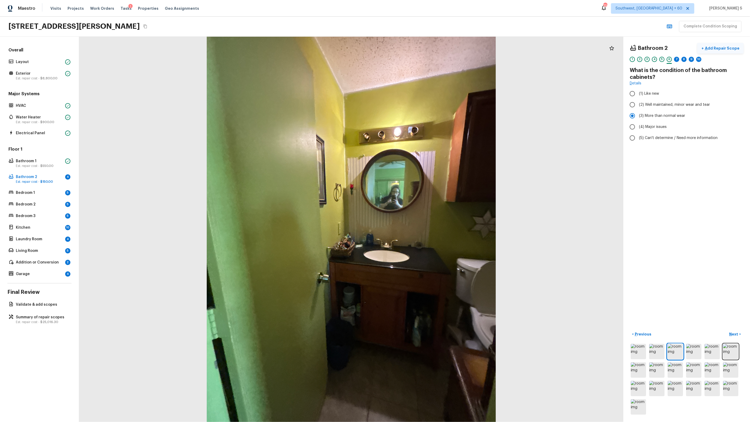
click at [430, 49] on p "Add Repair Scope" at bounding box center [722, 48] width 36 height 5
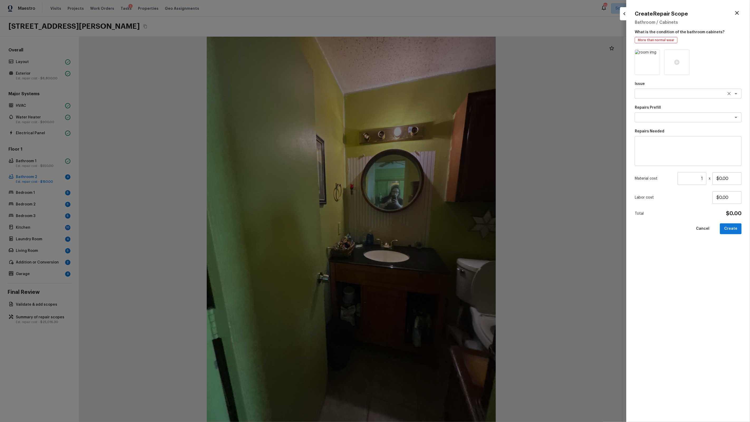
click at [430, 98] on div "Issue x ​ Repairs Prefill x ​ Repairs Needed x ​ Material cost 1 ​ x $0.00 Labo…" at bounding box center [688, 232] width 107 height 364
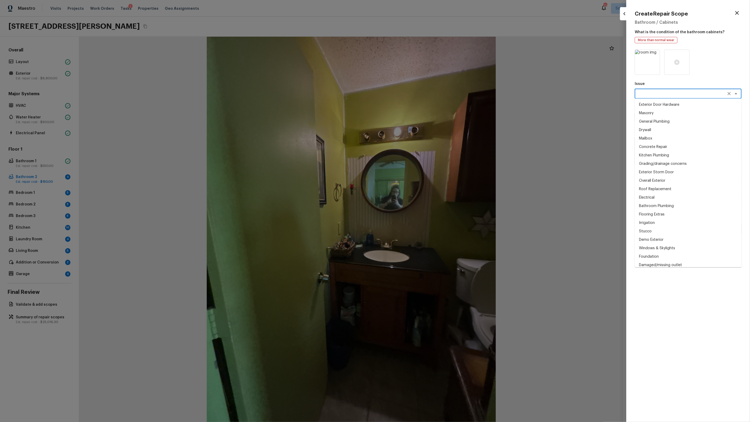
click at [430, 94] on textarea at bounding box center [680, 93] width 87 height 5
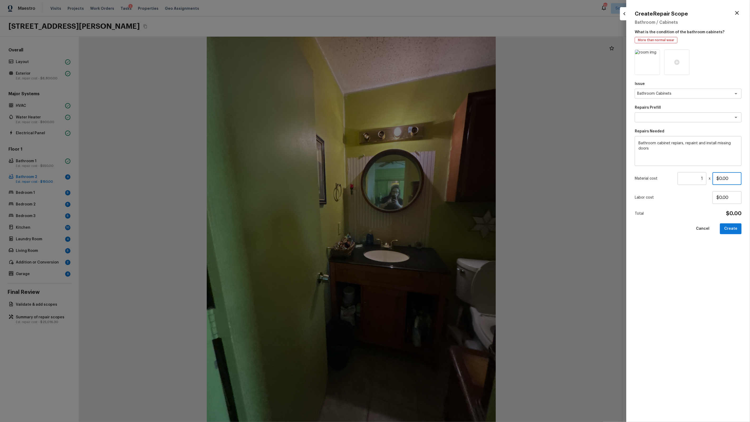
click at [430, 180] on input "$0.00" at bounding box center [727, 178] width 29 height 13
click at [430, 230] on button "Create" at bounding box center [731, 228] width 22 height 11
click at [430, 195] on div at bounding box center [375, 211] width 750 height 422
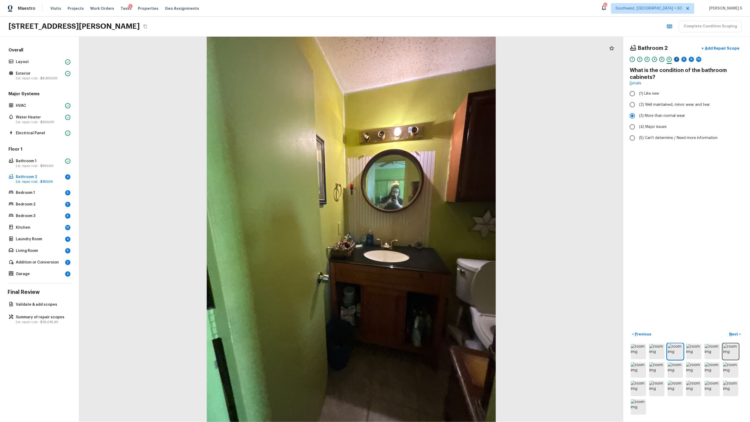
click at [430, 57] on div "7" at bounding box center [676, 59] width 5 height 5
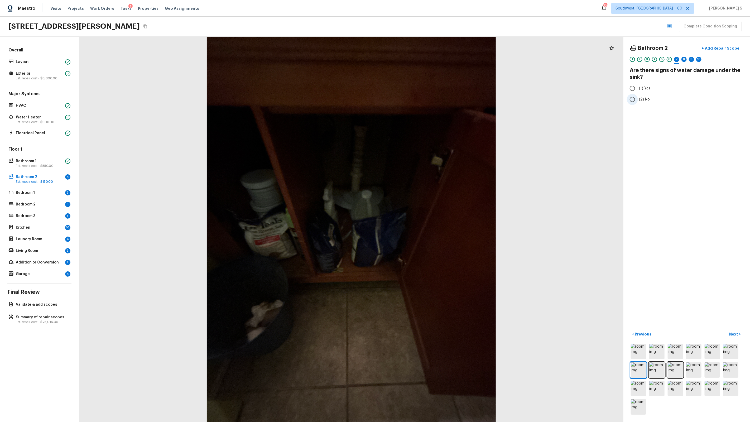
click at [430, 97] on span "(2) No" at bounding box center [644, 99] width 11 height 5
click at [430, 97] on input "(2) No" at bounding box center [632, 99] width 11 height 11
click at [430, 59] on div "8" at bounding box center [683, 59] width 5 height 5
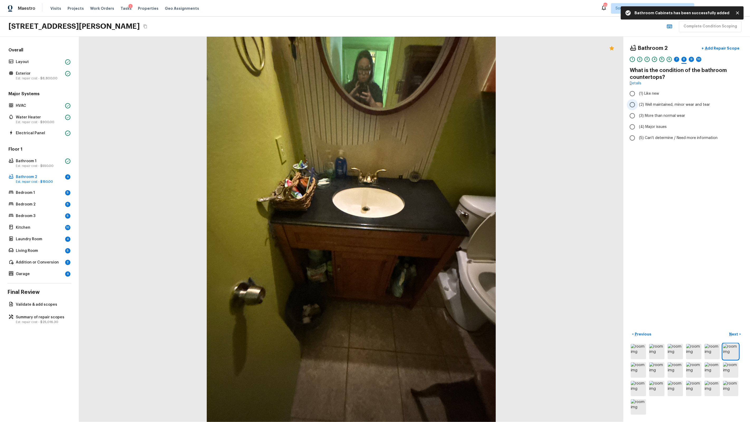
click at [430, 105] on span "(2) Well maintained, minor wear and tear" at bounding box center [674, 104] width 71 height 5
click at [430, 105] on input "(2) Well maintained, minor wear and tear" at bounding box center [632, 104] width 11 height 11
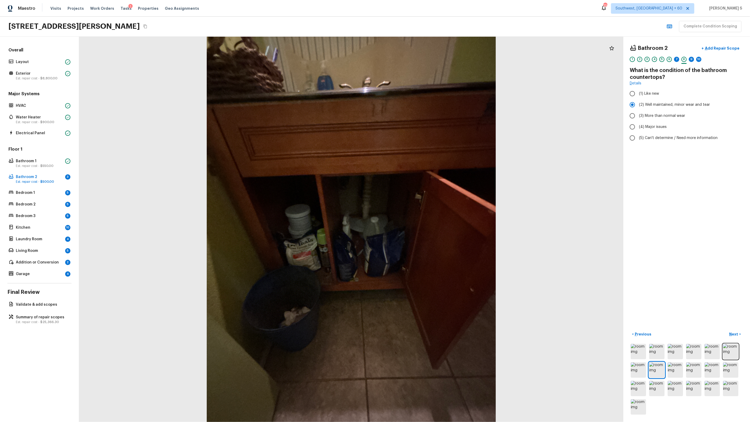
click at [430, 58] on div "1 2 3 4 5 6 7 8 9 10" at bounding box center [687, 61] width 114 height 8
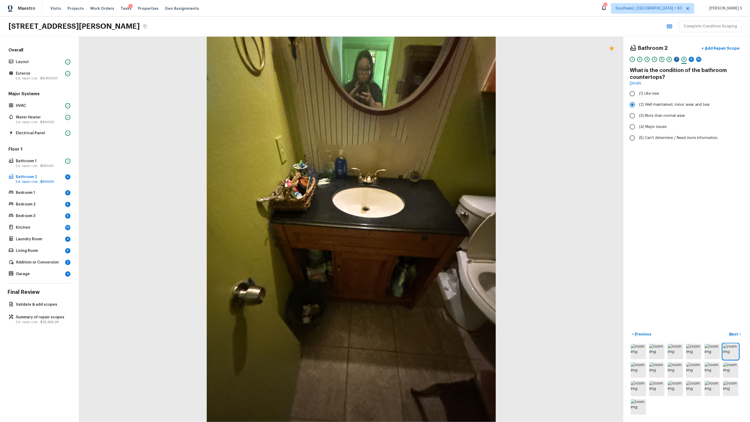
click at [430, 60] on div "7" at bounding box center [676, 59] width 5 height 5
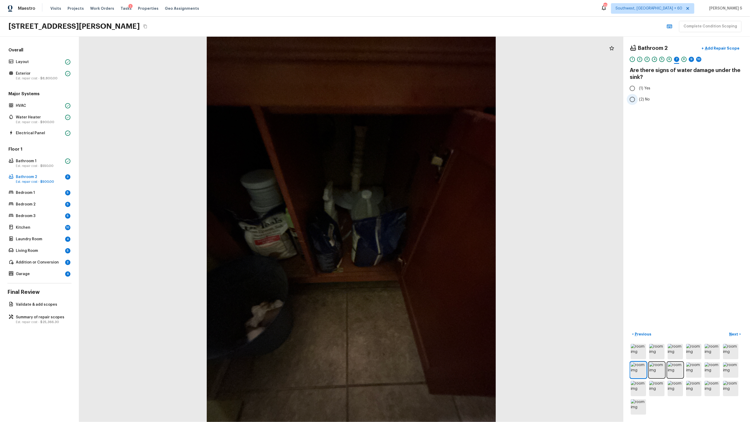
click at [430, 97] on span "(2) No" at bounding box center [644, 99] width 11 height 5
click at [430, 97] on input "(2) No" at bounding box center [632, 99] width 11 height 11
click at [430, 58] on div "9" at bounding box center [691, 59] width 5 height 5
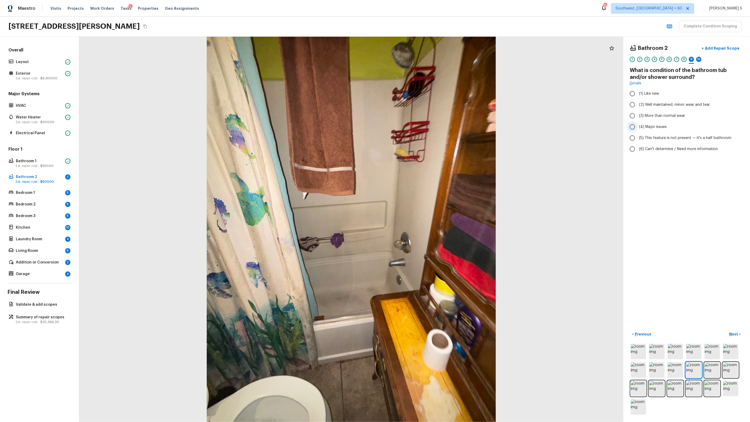
click at [430, 125] on span "(4) Major issues" at bounding box center [653, 126] width 28 height 5
click at [430, 125] on input "(4) Major issues" at bounding box center [632, 126] width 11 height 11
click at [430, 51] on button "+ Add Repair Scope" at bounding box center [720, 48] width 46 height 11
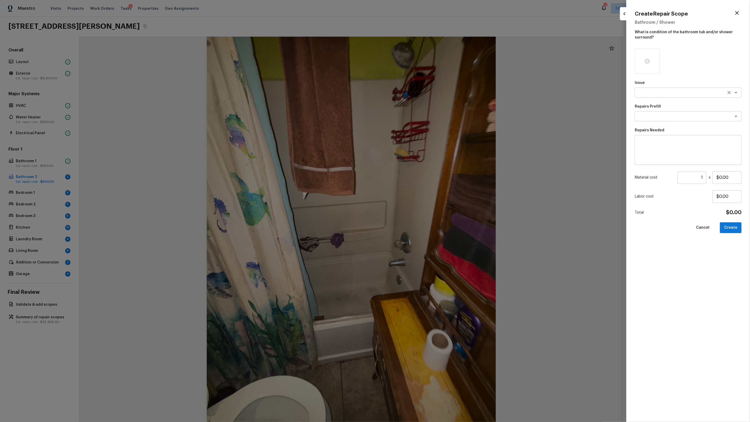
click at [430, 91] on textarea at bounding box center [680, 92] width 87 height 5
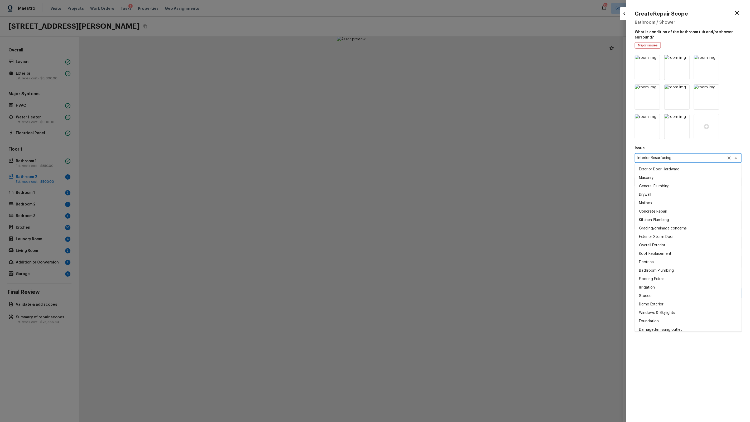
click at [430, 155] on textarea "Interior Resurfacing" at bounding box center [680, 157] width 87 height 5
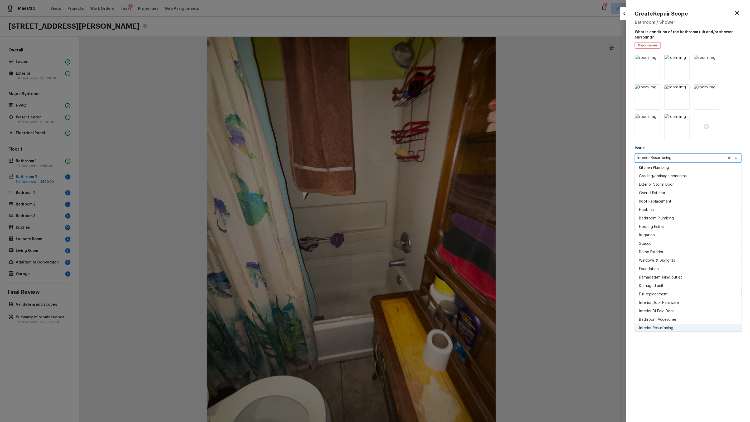
click at [430, 158] on textarea "Interior Resurfacing" at bounding box center [680, 157] width 87 height 5
click at [430, 145] on div "Issue Interior Resurfacing x ​ Exterior Door Hardware Masonry General Plumbing …" at bounding box center [688, 234] width 107 height 359
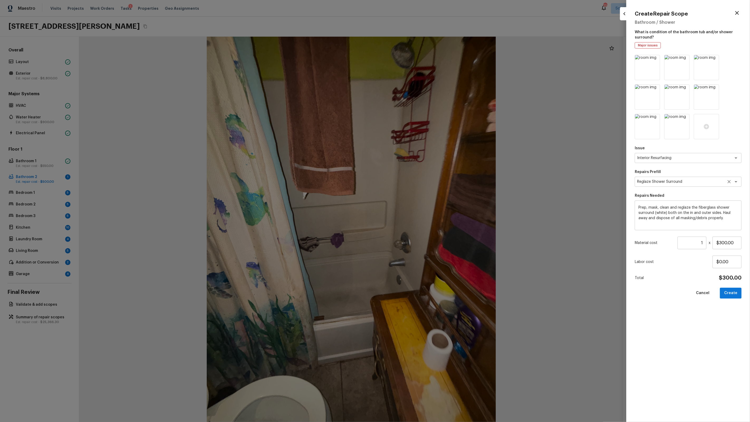
click at [430, 186] on div "Reglaze Shower Surround x ​" at bounding box center [688, 182] width 107 height 10
click at [430, 244] on input "$300.00" at bounding box center [727, 243] width 29 height 13
click at [430, 269] on button "Create" at bounding box center [731, 293] width 22 height 11
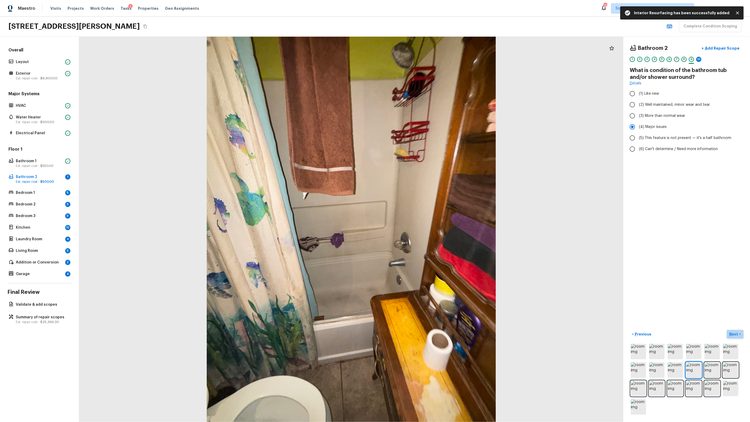
click at [430, 269] on p "Next" at bounding box center [734, 333] width 10 height 5
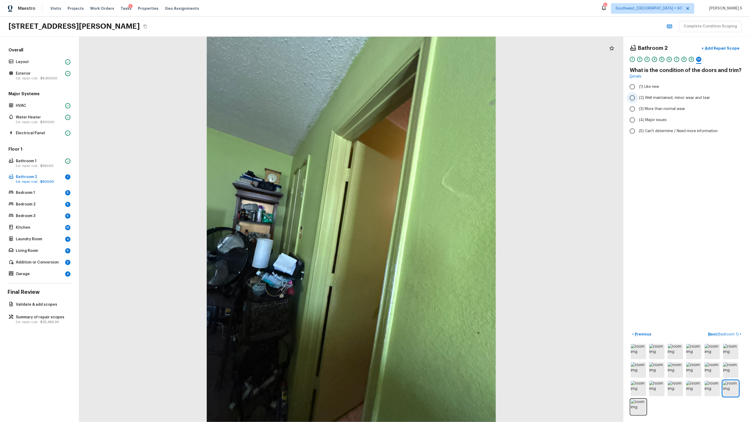
click at [430, 99] on span "(2) Well maintained, minor wear and tear" at bounding box center [674, 97] width 71 height 5
click at [430, 99] on input "(2) Well maintained, minor wear and tear" at bounding box center [632, 97] width 11 height 11
click at [430, 269] on button "Next ( Bedroom 1 ) >" at bounding box center [725, 334] width 38 height 9
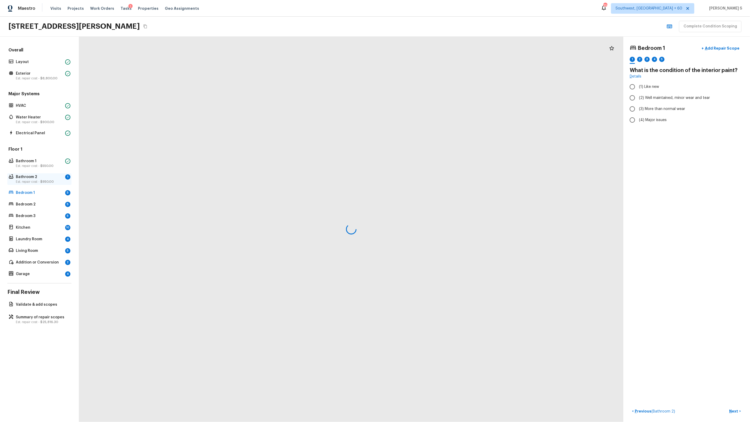
click at [58, 179] on p "Bathroom 2" at bounding box center [39, 176] width 47 height 5
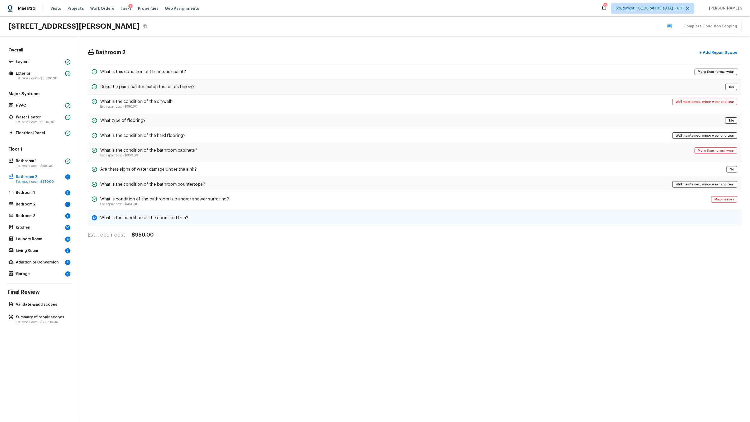
click at [203, 223] on div "10 What is the condition of the doors and trim?" at bounding box center [415, 218] width 654 height 15
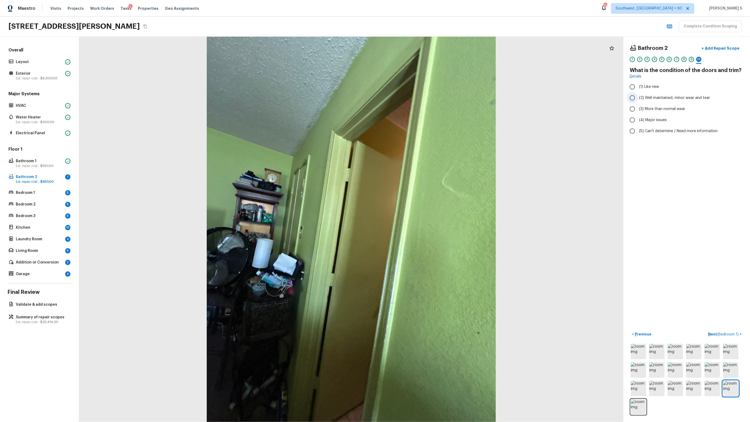
click at [430, 97] on span "(2) Well maintained, minor wear and tear" at bounding box center [674, 97] width 71 height 5
click at [430, 97] on input "(2) Well maintained, minor wear and tear" at bounding box center [632, 97] width 11 height 11
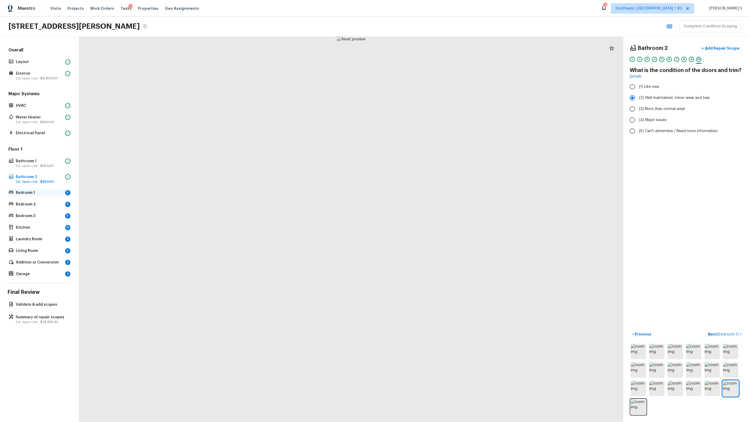
click at [47, 195] on p "Bedroom 1" at bounding box center [39, 192] width 47 height 5
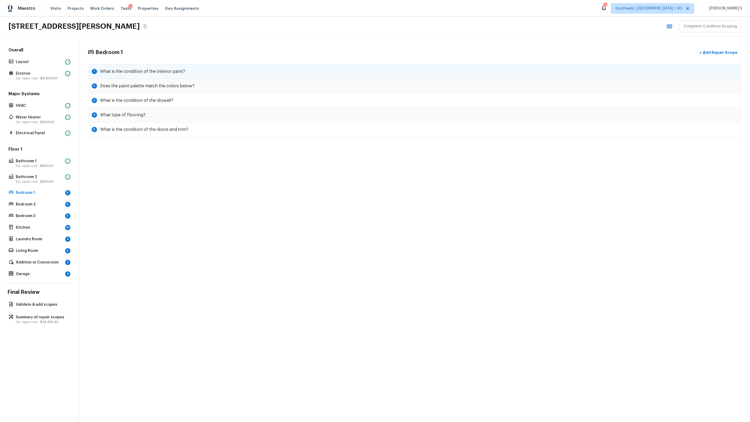
click at [153, 65] on div "1 What is the condition of the interior paint?" at bounding box center [415, 71] width 654 height 15
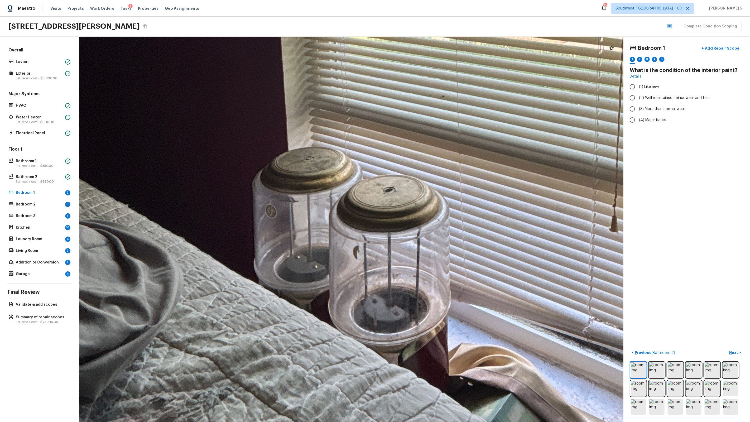
drag, startPoint x: 282, startPoint y: 229, endPoint x: 354, endPoint y: 294, distance: 96.7
click at [354, 269] on div at bounding box center [463, 32] width 1891 height 1339
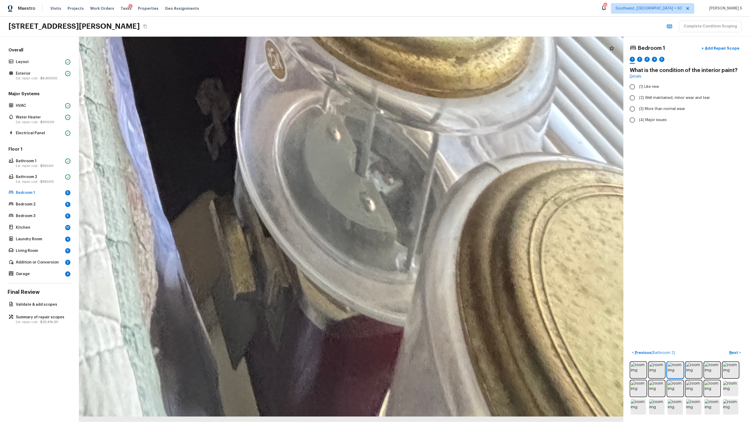
drag, startPoint x: 419, startPoint y: 368, endPoint x: 382, endPoint y: 201, distance: 170.7
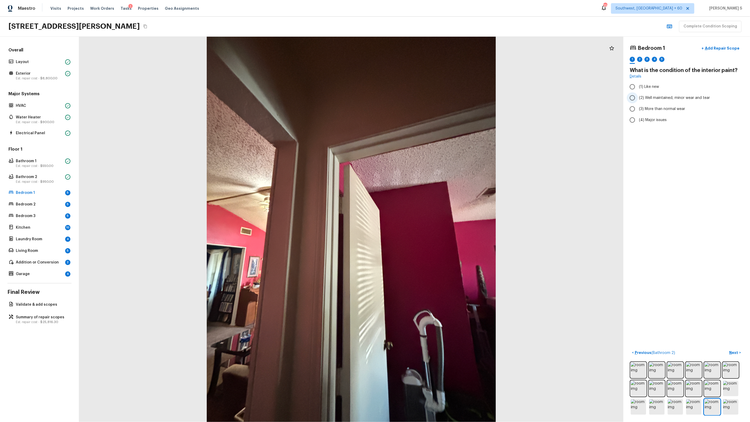
click at [430, 96] on span "(2) Well maintained, minor wear and tear" at bounding box center [674, 97] width 71 height 5
click at [430, 96] on input "(2) Well maintained, minor wear and tear" at bounding box center [632, 97] width 11 height 11
click at [430, 60] on div "2" at bounding box center [639, 59] width 5 height 5
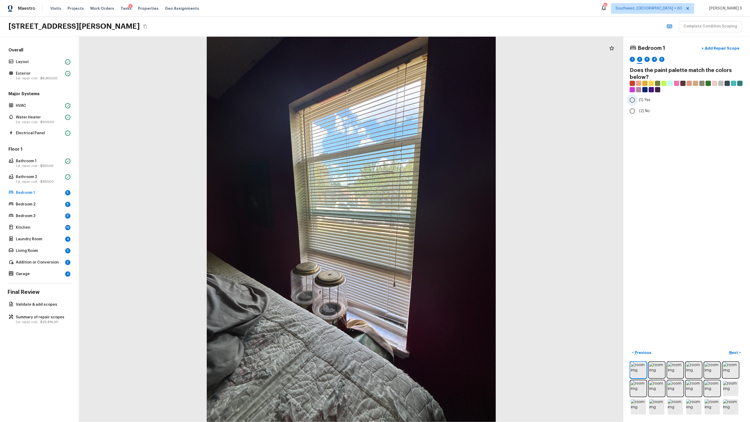
click at [430, 98] on span "(1) Yes" at bounding box center [644, 99] width 11 height 5
click at [430, 98] on input "(1) Yes" at bounding box center [632, 99] width 11 height 11
click at [430, 58] on div "3" at bounding box center [647, 59] width 5 height 5
click at [430, 61] on div "1 2 3 4 5" at bounding box center [687, 61] width 114 height 8
click at [430, 60] on div "1" at bounding box center [632, 59] width 5 height 5
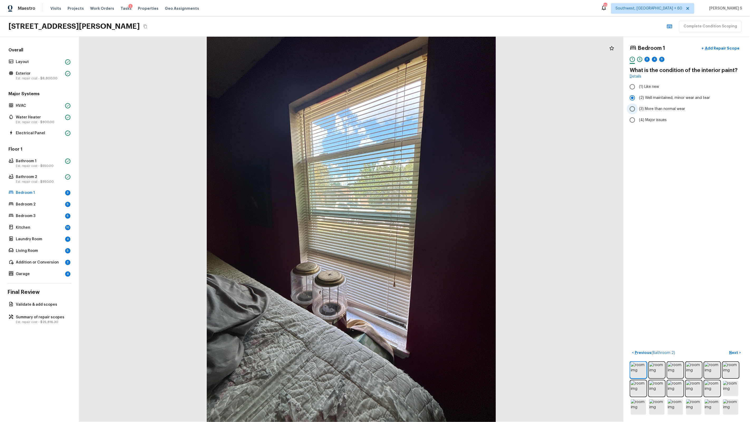
click at [430, 108] on span "(3) More than normal wear" at bounding box center [662, 108] width 46 height 5
click at [430, 108] on input "(3) More than normal wear" at bounding box center [632, 108] width 11 height 11
click at [430, 58] on div "3" at bounding box center [647, 59] width 5 height 5
click at [430, 97] on span "(2) Well maintained, minor wear and tear" at bounding box center [674, 97] width 71 height 5
click at [430, 97] on input "(2) Well maintained, minor wear and tear" at bounding box center [632, 97] width 11 height 11
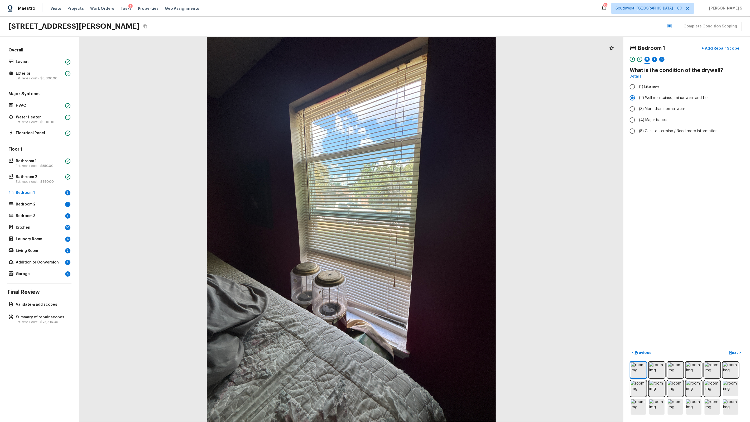
click at [430, 62] on div "4" at bounding box center [654, 61] width 5 height 8
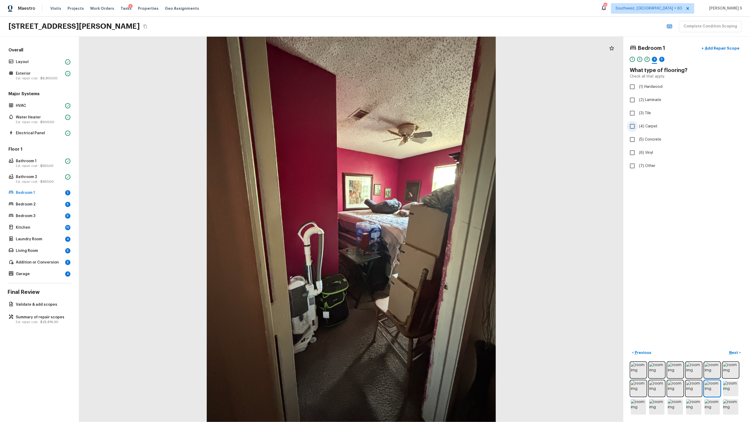
click at [430, 124] on span "(4) Carpet" at bounding box center [648, 126] width 18 height 5
click at [430, 124] on input "(4) Carpet" at bounding box center [632, 126] width 11 height 11
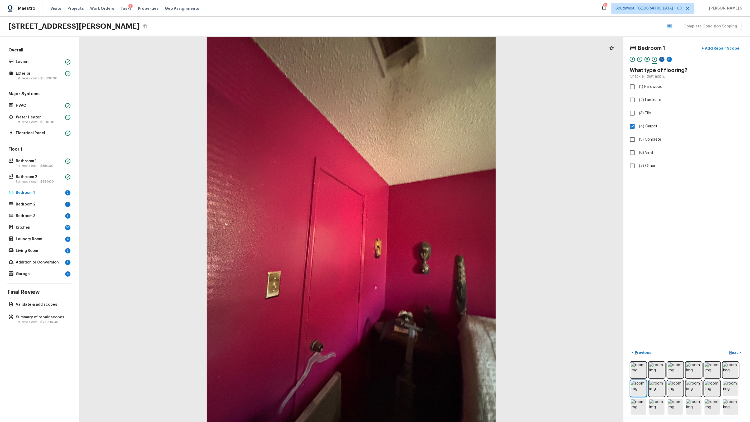
click at [430, 61] on div "5" at bounding box center [661, 59] width 5 height 5
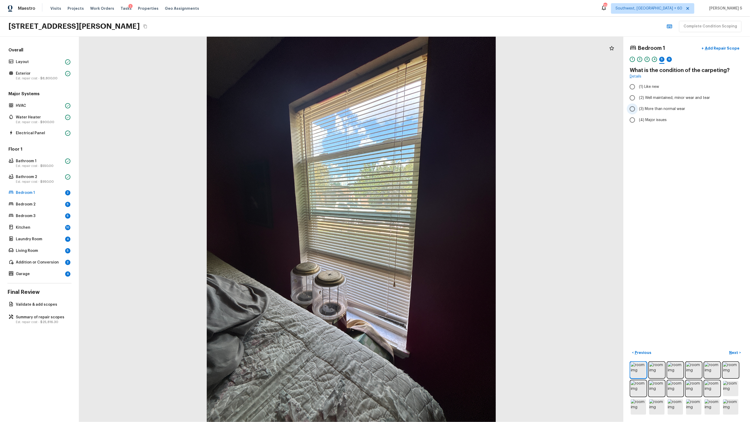
click at [430, 106] on label "(3) More than normal wear" at bounding box center [683, 108] width 113 height 11
click at [430, 106] on input "(3) More than normal wear" at bounding box center [632, 108] width 11 height 11
click at [430, 59] on div "6" at bounding box center [669, 59] width 5 height 5
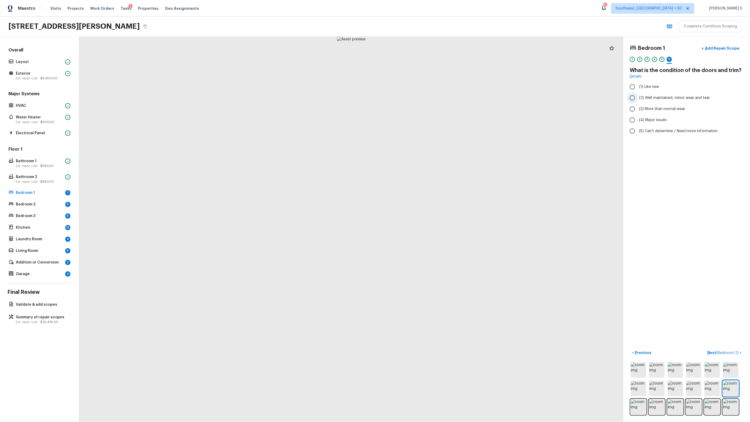
click at [430, 98] on span "(2) Well maintained, minor wear and tear" at bounding box center [674, 97] width 71 height 5
click at [430, 98] on input "(2) Well maintained, minor wear and tear" at bounding box center [632, 97] width 11 height 11
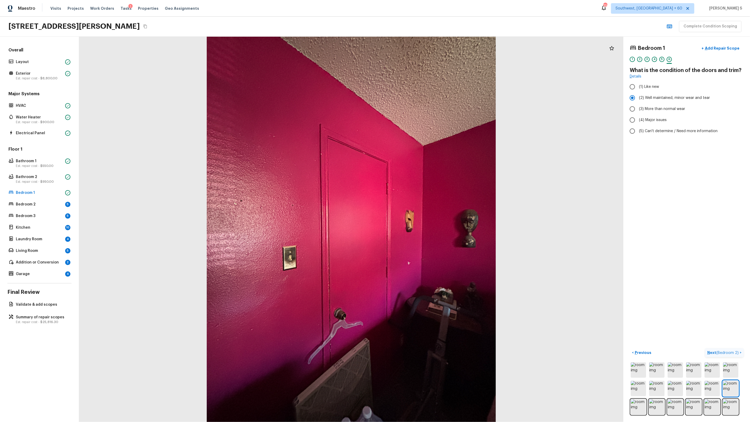
click at [430, 269] on p "Next ( Bedroom 2 )" at bounding box center [723, 353] width 32 height 6
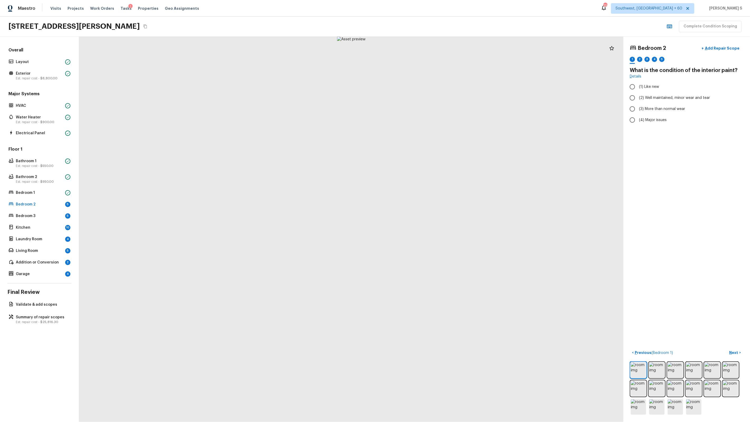
click at [326, 225] on div at bounding box center [351, 229] width 544 height 385
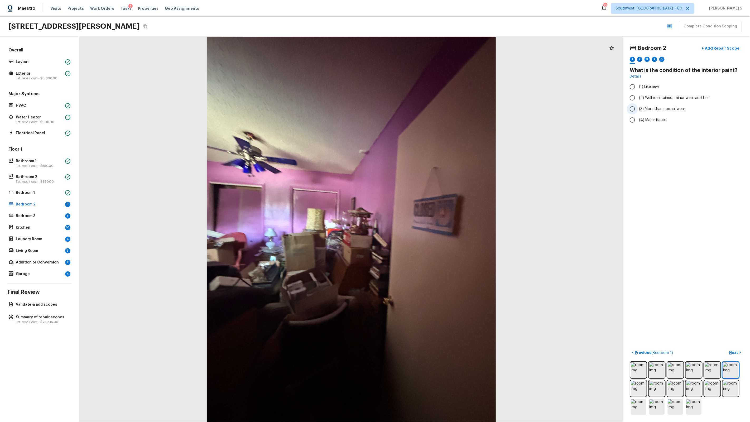
click at [430, 112] on label "(3) More than normal wear" at bounding box center [683, 108] width 113 height 11
click at [430, 112] on input "(3) More than normal wear" at bounding box center [632, 108] width 11 height 11
click at [430, 60] on div "2" at bounding box center [639, 59] width 5 height 5
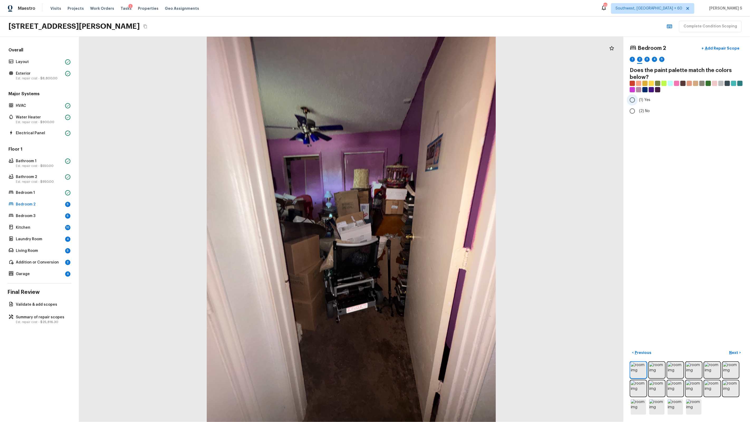
click at [430, 96] on label "(1) Yes" at bounding box center [683, 99] width 113 height 11
click at [430, 96] on input "(1) Yes" at bounding box center [632, 99] width 11 height 11
click at [430, 60] on div "3" at bounding box center [647, 59] width 5 height 5
click at [430, 111] on span "(3) More than normal wear" at bounding box center [662, 108] width 46 height 5
click at [430, 111] on input "(3) More than normal wear" at bounding box center [632, 108] width 11 height 11
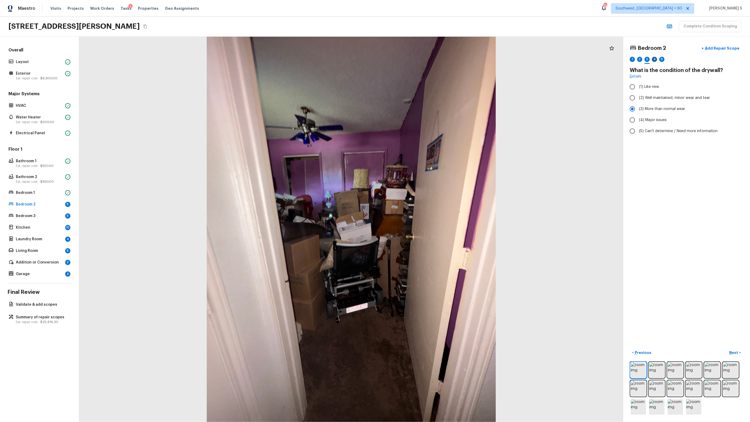
click at [430, 59] on div "4" at bounding box center [654, 59] width 5 height 5
click at [430, 130] on label "(4) Carpet" at bounding box center [683, 126] width 113 height 11
click at [430, 130] on input "(4) Carpet" at bounding box center [632, 126] width 11 height 11
click at [430, 59] on div "5" at bounding box center [661, 59] width 5 height 5
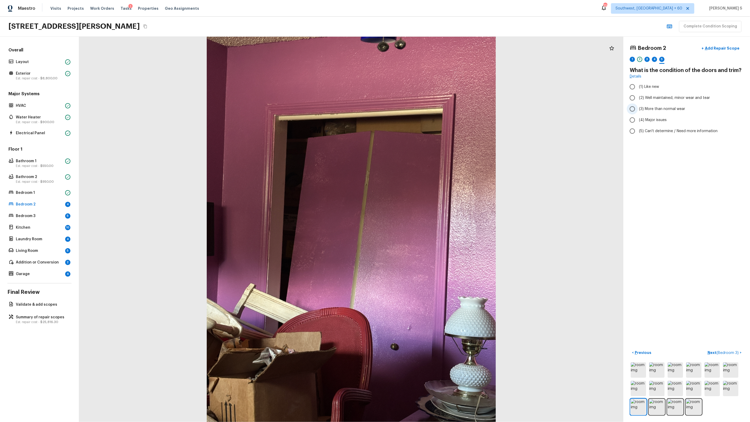
click at [430, 109] on span "(3) More than normal wear" at bounding box center [662, 108] width 46 height 5
click at [430, 109] on input "(3) More than normal wear" at bounding box center [632, 108] width 11 height 11
click at [430, 49] on p "Add Repair Scope" at bounding box center [722, 48] width 36 height 5
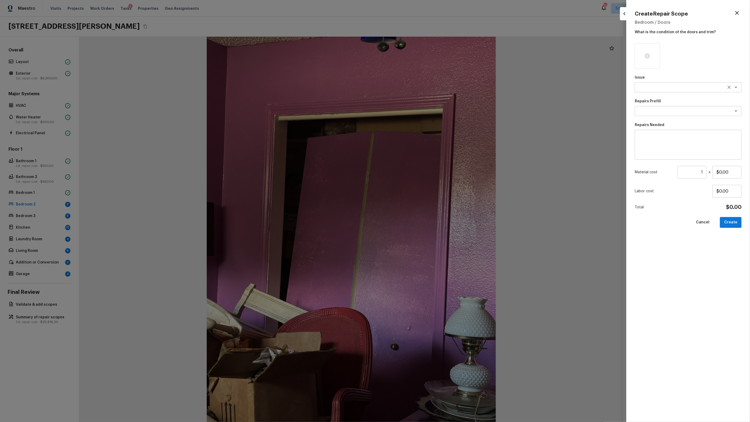
click at [430, 87] on textarea at bounding box center [680, 87] width 87 height 5
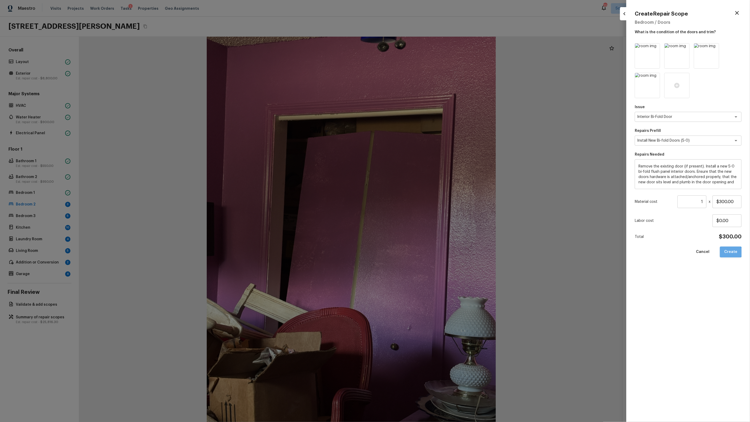
click at [430, 252] on button "Create" at bounding box center [731, 252] width 22 height 11
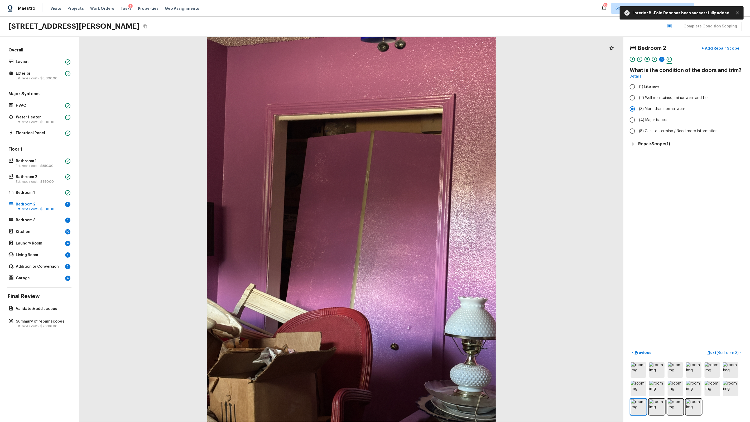
click at [47, 269] on div "Overall Layout Exterior Est. repair cost - $8,800.00 Major Systems HVAC Water H…" at bounding box center [39, 229] width 79 height 385
click at [47, 269] on div "Summary of repair scopes Est. repair cost - $26,116.30" at bounding box center [39, 324] width 64 height 12
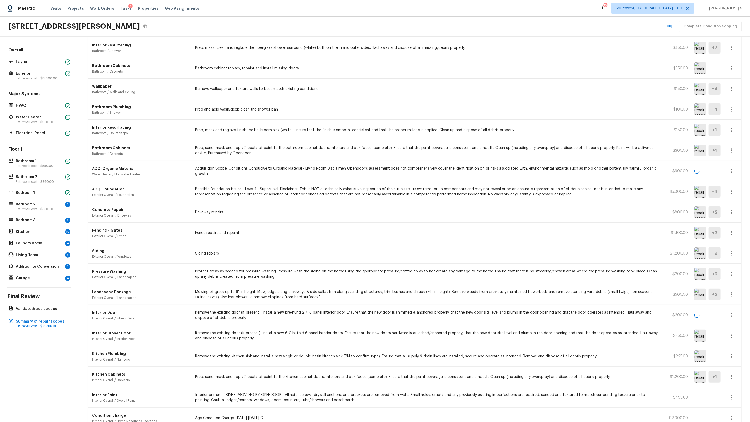
scroll to position [0, 0]
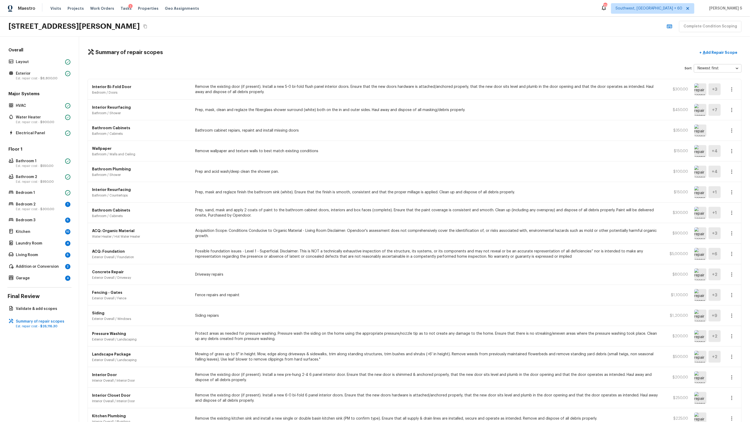
click at [249, 180] on div "Bathroom Plumbing Bathroom / Shower Prep and acid wash/deep clean the shower pa…" at bounding box center [414, 171] width 653 height 21
click at [64, 203] on div "Bedroom 2 1 Est. repair cost - $300.00" at bounding box center [39, 207] width 64 height 12
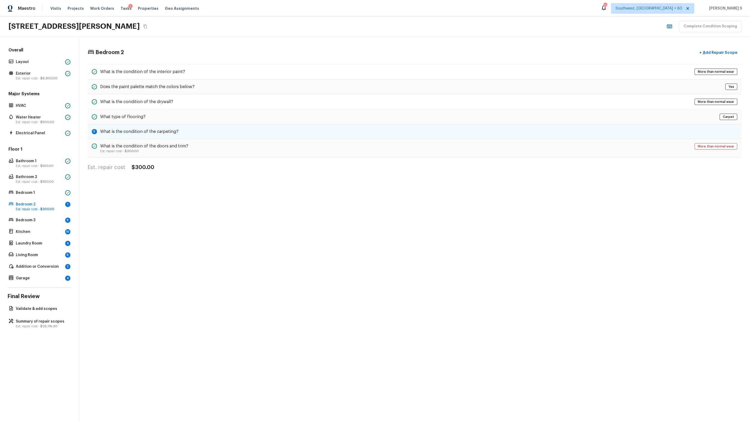
click at [126, 132] on h5 "What is the condition of the carpeting?" at bounding box center [139, 132] width 78 height 6
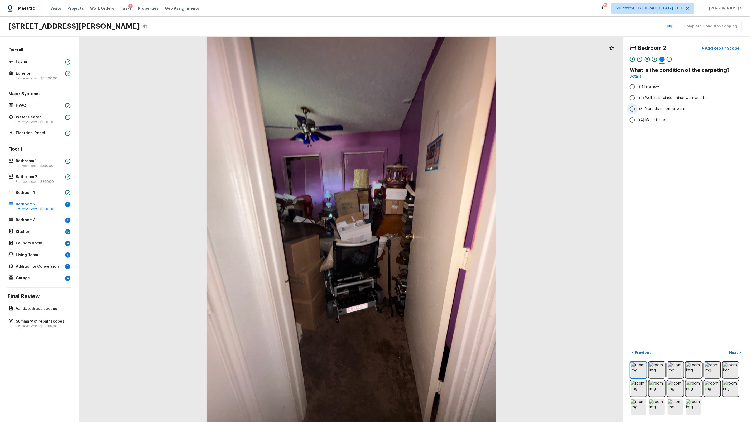
click at [430, 109] on span "(3) More than normal wear" at bounding box center [662, 108] width 46 height 5
click at [430, 109] on input "(3) More than normal wear" at bounding box center [632, 108] width 11 height 11
click at [398, 112] on div at bounding box center [351, 229] width 544 height 385
click at [41, 103] on p "HVAC" at bounding box center [39, 105] width 47 height 5
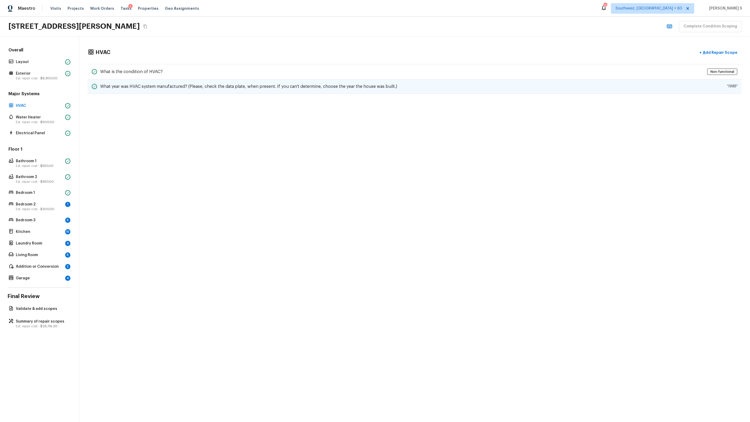
click at [140, 82] on div "What year was HVAC system manufactured? (Please, check the data plate, when pre…" at bounding box center [415, 86] width 654 height 15
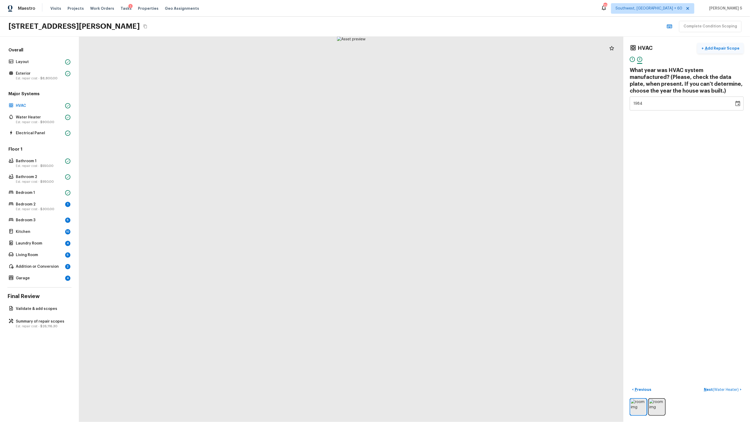
click at [430, 47] on p "Add Repair Scope" at bounding box center [722, 48] width 36 height 5
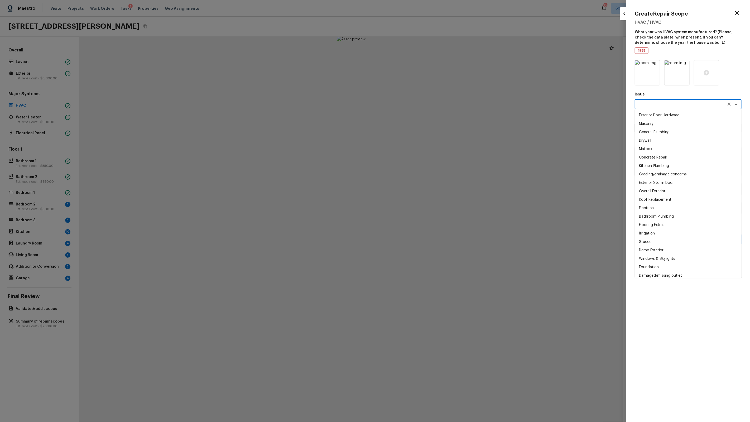
click at [430, 103] on textarea at bounding box center [680, 104] width 87 height 5
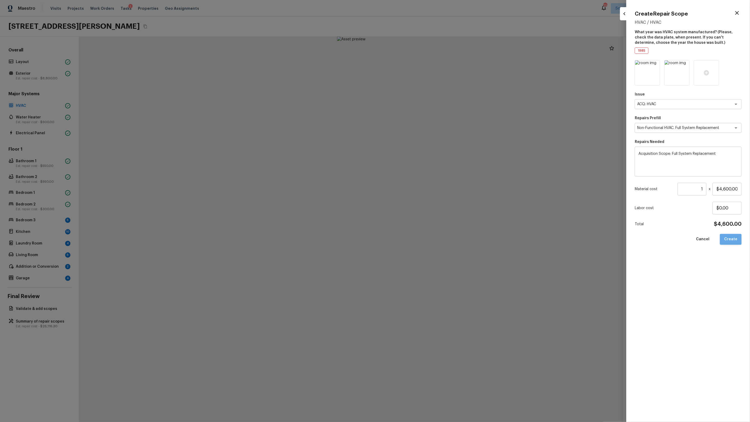
click at [430, 241] on button "Create" at bounding box center [731, 239] width 22 height 11
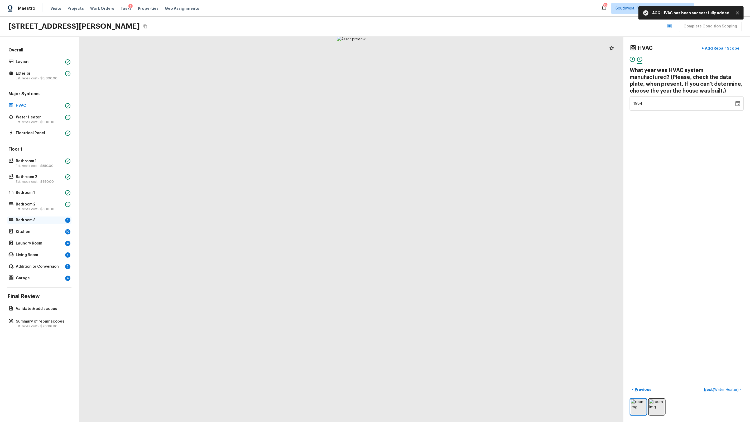
click at [68, 221] on div "5" at bounding box center [67, 220] width 5 height 5
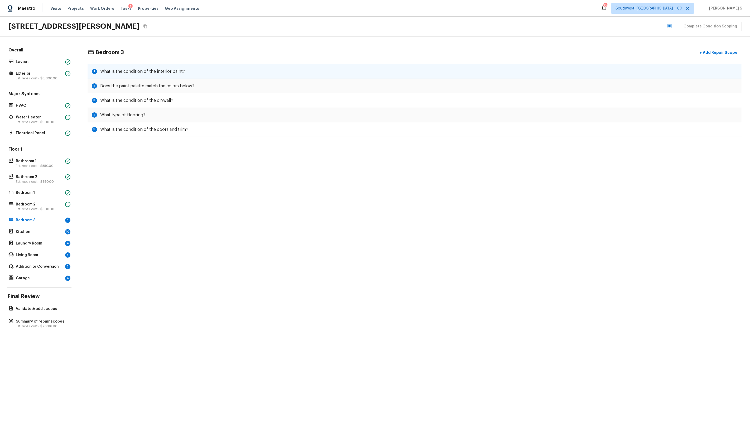
click at [235, 70] on div "1 What is the condition of the interior paint?" at bounding box center [415, 71] width 654 height 15
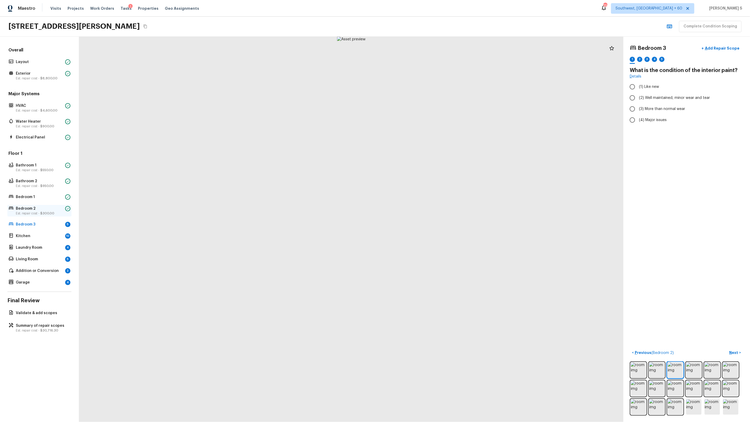
click at [52, 210] on p "Bedroom 2" at bounding box center [39, 208] width 47 height 5
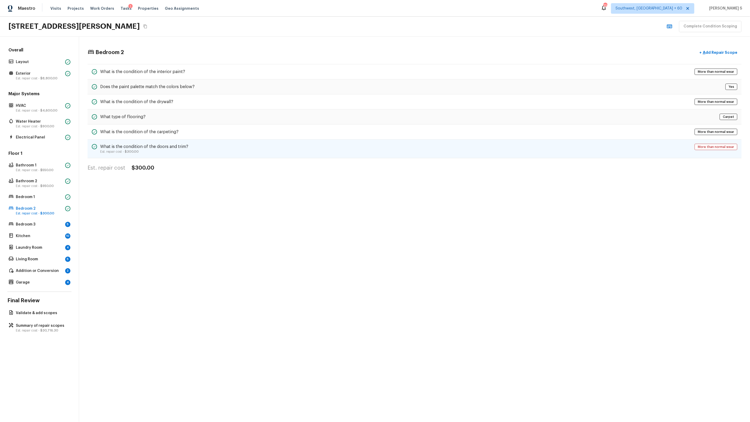
click at [166, 147] on h5 "What is the condition of the doors and trim?" at bounding box center [144, 147] width 88 height 6
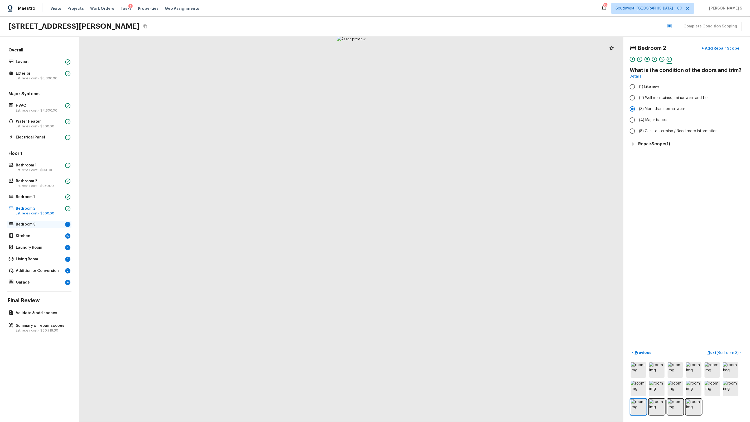
click at [42, 227] on p "Bedroom 3" at bounding box center [39, 224] width 47 height 5
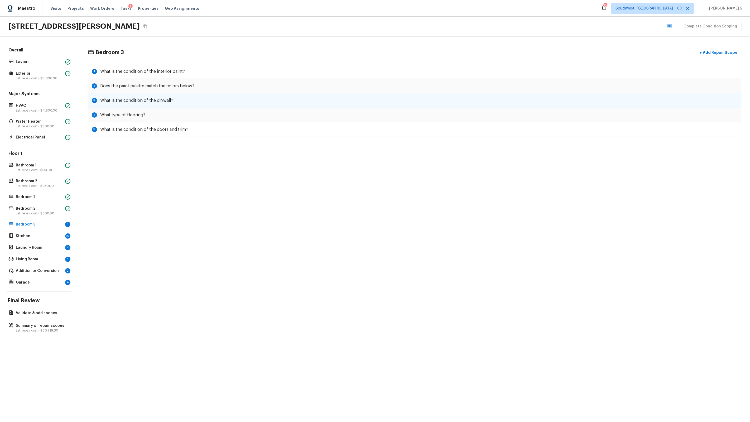
click at [190, 100] on div "3 What is the condition of the drywall?" at bounding box center [415, 100] width 654 height 15
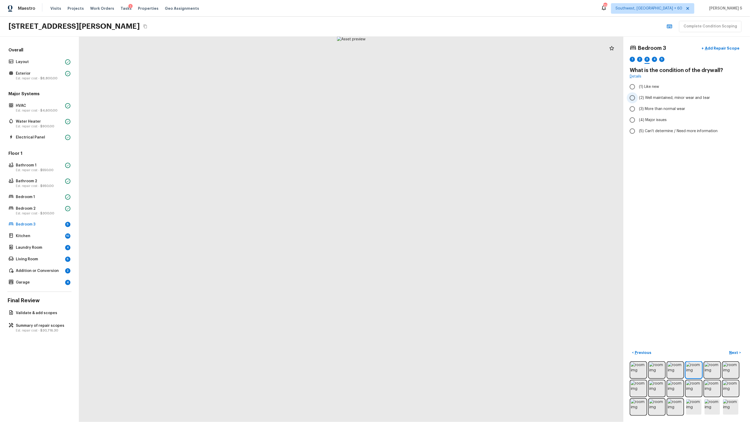
click at [430, 99] on span "(2) Well maintained, minor wear and tear" at bounding box center [674, 97] width 71 height 5
click at [430, 99] on input "(2) Well maintained, minor wear and tear" at bounding box center [632, 97] width 11 height 11
click at [430, 108] on span "(3) More than normal wear" at bounding box center [662, 108] width 46 height 5
click at [430, 108] on input "(3) More than normal wear" at bounding box center [632, 108] width 11 height 11
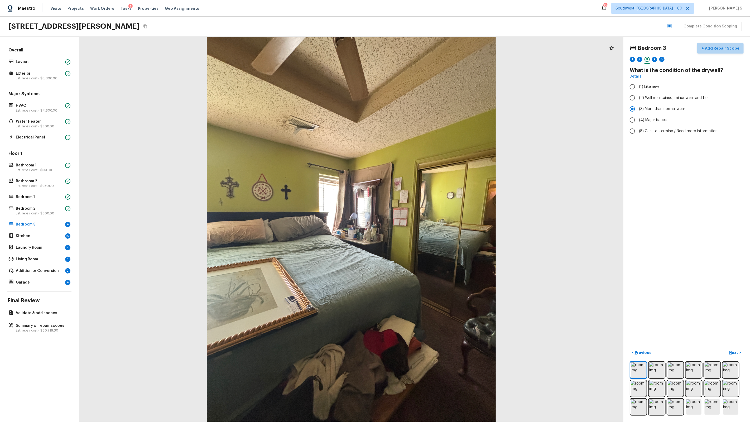
click at [430, 44] on button "+ Add Repair Scope" at bounding box center [720, 48] width 46 height 11
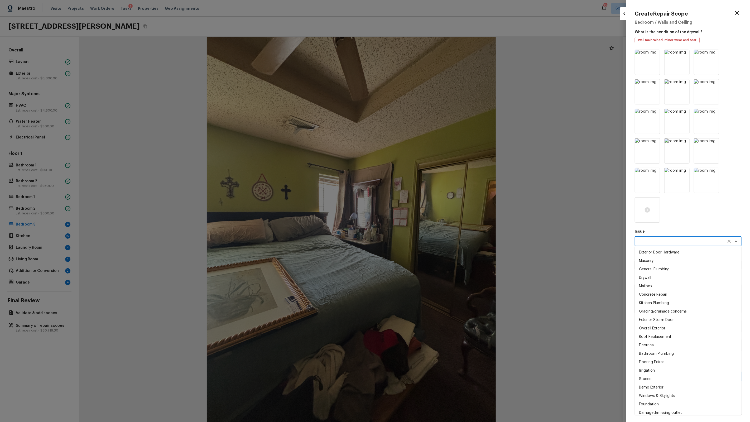
click at [430, 243] on textarea at bounding box center [680, 241] width 87 height 5
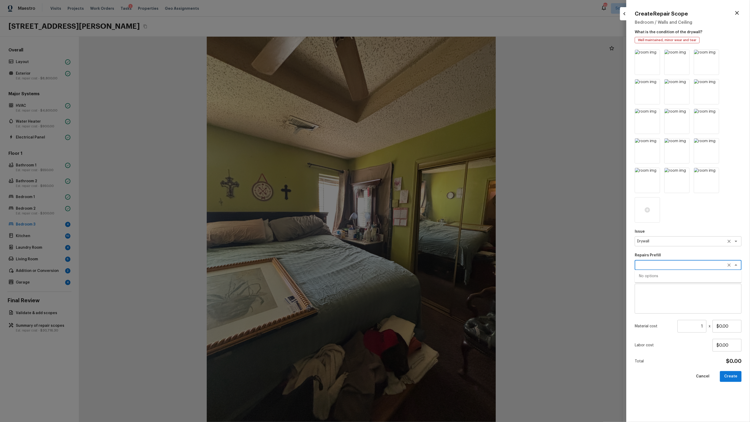
scroll to position [10, 0]
click at [430, 267] on icon "Close" at bounding box center [736, 265] width 6 height 6
click at [430, 266] on textarea at bounding box center [680, 264] width 87 height 5
click at [430, 265] on textarea at bounding box center [680, 264] width 87 height 5
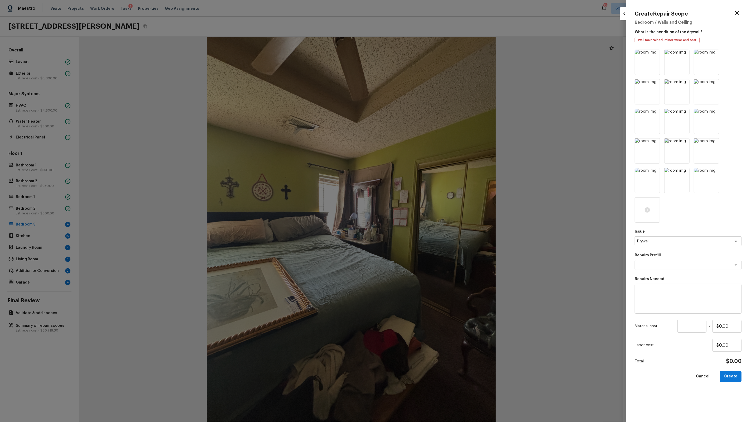
click at [430, 253] on p "Repairs Prefill" at bounding box center [688, 255] width 107 height 5
click at [430, 258] on p "Repairs Prefill" at bounding box center [688, 255] width 107 height 5
click at [430, 269] on p "Repairs Needed" at bounding box center [688, 278] width 107 height 5
click at [430, 266] on textarea at bounding box center [680, 264] width 87 height 5
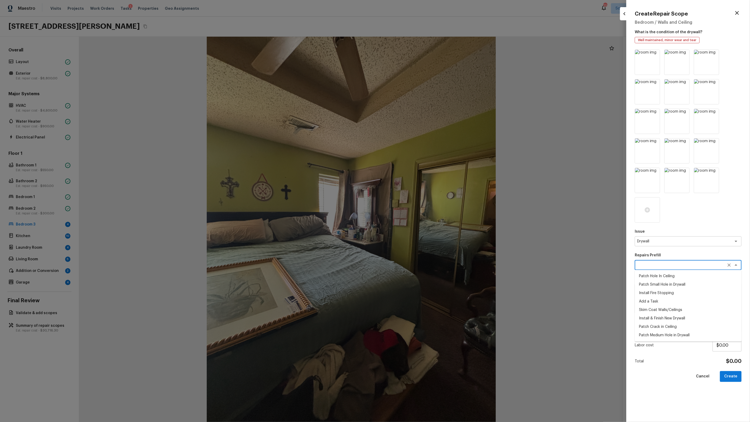
click at [430, 269] on li "Install & Finish New Drywall" at bounding box center [688, 318] width 107 height 8
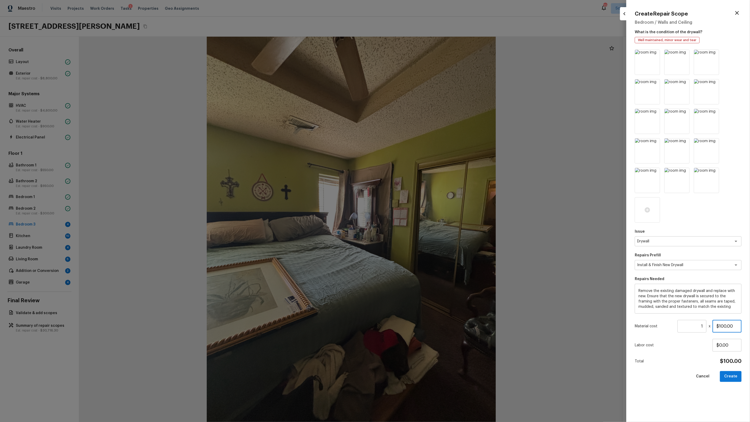
click at [430, 269] on input "$100.00" at bounding box center [727, 326] width 29 height 13
click at [430, 269] on button "Create" at bounding box center [731, 376] width 22 height 11
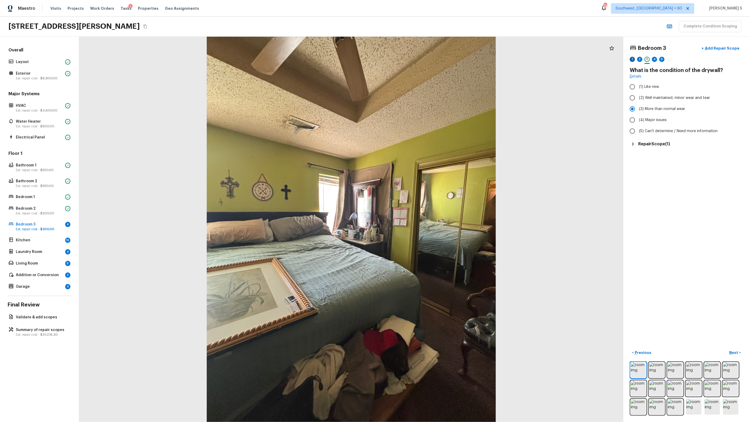
click at [430, 60] on div "1" at bounding box center [632, 59] width 5 height 5
click at [430, 105] on label "(3) More than normal wear" at bounding box center [683, 108] width 113 height 11
click at [430, 105] on input "(3) More than normal wear" at bounding box center [632, 108] width 11 height 11
click at [430, 57] on div "1 2 3 4 5" at bounding box center [687, 61] width 114 height 8
click at [430, 58] on div "2" at bounding box center [639, 59] width 5 height 5
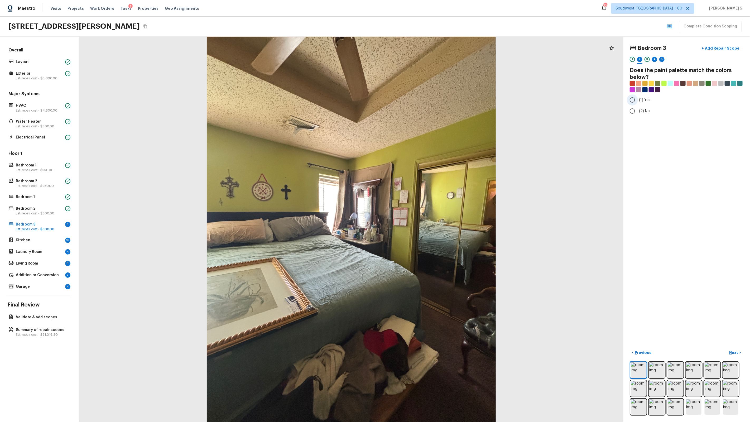
click at [430, 99] on span "(1) Yes" at bounding box center [644, 99] width 11 height 5
click at [430, 99] on input "(1) Yes" at bounding box center [632, 99] width 11 height 11
click at [430, 59] on div "4" at bounding box center [654, 59] width 5 height 5
click at [430, 61] on div "2" at bounding box center [639, 59] width 5 height 5
click at [430, 100] on span "(1) Yes" at bounding box center [644, 99] width 11 height 5
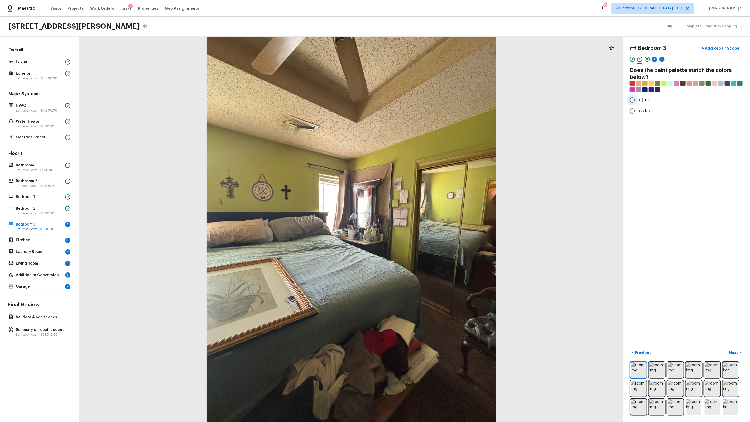
click at [430, 100] on input "(1) Yes" at bounding box center [632, 99] width 11 height 11
click at [430, 60] on div "4" at bounding box center [654, 59] width 5 height 5
click at [430, 125] on span "(4) Carpet" at bounding box center [648, 126] width 18 height 5
click at [430, 125] on input "(4) Carpet" at bounding box center [632, 126] width 11 height 11
click at [430, 59] on div "5" at bounding box center [661, 59] width 5 height 5
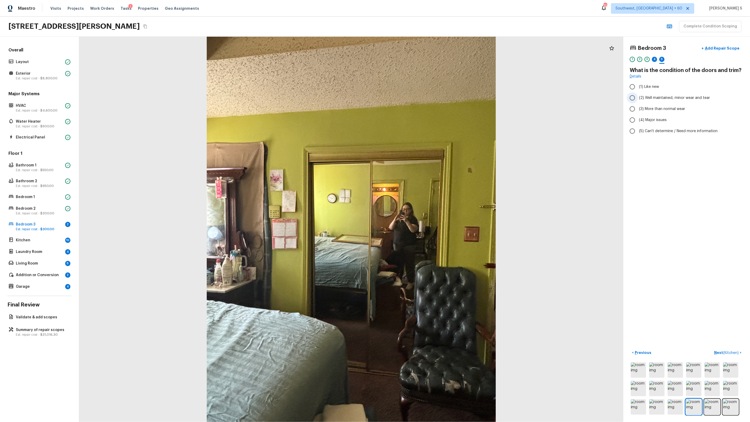
click at [430, 94] on label "(2) Well maintained, minor wear and tear" at bounding box center [683, 97] width 113 height 11
click at [430, 94] on input "(2) Well maintained, minor wear and tear" at bounding box center [632, 97] width 11 height 11
click at [430, 61] on div "4" at bounding box center [654, 59] width 5 height 5
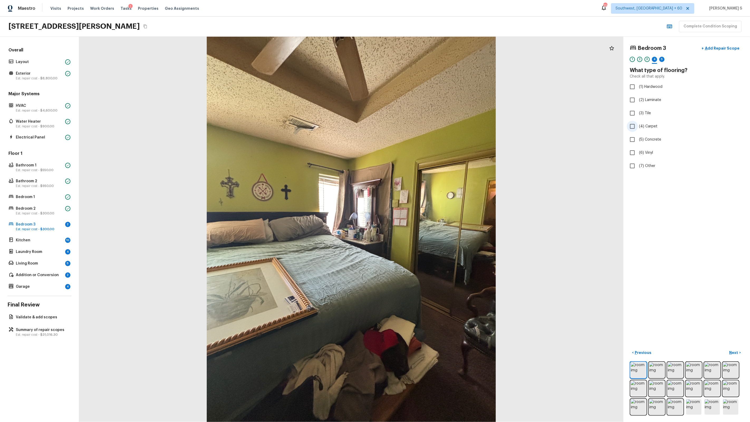
click at [430, 123] on label "(4) Carpet" at bounding box center [683, 126] width 113 height 11
click at [430, 123] on input "(4) Carpet" at bounding box center [632, 126] width 11 height 11
click at [430, 99] on span "(2) Well maintained, minor wear and tear" at bounding box center [674, 97] width 71 height 5
click at [430, 99] on input "(2) Well maintained, minor wear and tear" at bounding box center [632, 97] width 11 height 11
click at [430, 106] on span "(3) More than normal wear" at bounding box center [662, 108] width 46 height 5
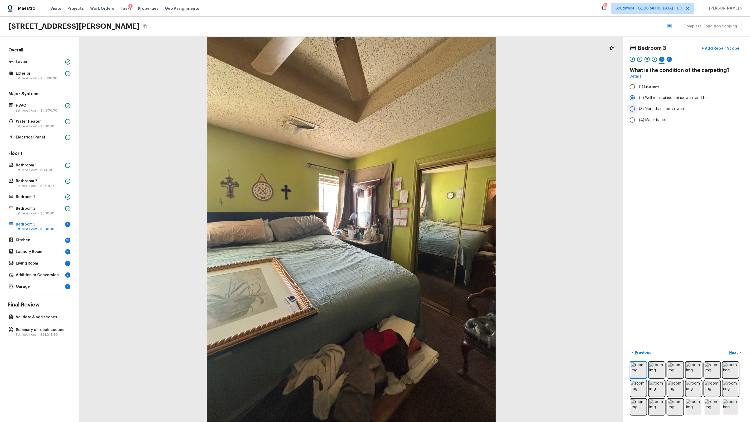
click at [430, 106] on input "(3) More than normal wear" at bounding box center [632, 108] width 11 height 11
click at [430, 58] on div "5" at bounding box center [661, 59] width 5 height 5
click at [430, 61] on div "4" at bounding box center [654, 59] width 5 height 5
click at [430, 57] on div "6" at bounding box center [669, 59] width 5 height 5
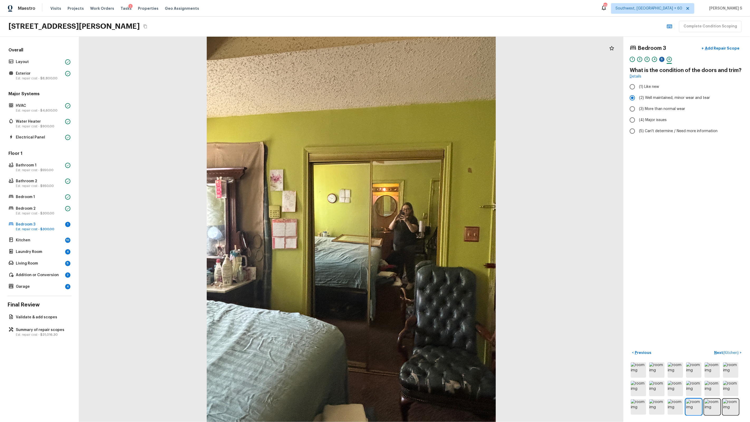
click at [430, 57] on div "5" at bounding box center [661, 59] width 5 height 5
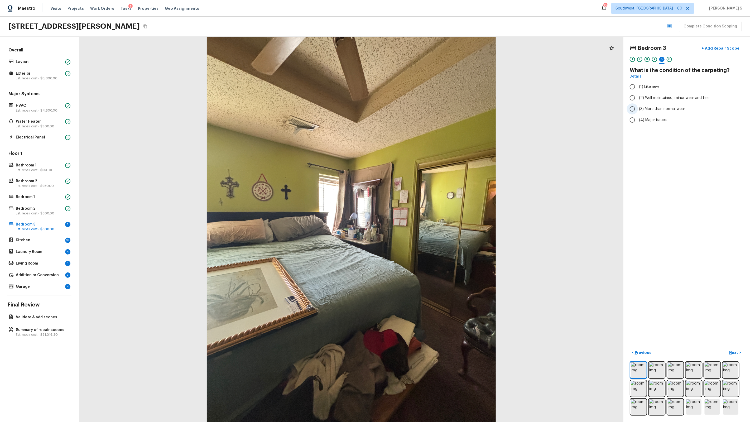
click at [430, 108] on span "(3) More than normal wear" at bounding box center [662, 108] width 46 height 5
click at [430, 108] on input "(3) More than normal wear" at bounding box center [632, 108] width 11 height 11
click at [430, 269] on p "Next" at bounding box center [734, 352] width 10 height 5
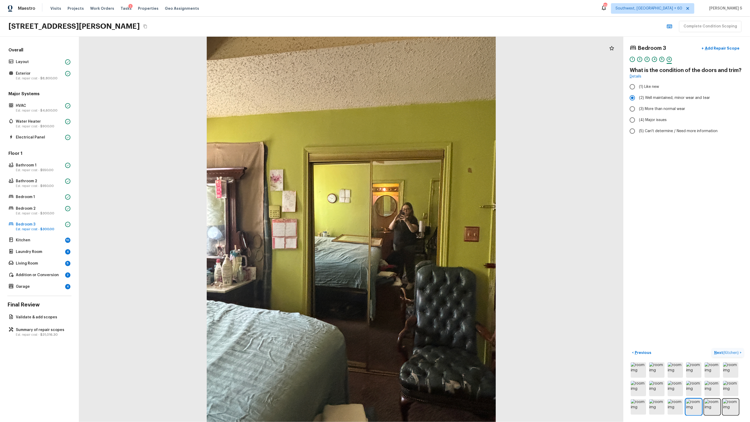
click at [430, 269] on button "Next ( Kitchen ) >" at bounding box center [728, 352] width 32 height 9
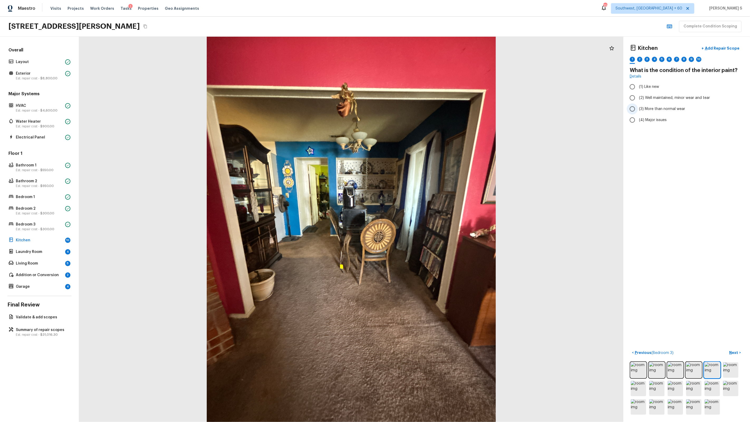
click at [430, 108] on span "(3) More than normal wear" at bounding box center [662, 108] width 46 height 5
click at [430, 108] on input "(3) More than normal wear" at bounding box center [632, 108] width 11 height 11
click at [430, 57] on div "2" at bounding box center [639, 59] width 5 height 5
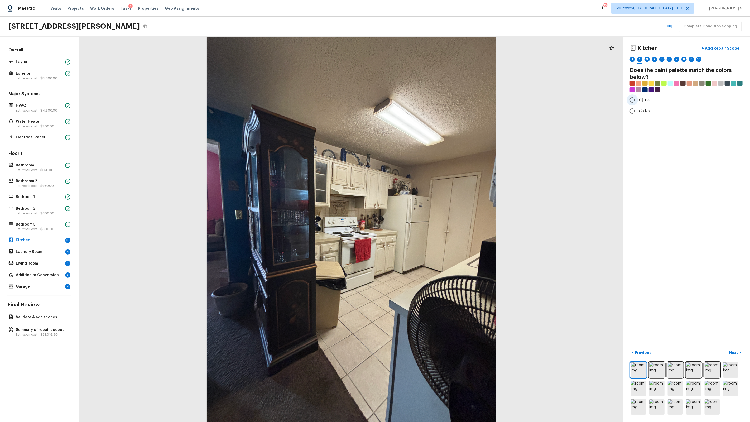
click at [430, 100] on span "(1) Yes" at bounding box center [644, 99] width 11 height 5
click at [430, 100] on input "(1) Yes" at bounding box center [632, 99] width 11 height 11
click at [430, 57] on div "3" at bounding box center [647, 59] width 5 height 5
click at [430, 108] on span "(3) More than normal wear" at bounding box center [662, 108] width 46 height 5
click at [430, 108] on input "(3) More than normal wear" at bounding box center [632, 108] width 11 height 11
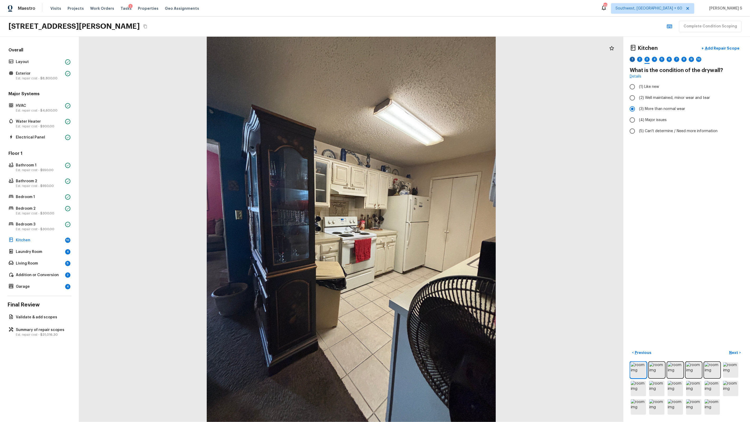
click at [430, 58] on div "1" at bounding box center [632, 59] width 5 height 5
click at [430, 60] on div "2" at bounding box center [639, 59] width 5 height 5
click at [430, 60] on div "4" at bounding box center [654, 59] width 5 height 5
click at [430, 60] on div "3" at bounding box center [647, 59] width 5 height 5
click at [430, 98] on span "(2) Well maintained, minor wear and tear" at bounding box center [674, 97] width 71 height 5
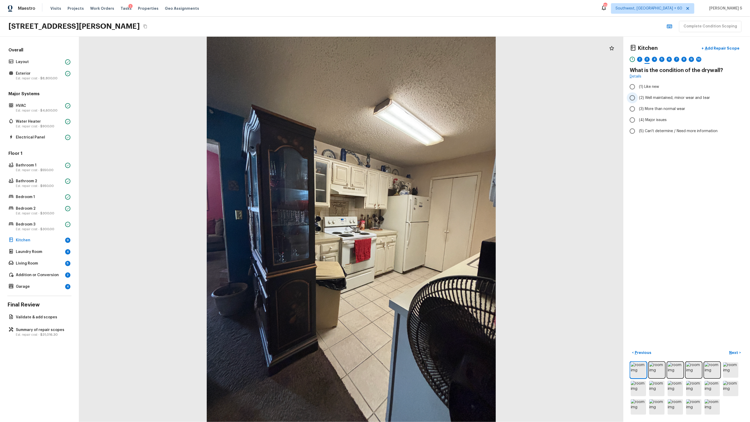
click at [430, 98] on input "(2) Well maintained, minor wear and tear" at bounding box center [632, 97] width 11 height 11
click at [430, 61] on div "2" at bounding box center [639, 59] width 5 height 5
click at [430, 59] on div "1 2 3 4 5 6 7 8 9 10" at bounding box center [687, 61] width 114 height 8
click at [430, 59] on div "4" at bounding box center [654, 59] width 5 height 5
click at [430, 111] on span "(3) Tile" at bounding box center [645, 112] width 12 height 5
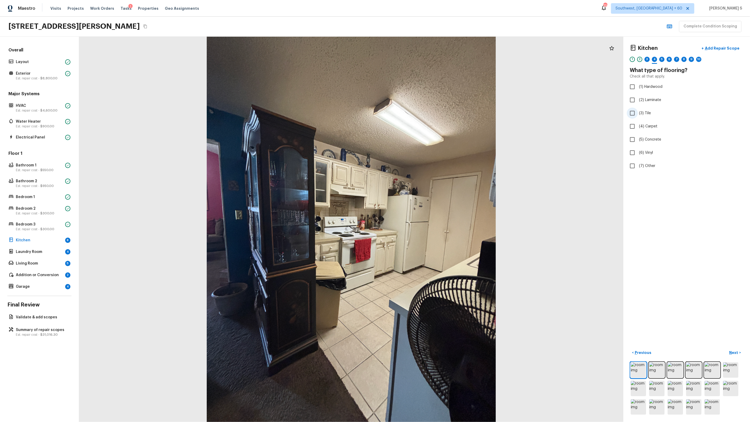
click at [430, 111] on input "(3) Tile" at bounding box center [632, 113] width 11 height 11
click at [430, 58] on div "3" at bounding box center [647, 59] width 5 height 5
click at [430, 97] on span "(2) Well maintained, minor wear and tear" at bounding box center [674, 97] width 71 height 5
click at [430, 97] on input "(2) Well maintained, minor wear and tear" at bounding box center [632, 97] width 11 height 11
click at [430, 61] on div "5" at bounding box center [661, 59] width 5 height 5
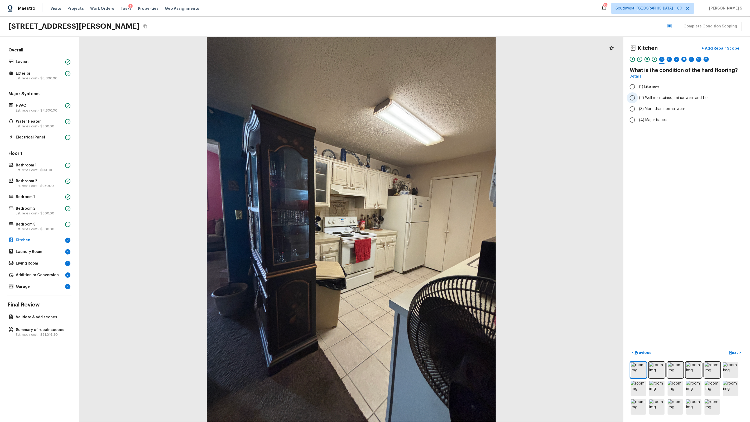
click at [430, 98] on span "(2) Well maintained, minor wear and tear" at bounding box center [674, 97] width 71 height 5
click at [430, 98] on input "(2) Well maintained, minor wear and tear" at bounding box center [632, 97] width 11 height 11
click at [430, 60] on div "6" at bounding box center [669, 59] width 5 height 5
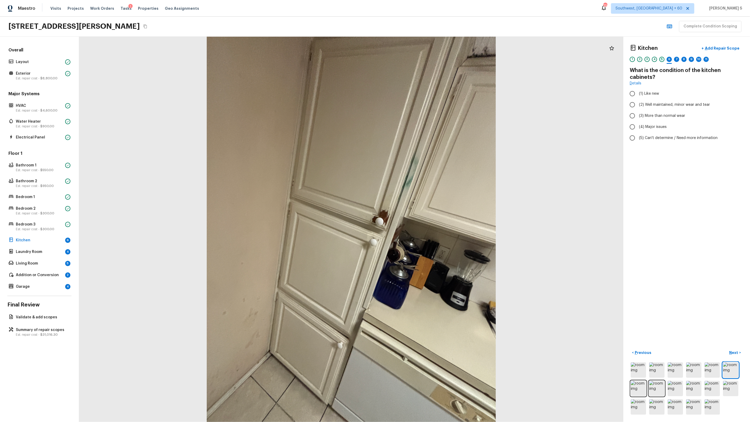
click at [430, 59] on div "5" at bounding box center [661, 59] width 5 height 5
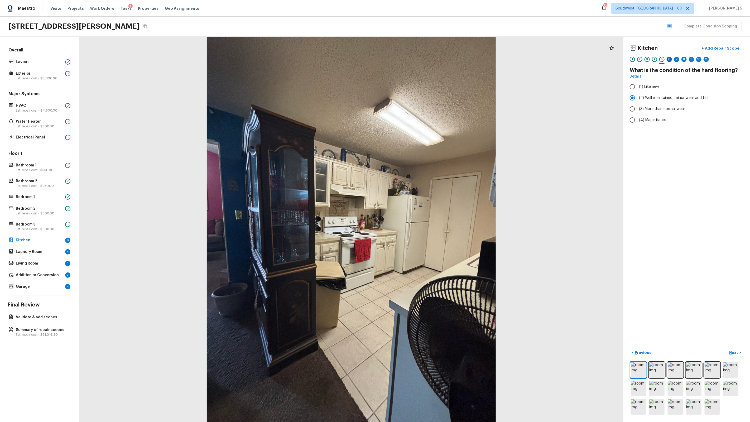
click at [430, 59] on div "6" at bounding box center [669, 59] width 5 height 5
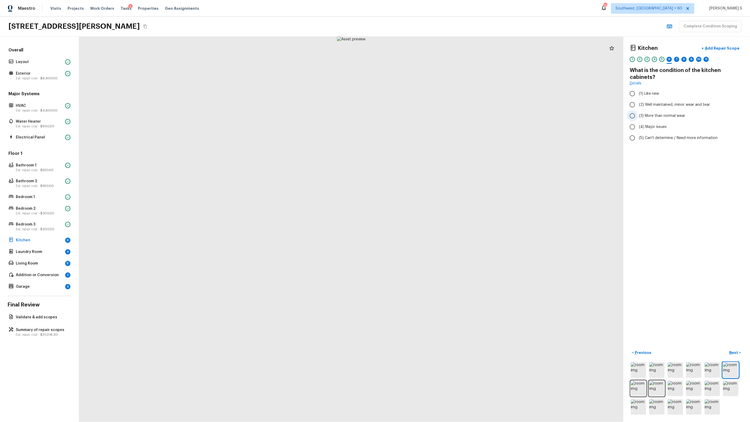
click at [430, 117] on span "(3) More than normal wear" at bounding box center [662, 115] width 46 height 5
click at [430, 117] on input "(3) More than normal wear" at bounding box center [632, 115] width 11 height 11
click at [430, 48] on p "Add Repair Scope" at bounding box center [722, 48] width 36 height 5
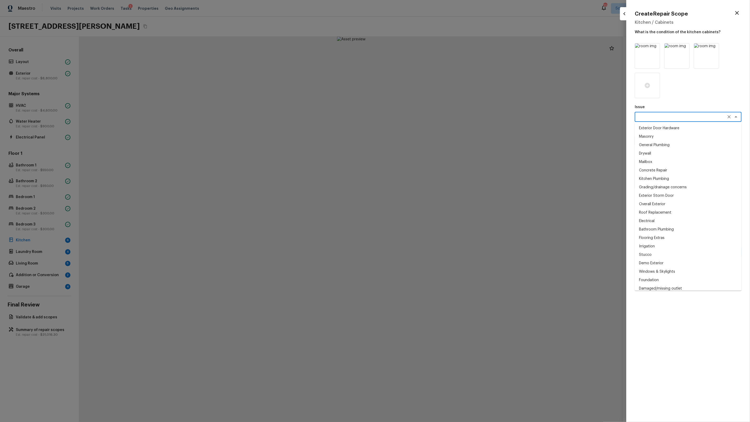
click at [430, 116] on textarea at bounding box center [680, 116] width 87 height 5
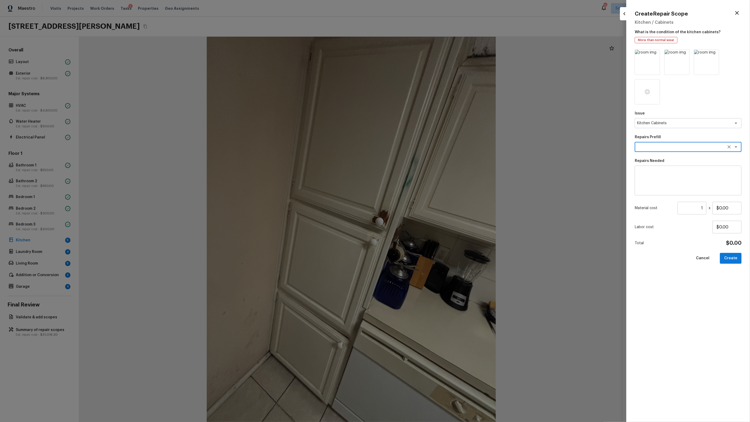
click at [430, 146] on textarea at bounding box center [680, 146] width 87 height 5
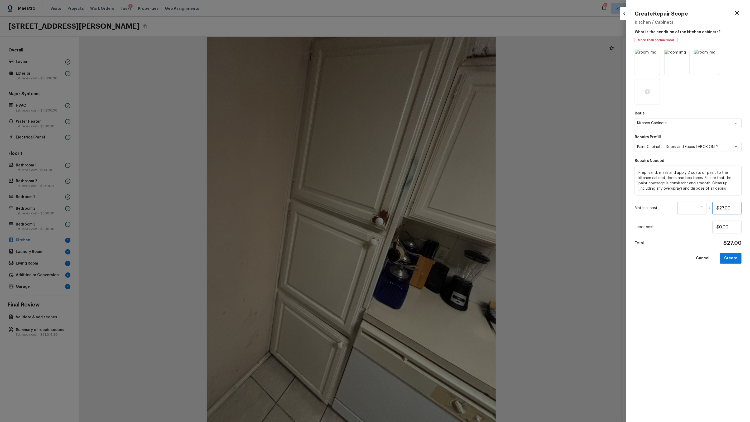
click at [430, 208] on input "$27.00" at bounding box center [727, 208] width 29 height 13
click at [430, 258] on button "Create" at bounding box center [731, 258] width 22 height 11
click at [430, 221] on div "Labor cost $0.00" at bounding box center [688, 227] width 107 height 13
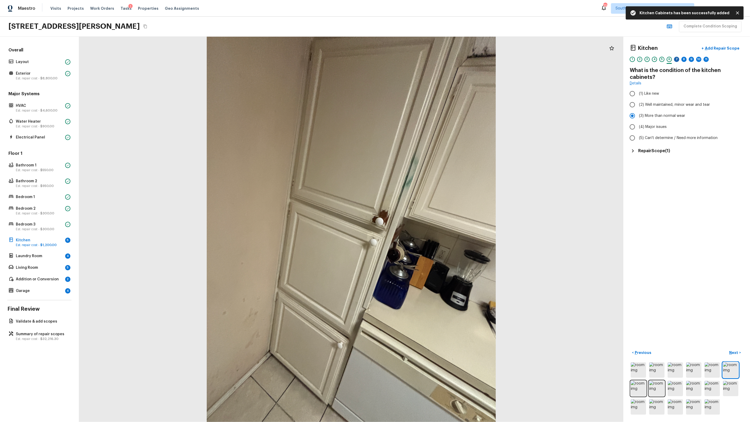
click at [430, 60] on div "7" at bounding box center [676, 59] width 5 height 5
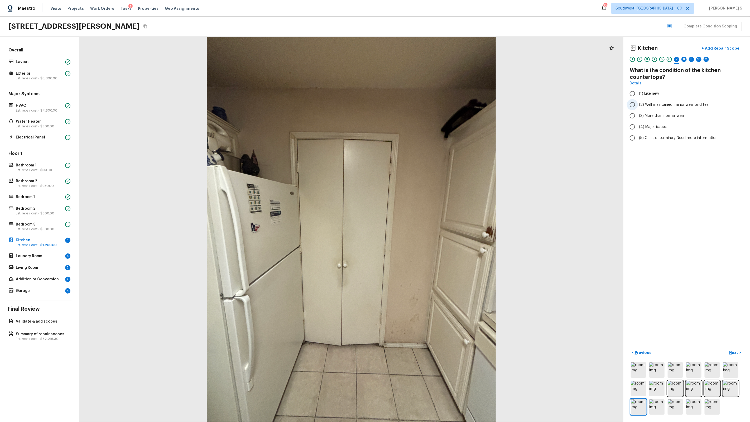
click at [430, 104] on span "(2) Well maintained, minor wear and tear" at bounding box center [674, 104] width 71 height 5
click at [430, 104] on input "(2) Well maintained, minor wear and tear" at bounding box center [632, 104] width 11 height 11
click at [430, 58] on div "8" at bounding box center [683, 59] width 5 height 5
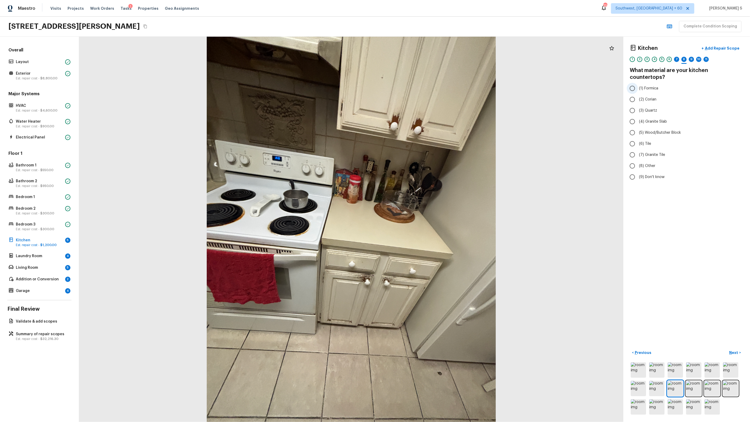
click at [430, 86] on span "(1) Formica" at bounding box center [648, 88] width 19 height 5
click at [430, 83] on input "(1) Formica" at bounding box center [632, 88] width 11 height 11
click at [430, 59] on div "9" at bounding box center [691, 59] width 5 height 5
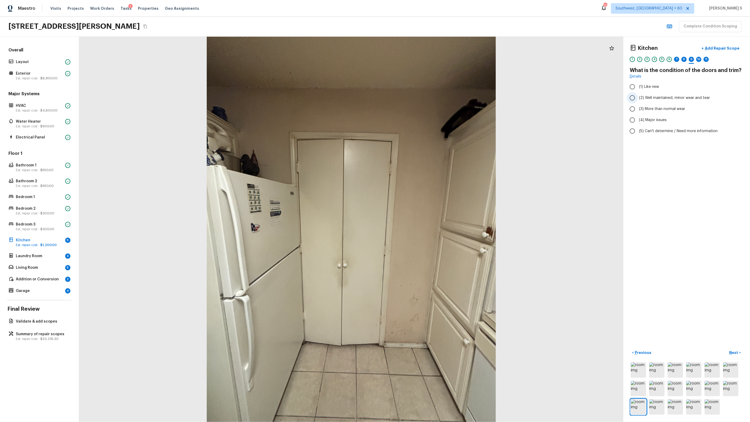
click at [430, 99] on span "(2) Well maintained, minor wear and tear" at bounding box center [674, 97] width 71 height 5
click at [430, 99] on input "(2) Well maintained, minor wear and tear" at bounding box center [632, 97] width 11 height 11
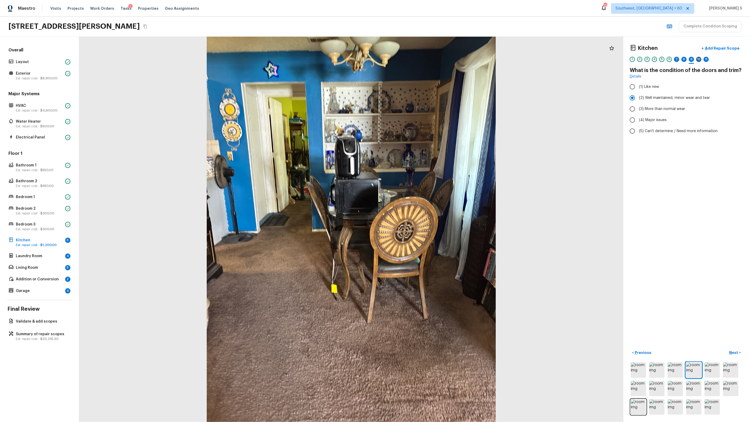
click at [430, 57] on div "10" at bounding box center [698, 59] width 5 height 5
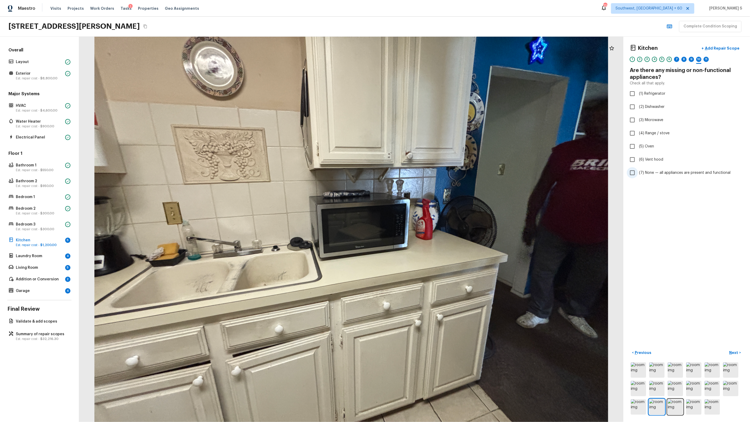
click at [430, 170] on span "(7) None — all appliances are present and functional" at bounding box center [685, 172] width 92 height 5
click at [430, 170] on input "(7) None — all appliances are present and functional" at bounding box center [632, 172] width 11 height 11
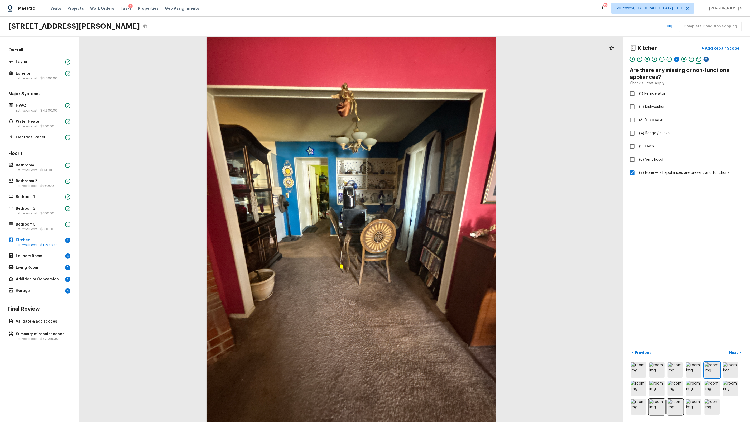
click at [430, 59] on div "11" at bounding box center [706, 59] width 5 height 5
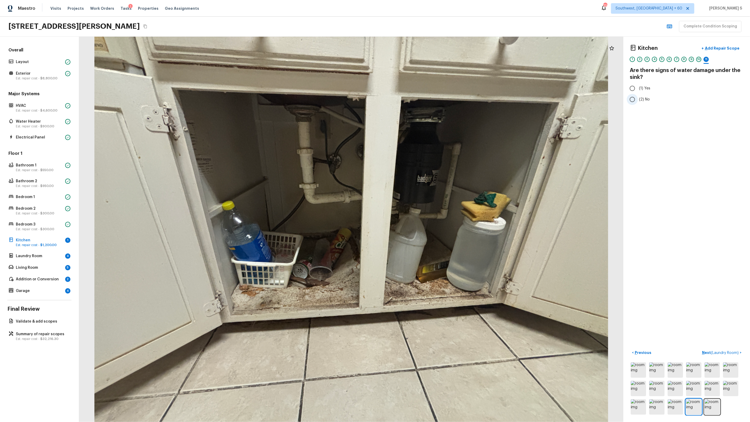
click at [430, 97] on span "(2) No" at bounding box center [644, 99] width 11 height 5
click at [430, 97] on input "(2) No" at bounding box center [632, 99] width 11 height 11
click at [430, 88] on span "(1) Yes" at bounding box center [644, 88] width 11 height 5
click at [430, 88] on input "(1) Yes" at bounding box center [632, 88] width 11 height 11
click at [430, 48] on p "Add Repair Scope" at bounding box center [722, 48] width 36 height 5
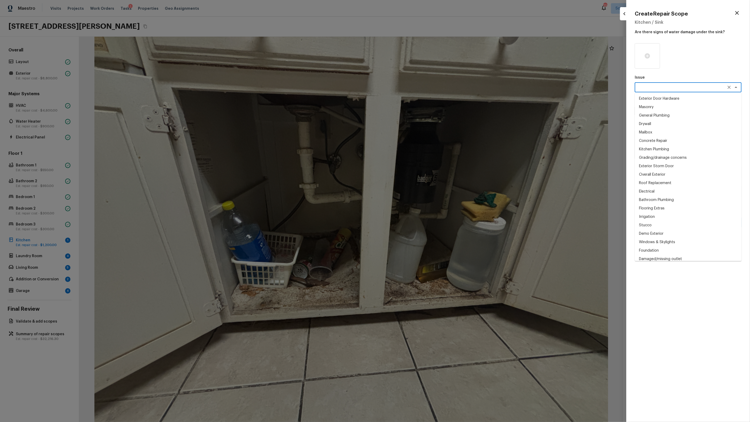
click at [430, 90] on textarea at bounding box center [680, 87] width 87 height 5
click at [430, 82] on div "le x ​" at bounding box center [688, 87] width 107 height 10
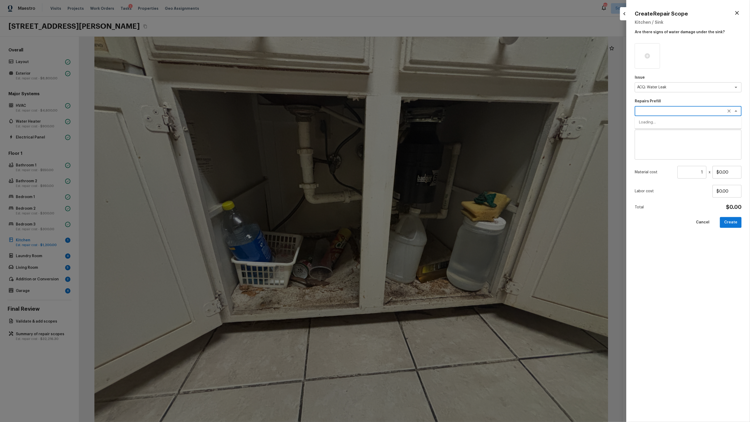
click at [430, 111] on icon "Close" at bounding box center [736, 111] width 6 height 6
click at [430, 110] on textarea at bounding box center [680, 110] width 87 height 5
click at [430, 114] on div "x ​" at bounding box center [688, 111] width 107 height 10
click at [430, 86] on textarea "ACQ: Water Leak" at bounding box center [680, 87] width 87 height 5
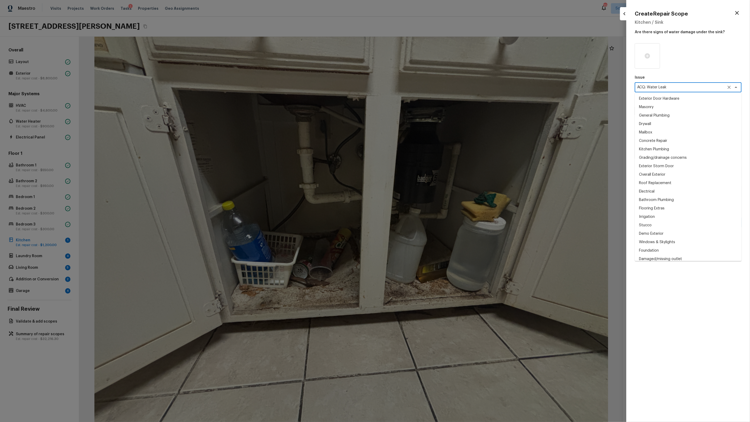
scroll to position [280, 0]
click at [430, 76] on p "Issue" at bounding box center [688, 77] width 107 height 5
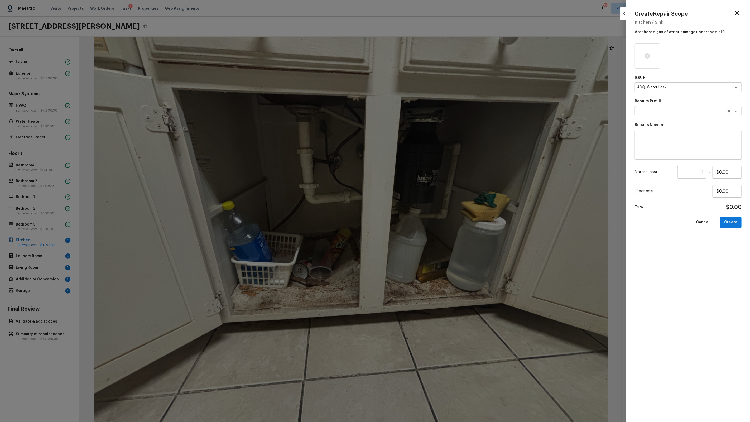
click at [430, 113] on textarea at bounding box center [680, 110] width 87 height 5
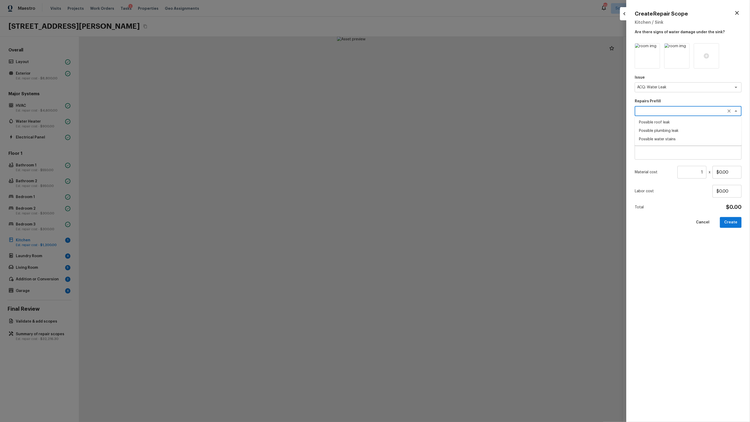
click at [430, 130] on li "Possible plumbing leak" at bounding box center [688, 131] width 107 height 8
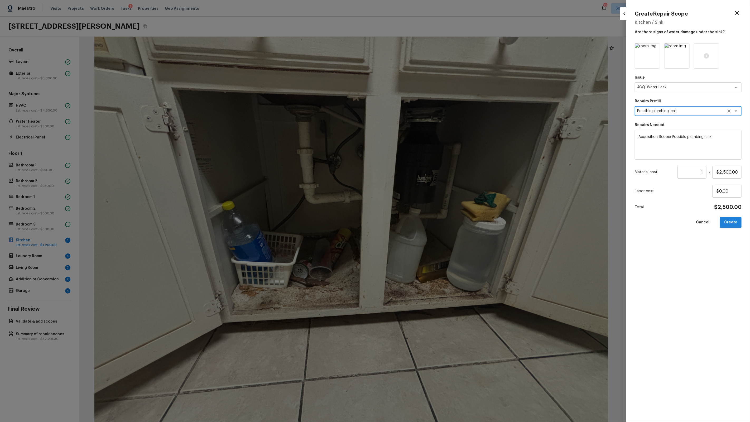
click at [430, 223] on button "Create" at bounding box center [731, 222] width 22 height 11
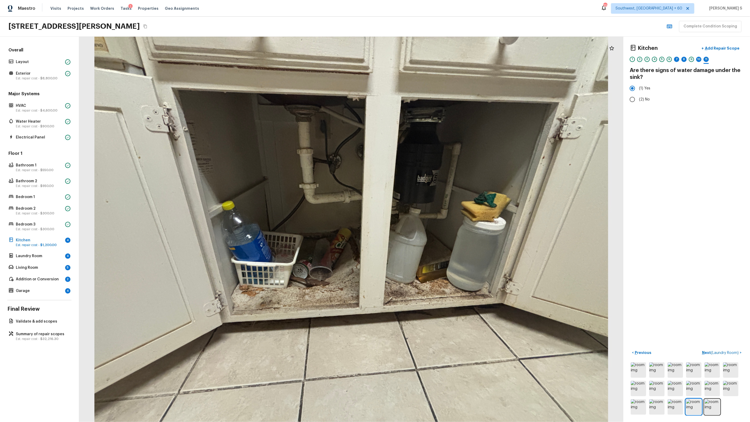
click at [430, 119] on div "Kitchen + Add Repair Scope 1 2 3 4 5 6 7 8 9 10 11 Are there signs of water dam…" at bounding box center [686, 229] width 127 height 385
click at [430, 47] on p "Add Repair Scope" at bounding box center [722, 48] width 36 height 5
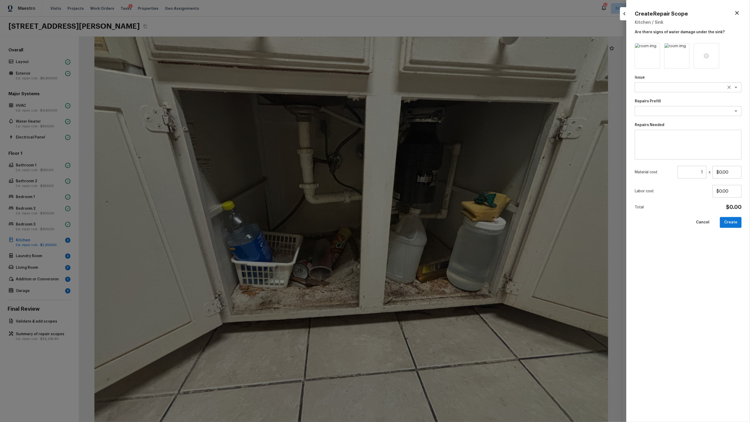
click at [430, 89] on textarea at bounding box center [680, 87] width 87 height 5
click at [430, 220] on button "Create" at bounding box center [731, 222] width 22 height 11
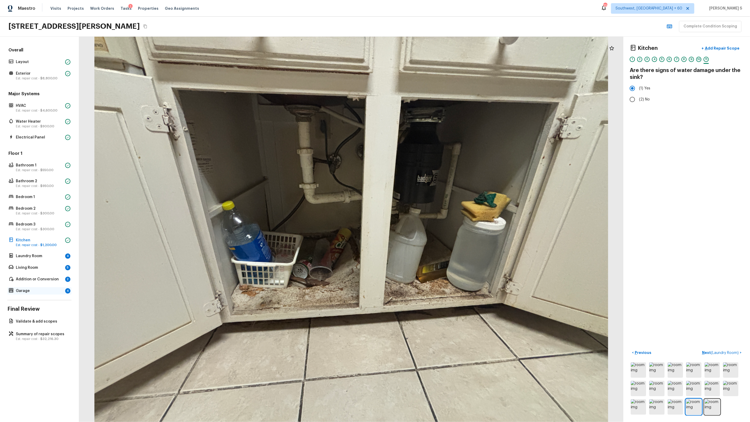
click at [30, 269] on p "Garage" at bounding box center [39, 290] width 47 height 5
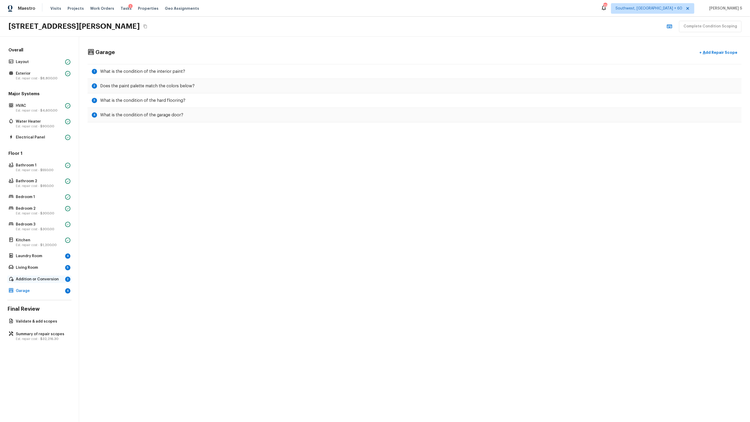
click at [41, 269] on div "Addition or Conversion 2" at bounding box center [39, 279] width 64 height 7
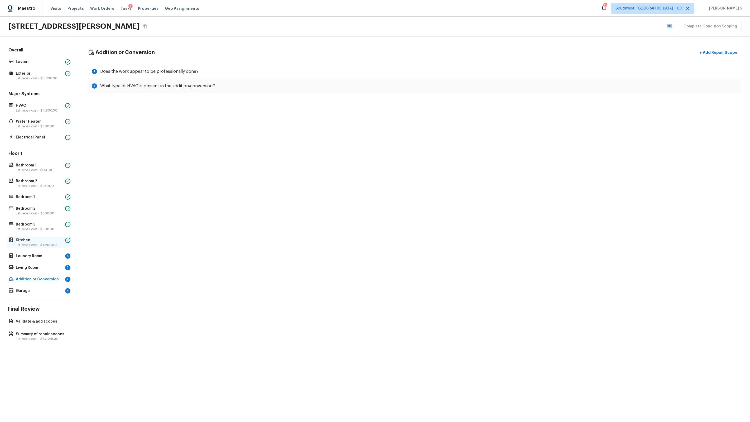
click at [46, 241] on p "Kitchen" at bounding box center [39, 240] width 47 height 5
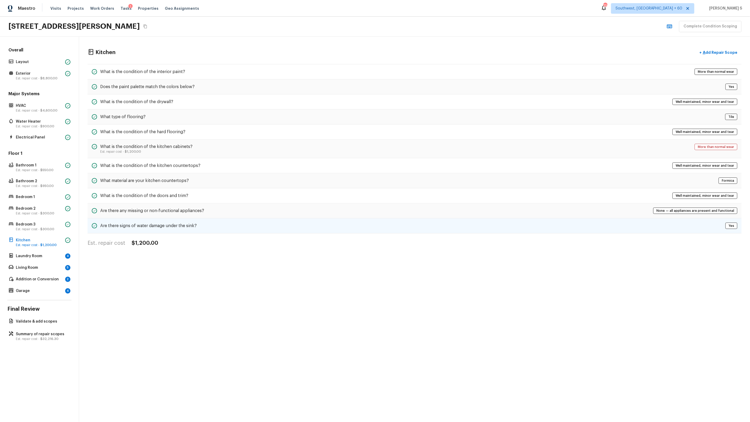
click at [222, 222] on div "Are there signs of water damage under the sink? Yes" at bounding box center [415, 225] width 654 height 15
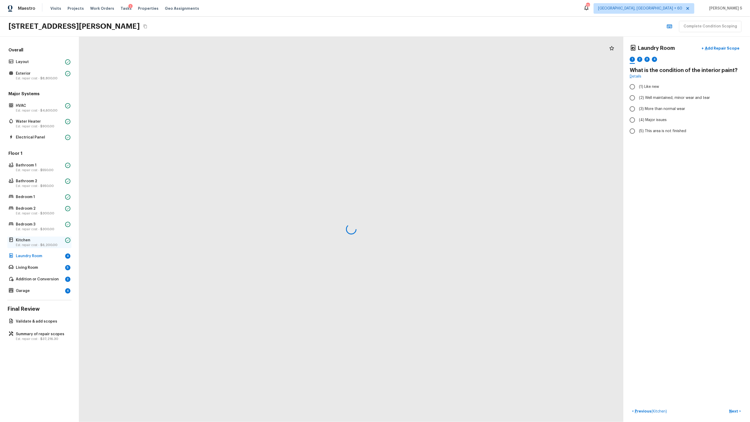
click at [31, 243] on p "Est. repair cost - $6,200.00" at bounding box center [39, 245] width 47 height 4
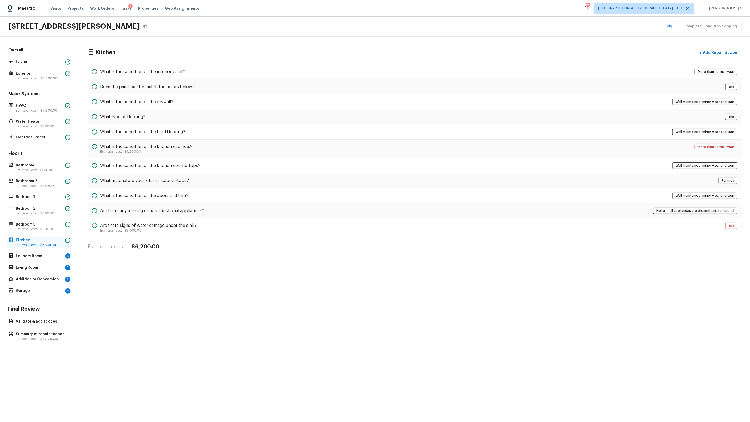
click at [31, 243] on p "Est. repair cost - $6,200.00" at bounding box center [39, 245] width 47 height 4
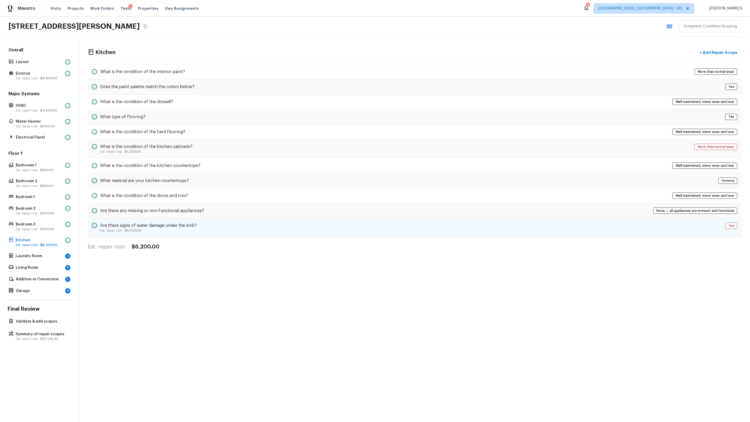
click at [251, 224] on div "Are there signs of water damage under the sink? Est. repair cost - $5,000.00 Yes" at bounding box center [415, 227] width 654 height 19
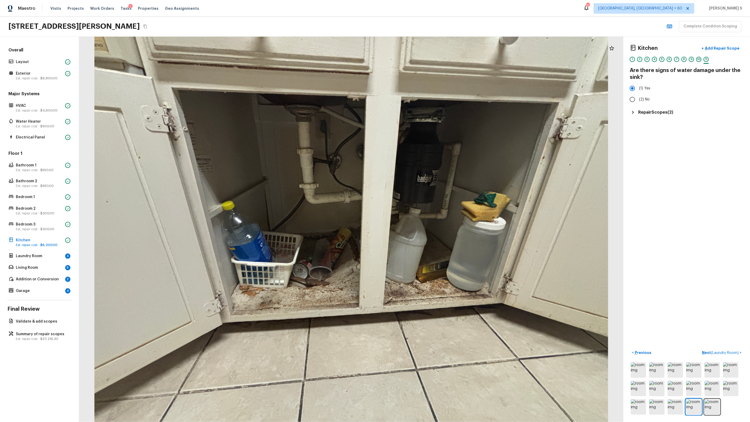
click at [643, 112] on h5 "Repair Scopes ( 2 )" at bounding box center [655, 112] width 35 height 6
click at [734, 123] on button "button" at bounding box center [734, 127] width 11 height 11
click at [733, 144] on li "Edit" at bounding box center [733, 143] width 25 height 16
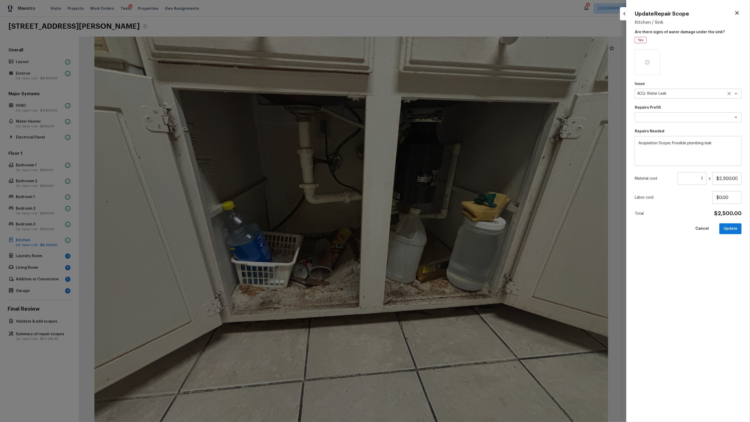
click at [668, 98] on div "ACQ: Water Leak x ​" at bounding box center [688, 94] width 107 height 10
type textarea "ACQ: Organic Material"
click at [660, 115] on textarea at bounding box center [680, 117] width 87 height 5
click at [667, 104] on div "Issue ACQ: Organic Material x ​ Repairs Prefill x ​ Loading… Repairs Needed Acq…" at bounding box center [688, 232] width 107 height 364
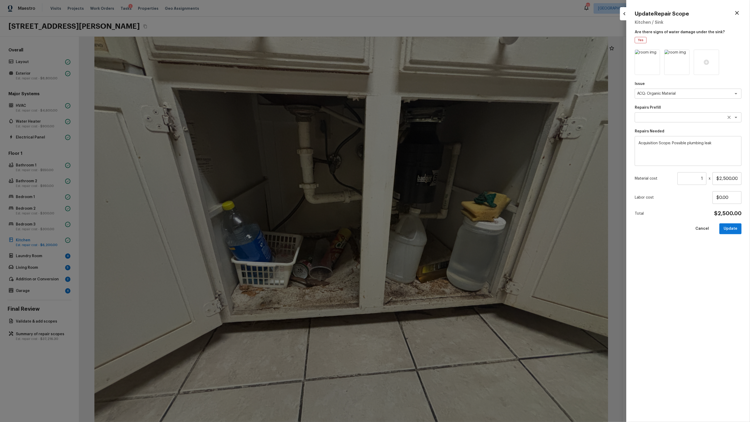
click at [659, 116] on textarea at bounding box center [680, 117] width 87 height 5
click at [660, 117] on textarea at bounding box center [680, 117] width 87 height 5
click at [654, 115] on textarea at bounding box center [680, 117] width 87 height 5
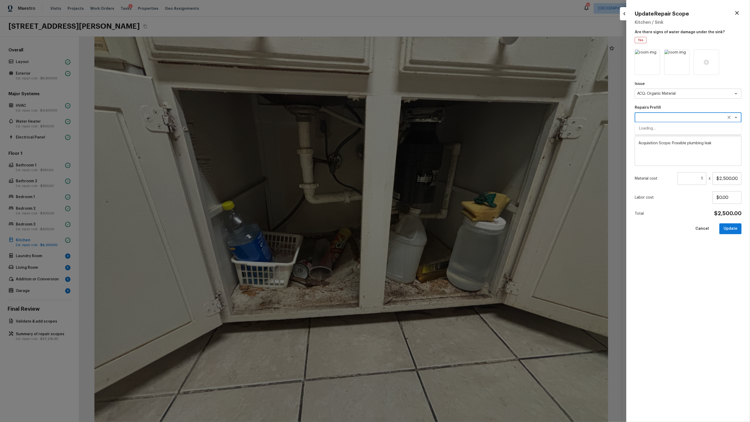
click at [654, 115] on textarea at bounding box center [680, 117] width 87 height 5
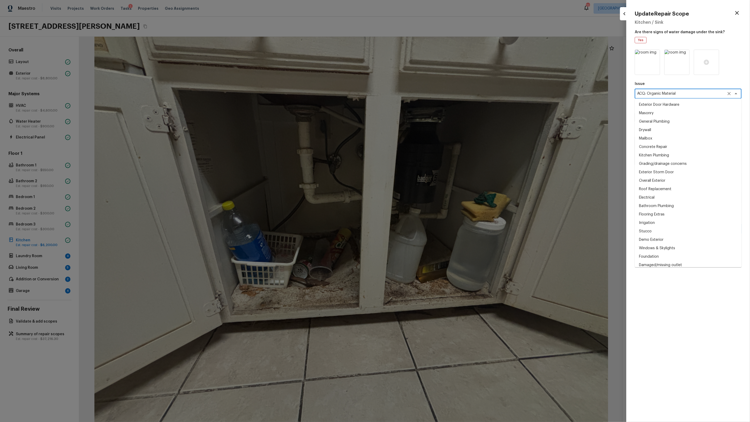
click at [673, 95] on textarea "ACQ: Organic Material" at bounding box center [680, 93] width 87 height 5
click at [689, 92] on textarea "ACQ: Organic Material" at bounding box center [680, 93] width 87 height 5
click at [683, 89] on div "ACQ: Organic Material x ​" at bounding box center [688, 94] width 107 height 10
click at [676, 84] on p "Issue" at bounding box center [688, 83] width 107 height 5
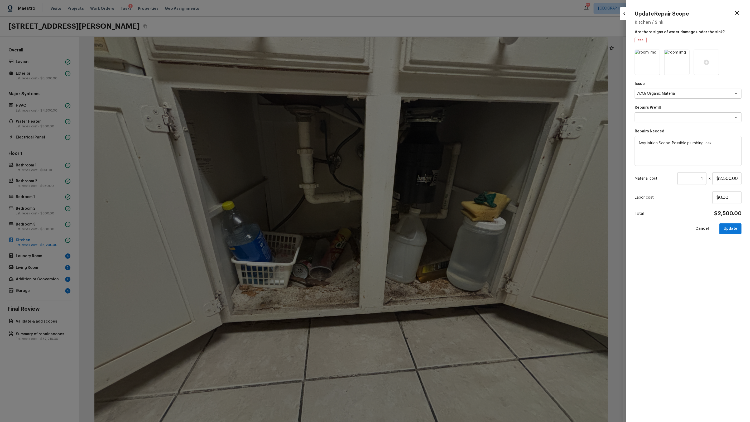
click at [669, 124] on div "Issue ACQ: Organic Material x ​ Repairs Prefill x ​ Repairs Needed Acquisition …" at bounding box center [688, 232] width 107 height 364
click at [671, 116] on textarea at bounding box center [680, 117] width 87 height 5
click at [687, 151] on li "Organic Material - Kitchen" at bounding box center [688, 154] width 107 height 8
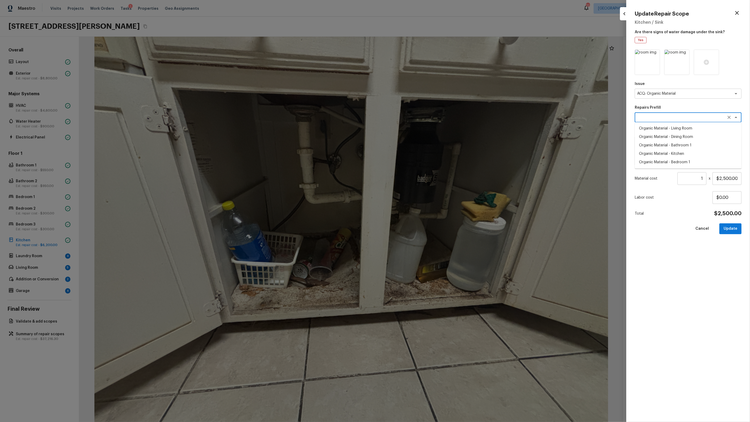
type textarea "Organic Material - Kitchen"
type textarea "Acquisition Scope: Conditions Conducive to Organic Material - Kitchen Opendoor'…"
type input "$900.00"
click at [734, 227] on button "Update" at bounding box center [730, 228] width 22 height 11
type input "$0.00"
